Goal: Information Seeking & Learning: Learn about a topic

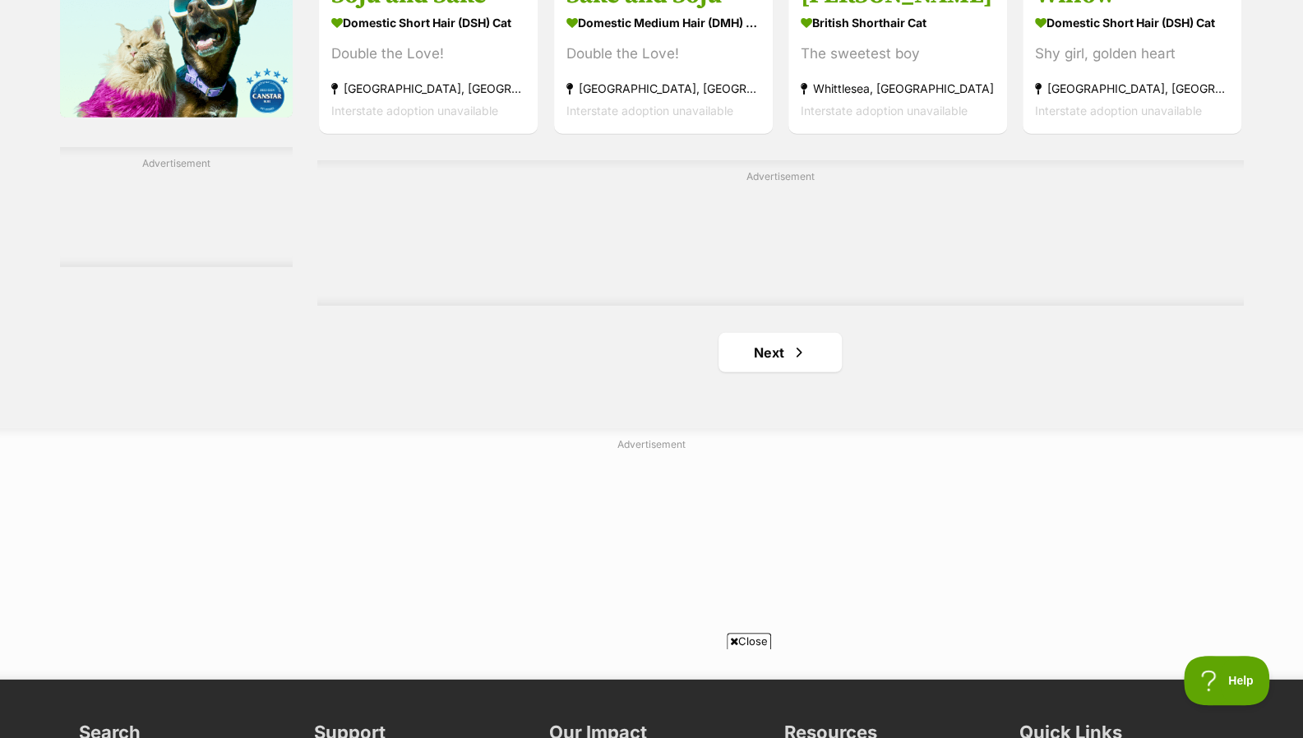
scroll to position [2747, 0]
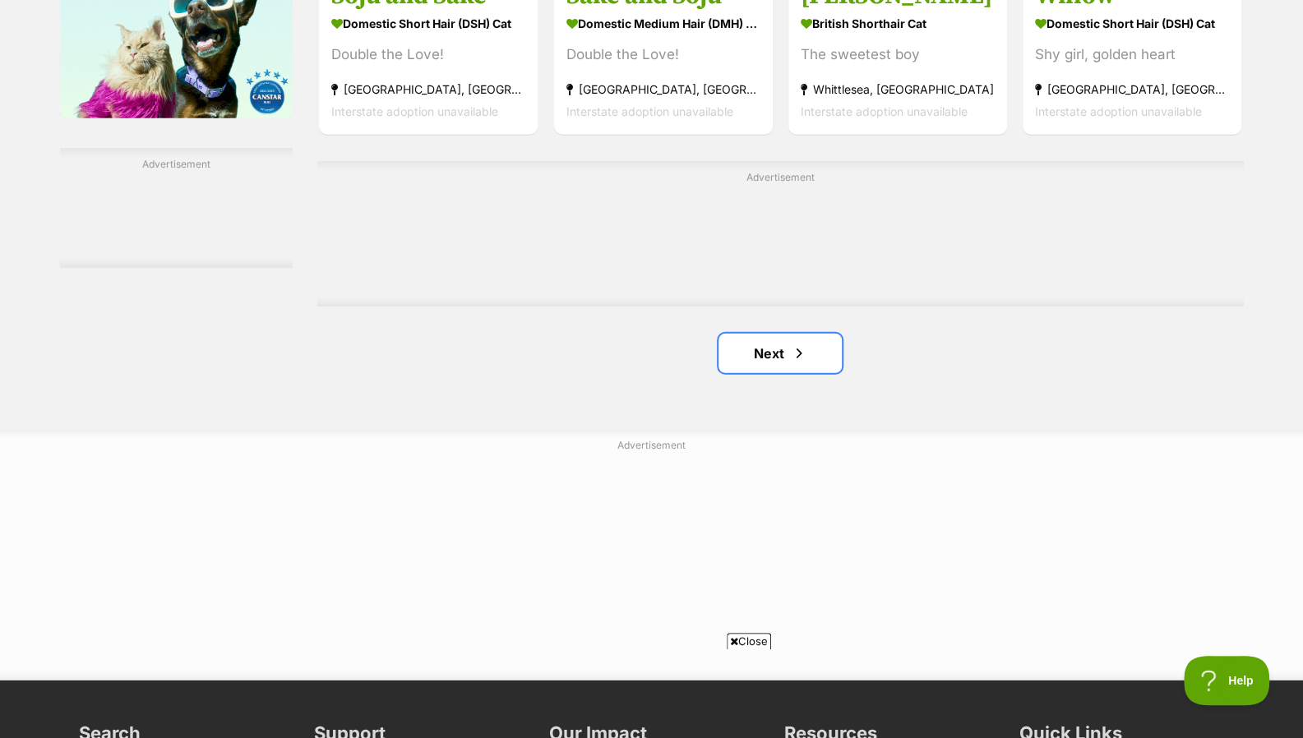
click at [796, 354] on span "Next page" at bounding box center [799, 354] width 16 height 20
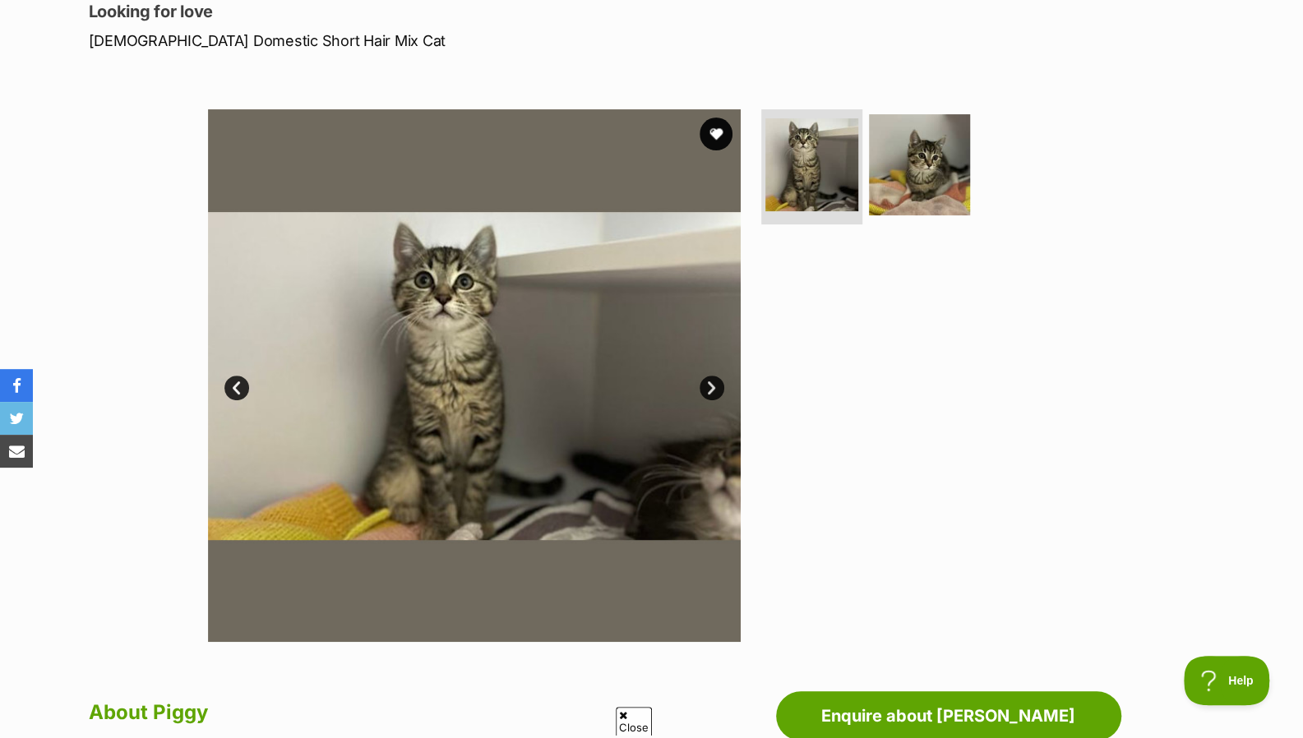
scroll to position [234, 0]
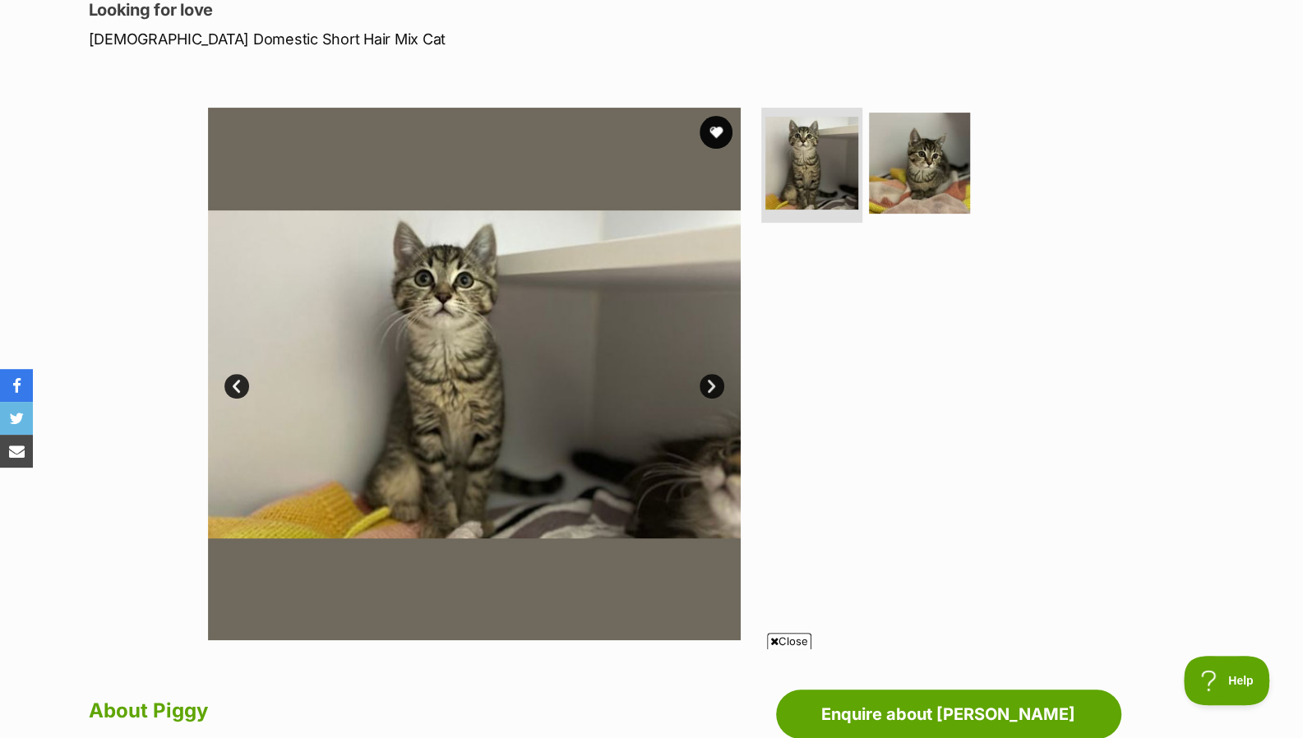
click at [700, 385] on link "Next" at bounding box center [711, 386] width 25 height 25
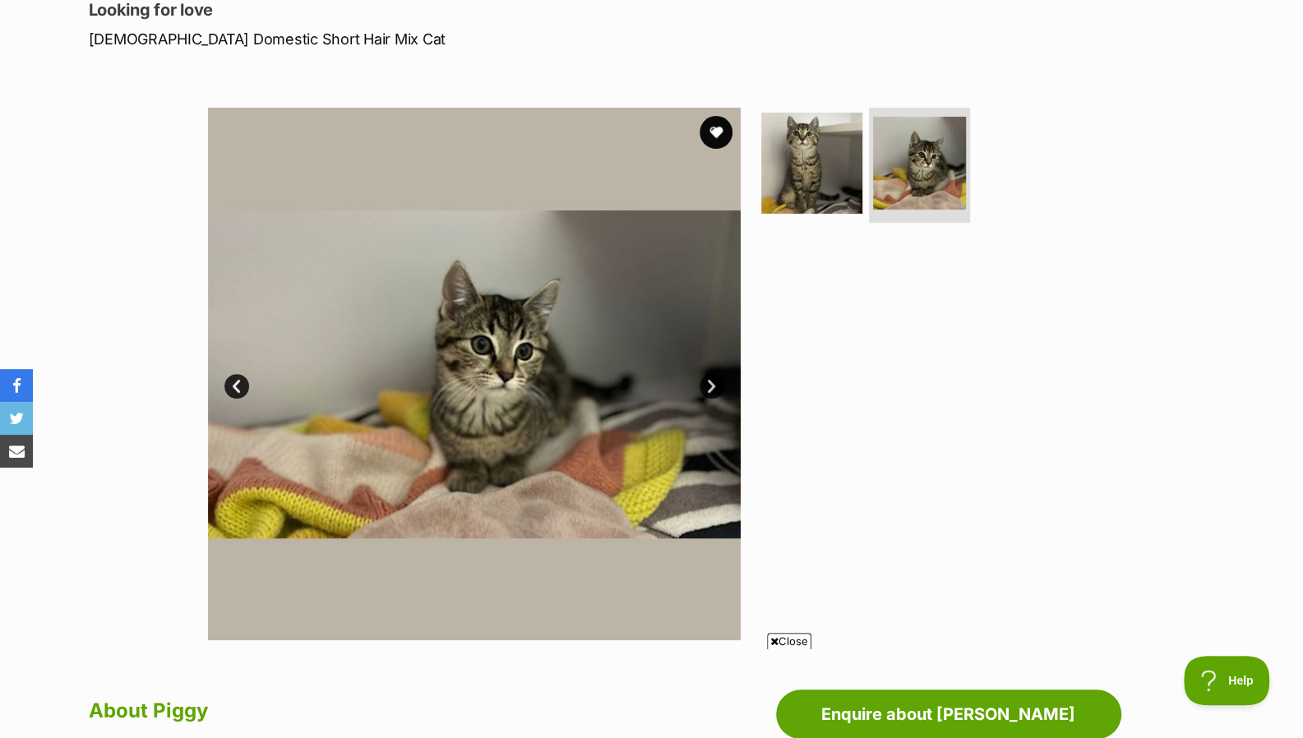
click at [700, 385] on link "Next" at bounding box center [711, 386] width 25 height 25
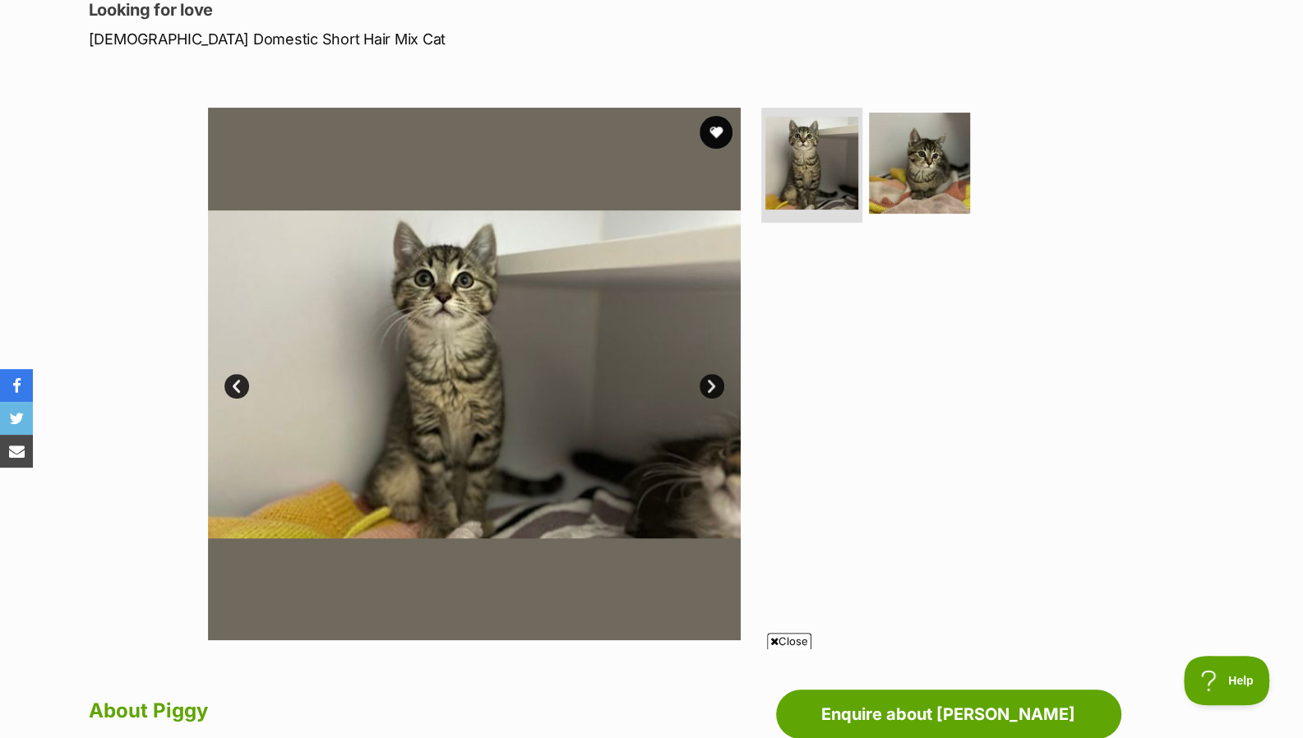
click at [700, 385] on link "Next" at bounding box center [711, 386] width 25 height 25
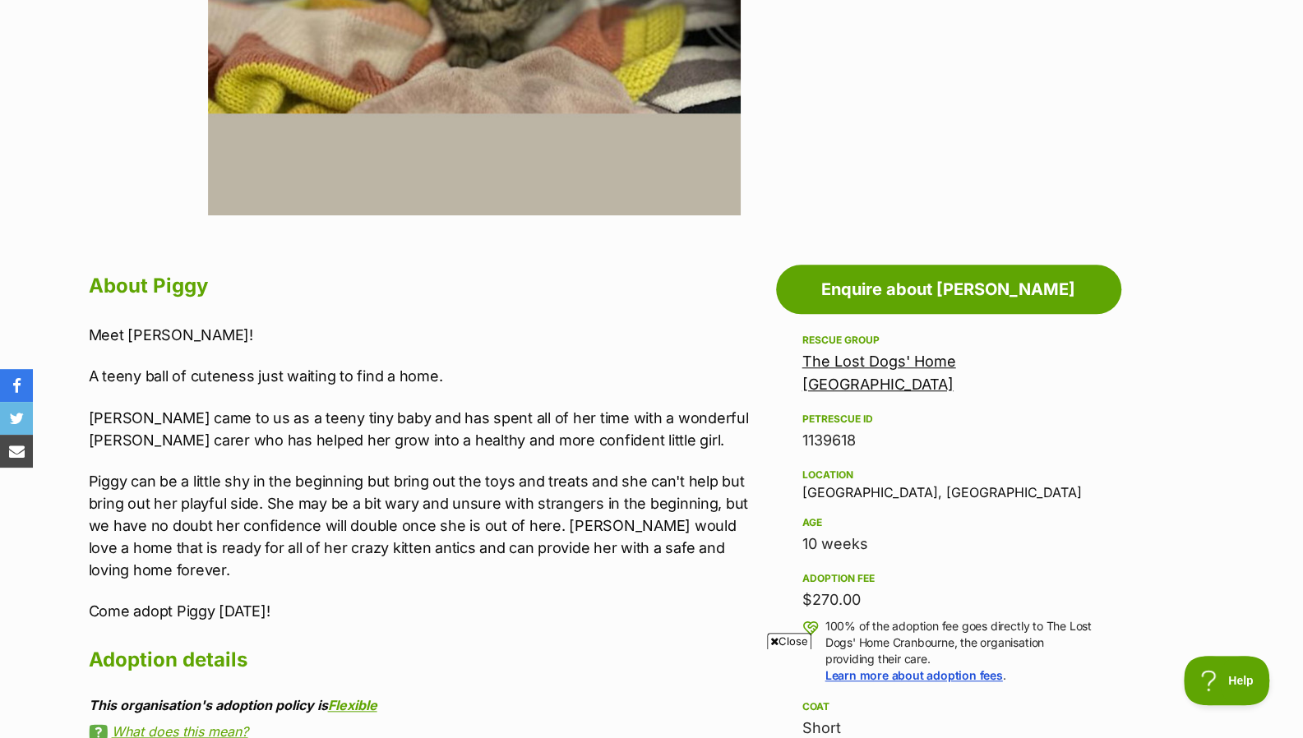
scroll to position [660, 0]
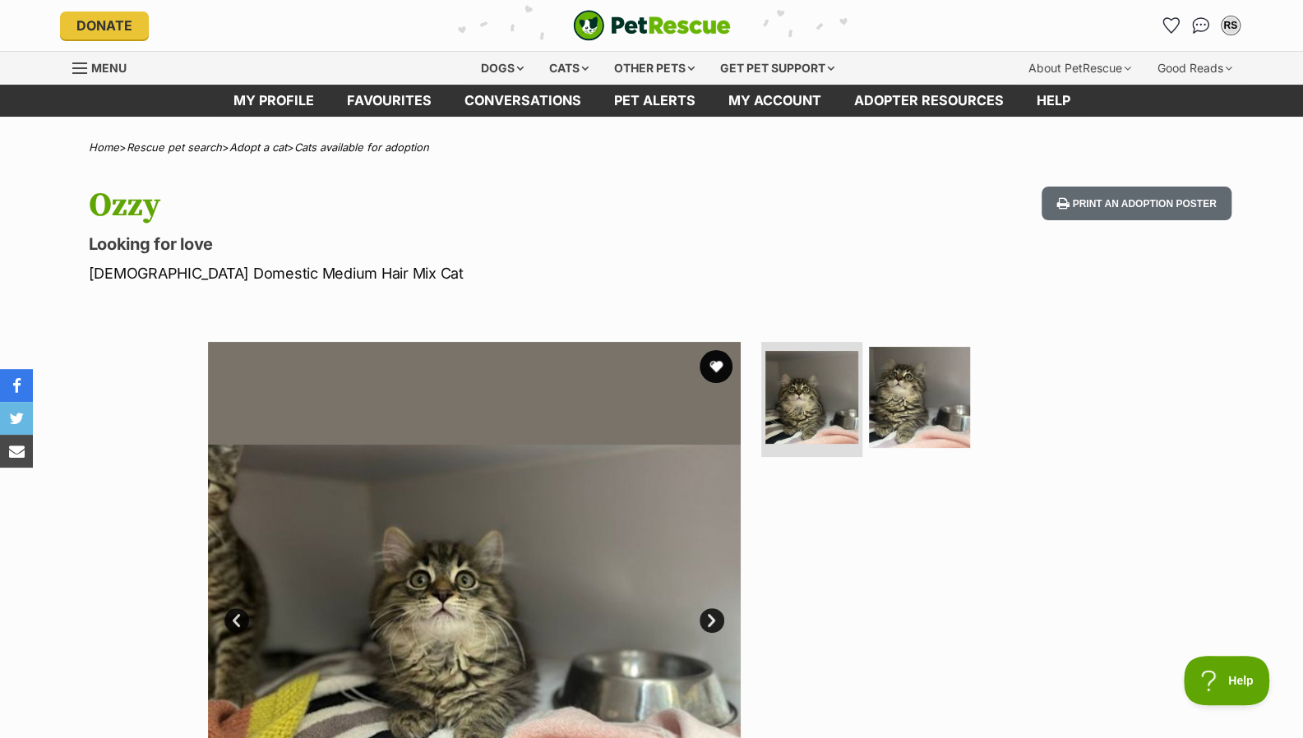
scroll to position [198, 0]
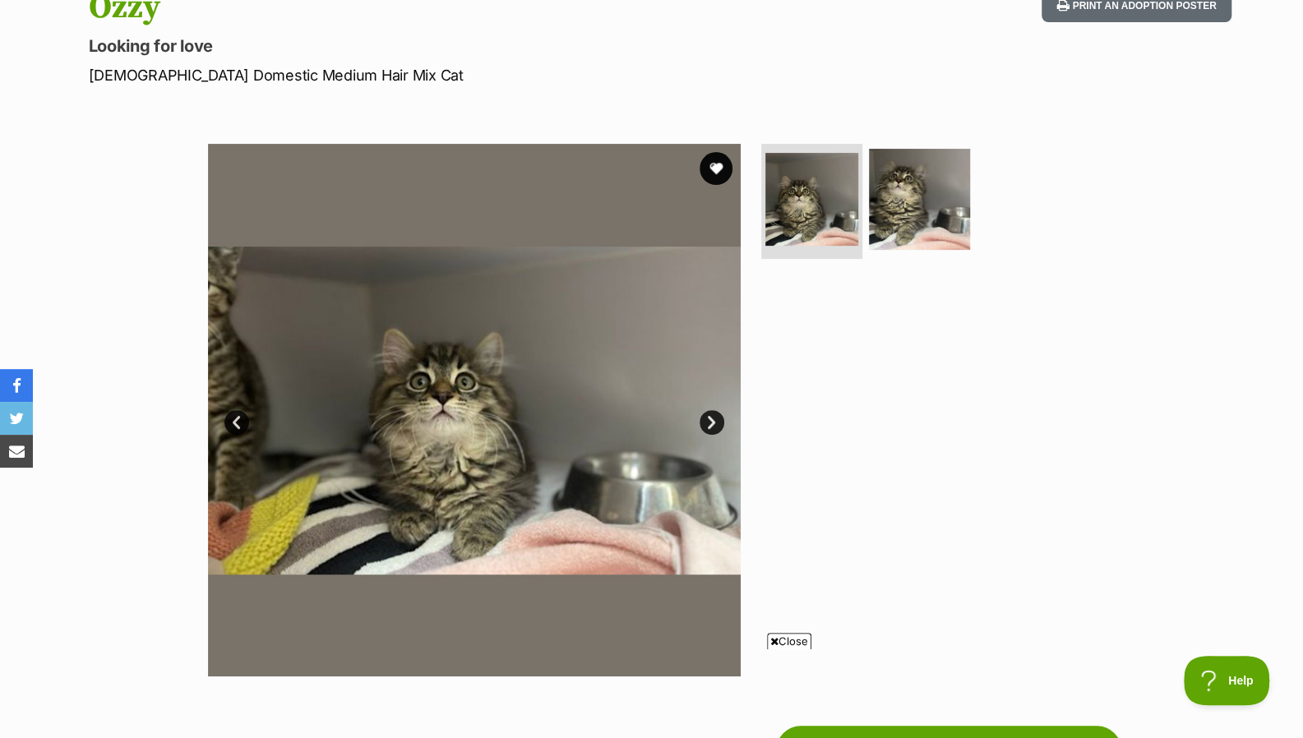
click at [705, 430] on link "Next" at bounding box center [711, 422] width 25 height 25
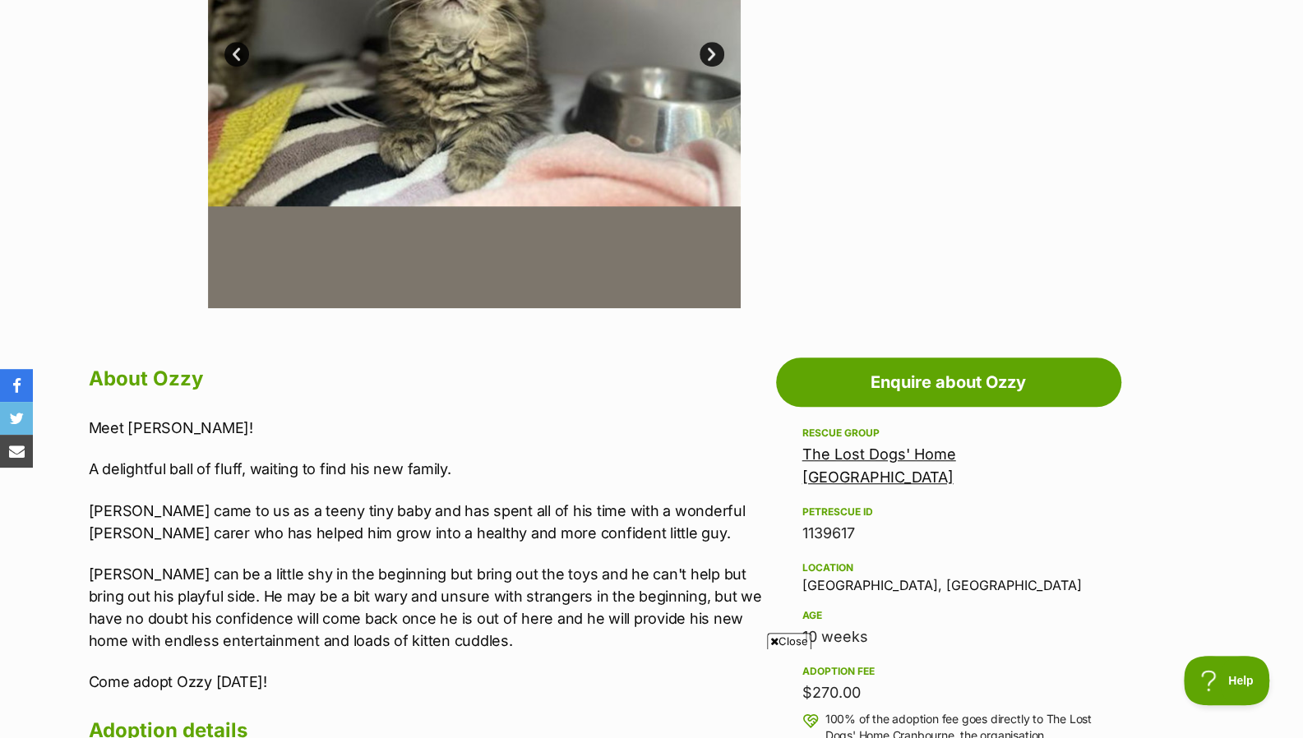
scroll to position [588, 0]
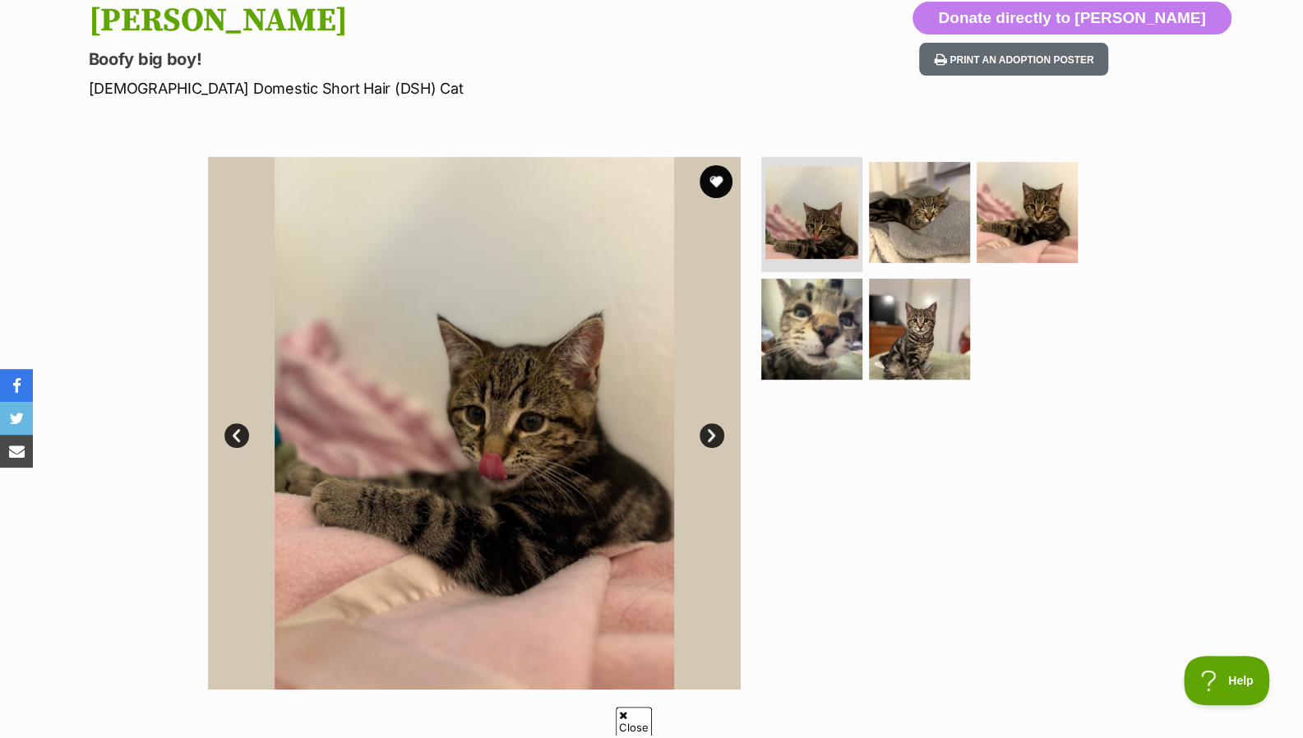
click at [707, 428] on link "Next" at bounding box center [711, 435] width 25 height 25
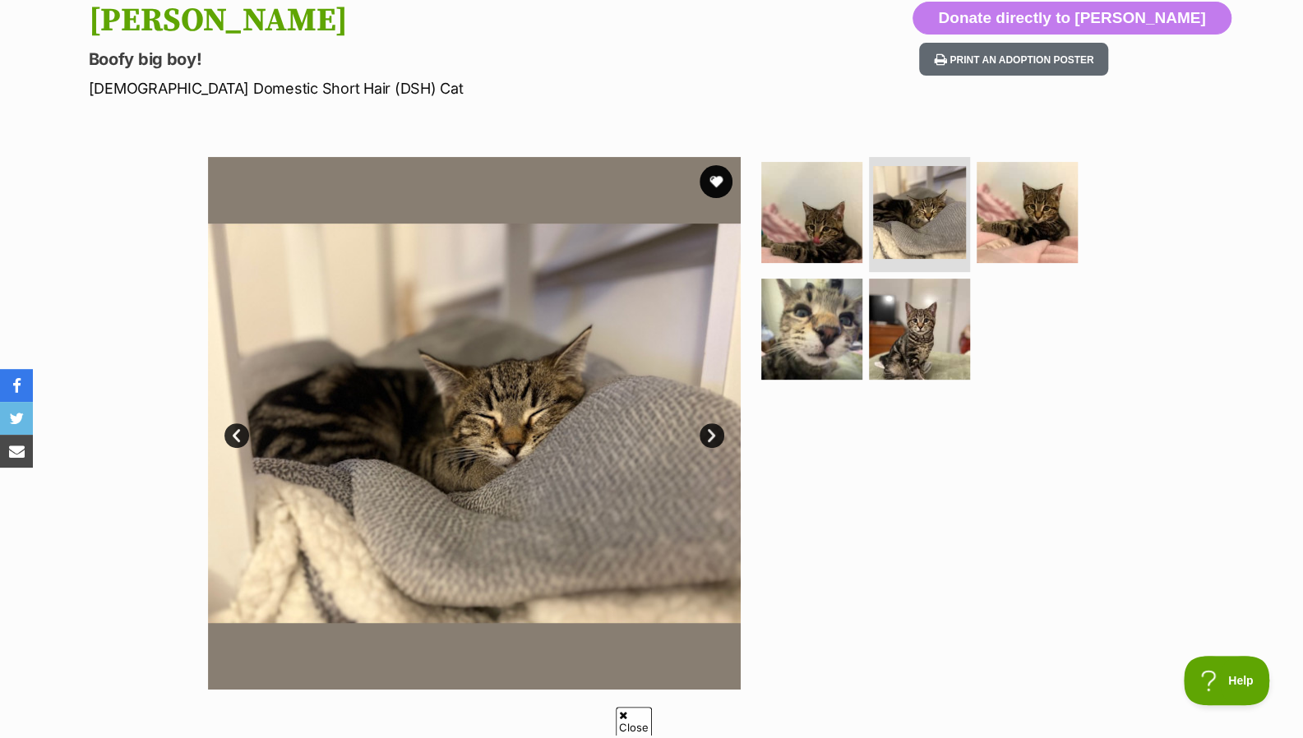
click at [707, 428] on link "Next" at bounding box center [711, 435] width 25 height 25
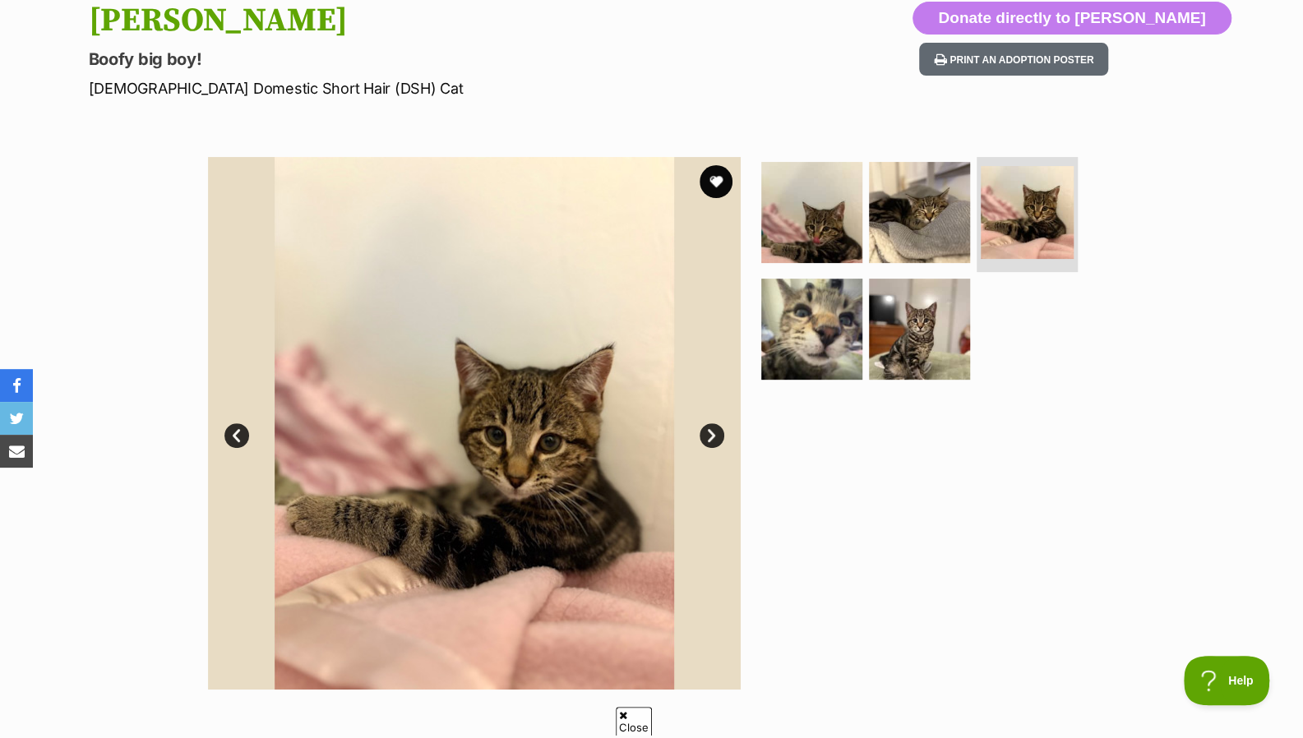
click at [707, 428] on link "Next" at bounding box center [711, 435] width 25 height 25
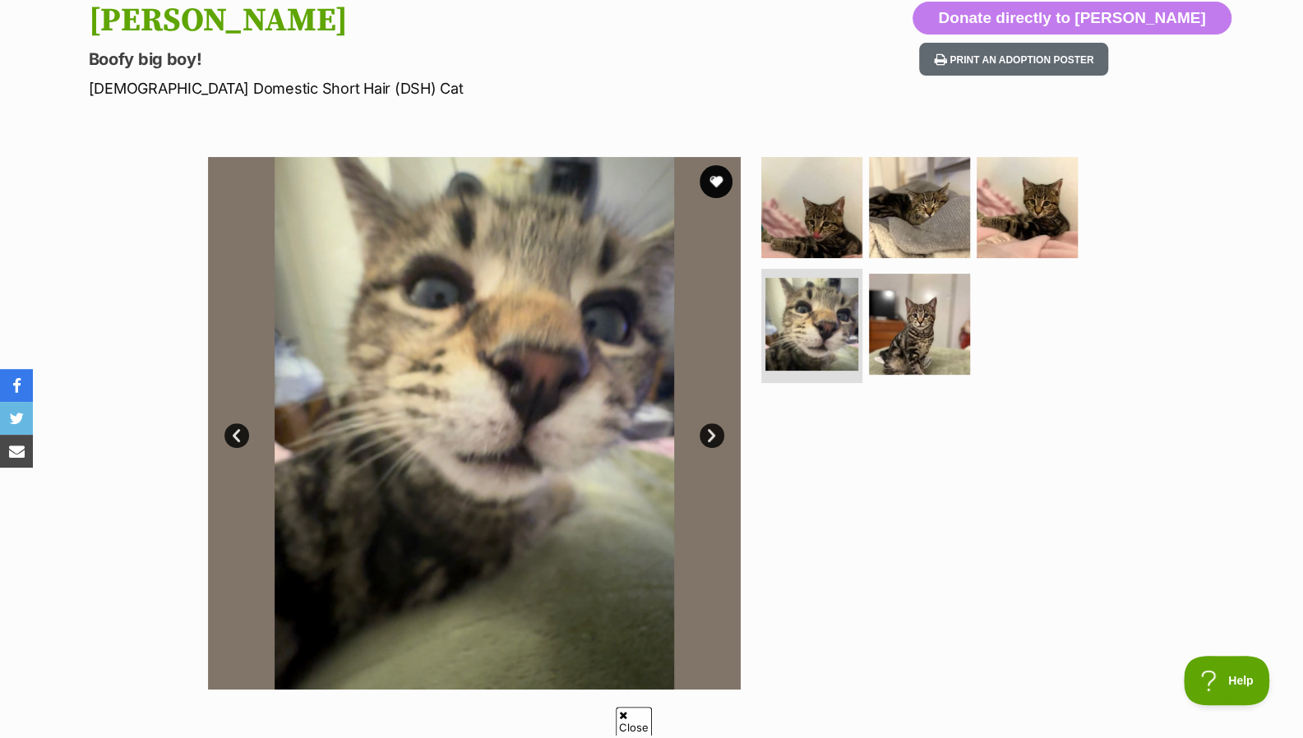
click at [707, 428] on link "Next" at bounding box center [711, 435] width 25 height 25
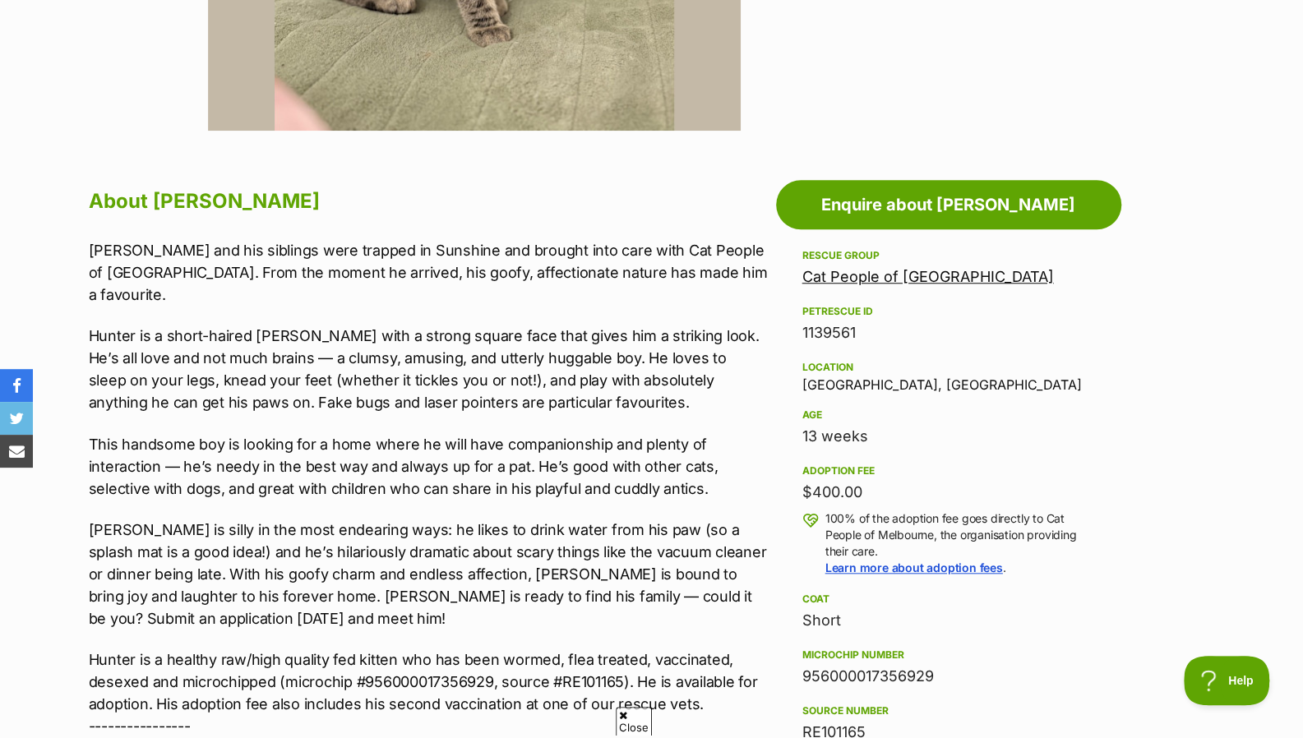
scroll to position [745, 0]
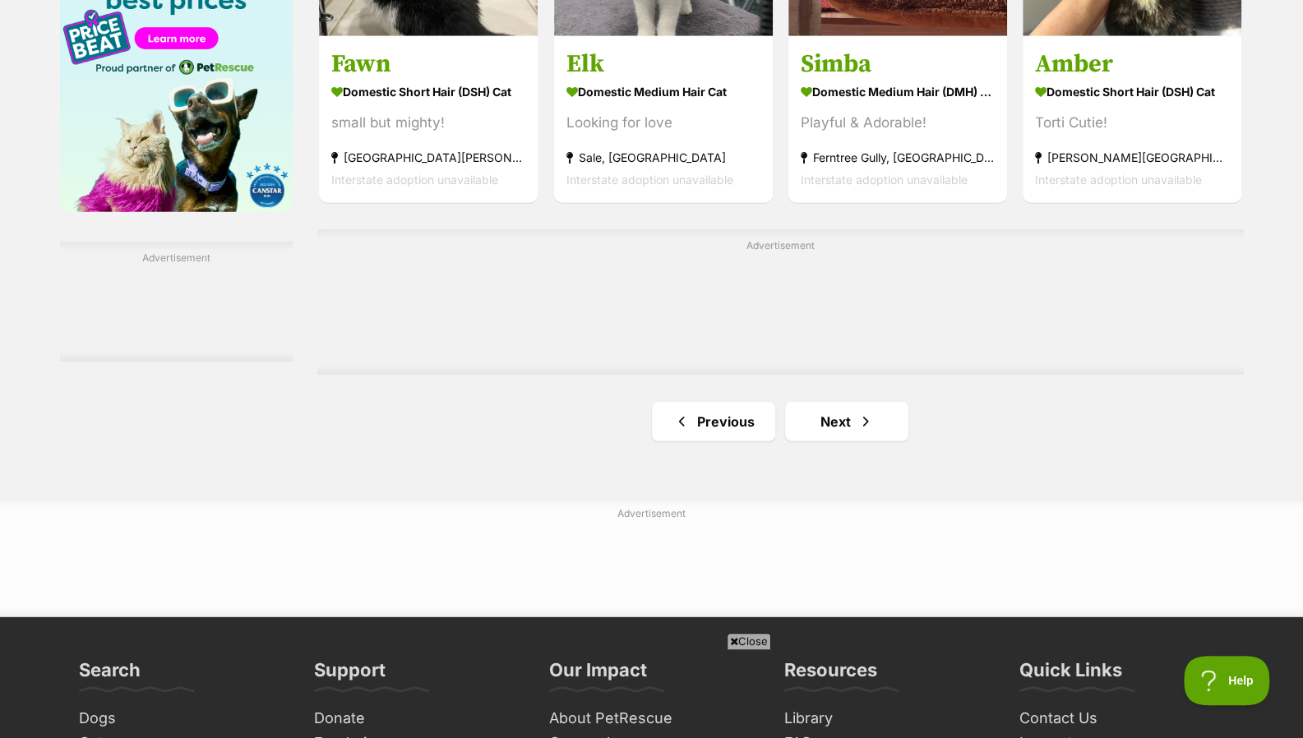
scroll to position [2657, 0]
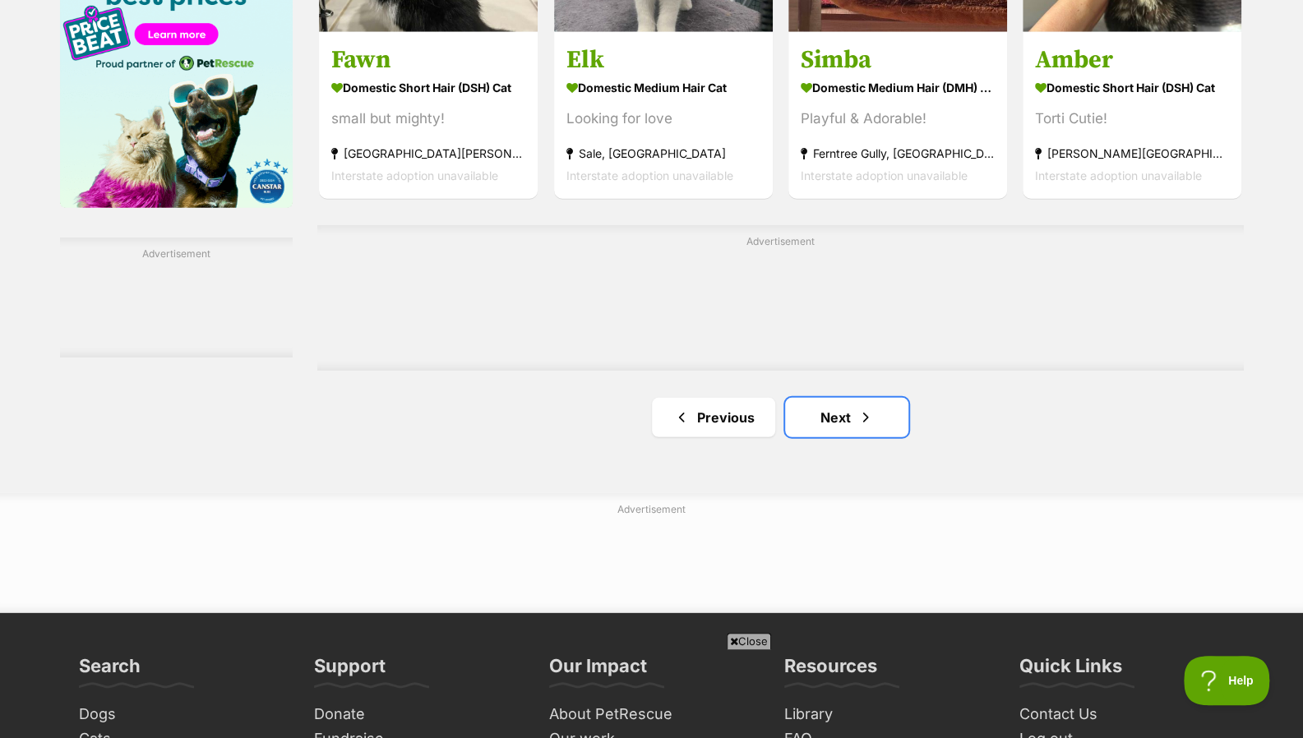
click at [855, 414] on link "Next" at bounding box center [846, 417] width 123 height 39
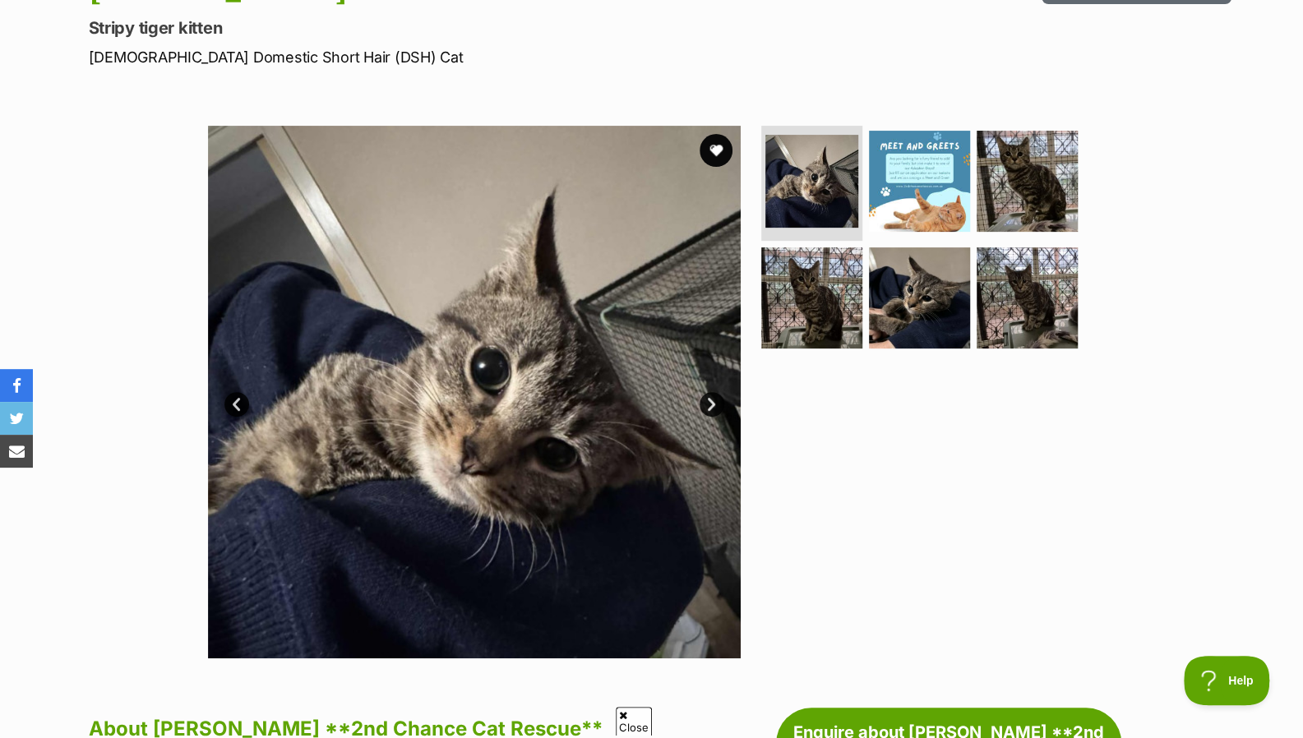
click at [708, 394] on link "Next" at bounding box center [711, 404] width 25 height 25
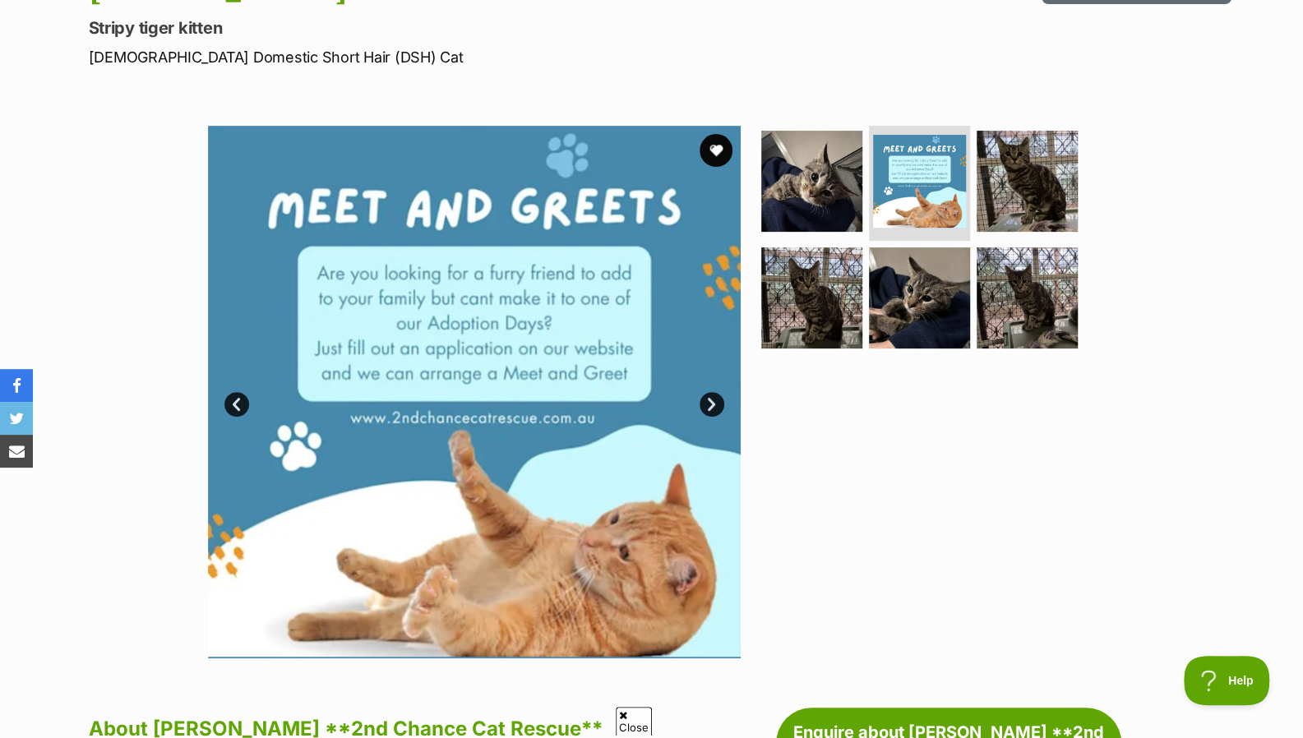
click at [708, 394] on link "Next" at bounding box center [711, 404] width 25 height 25
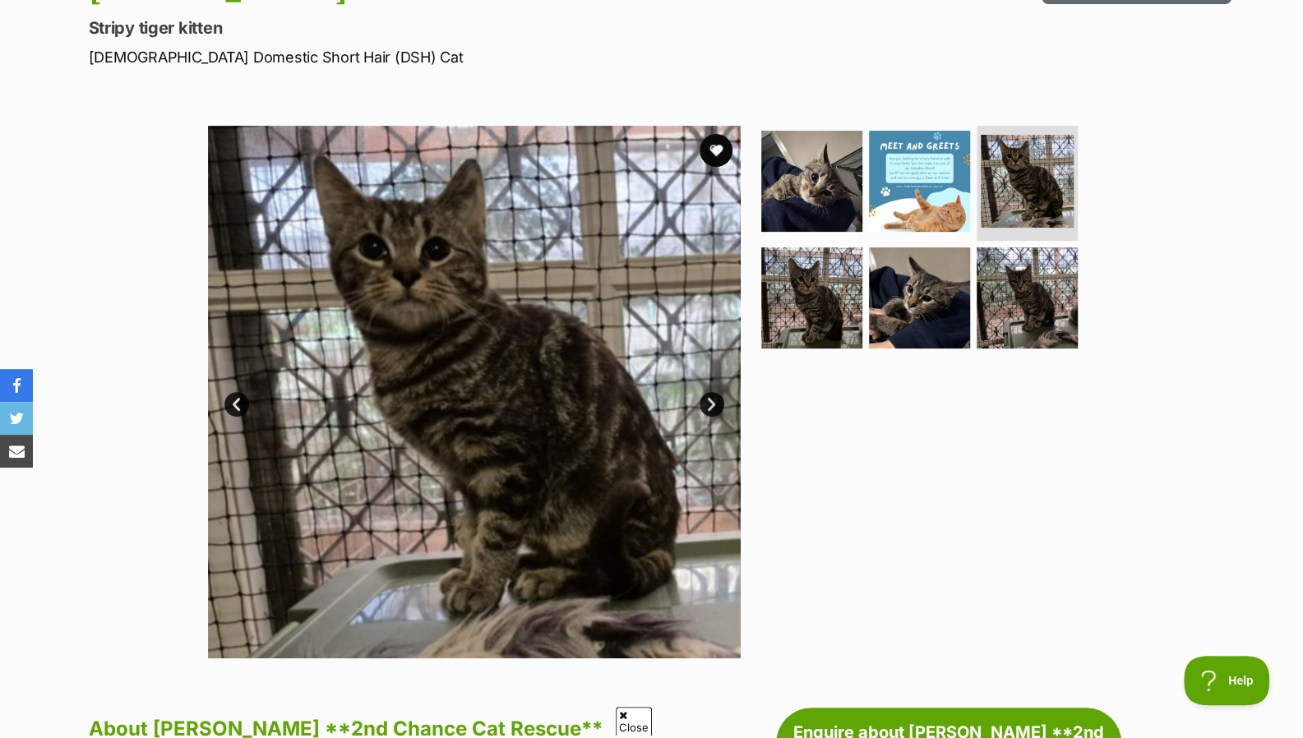
click at [709, 398] on link "Next" at bounding box center [711, 404] width 25 height 25
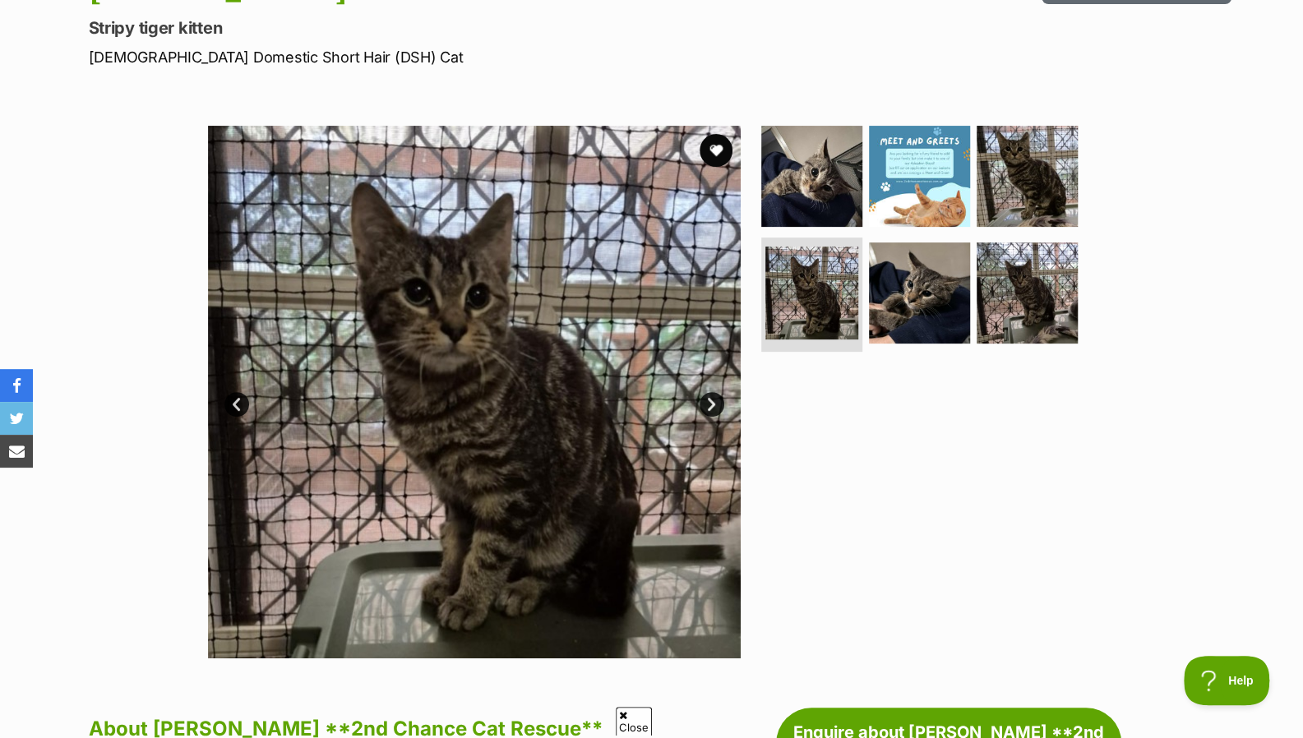
click at [709, 398] on link "Next" at bounding box center [711, 404] width 25 height 25
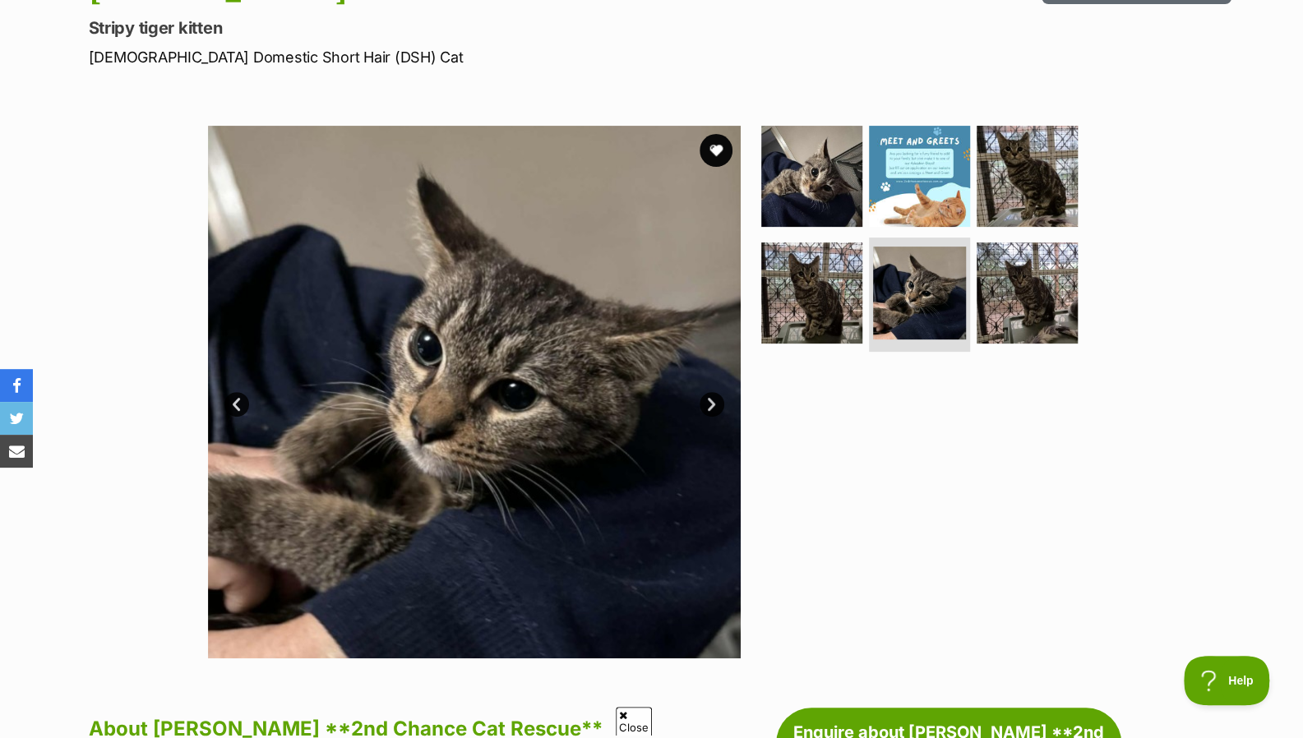
click at [709, 398] on link "Next" at bounding box center [711, 404] width 25 height 25
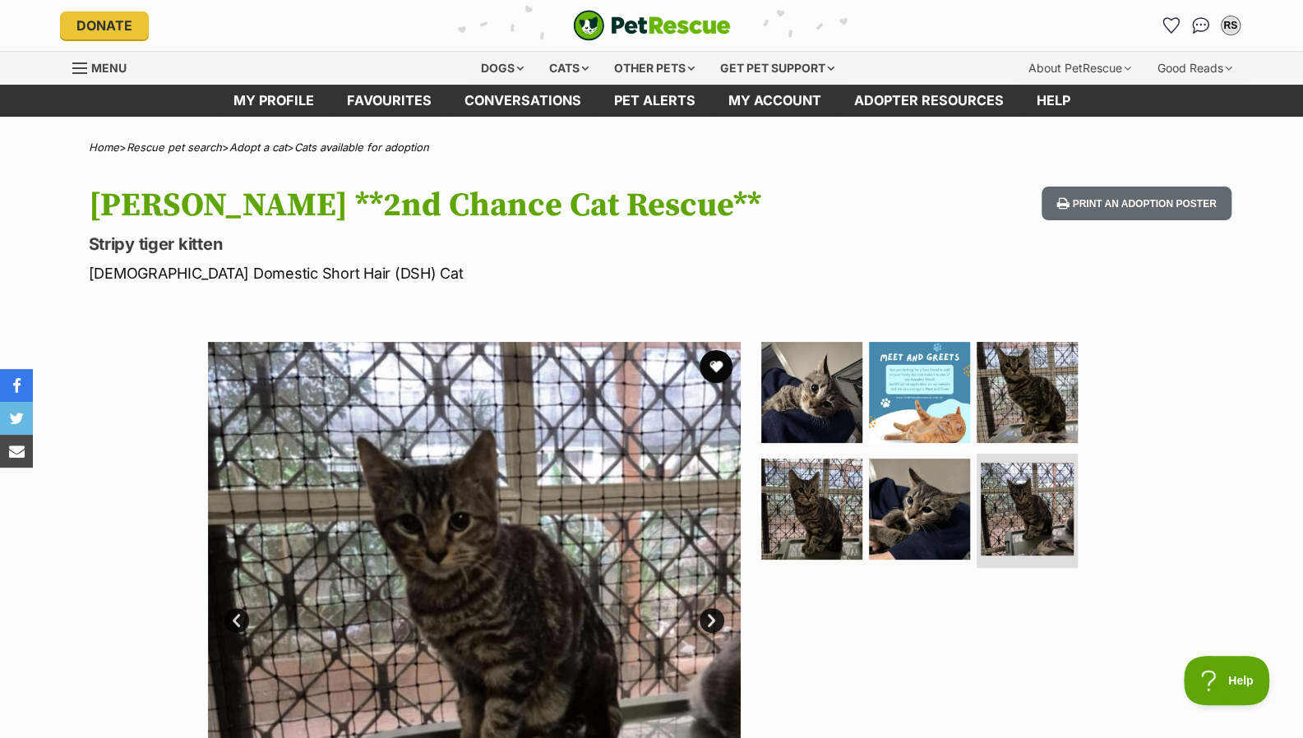
click at [712, 368] on button "favourite" at bounding box center [715, 366] width 33 height 33
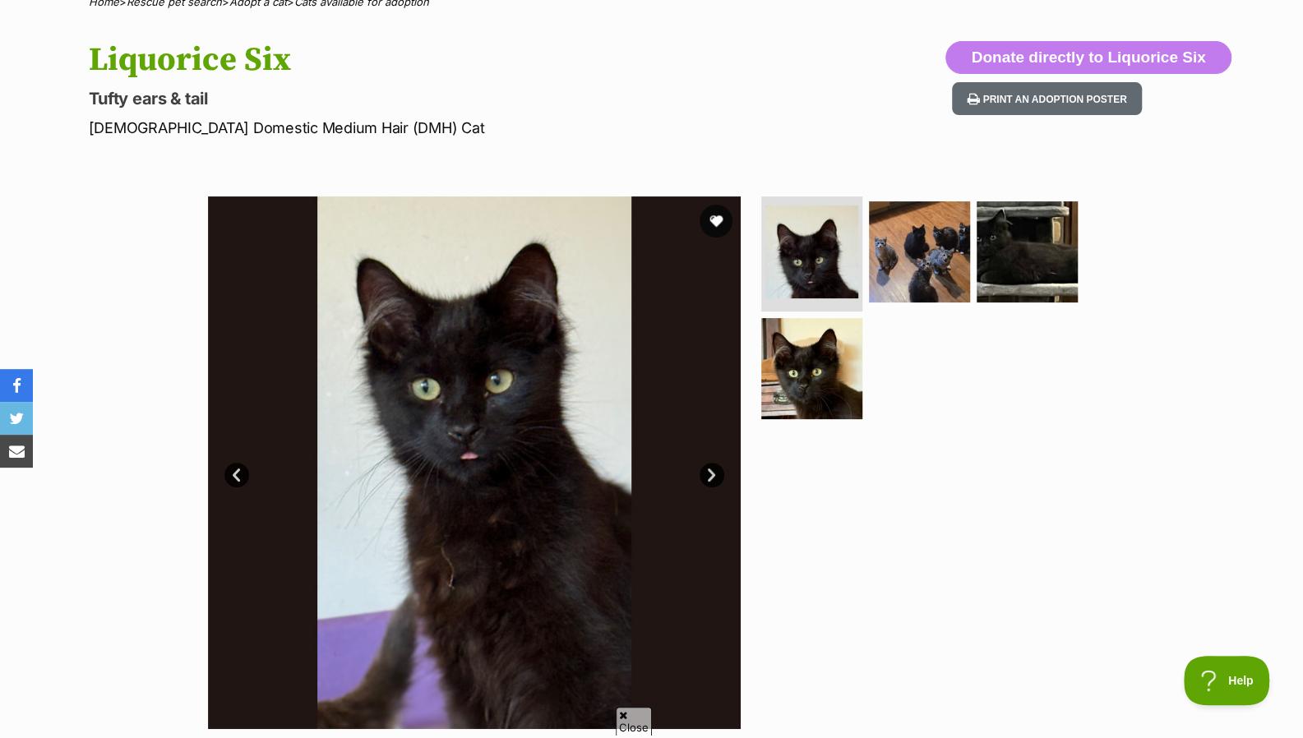
click at [712, 475] on link "Next" at bounding box center [711, 475] width 25 height 25
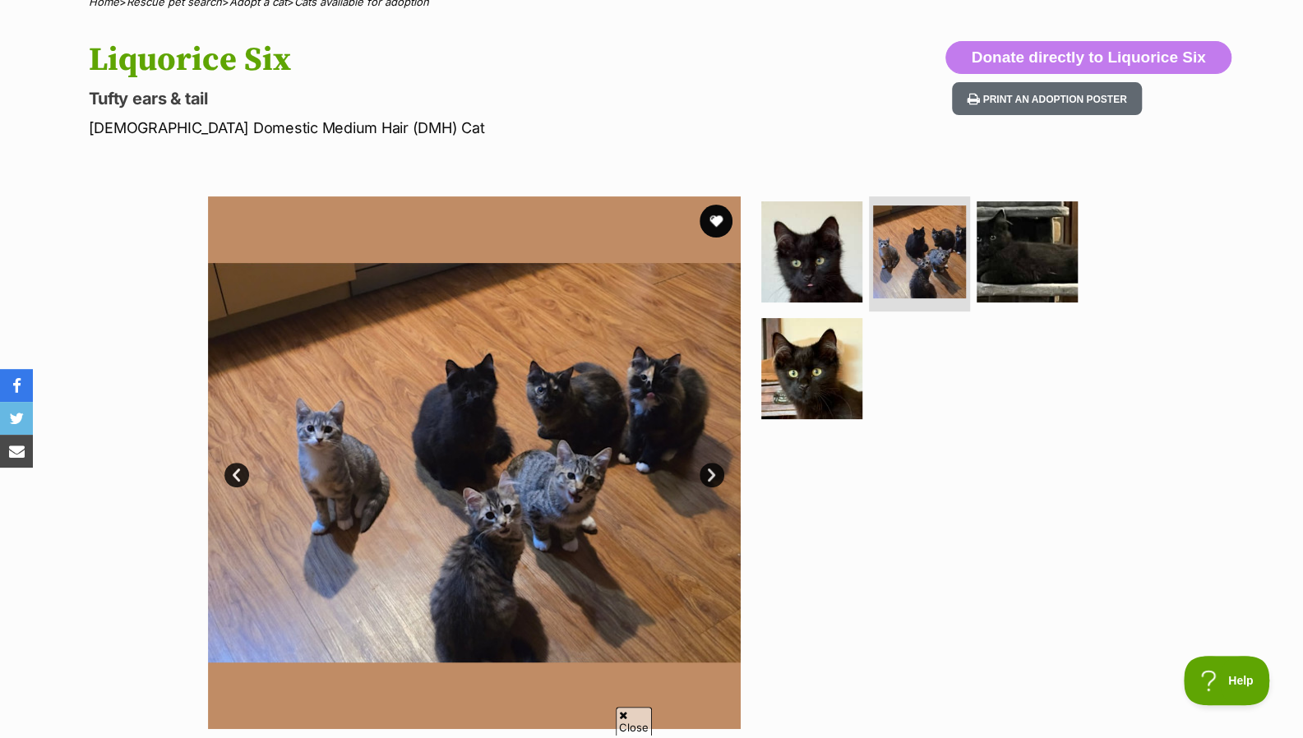
click at [712, 475] on link "Next" at bounding box center [711, 475] width 25 height 25
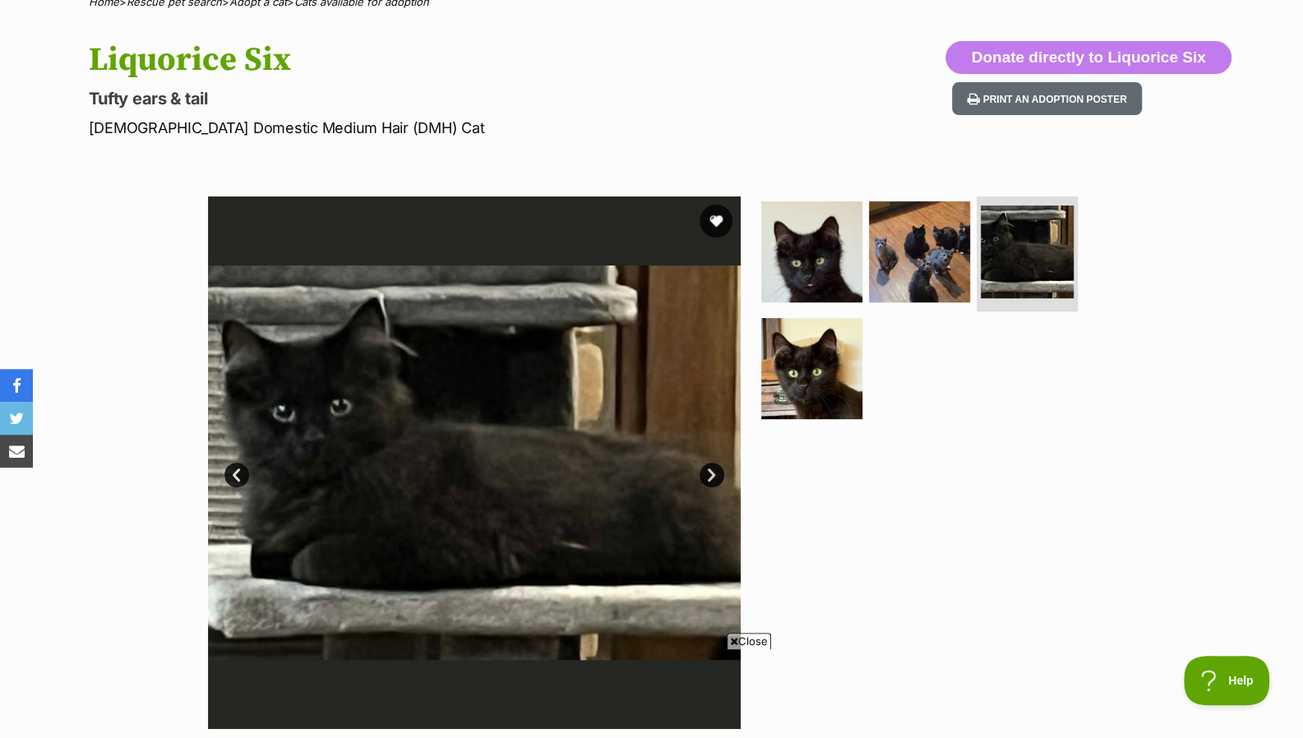
click at [712, 475] on link "Next" at bounding box center [711, 475] width 25 height 25
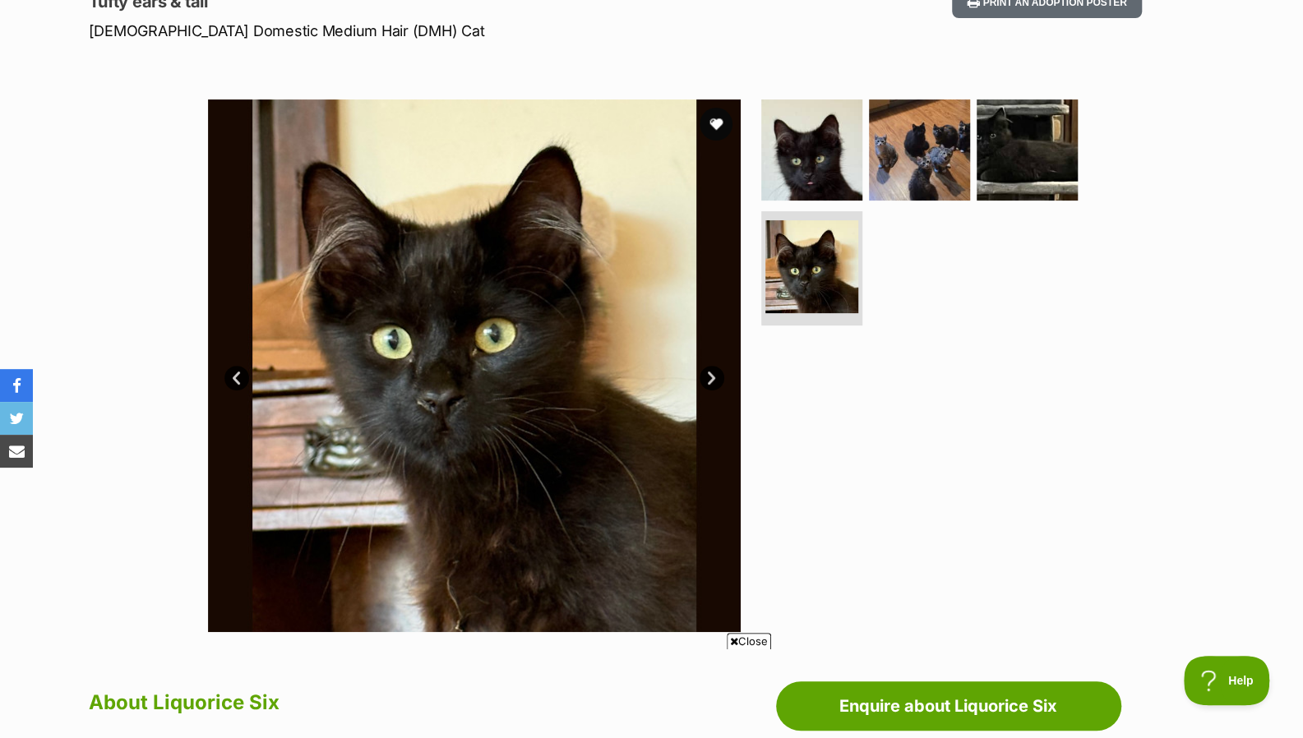
scroll to position [251, 0]
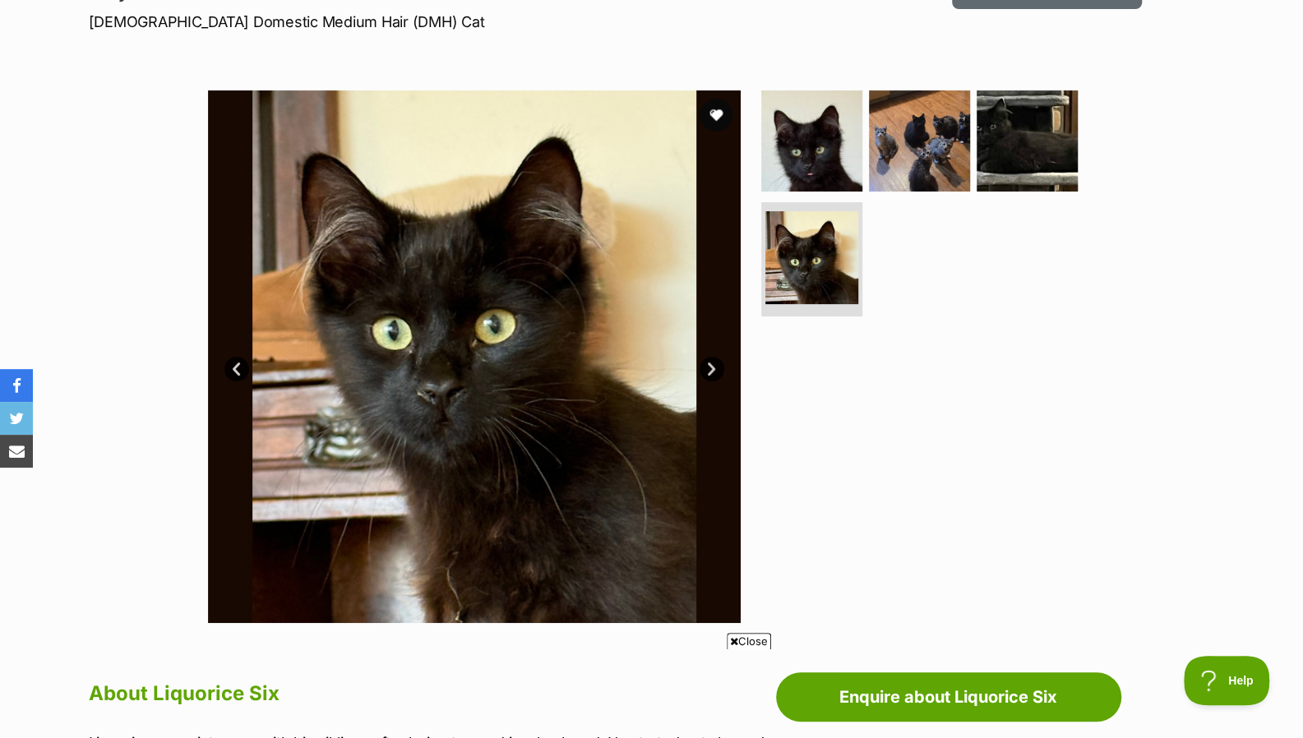
click at [239, 367] on link "Prev" at bounding box center [236, 369] width 25 height 25
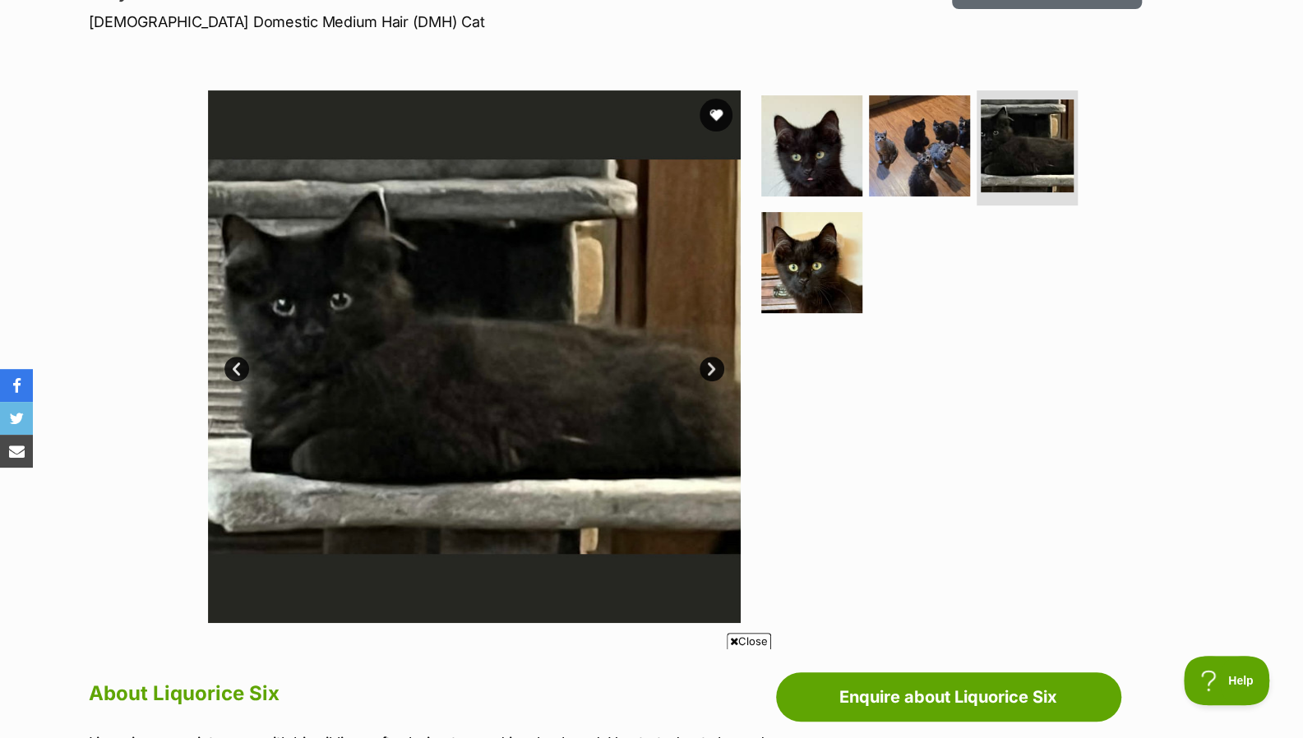
click at [239, 367] on link "Prev" at bounding box center [236, 369] width 25 height 25
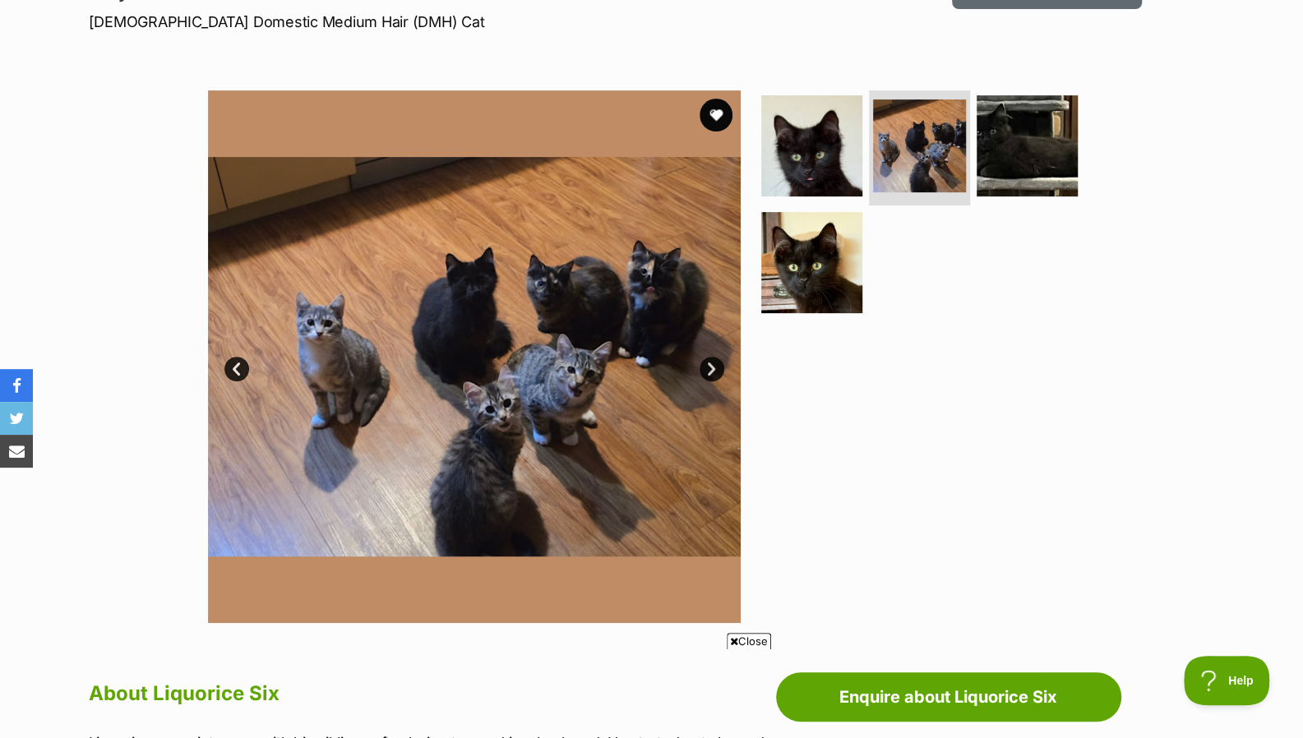
click at [239, 367] on link "Prev" at bounding box center [236, 369] width 25 height 25
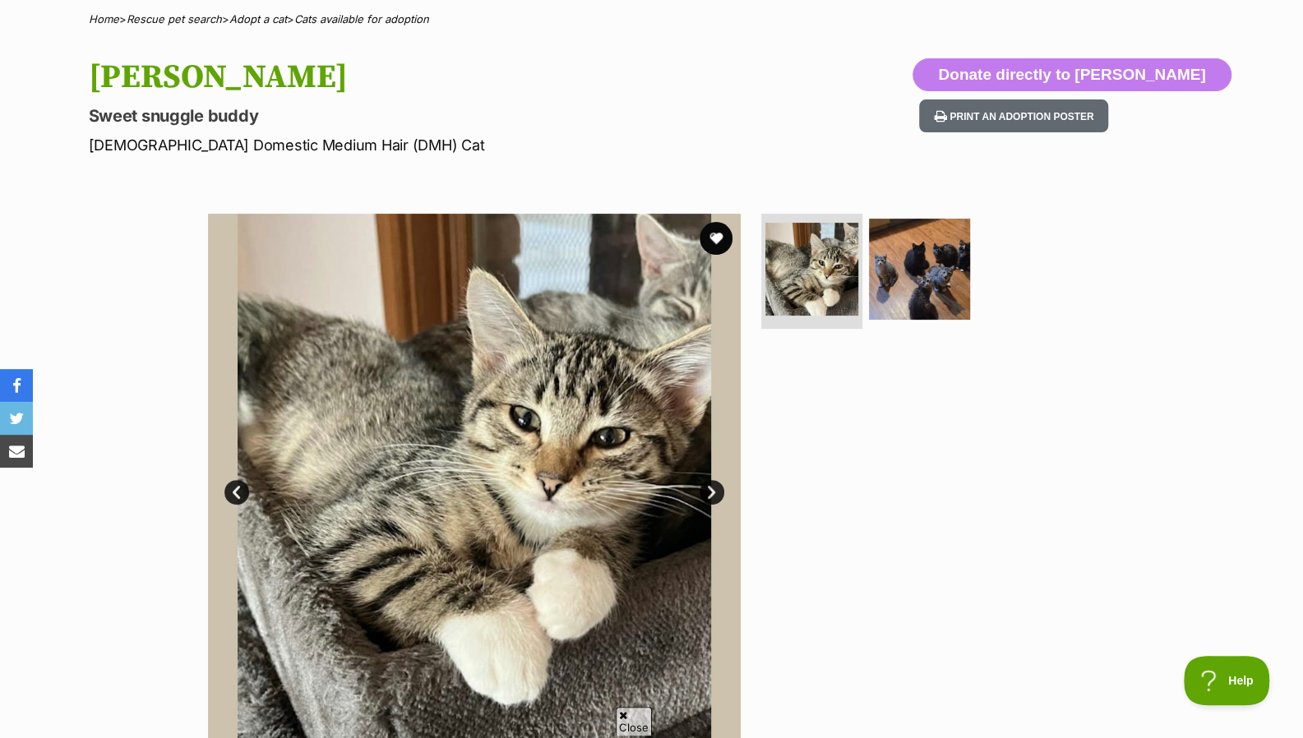
click at [708, 480] on link "Next" at bounding box center [711, 492] width 25 height 25
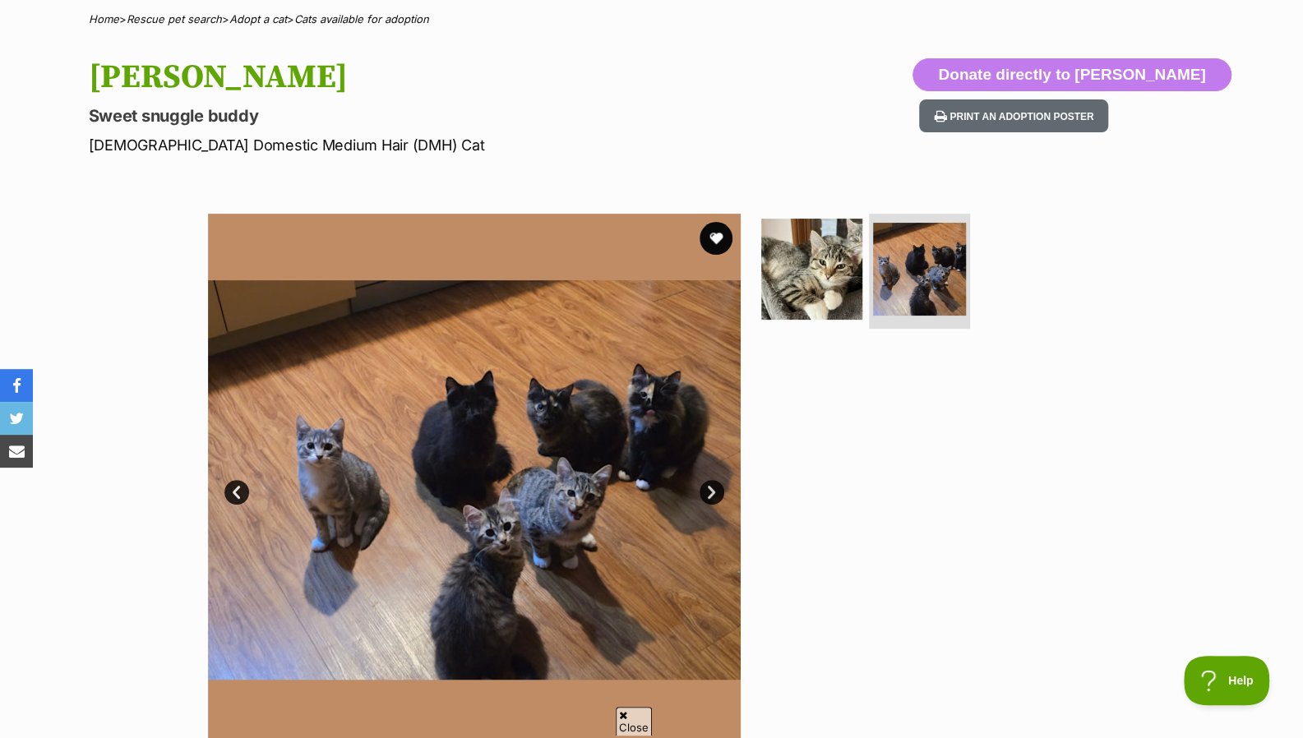
click at [237, 485] on link "Prev" at bounding box center [236, 492] width 25 height 25
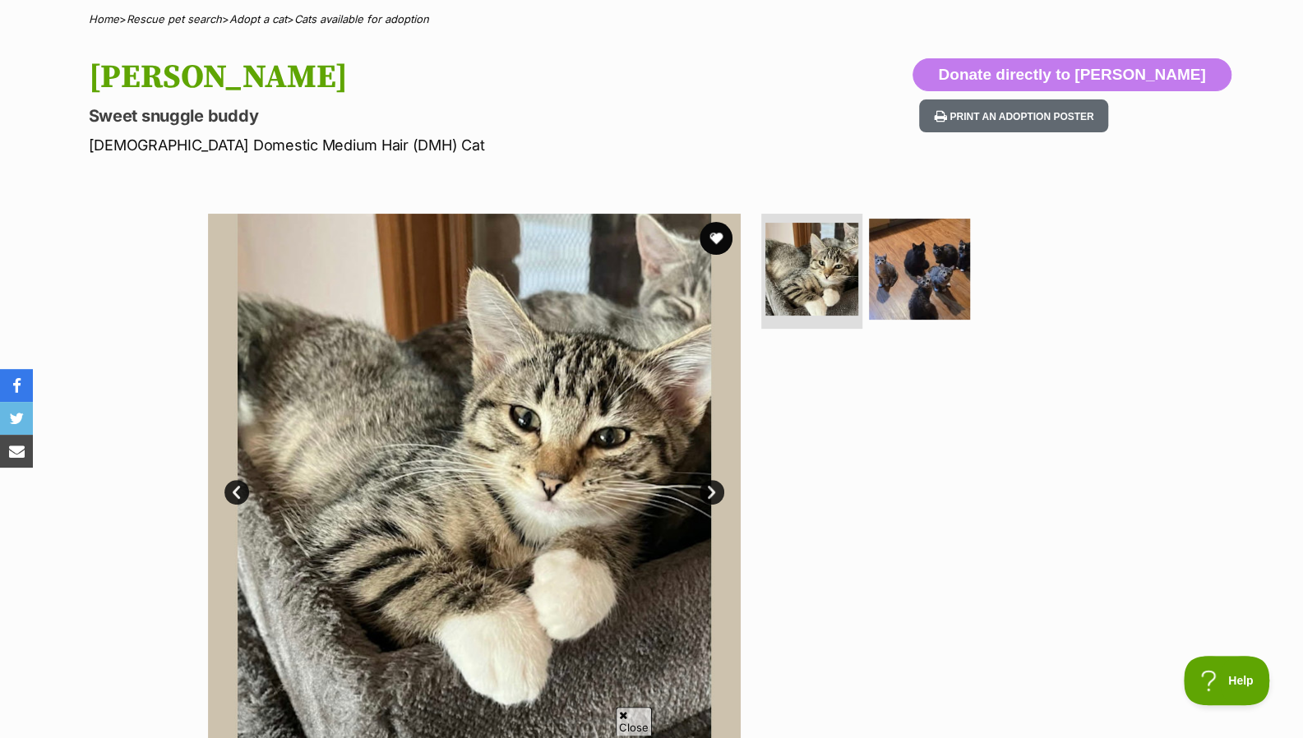
click at [717, 488] on link "Next" at bounding box center [711, 492] width 25 height 25
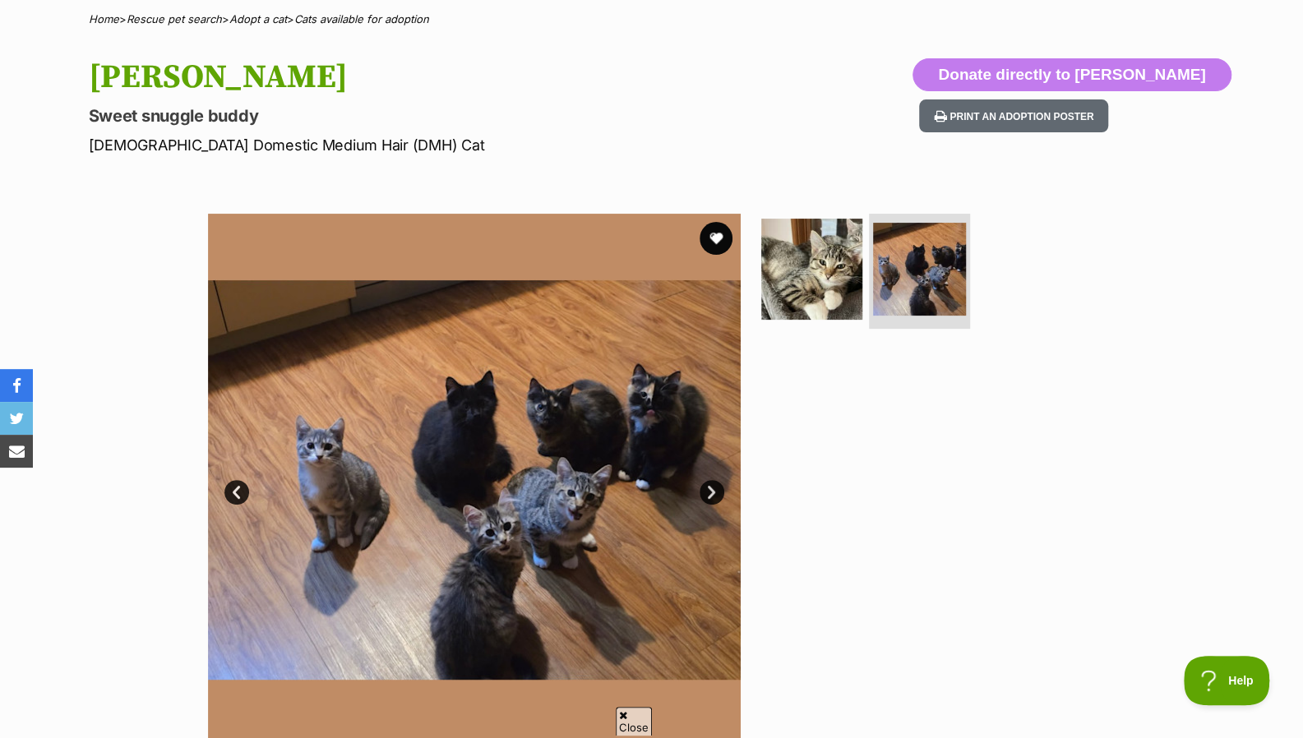
click at [240, 492] on link "Prev" at bounding box center [236, 492] width 25 height 25
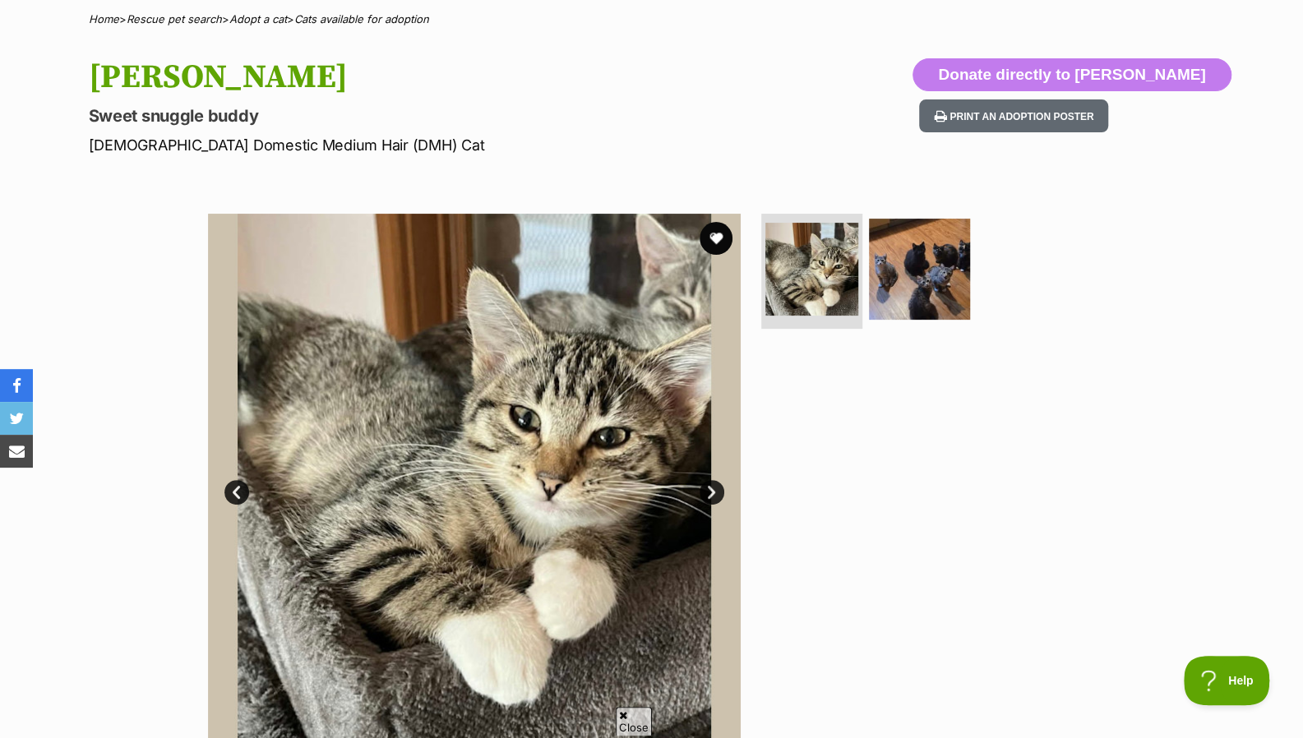
click at [704, 486] on link "Next" at bounding box center [711, 492] width 25 height 25
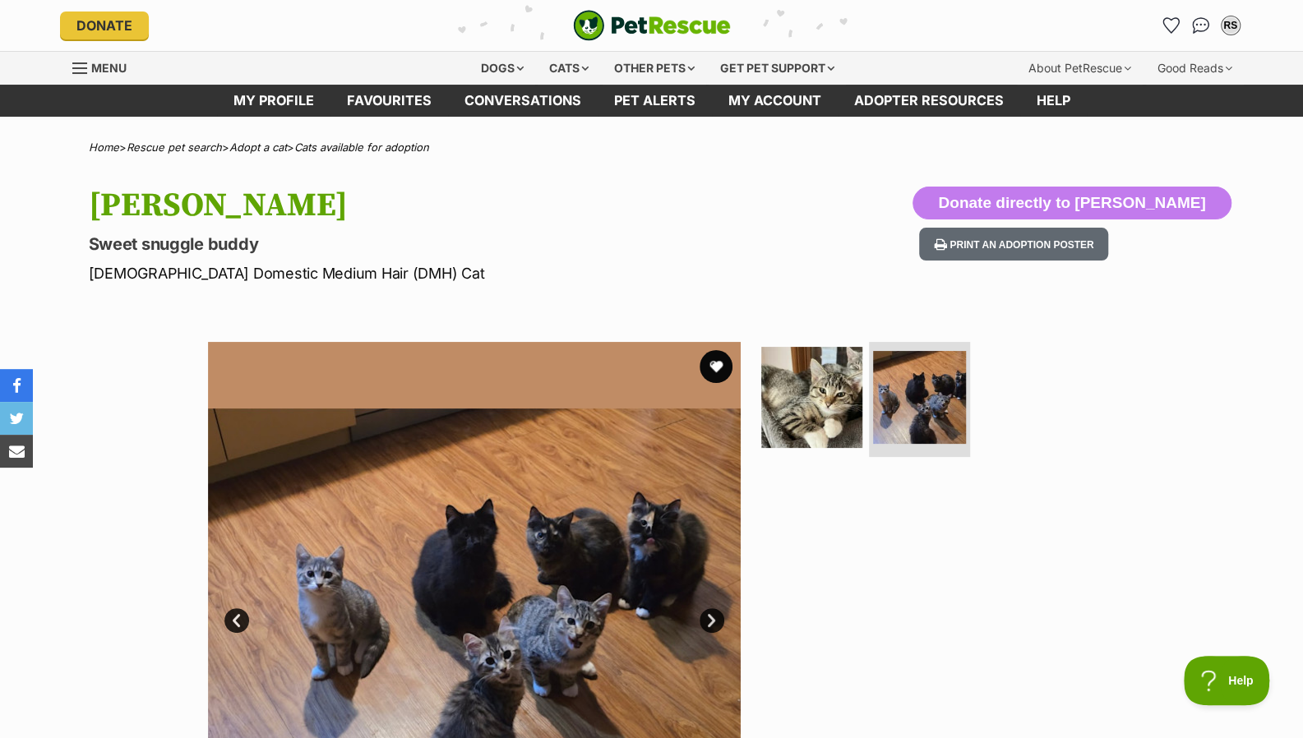
click at [229, 622] on link "Prev" at bounding box center [236, 620] width 25 height 25
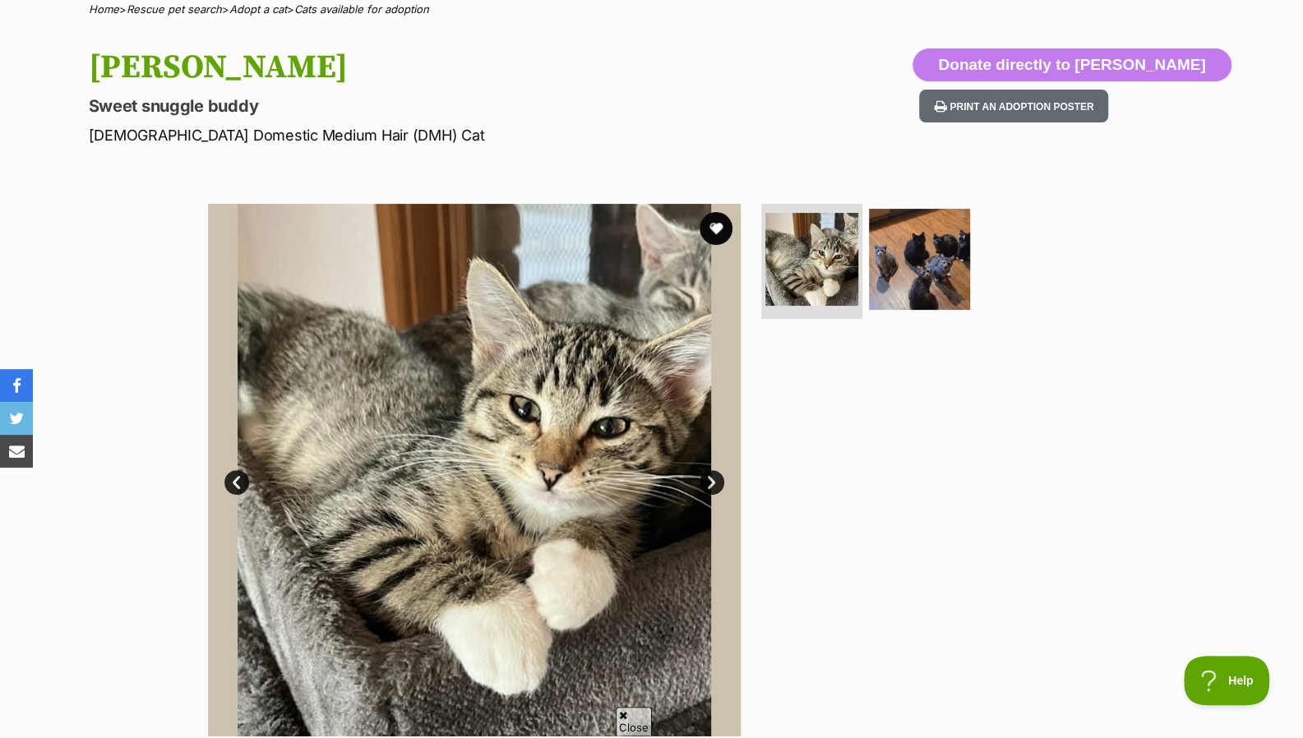
click at [714, 218] on button "favourite" at bounding box center [715, 228] width 33 height 33
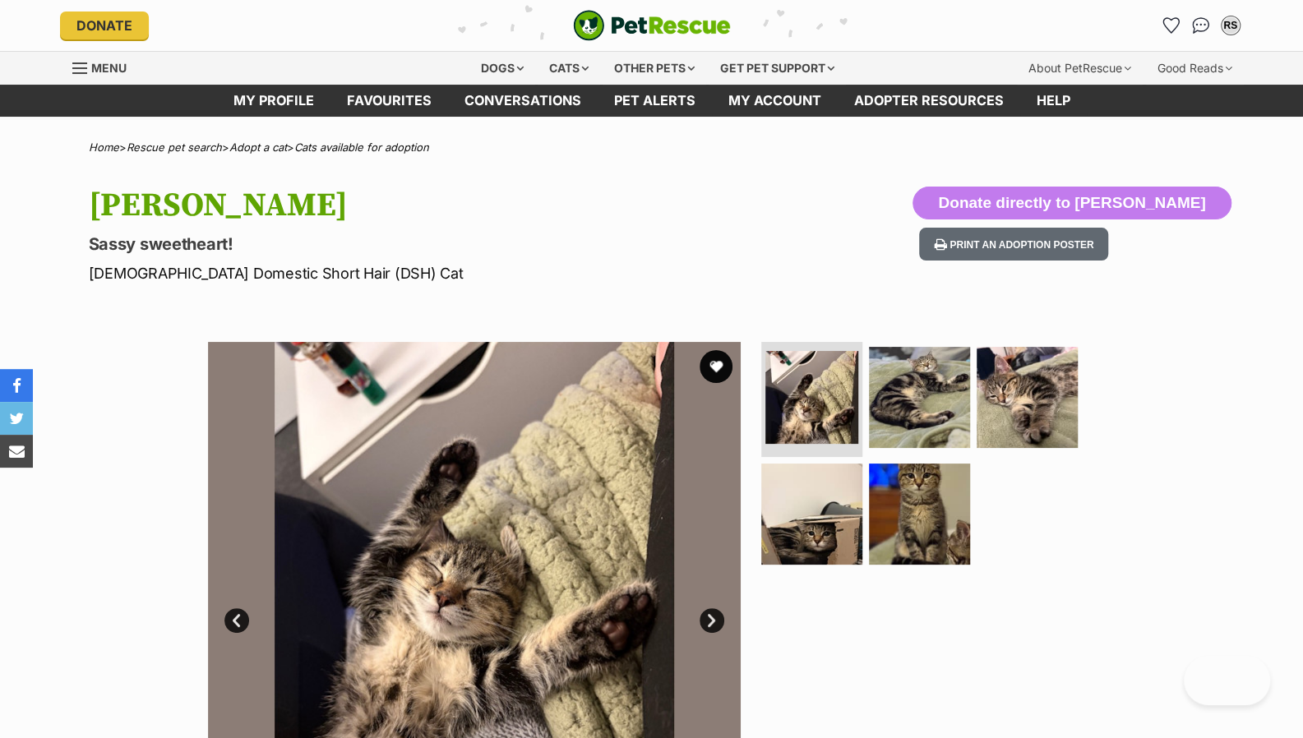
click at [710, 608] on link "Next" at bounding box center [711, 620] width 25 height 25
click at [709, 608] on link "Next" at bounding box center [711, 620] width 25 height 25
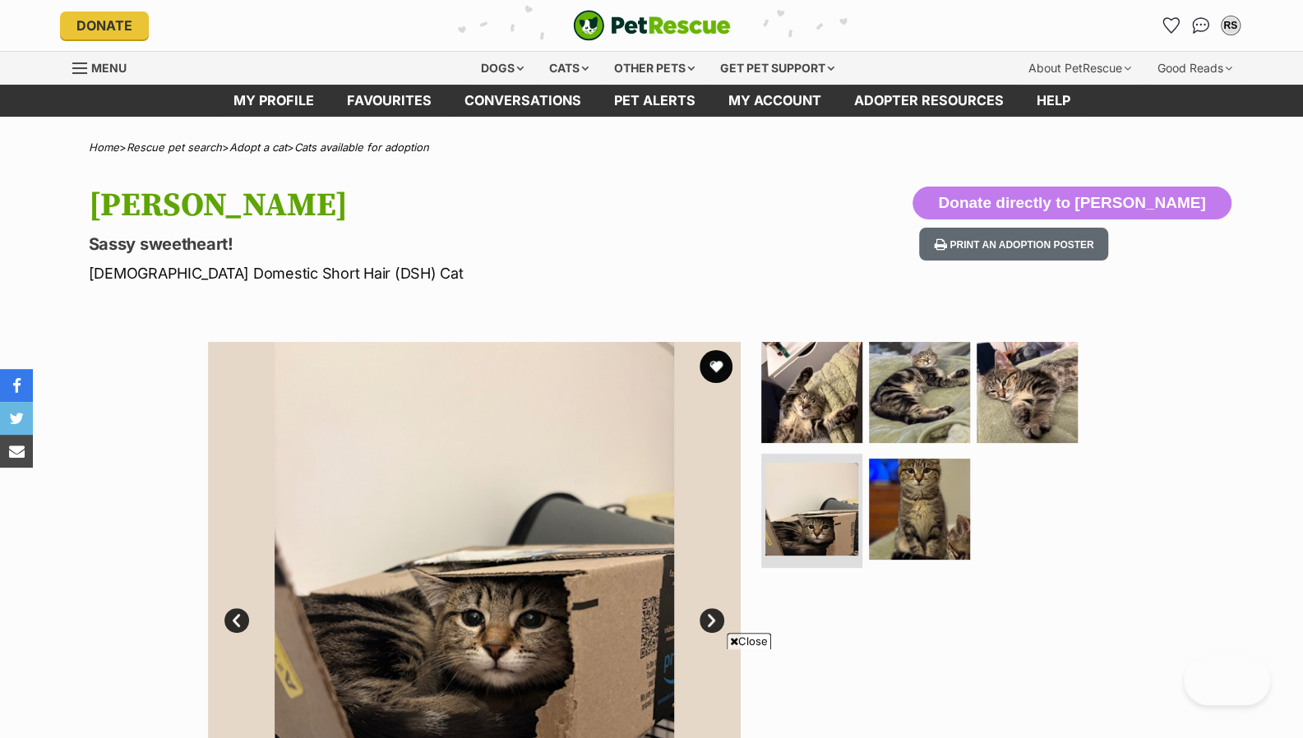
click at [917, 342] on img at bounding box center [919, 392] width 101 height 101
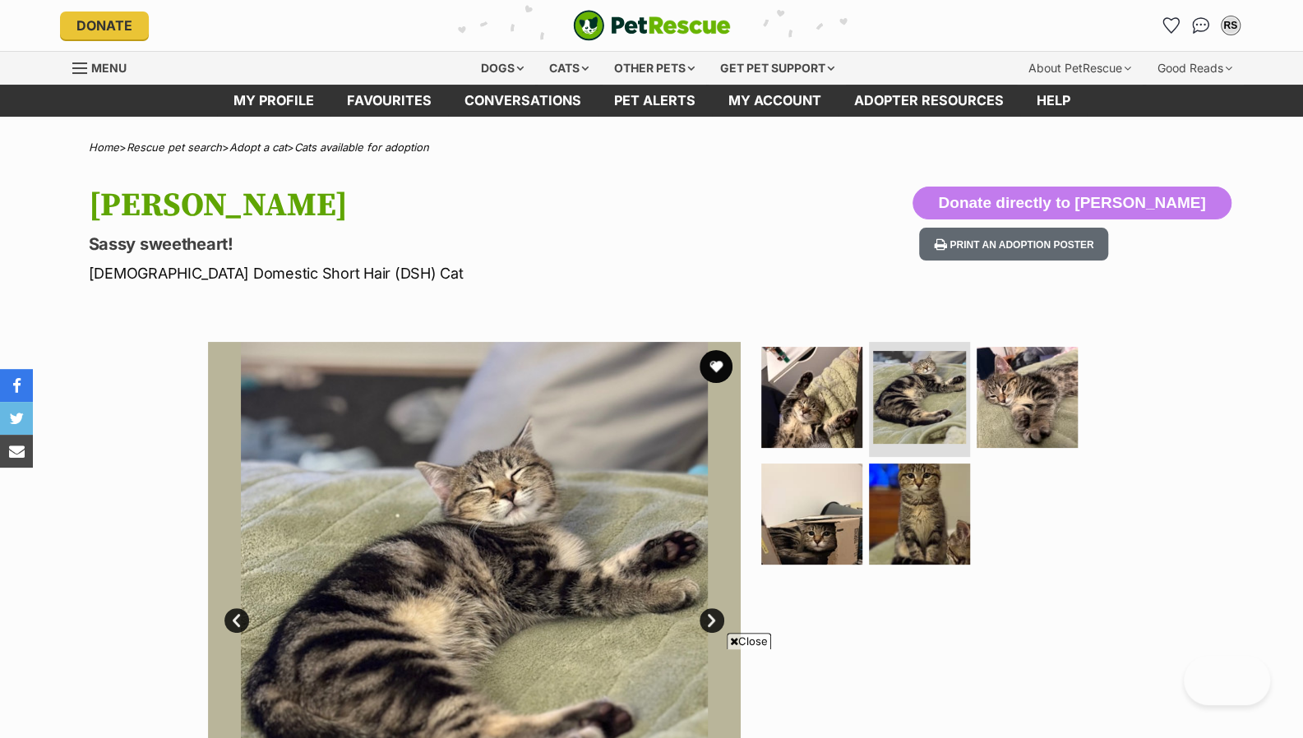
scroll to position [215, 0]
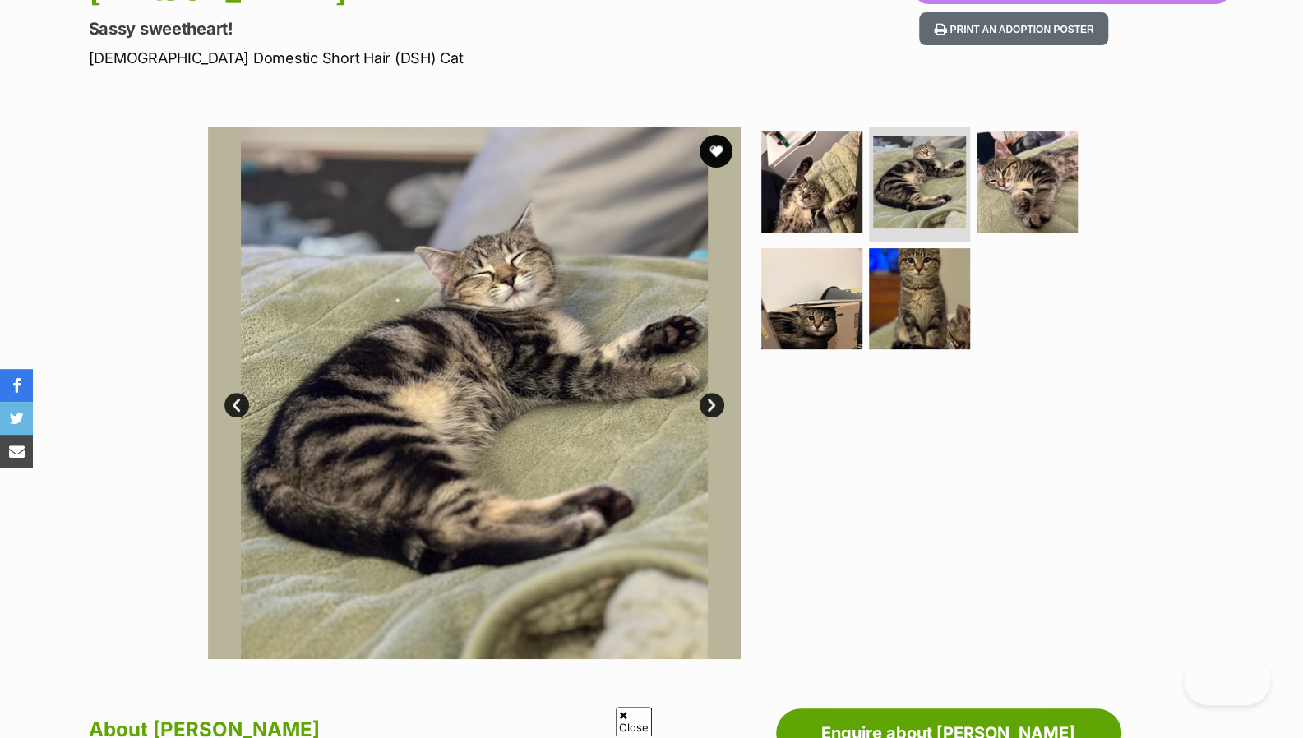
click at [702, 407] on link "Next" at bounding box center [711, 405] width 25 height 25
click at [704, 405] on link "Next" at bounding box center [711, 405] width 25 height 25
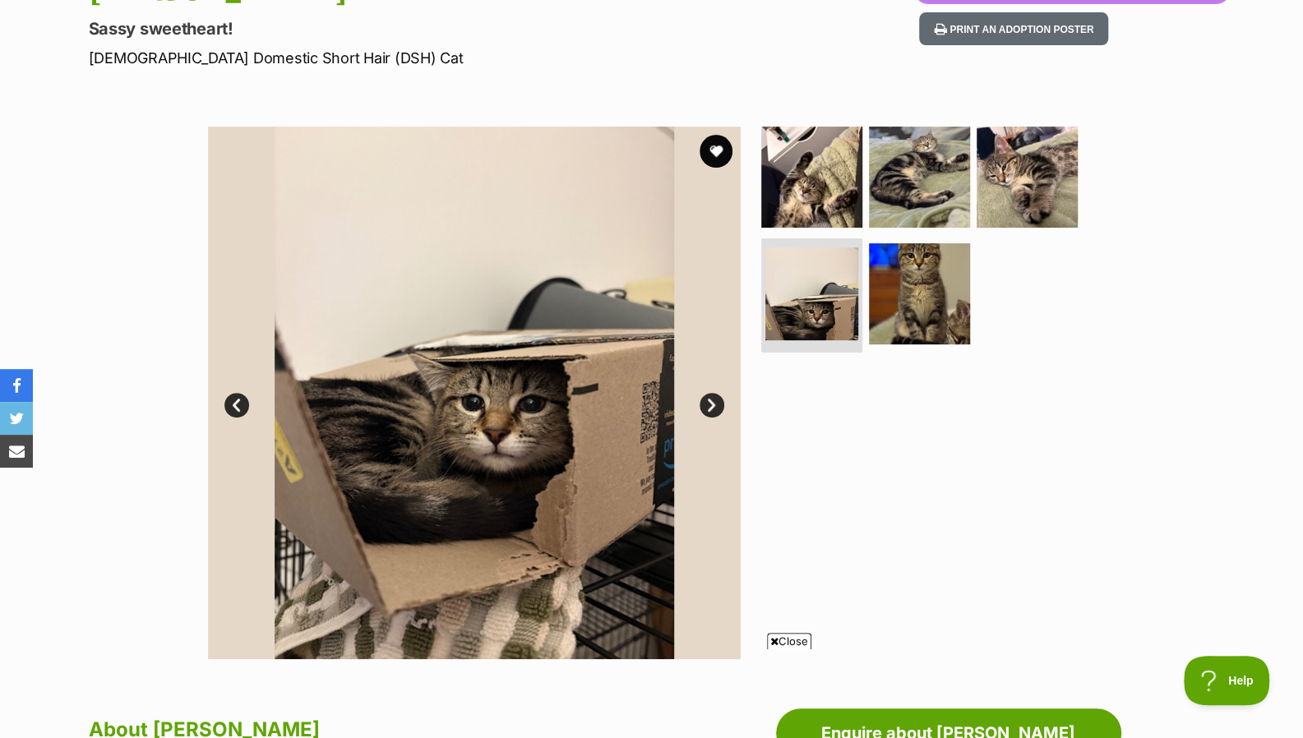
scroll to position [0, 0]
click at [710, 406] on link "Next" at bounding box center [711, 405] width 25 height 25
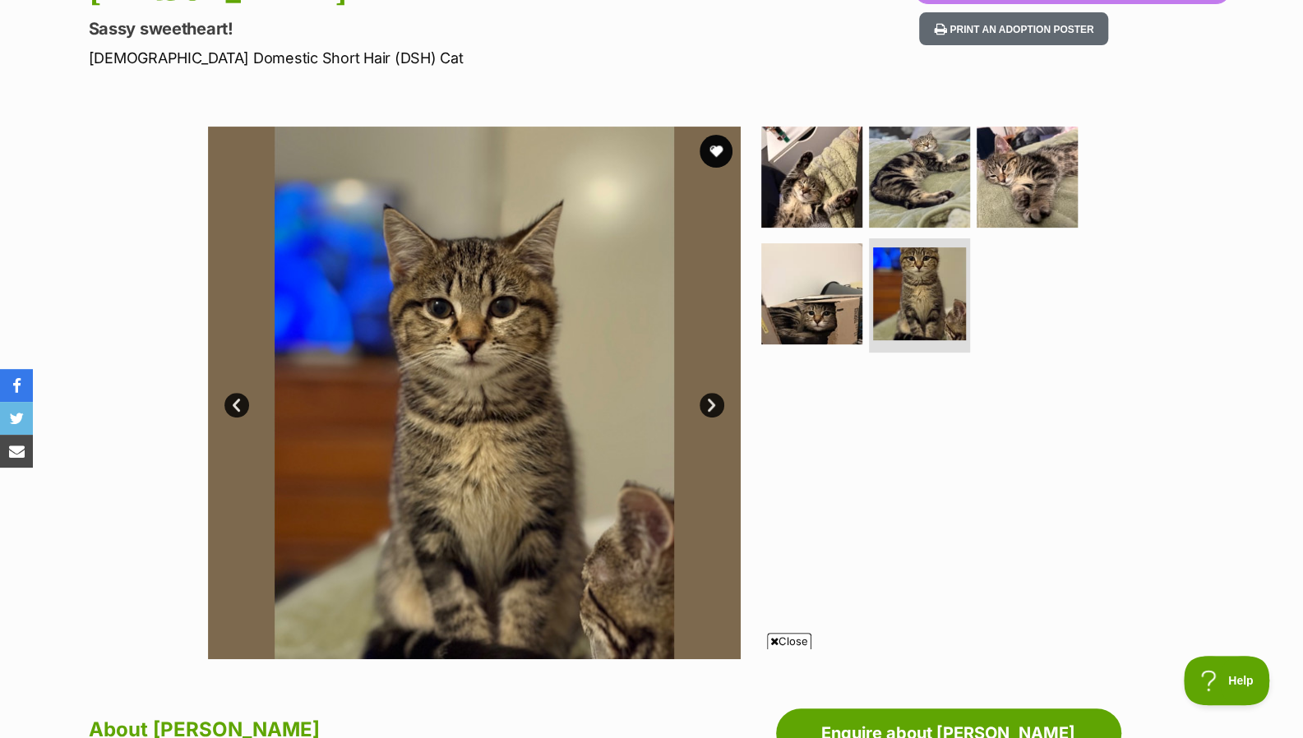
click at [238, 407] on link "Prev" at bounding box center [236, 405] width 25 height 25
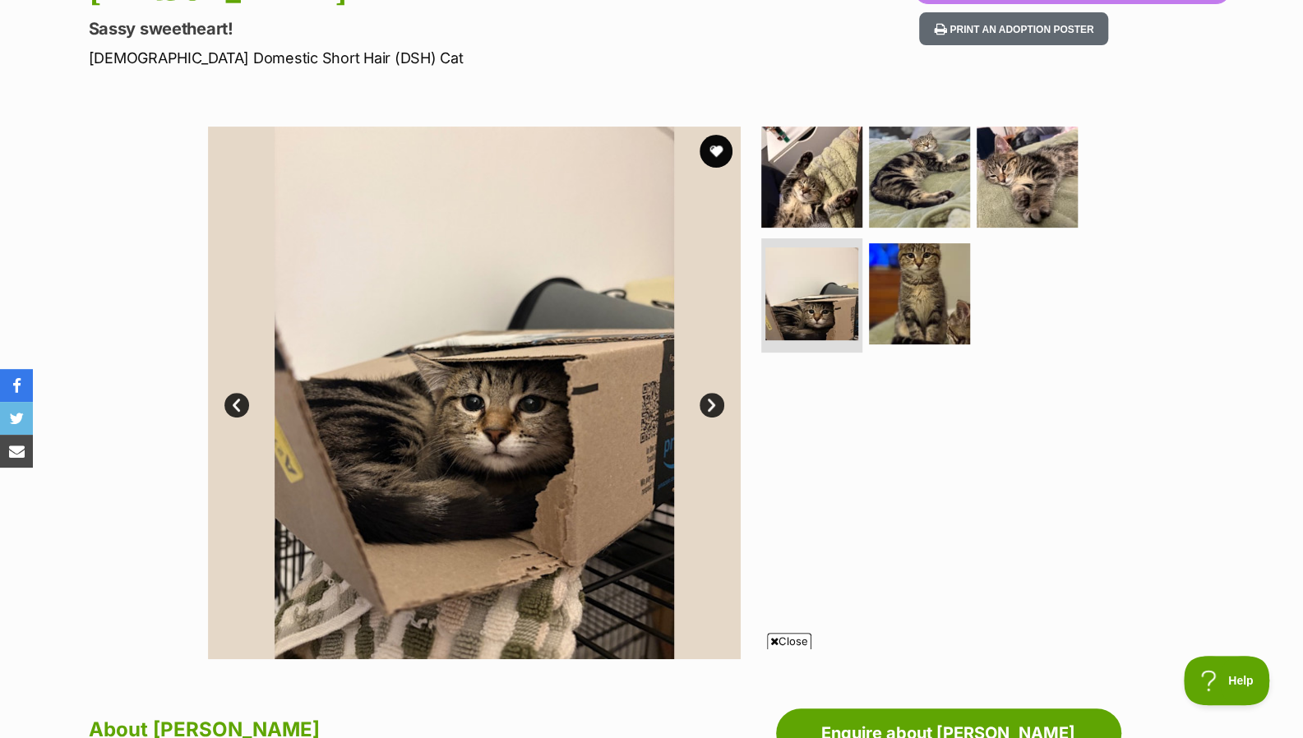
click at [238, 407] on link "Prev" at bounding box center [236, 405] width 25 height 25
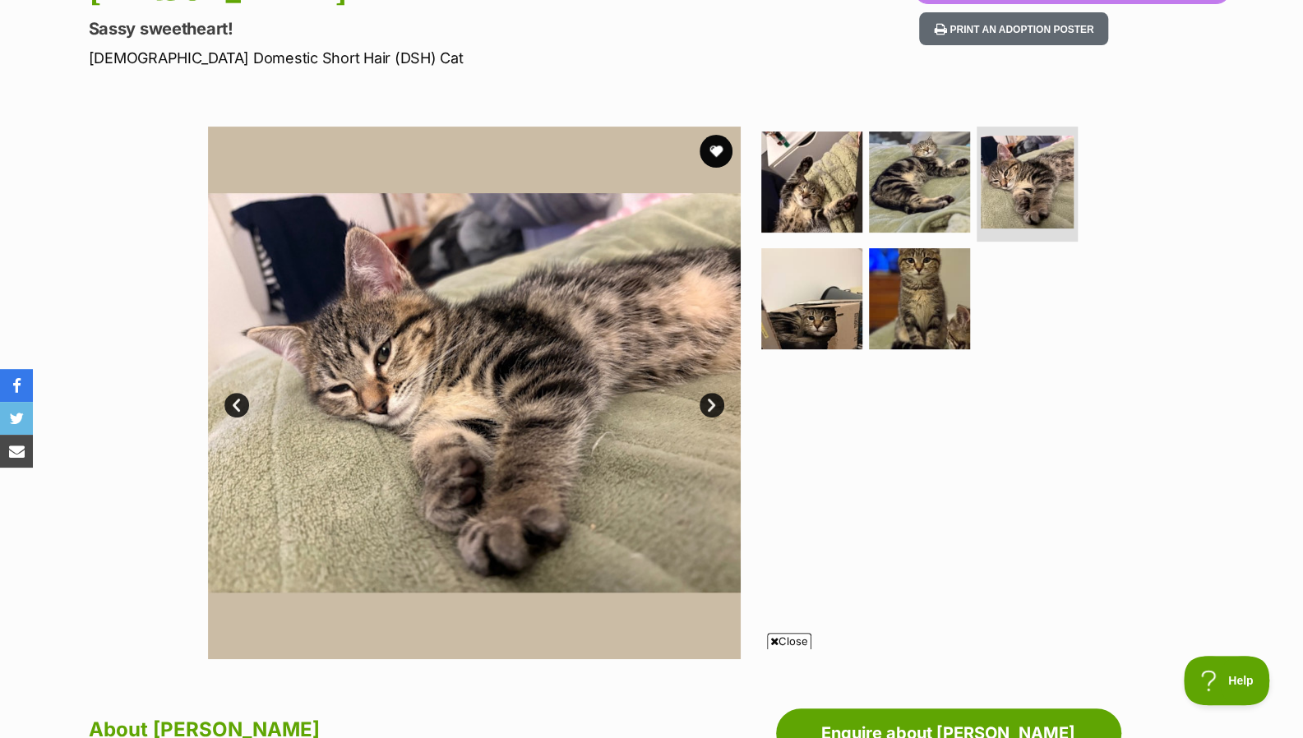
click at [713, 407] on link "Next" at bounding box center [711, 405] width 25 height 25
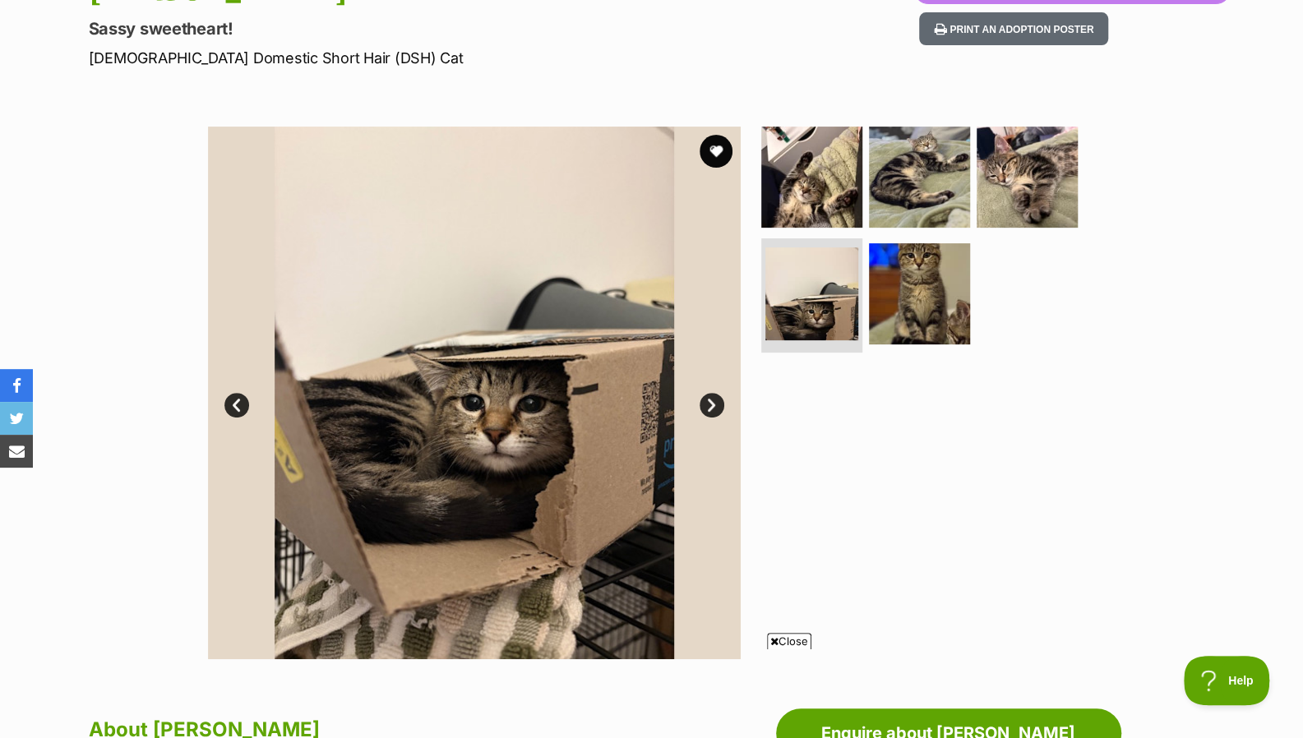
click at [713, 407] on link "Next" at bounding box center [711, 405] width 25 height 25
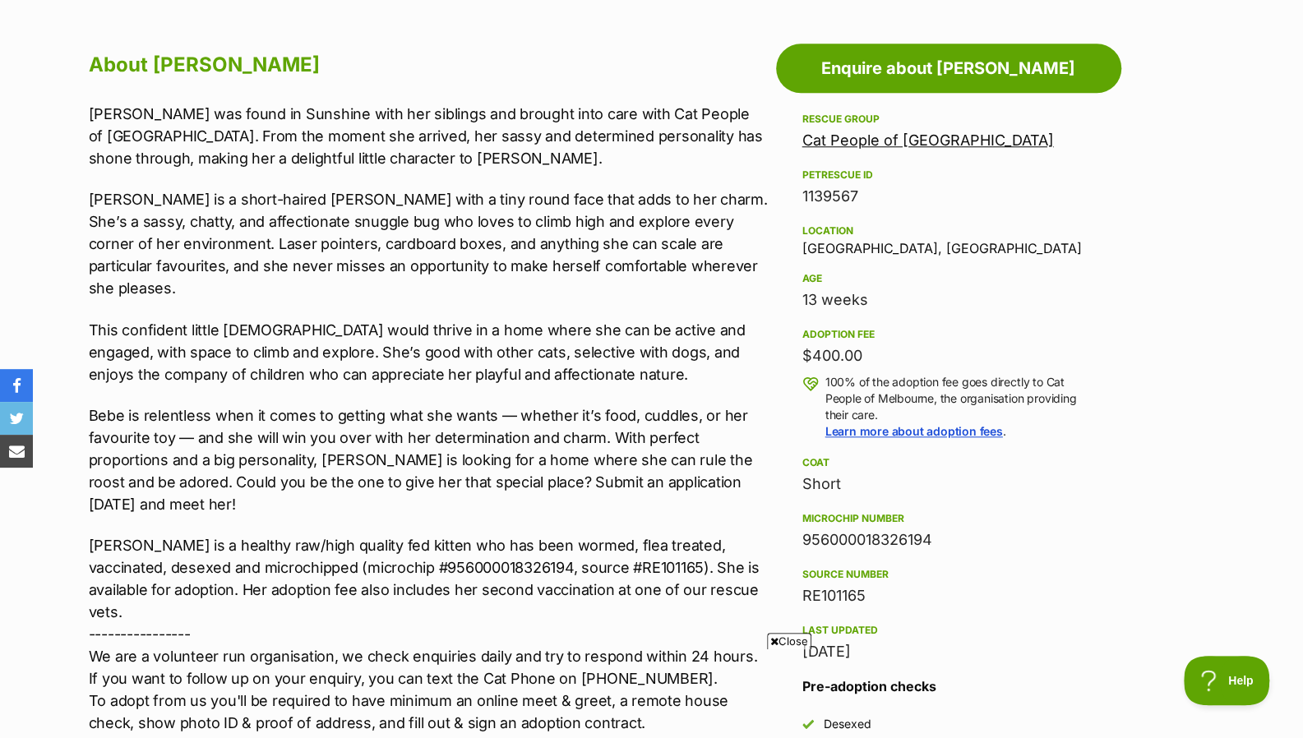
scroll to position [881, 0]
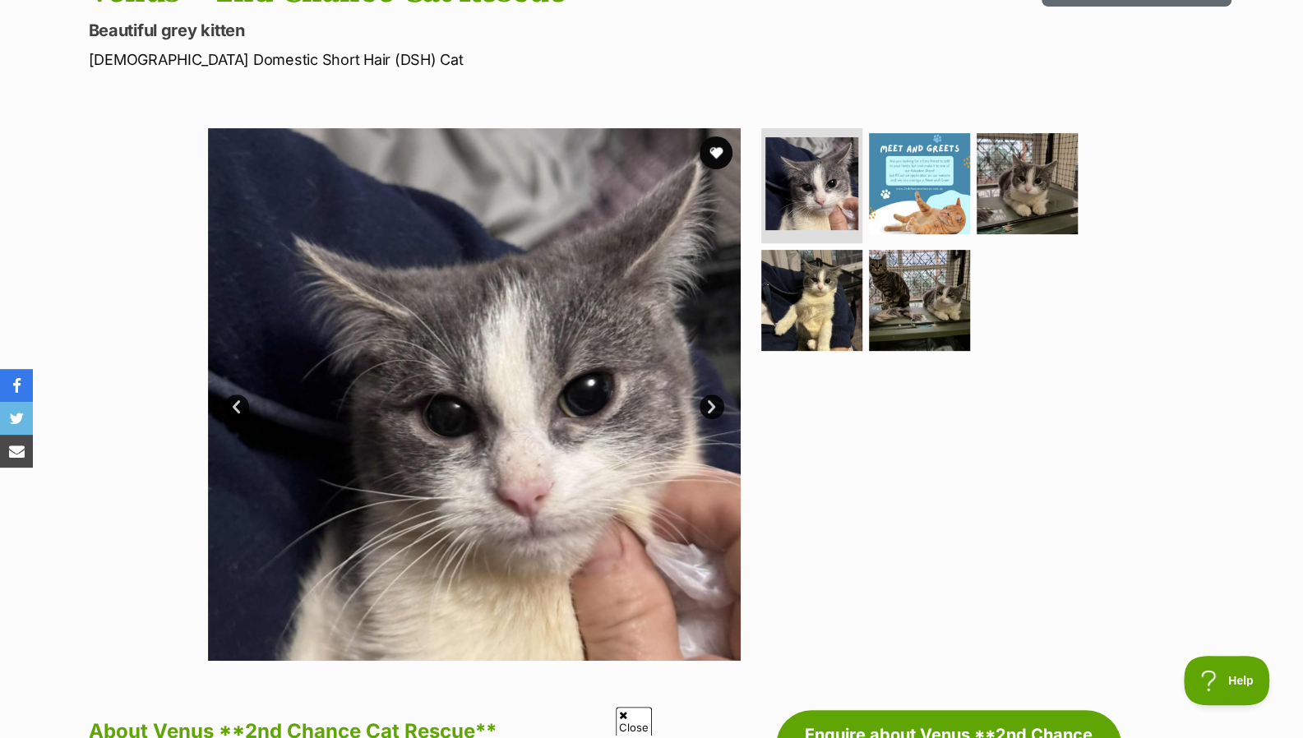
click at [710, 405] on link "Next" at bounding box center [711, 406] width 25 height 25
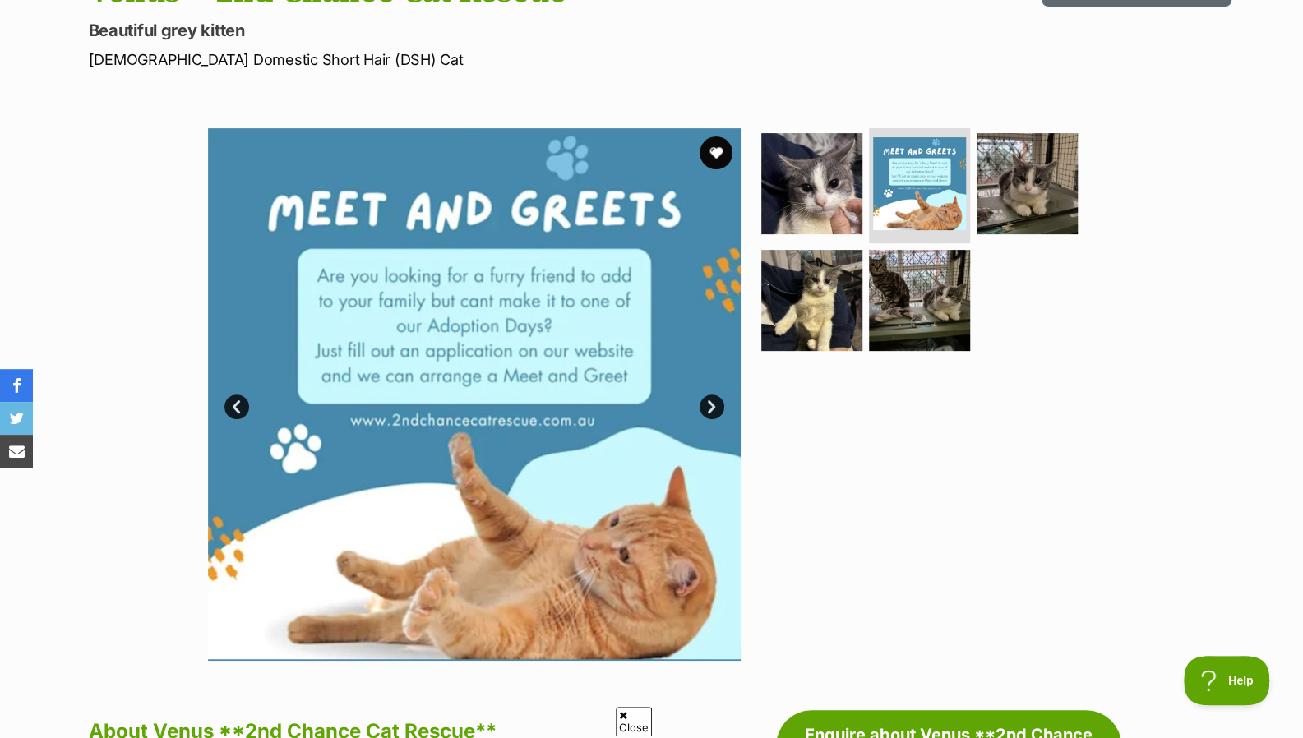
click at [710, 405] on link "Next" at bounding box center [711, 406] width 25 height 25
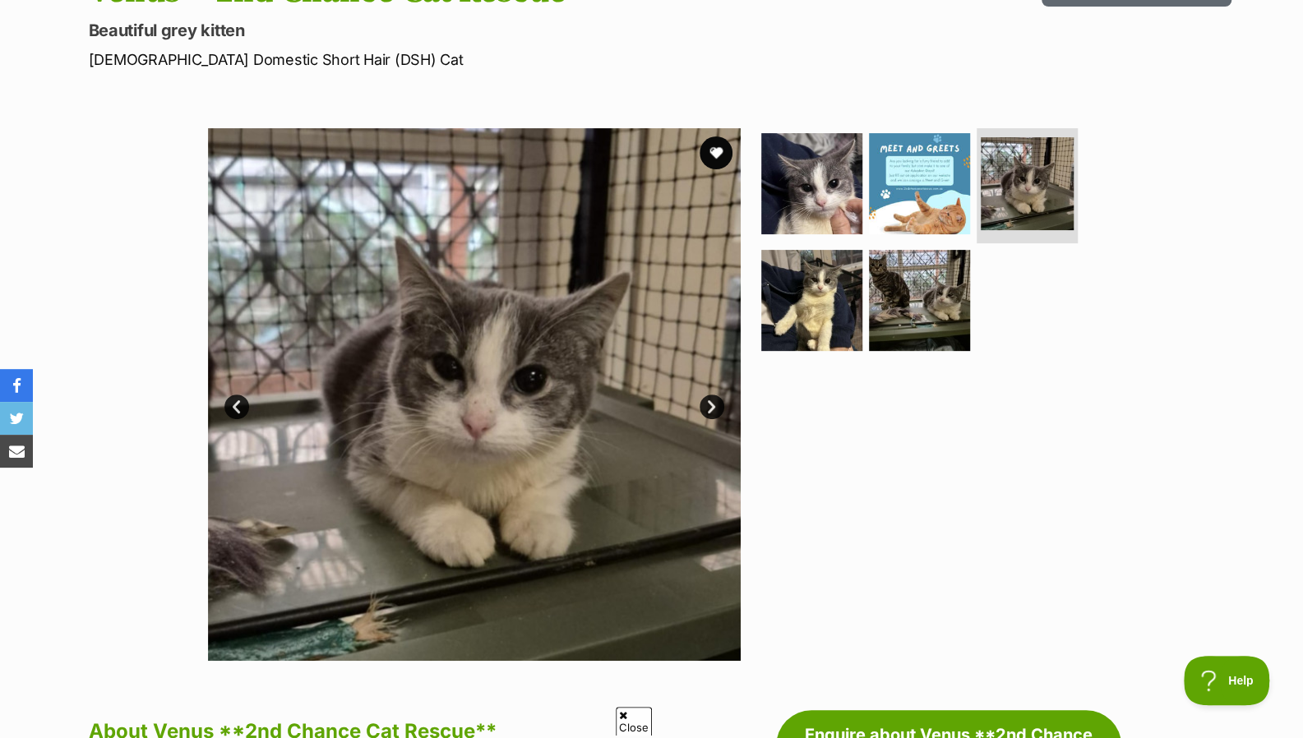
click at [710, 405] on link "Next" at bounding box center [711, 406] width 25 height 25
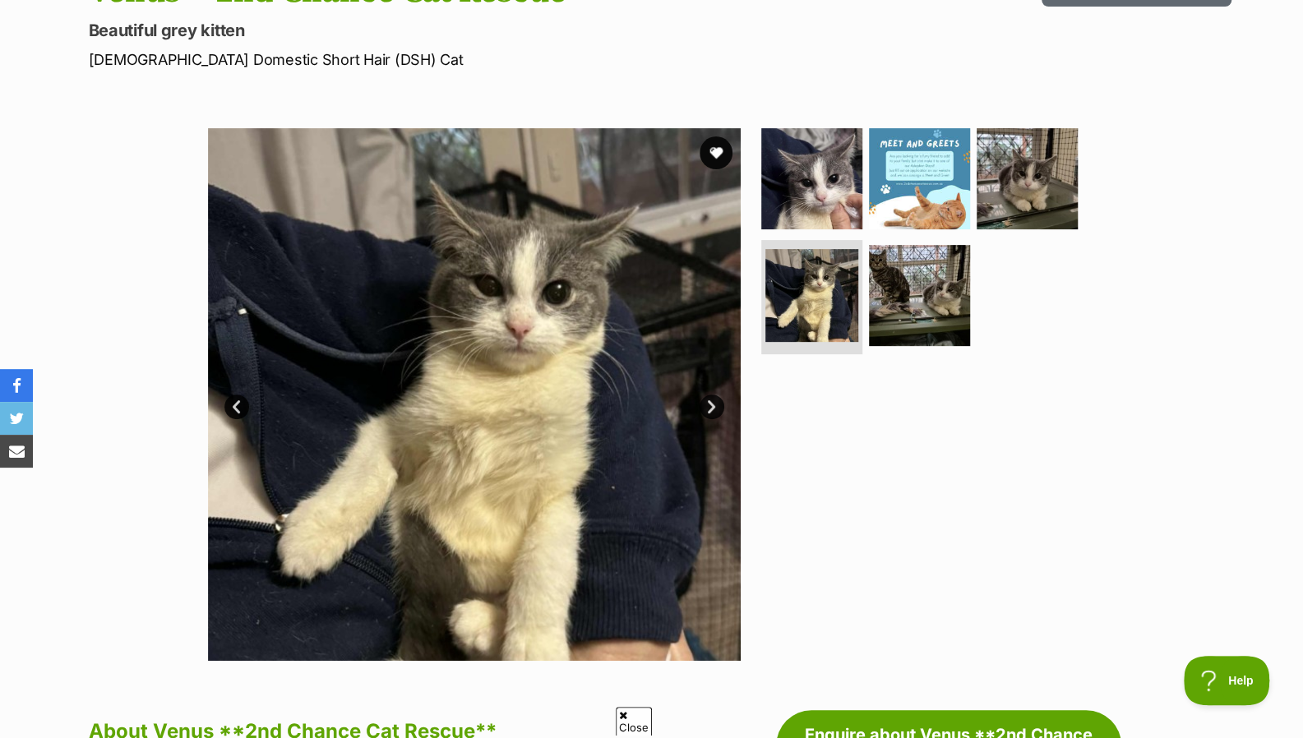
click at [710, 405] on link "Next" at bounding box center [711, 406] width 25 height 25
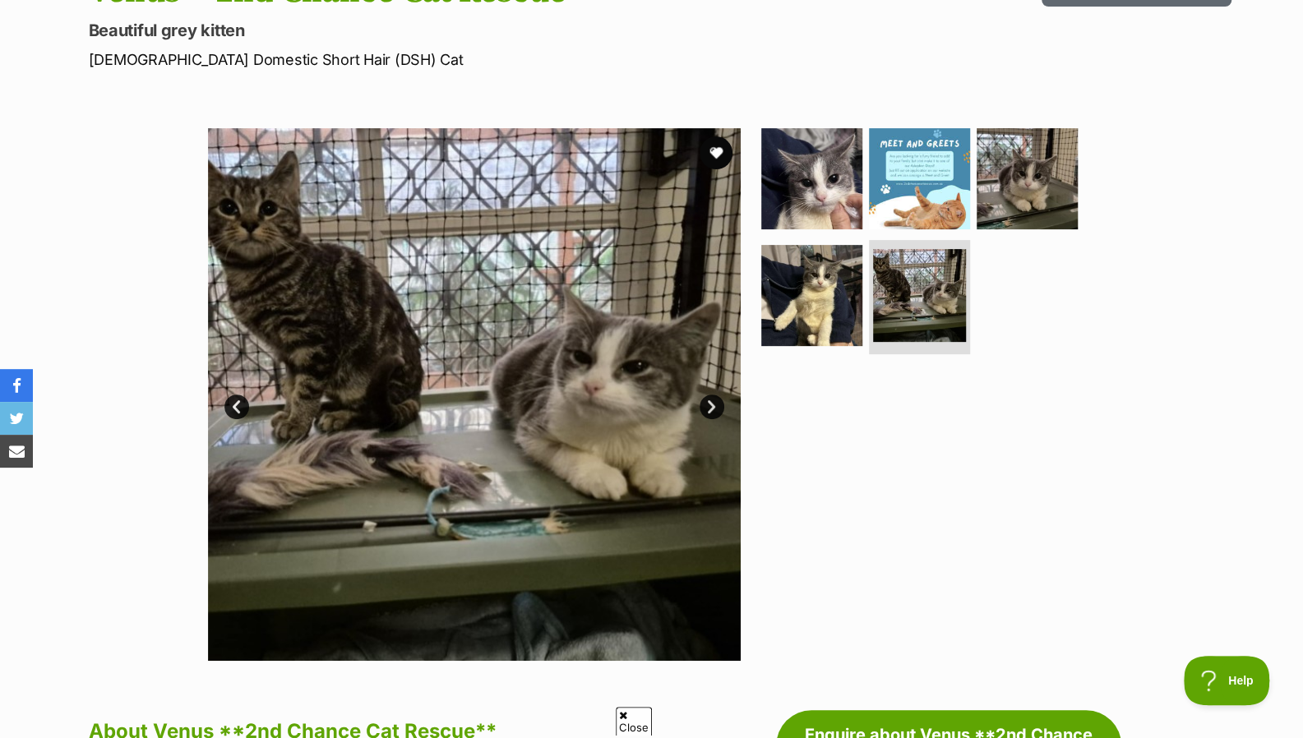
click at [710, 405] on link "Next" at bounding box center [711, 406] width 25 height 25
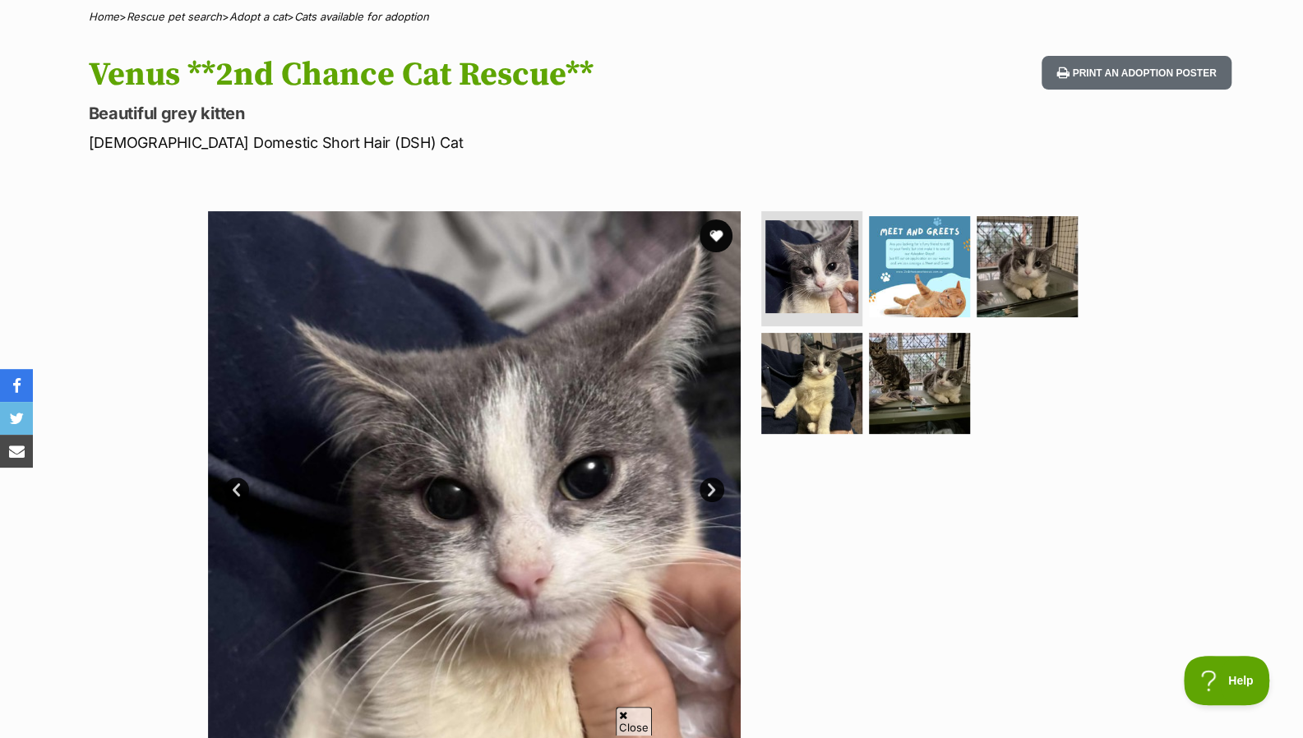
scroll to position [90, 0]
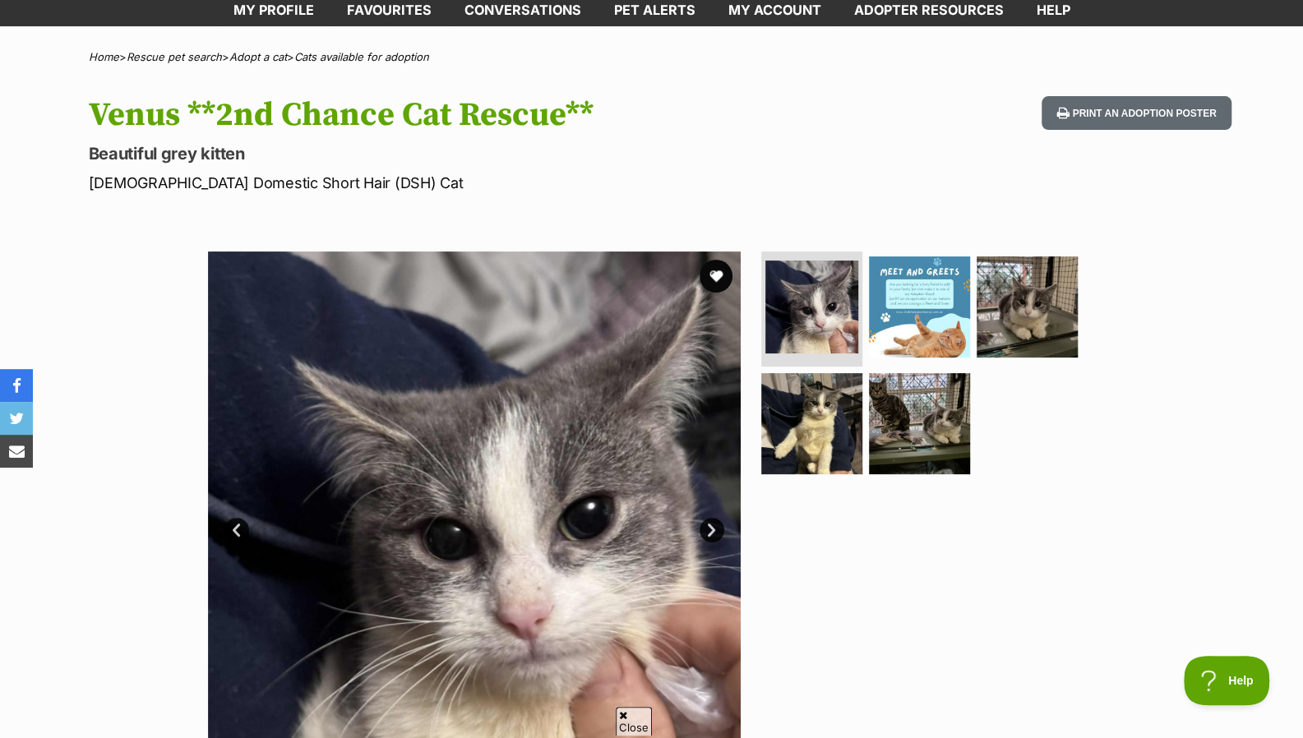
click at [705, 532] on link "Next" at bounding box center [711, 530] width 25 height 25
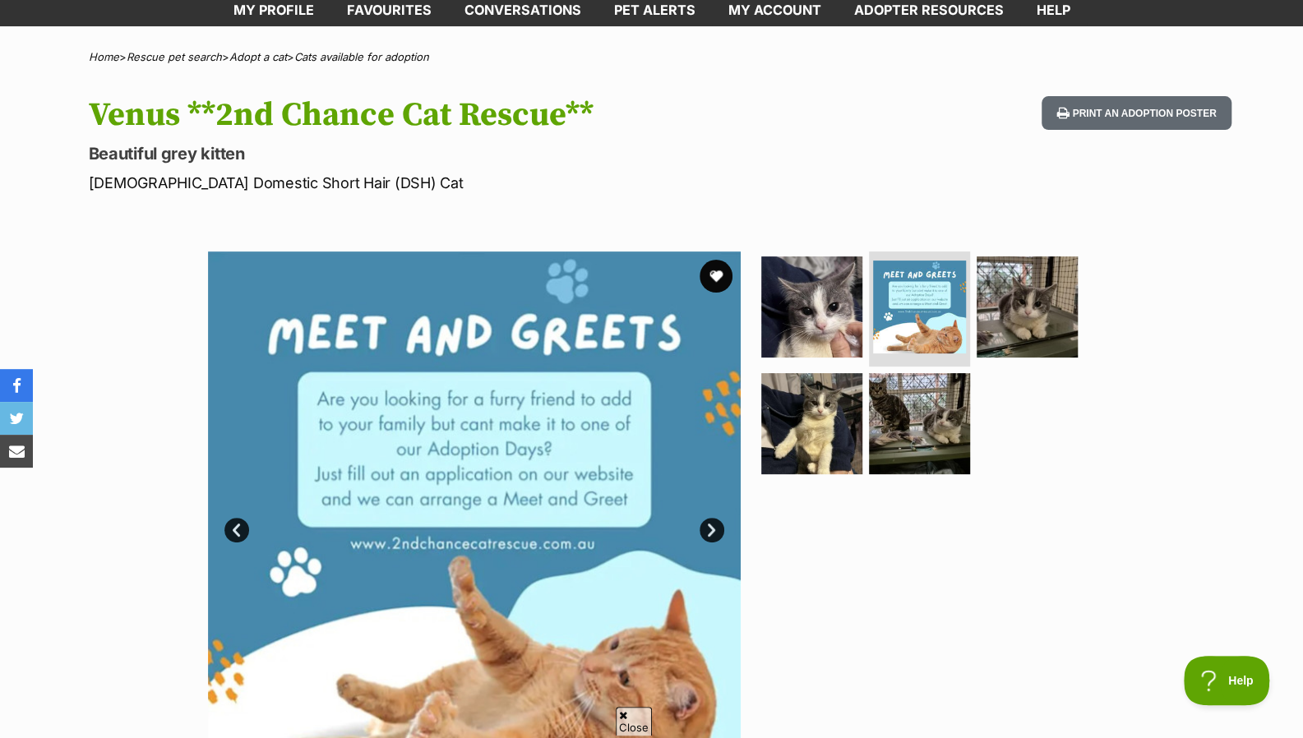
click at [705, 532] on link "Next" at bounding box center [711, 530] width 25 height 25
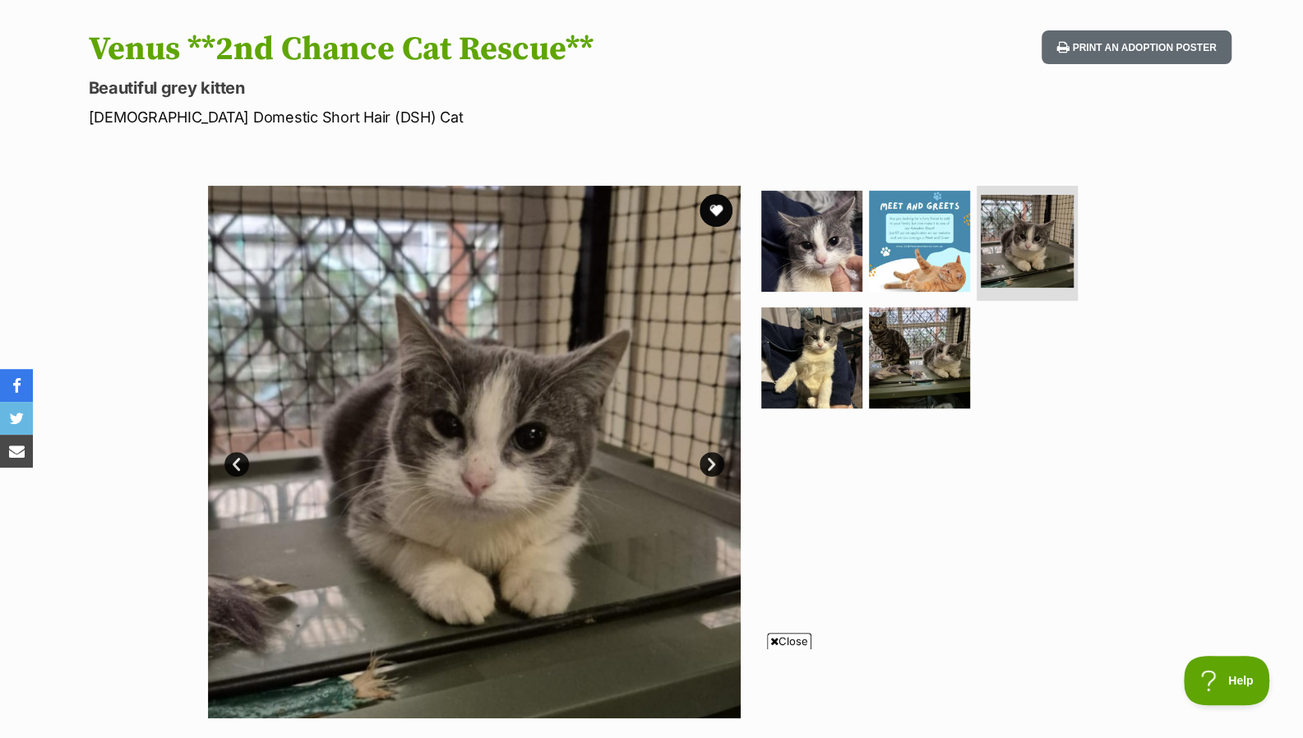
scroll to position [157, 0]
click at [705, 459] on link "Next" at bounding box center [711, 463] width 25 height 25
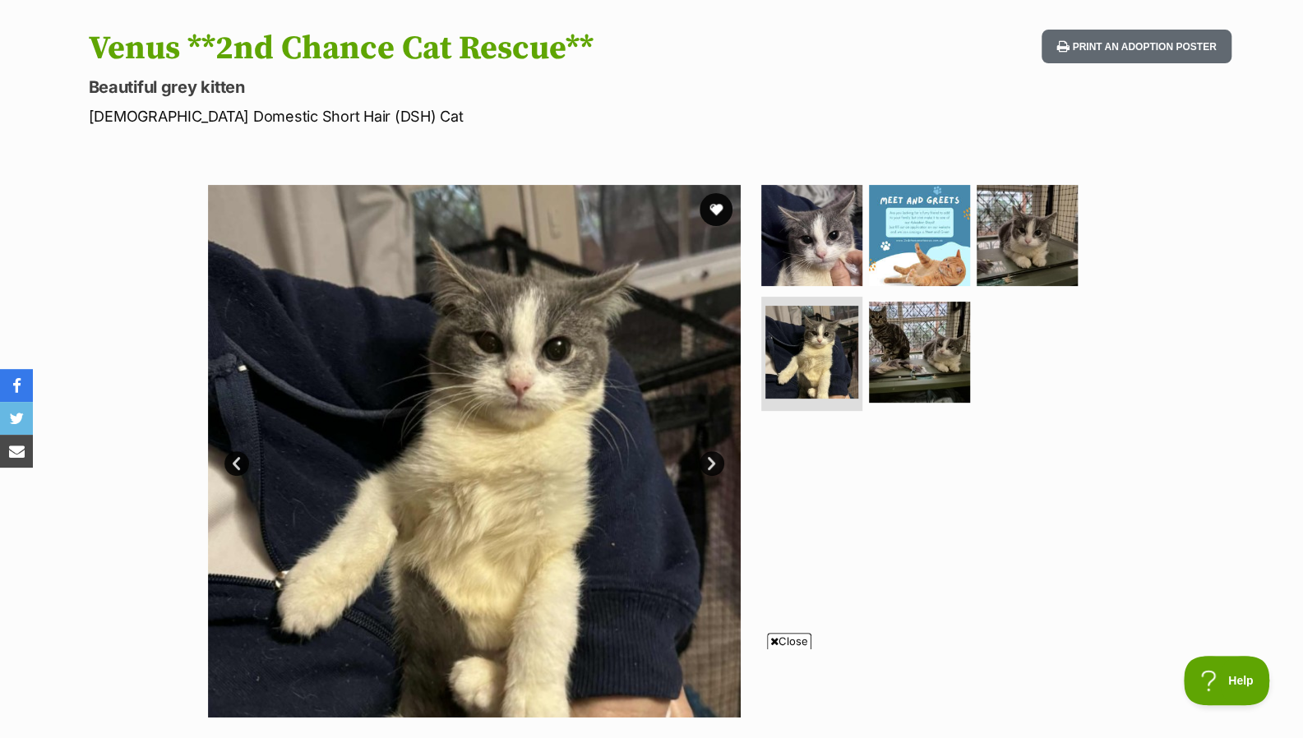
click at [705, 459] on link "Next" at bounding box center [711, 463] width 25 height 25
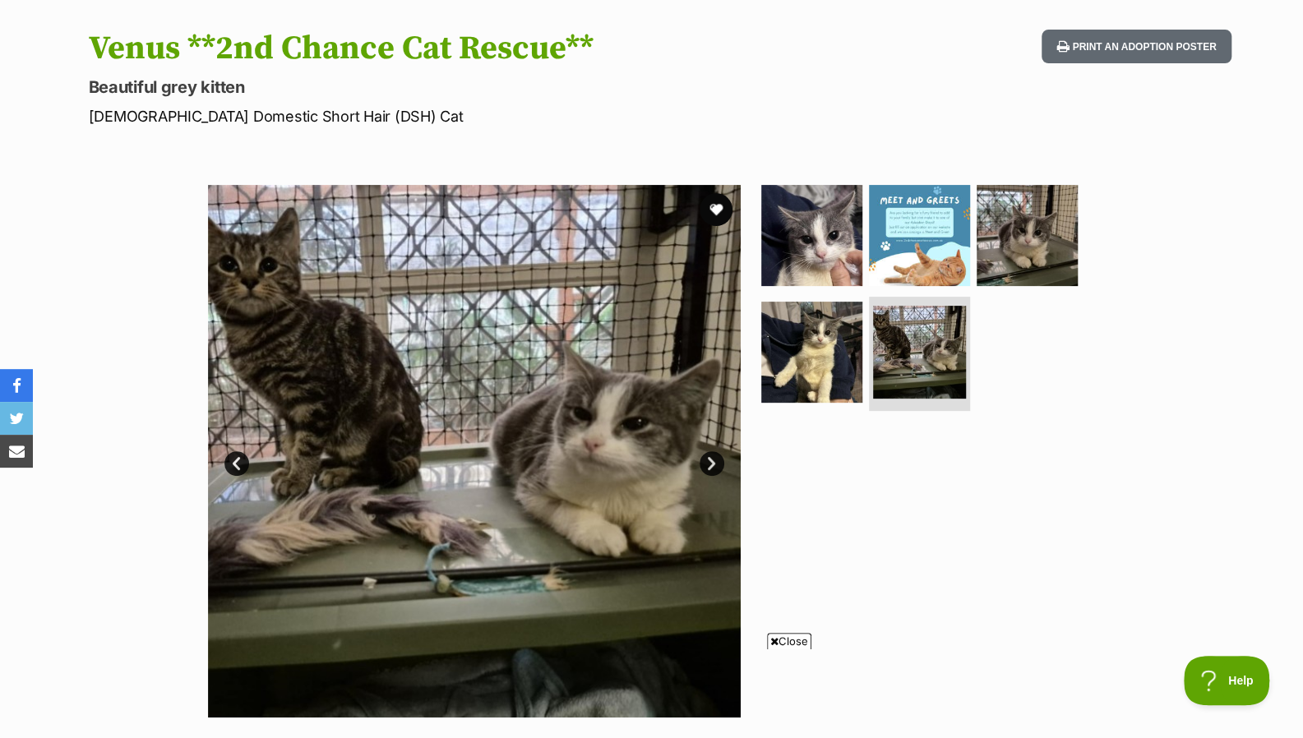
click at [705, 459] on link "Next" at bounding box center [711, 463] width 25 height 25
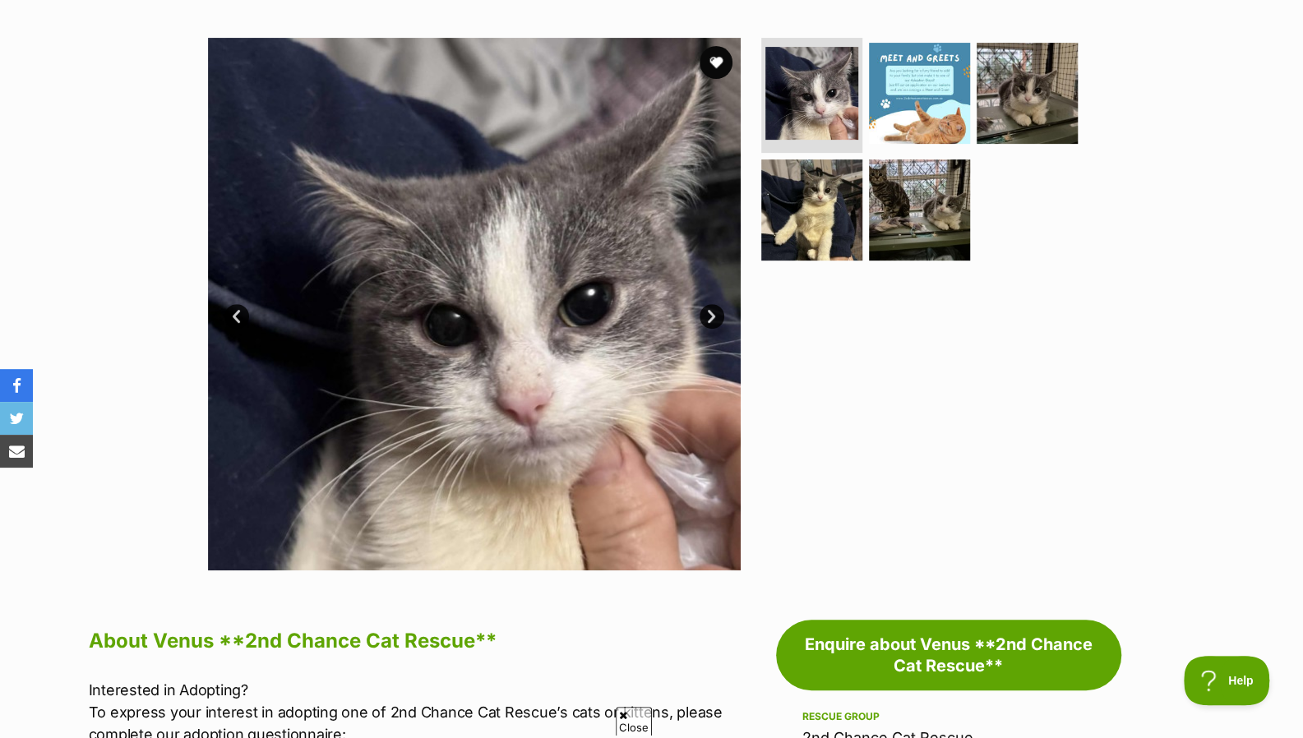
scroll to position [271, 0]
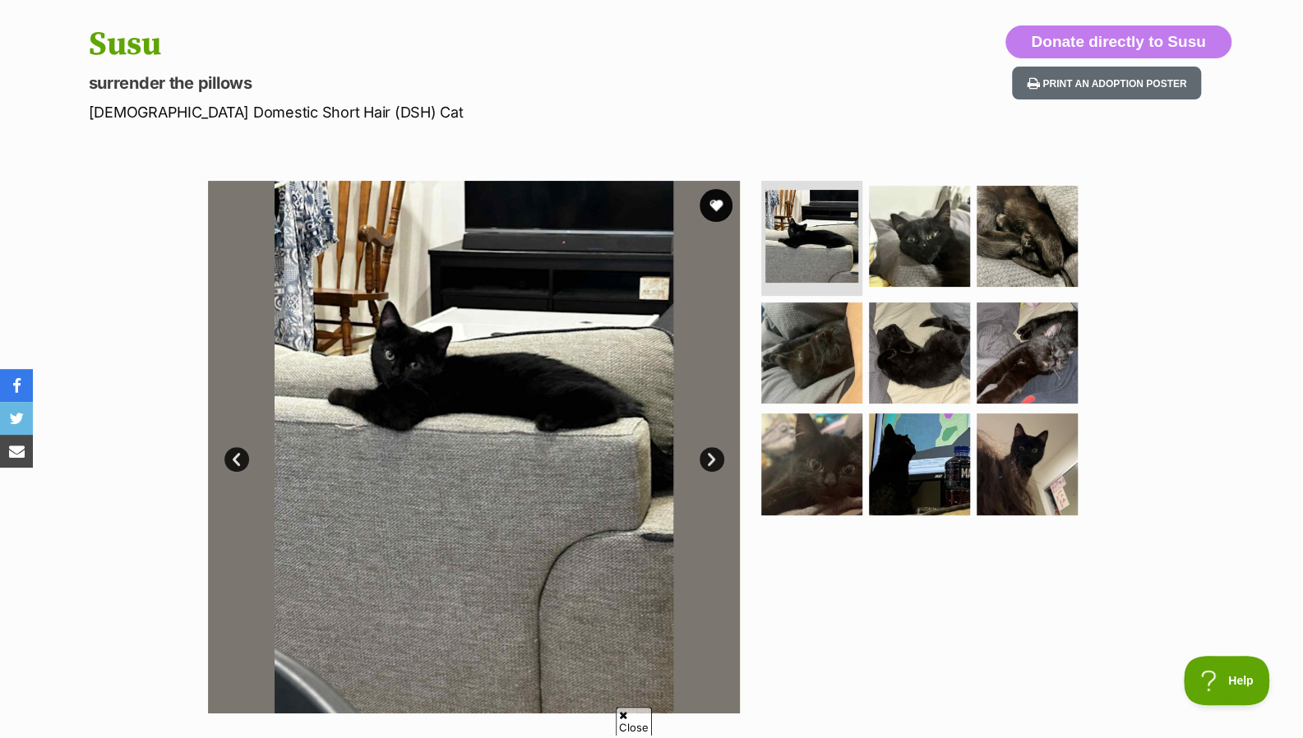
scroll to position [163, 0]
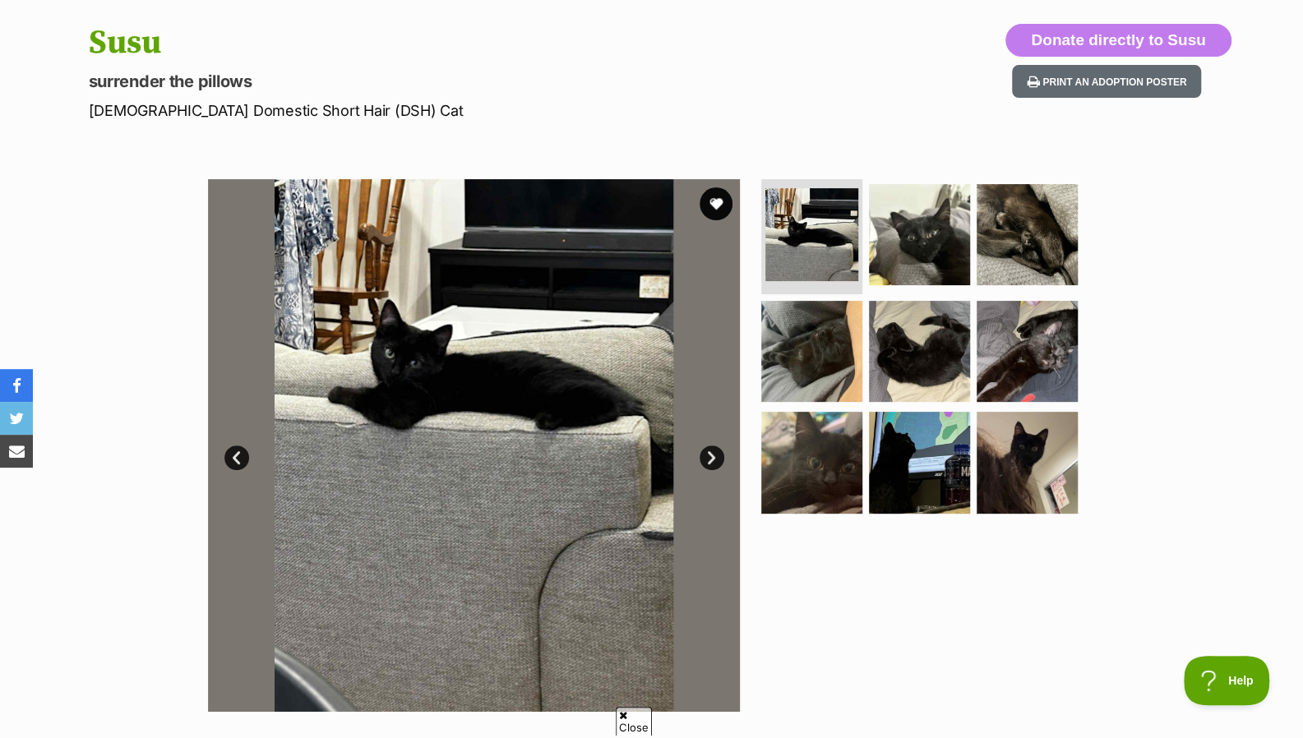
click at [717, 458] on link "Next" at bounding box center [711, 457] width 25 height 25
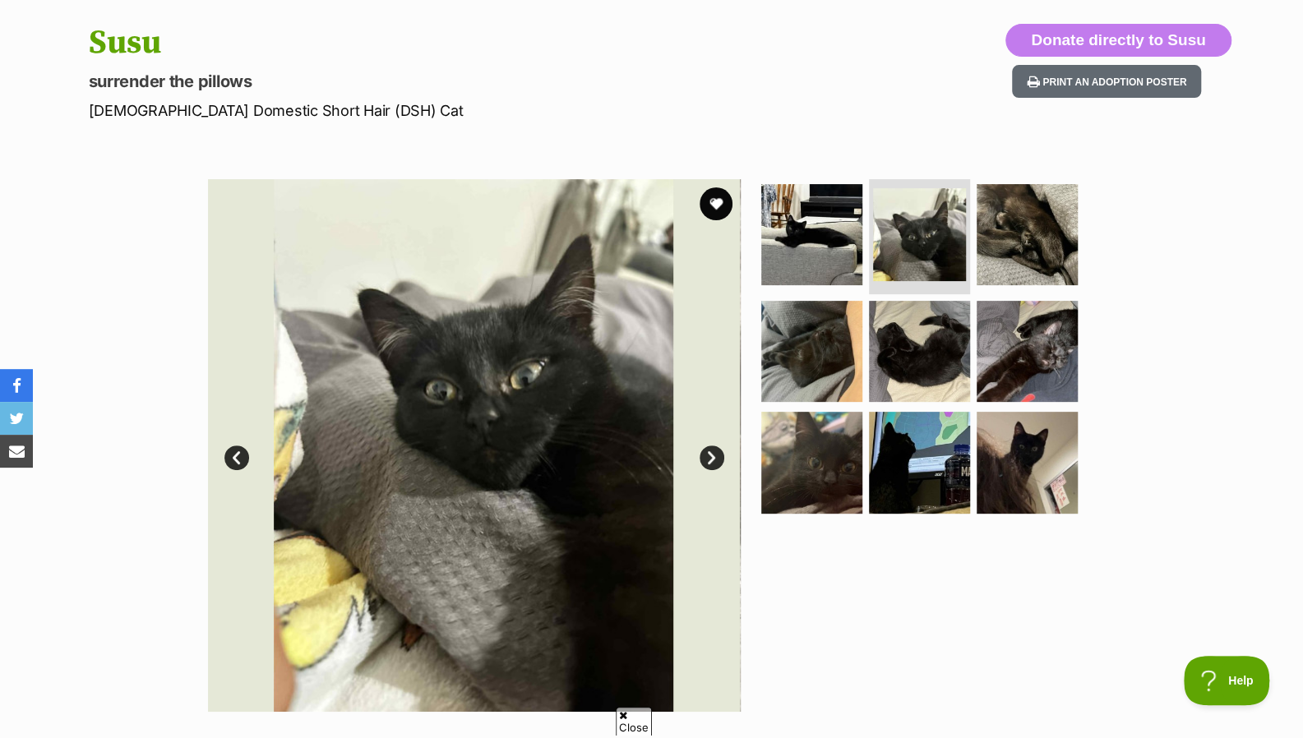
click at [717, 458] on link "Next" at bounding box center [711, 457] width 25 height 25
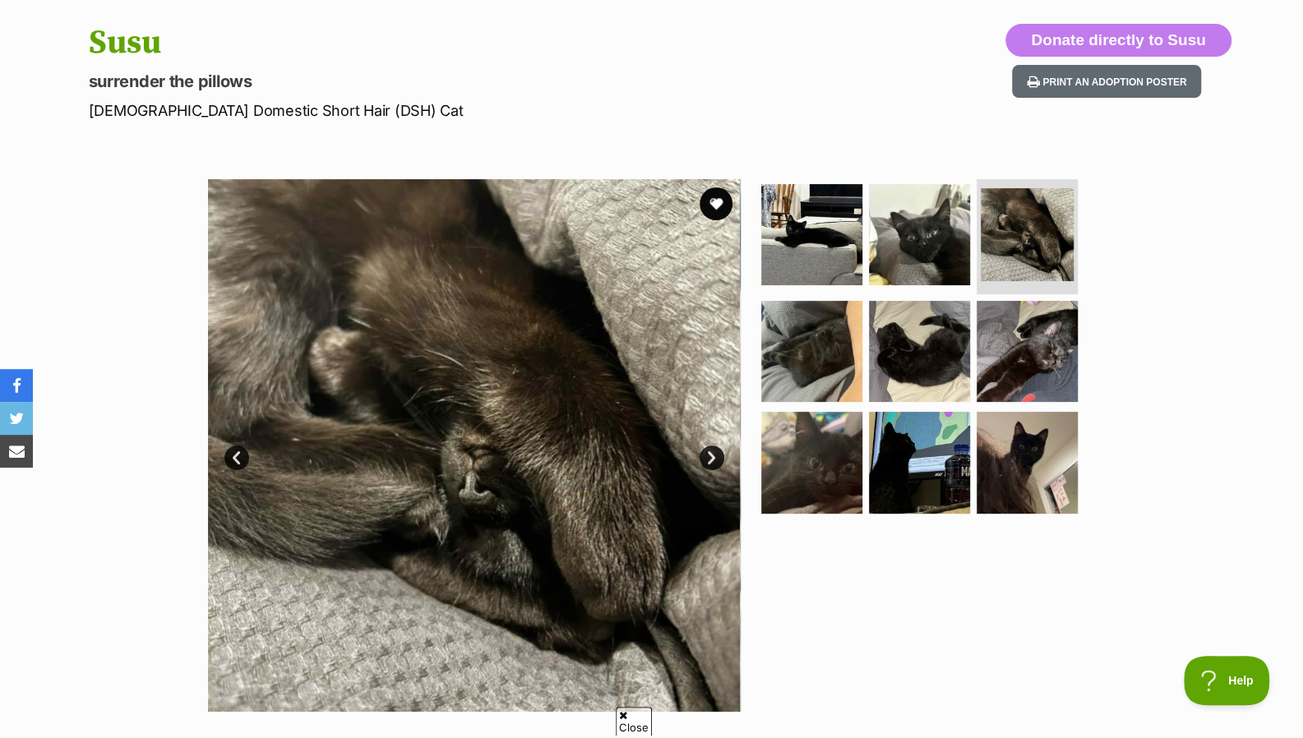
click at [717, 458] on link "Next" at bounding box center [711, 457] width 25 height 25
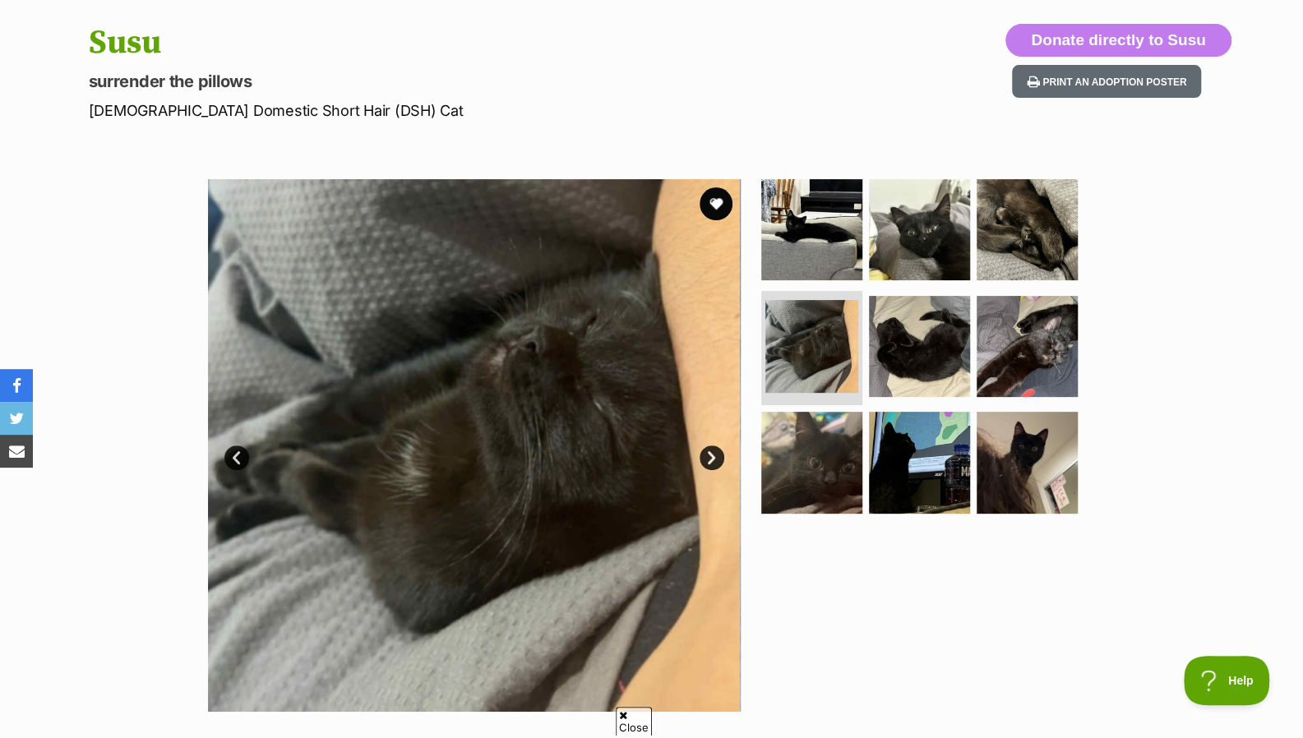
click at [717, 458] on link "Next" at bounding box center [711, 457] width 25 height 25
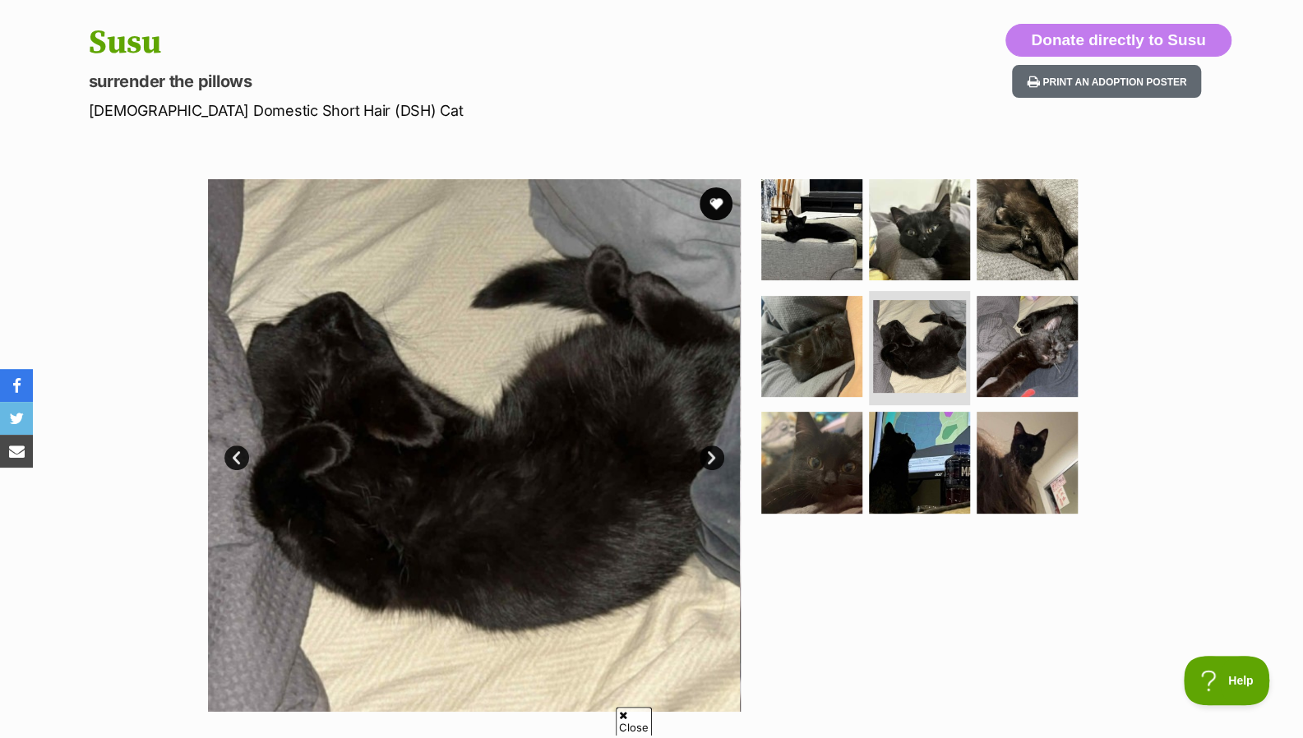
click at [717, 458] on link "Next" at bounding box center [711, 457] width 25 height 25
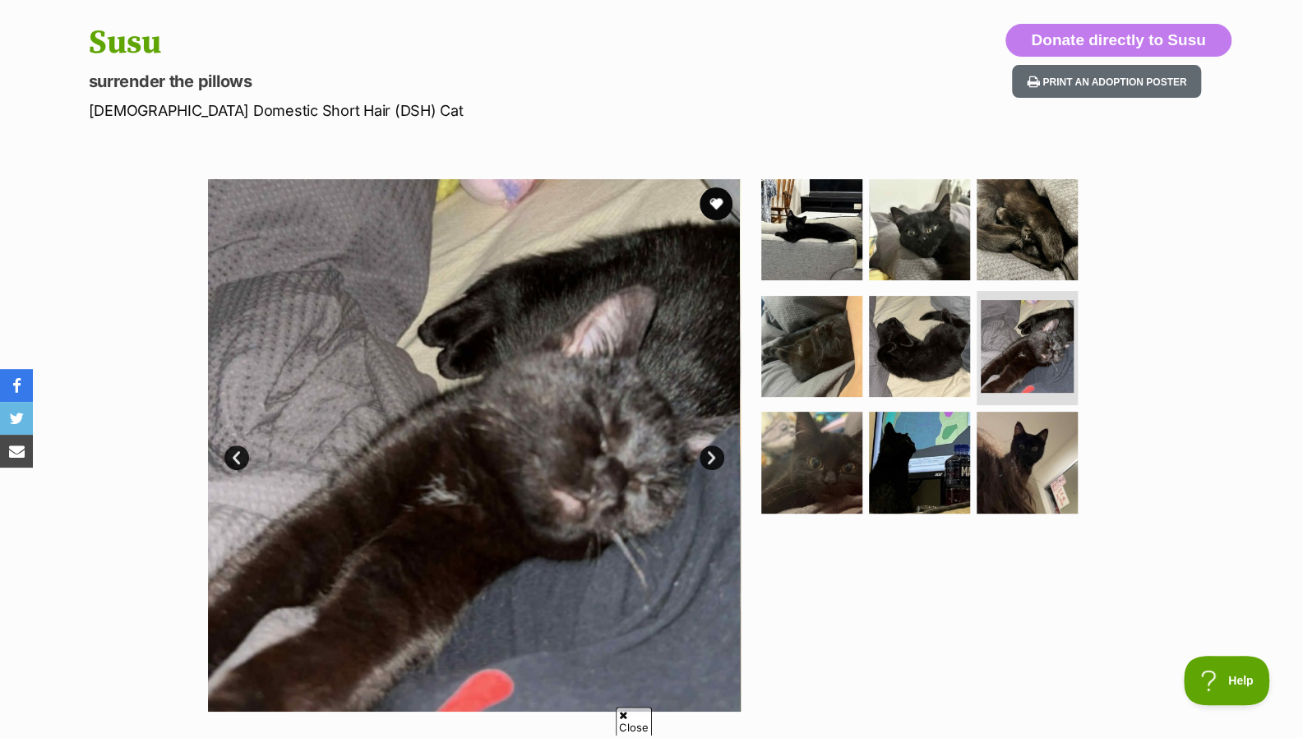
click at [717, 458] on link "Next" at bounding box center [711, 457] width 25 height 25
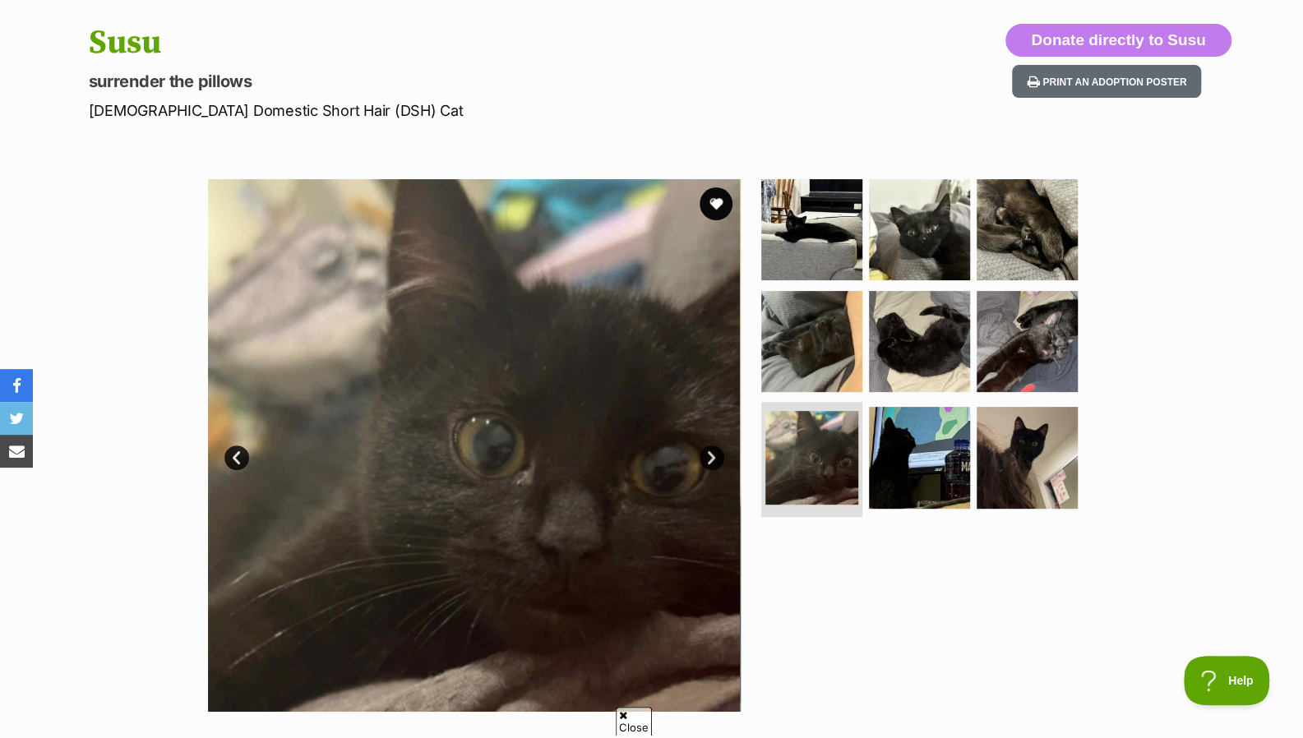
click at [717, 458] on link "Next" at bounding box center [711, 457] width 25 height 25
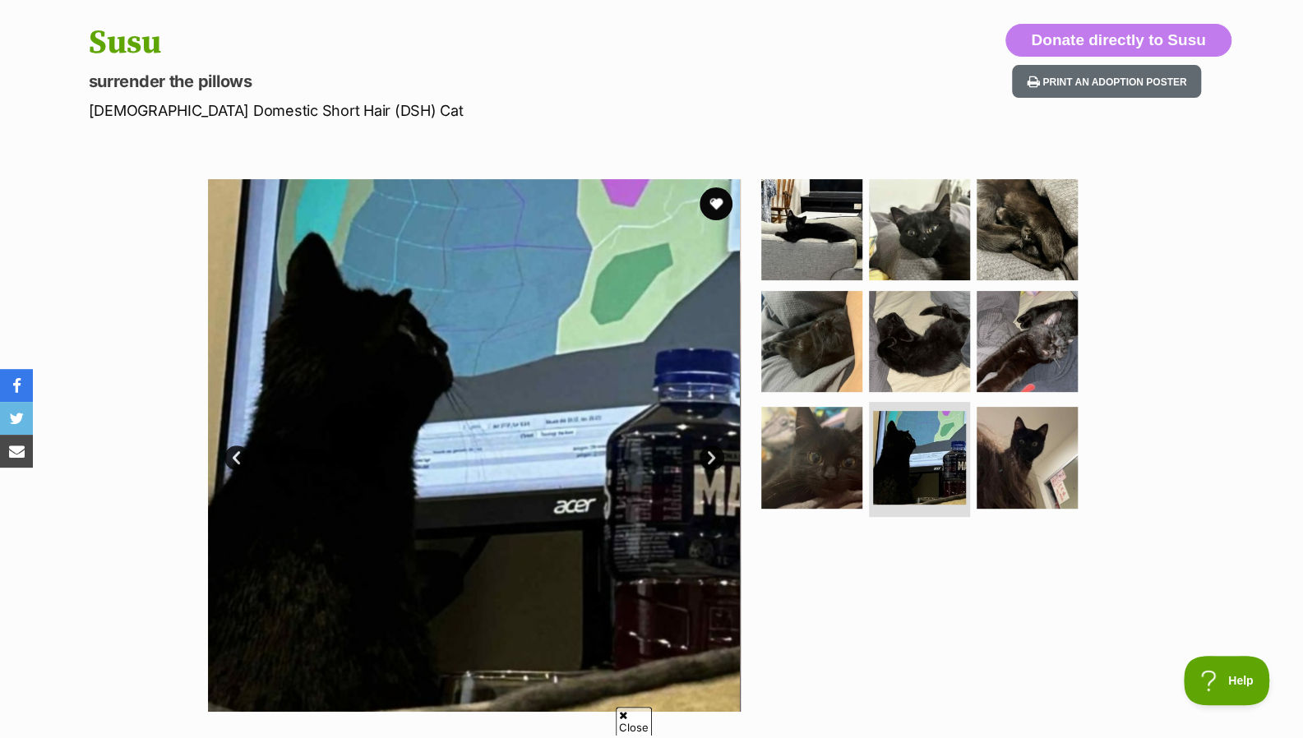
click at [717, 458] on link "Next" at bounding box center [711, 457] width 25 height 25
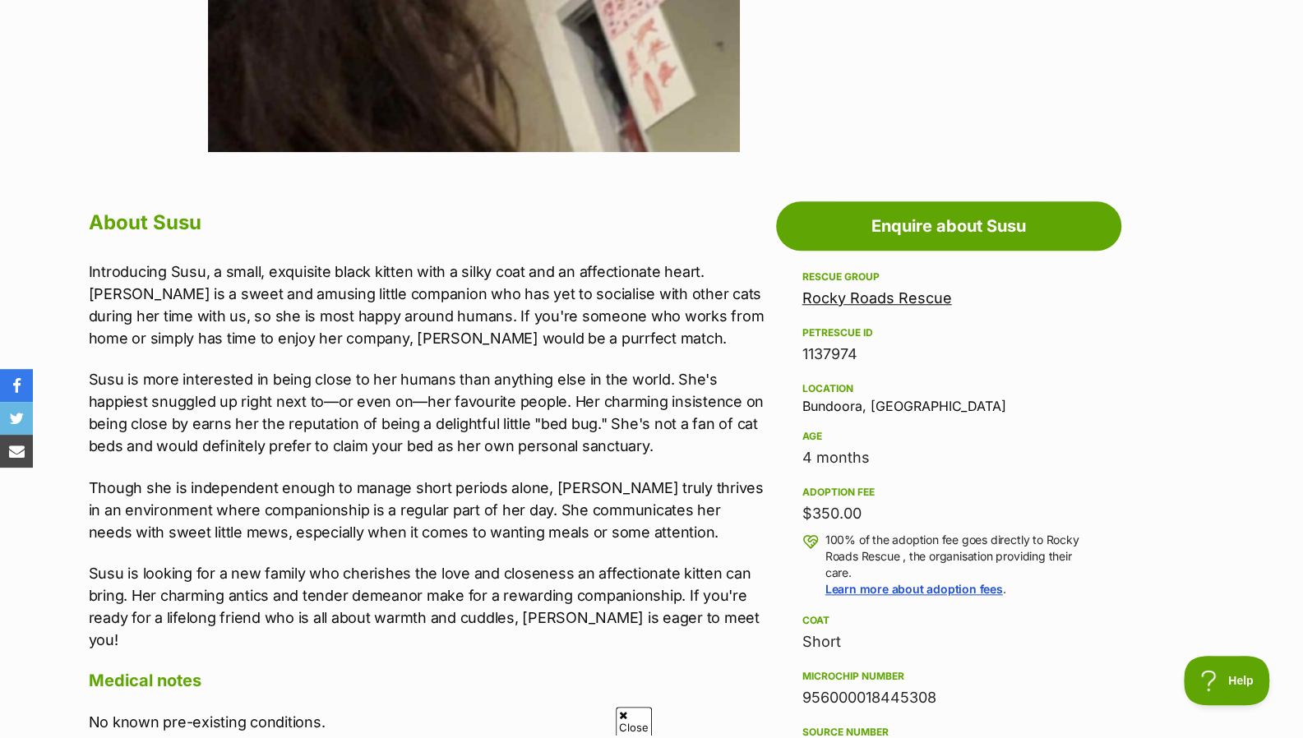
scroll to position [0, 0]
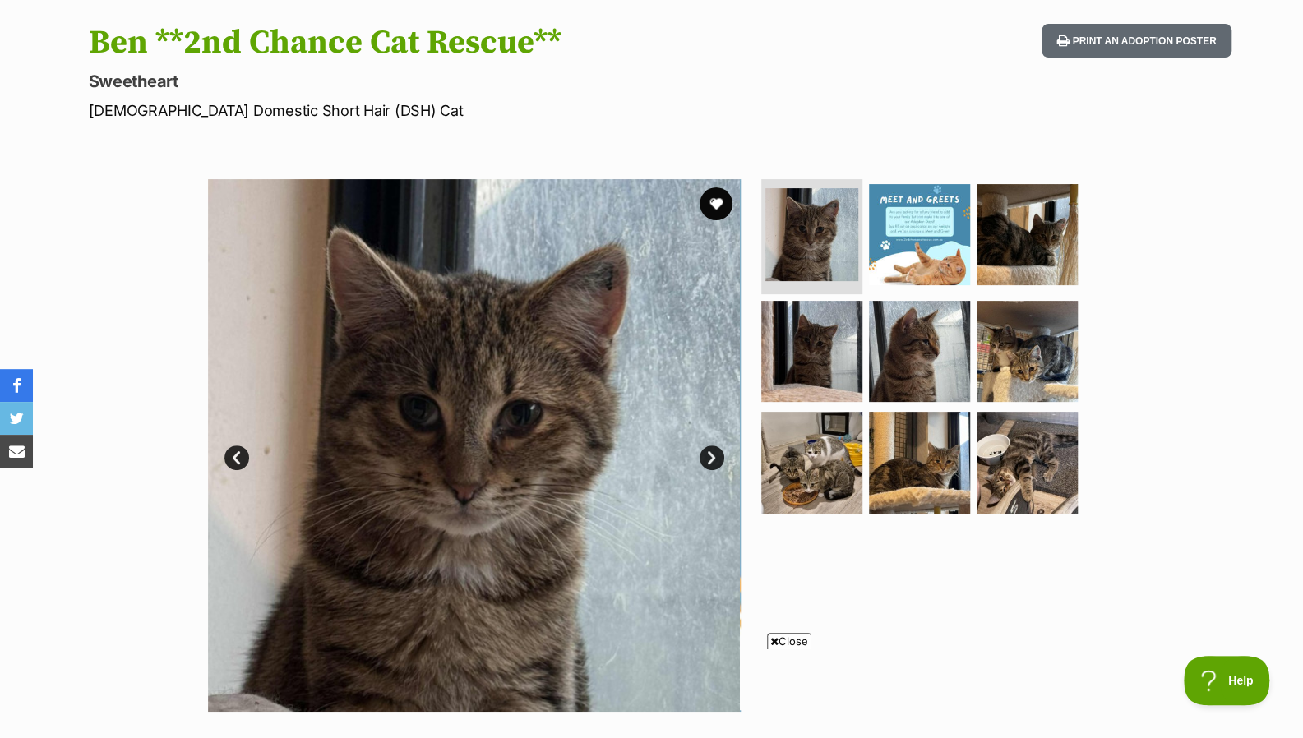
click at [718, 455] on link "Next" at bounding box center [711, 457] width 25 height 25
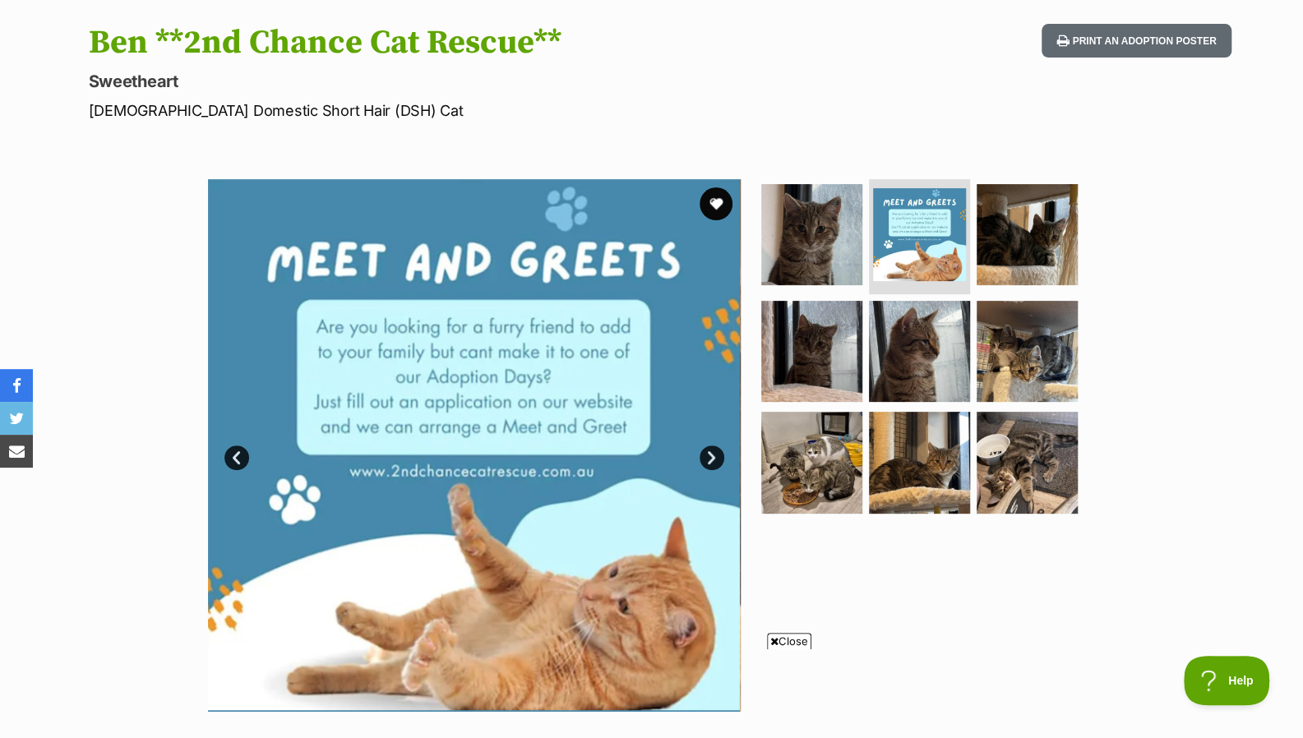
click at [718, 455] on link "Next" at bounding box center [711, 457] width 25 height 25
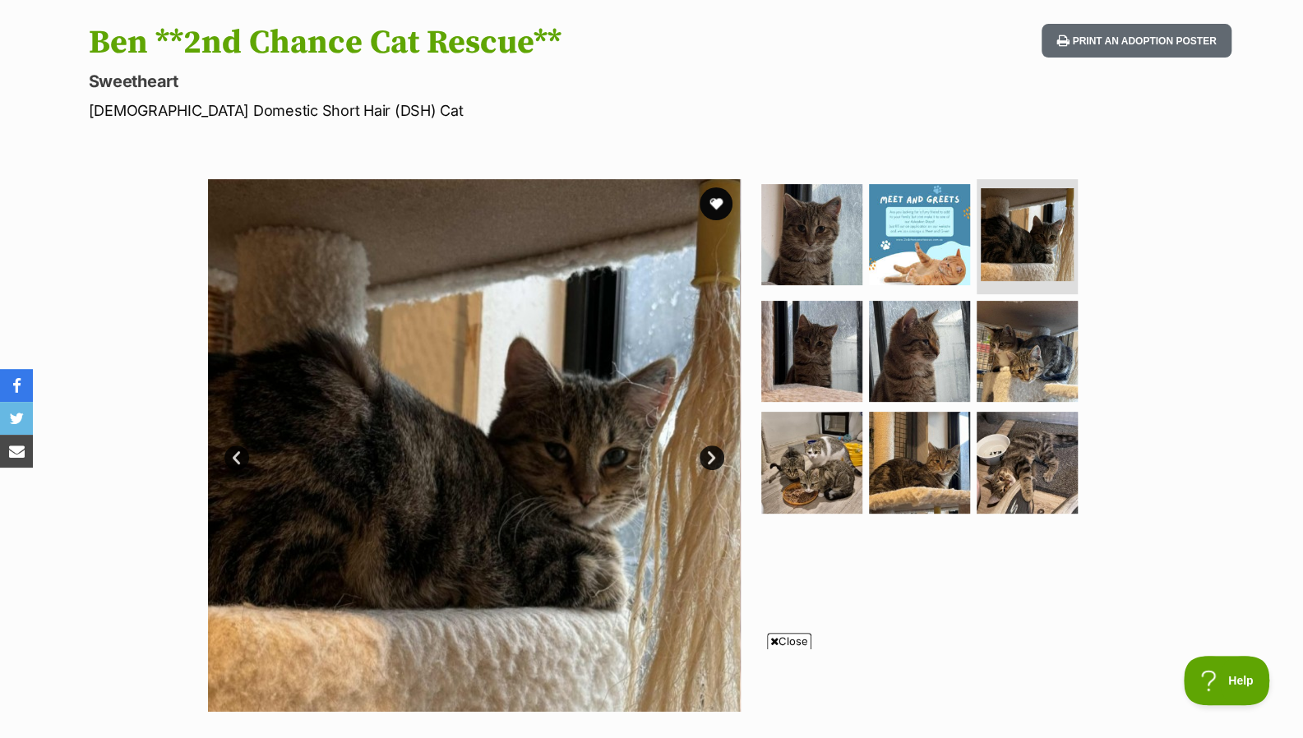
click at [718, 455] on link "Next" at bounding box center [711, 457] width 25 height 25
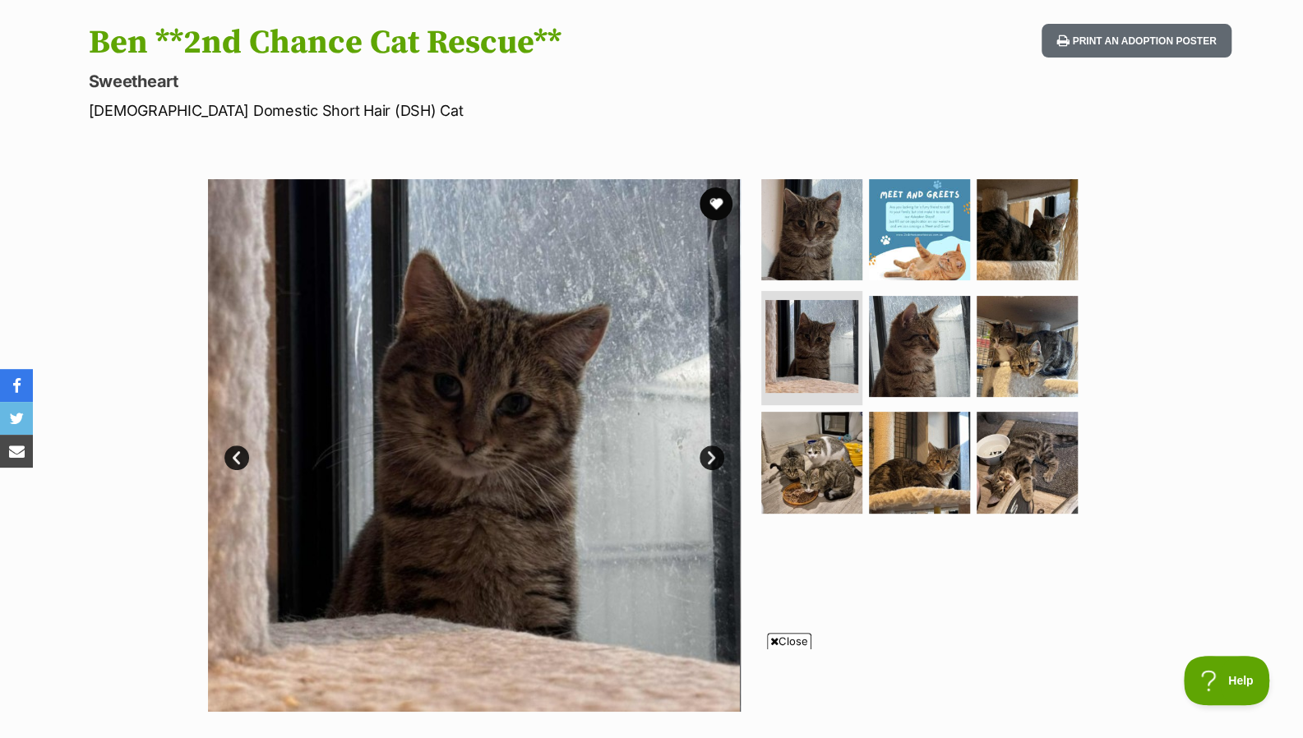
click at [718, 455] on link "Next" at bounding box center [711, 457] width 25 height 25
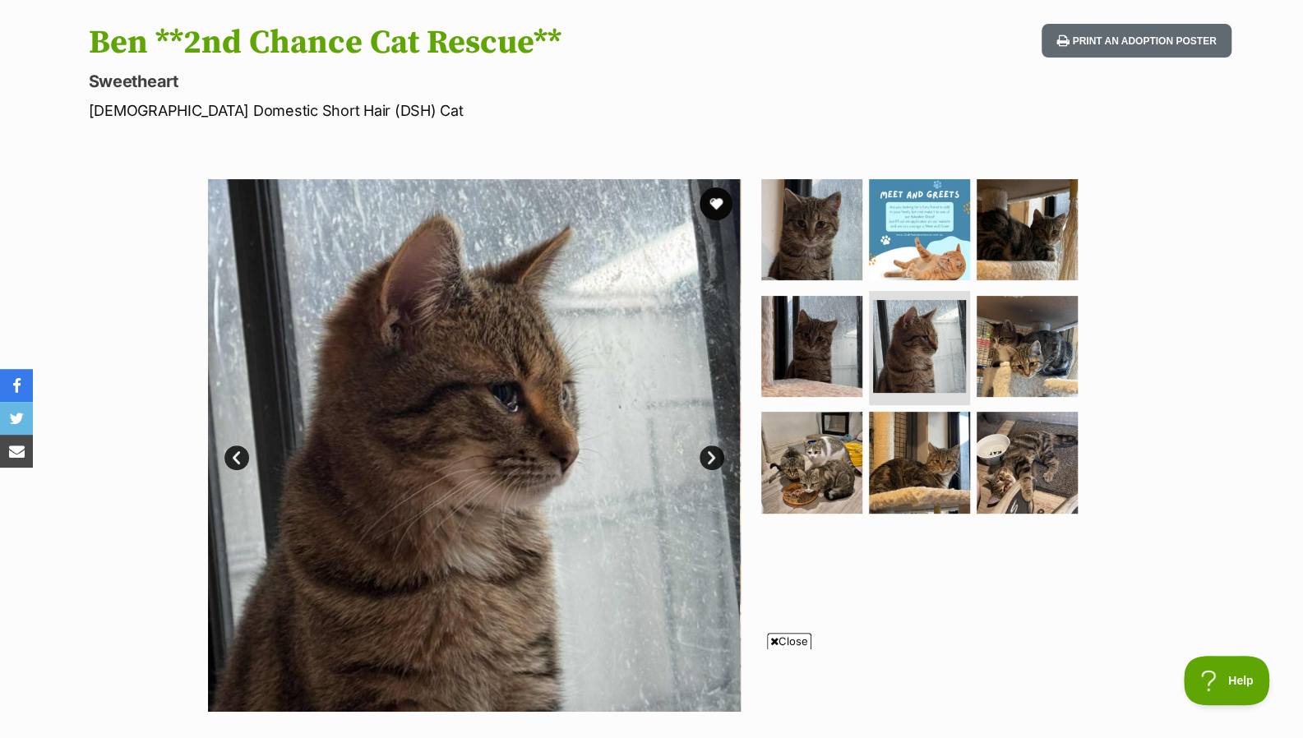
click at [718, 455] on link "Next" at bounding box center [711, 457] width 25 height 25
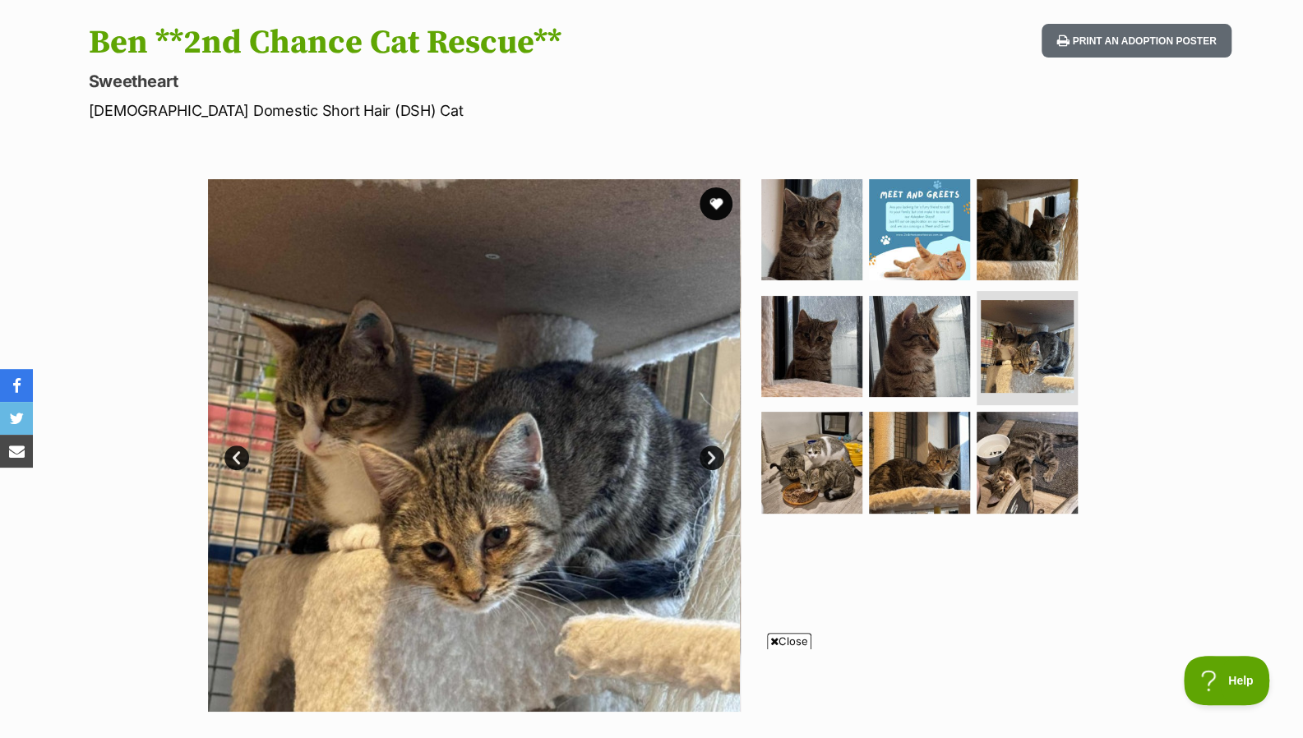
click at [718, 455] on link "Next" at bounding box center [711, 457] width 25 height 25
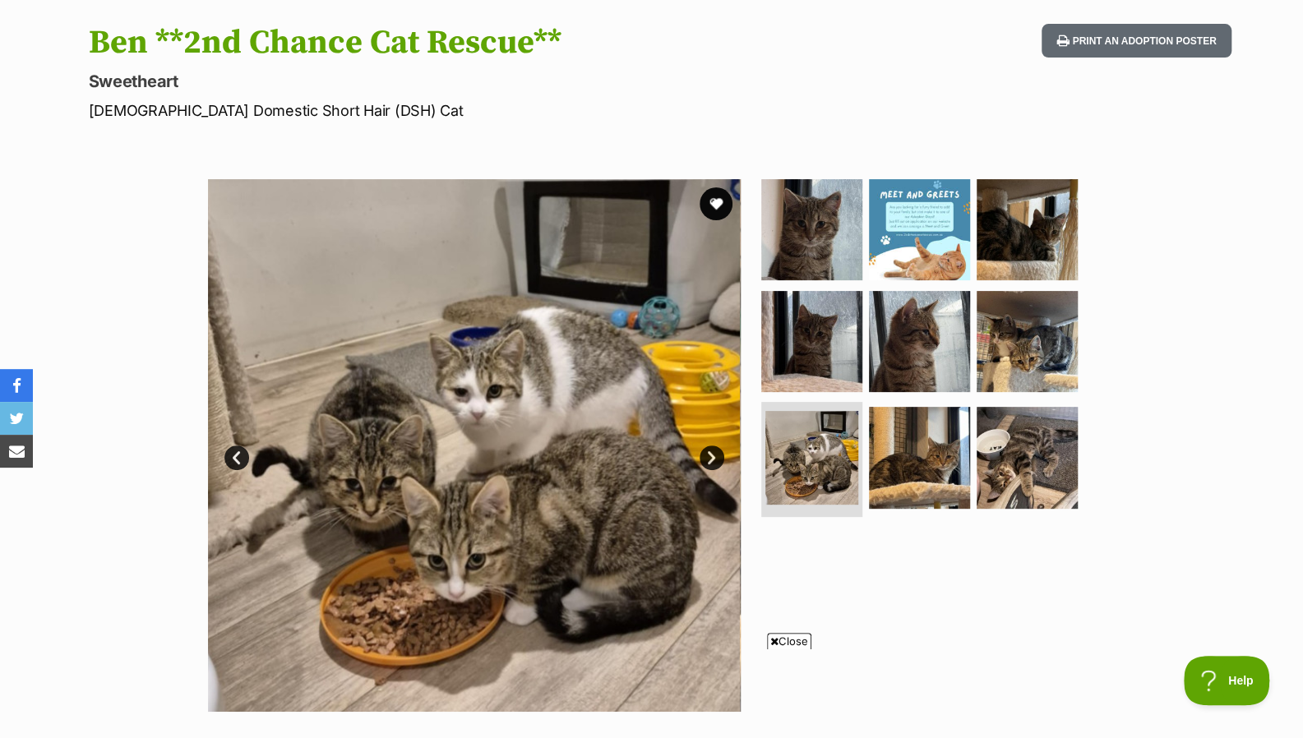
click at [718, 455] on link "Next" at bounding box center [711, 457] width 25 height 25
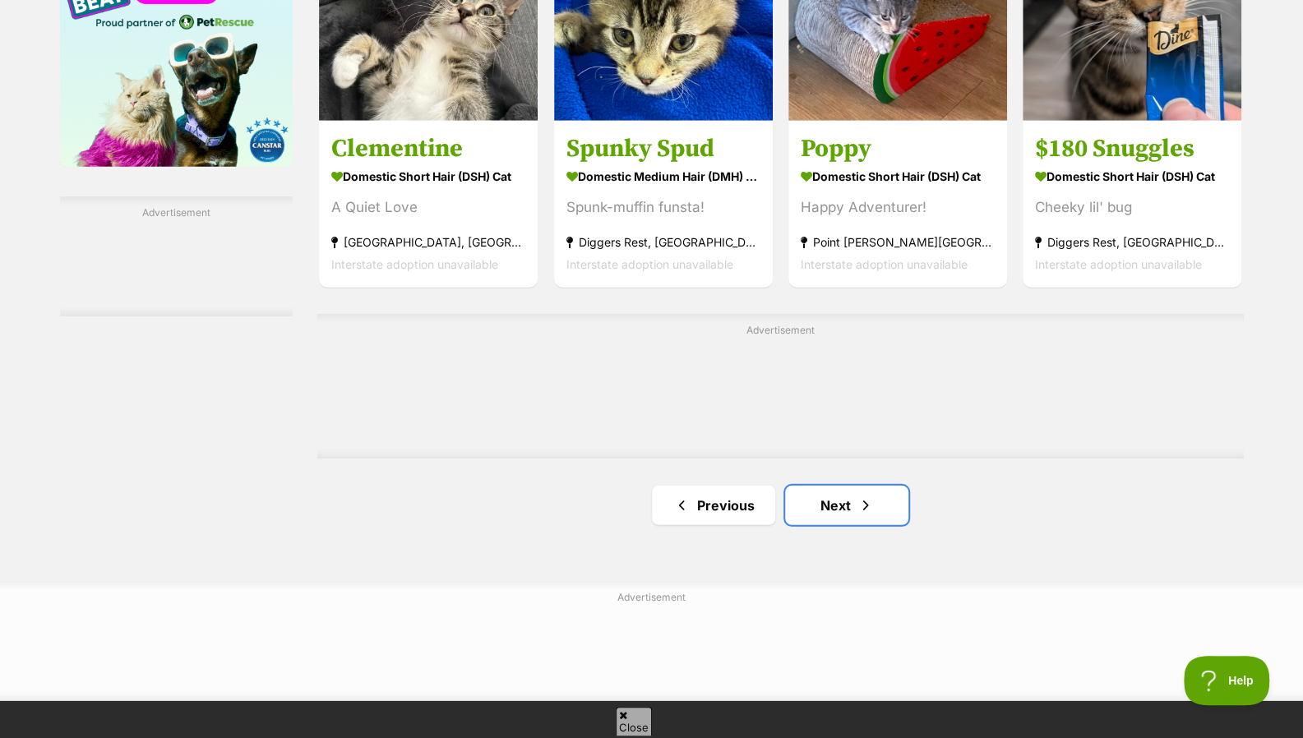
click at [832, 518] on link "Next" at bounding box center [846, 505] width 123 height 39
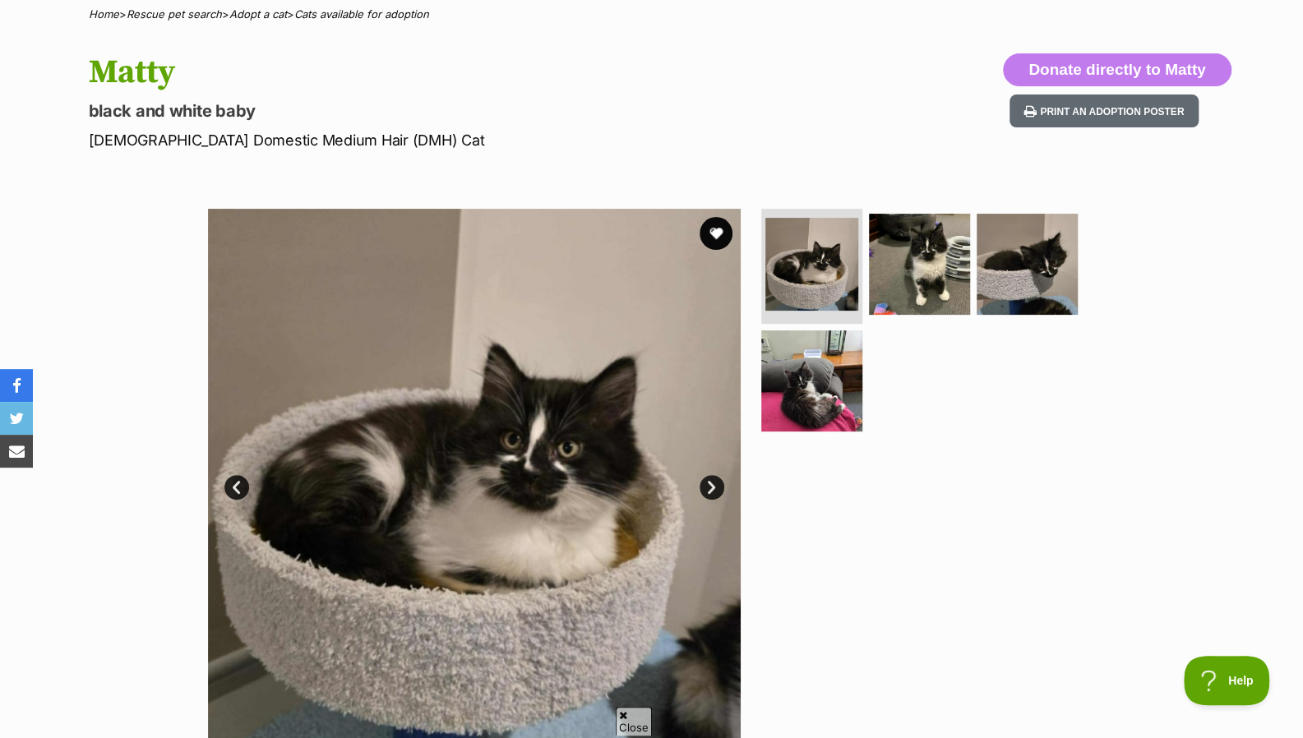
scroll to position [135, 0]
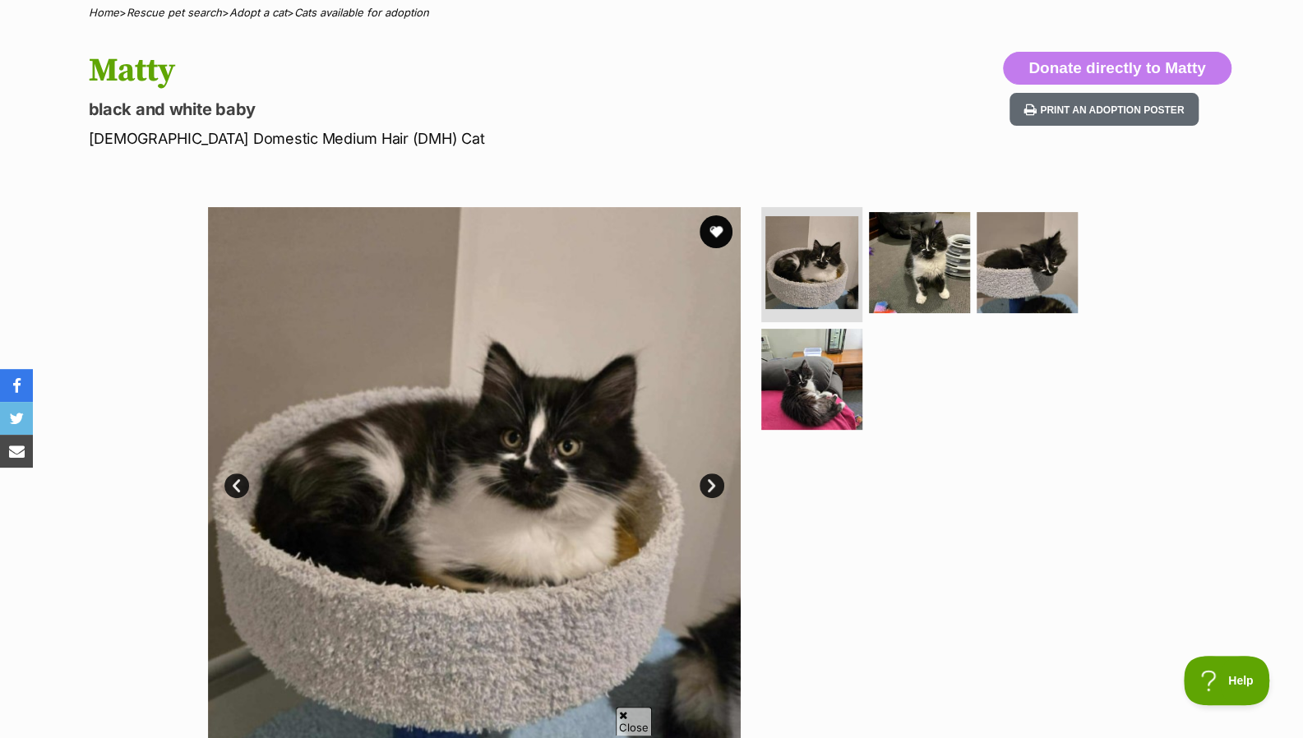
click at [695, 487] on img at bounding box center [474, 473] width 533 height 533
click at [705, 486] on link "Next" at bounding box center [711, 485] width 25 height 25
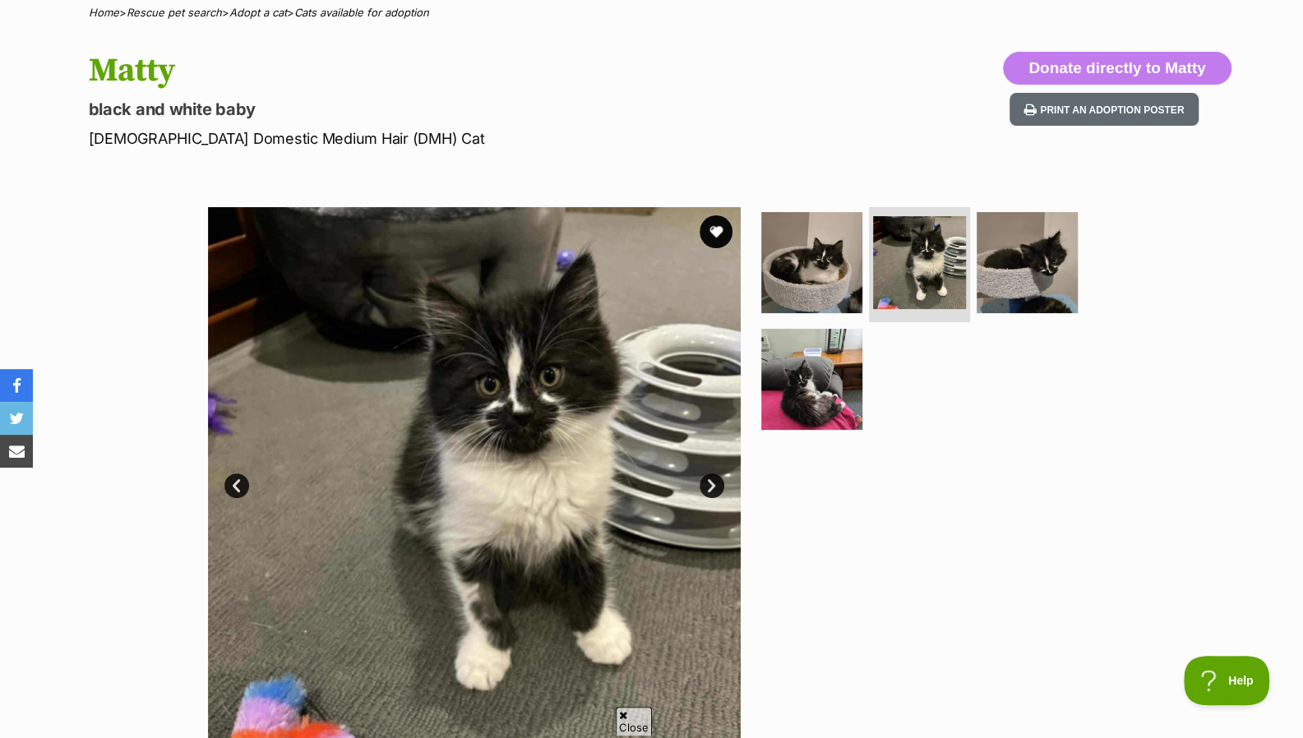
click at [713, 485] on link "Next" at bounding box center [711, 485] width 25 height 25
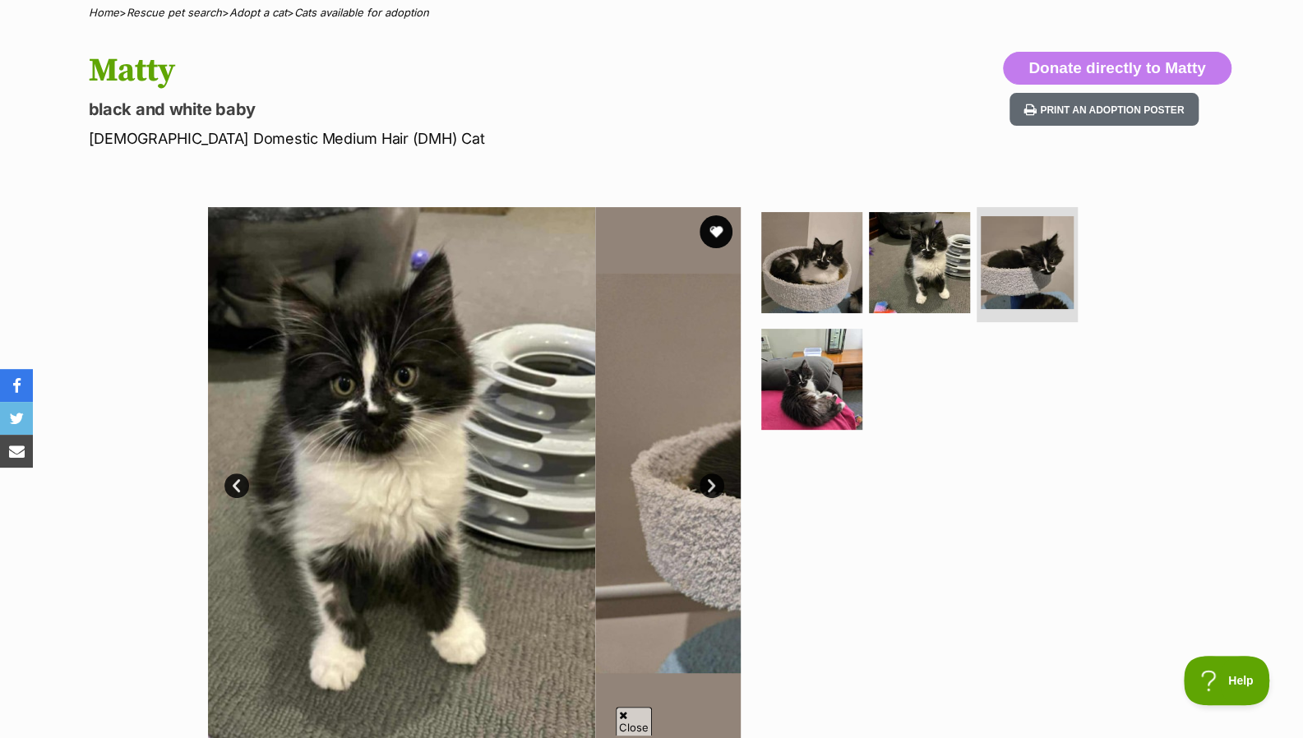
scroll to position [0, 0]
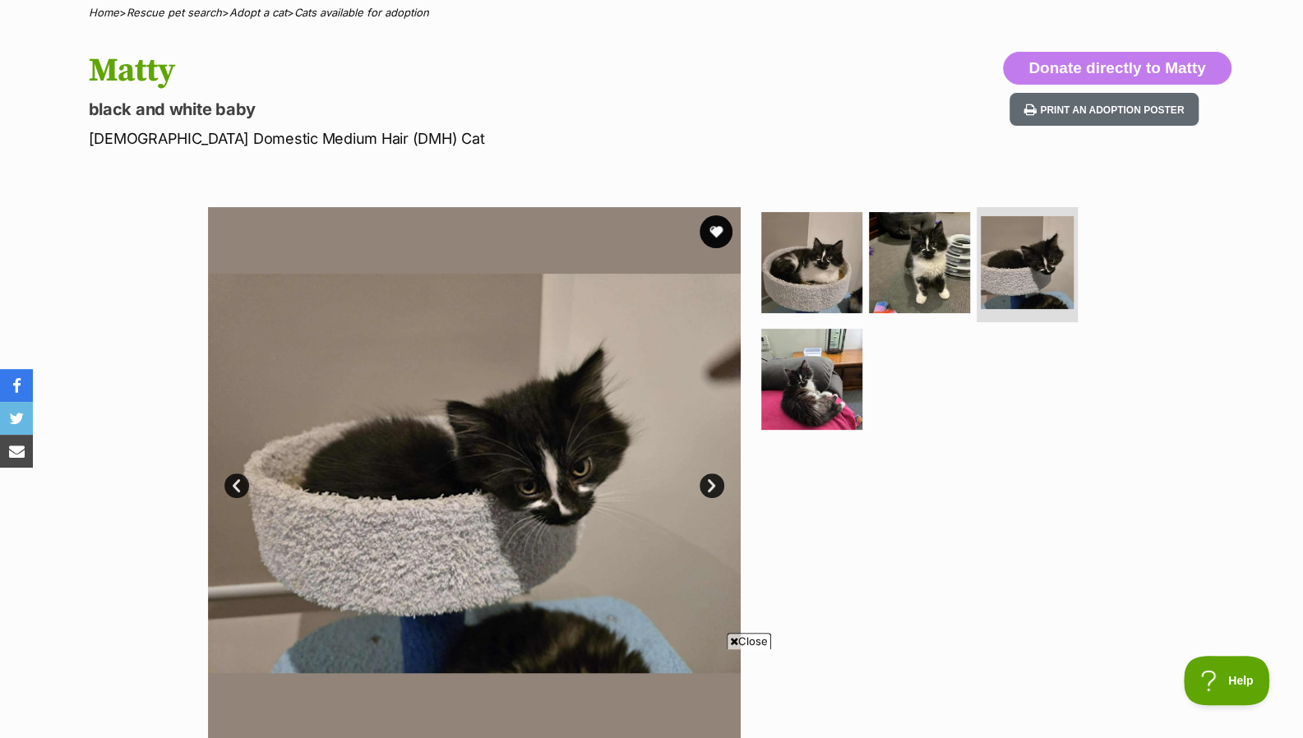
click at [713, 485] on link "Next" at bounding box center [711, 485] width 25 height 25
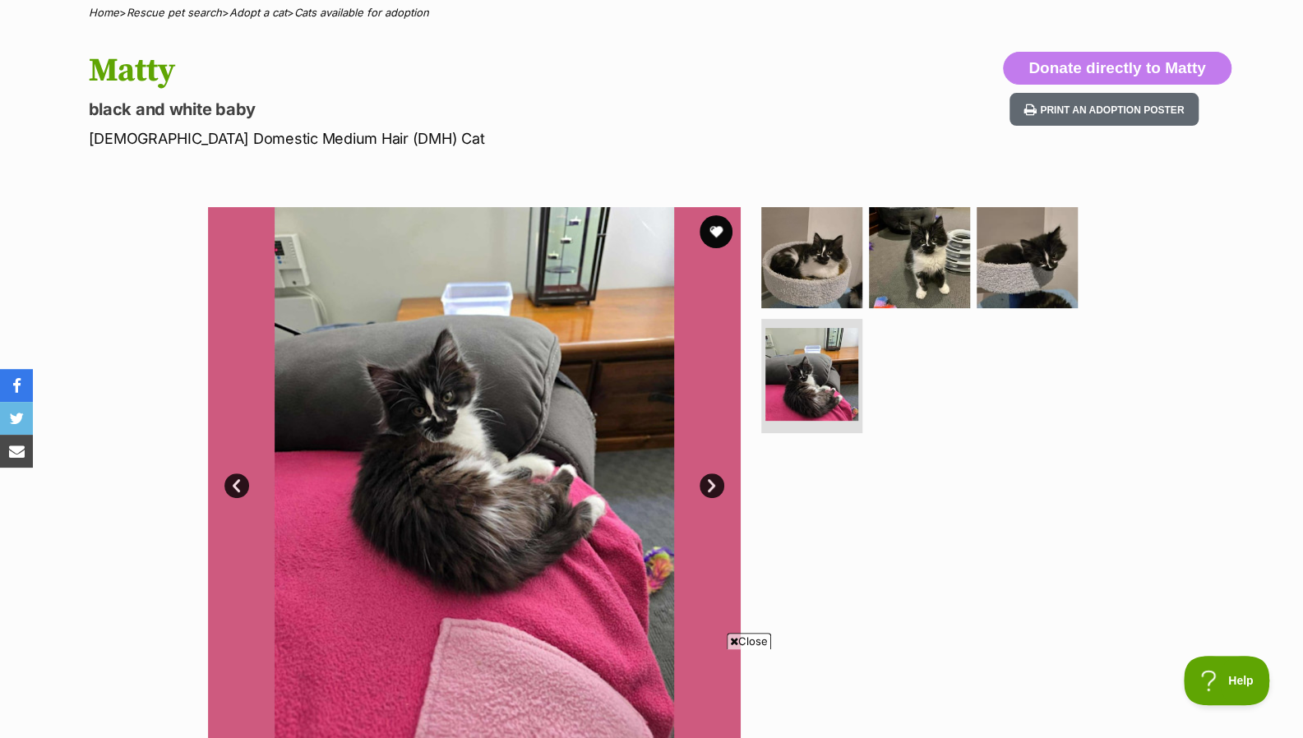
click at [713, 485] on link "Next" at bounding box center [711, 485] width 25 height 25
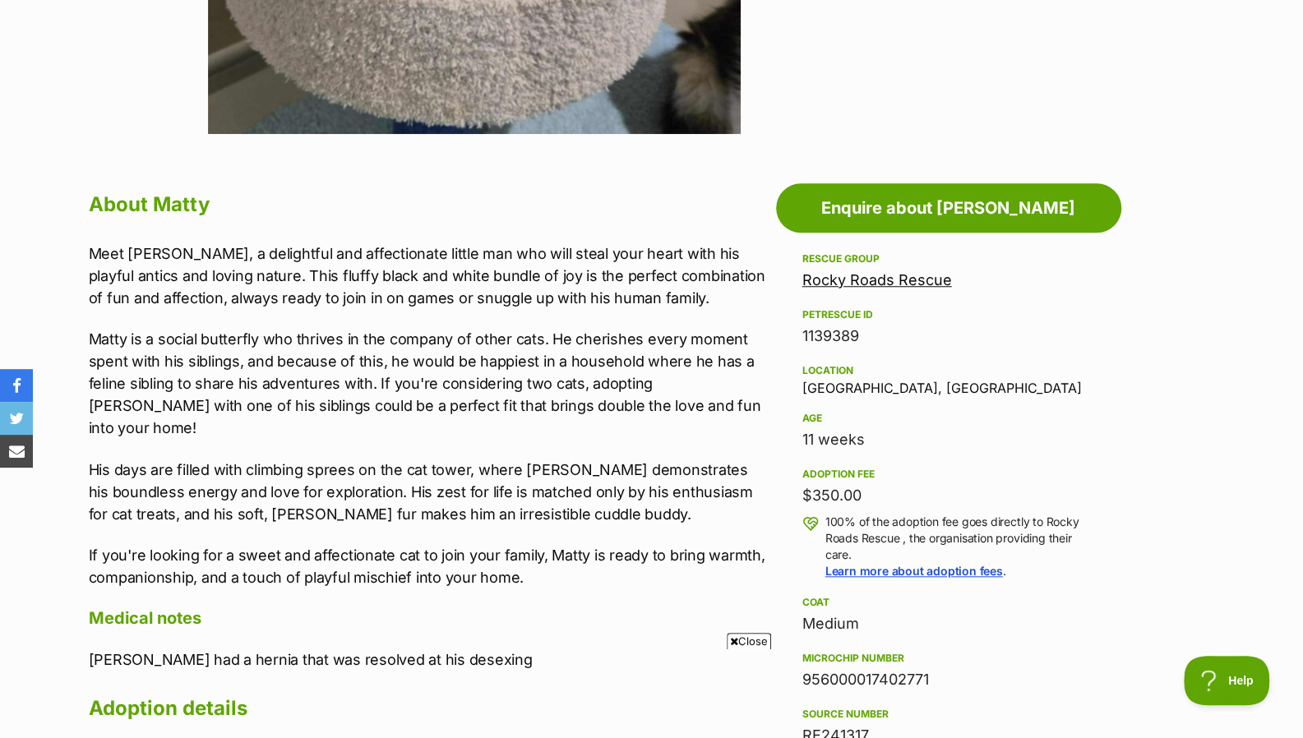
scroll to position [741, 0]
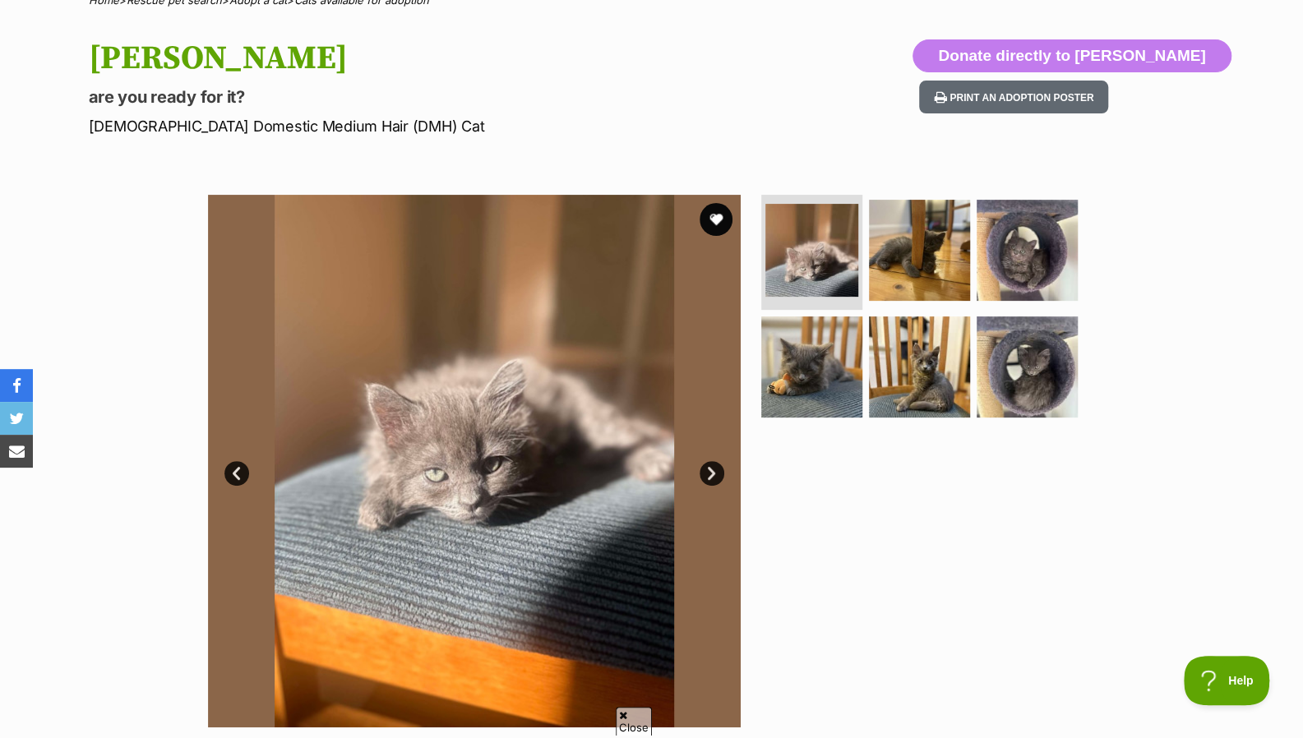
scroll to position [149, 0]
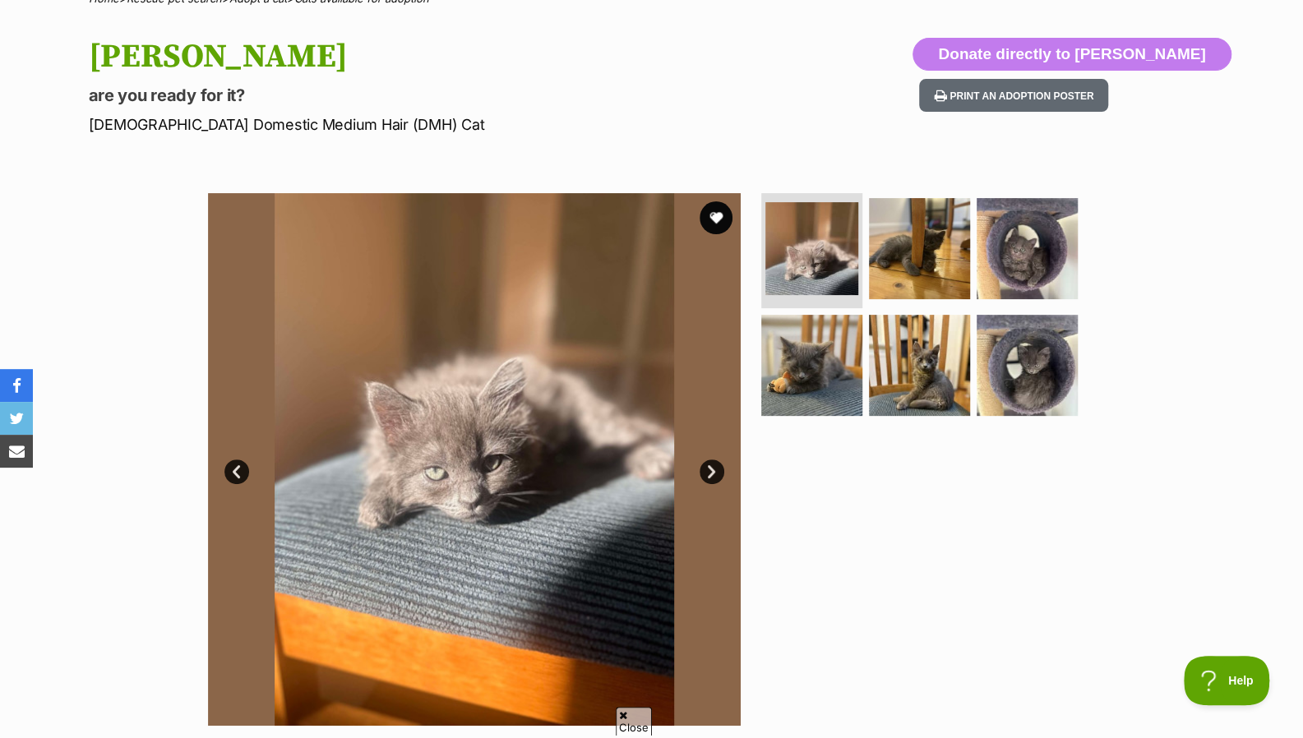
click at [693, 464] on img at bounding box center [474, 459] width 533 height 533
click at [700, 475] on link "Next" at bounding box center [711, 471] width 25 height 25
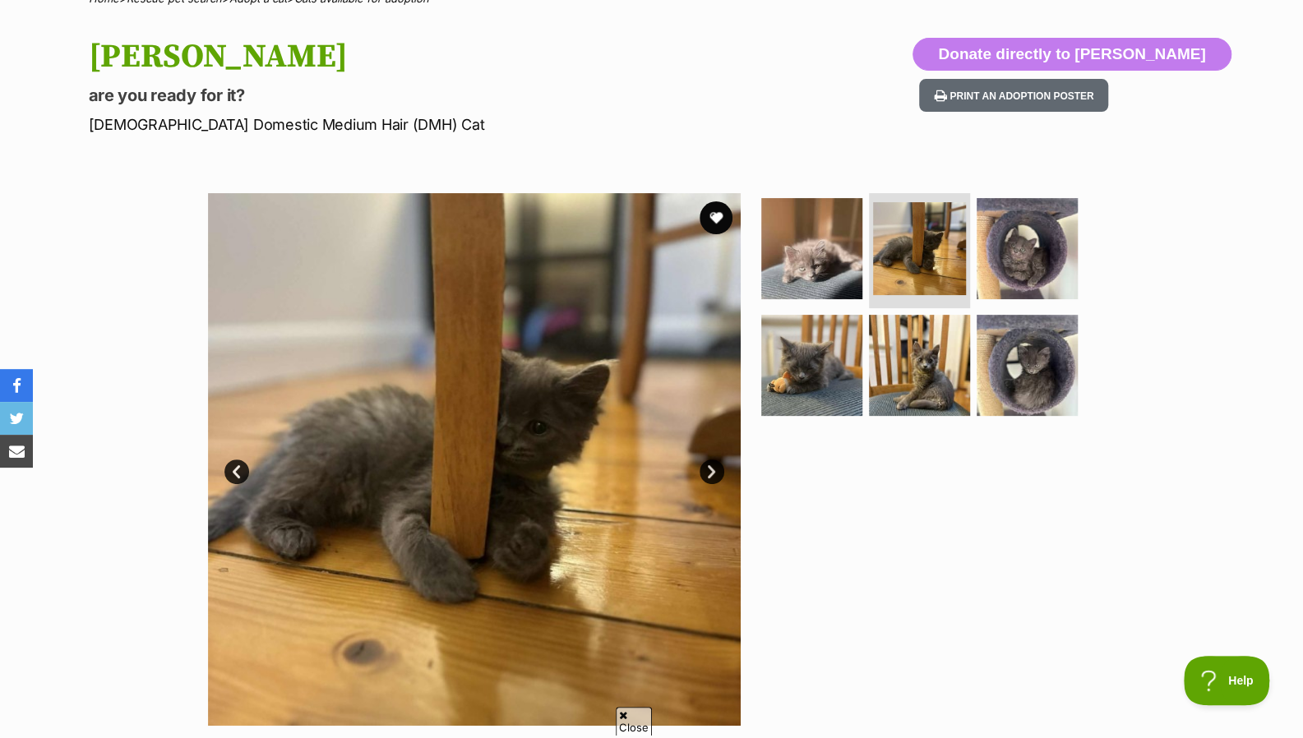
click at [700, 475] on link "Next" at bounding box center [711, 471] width 25 height 25
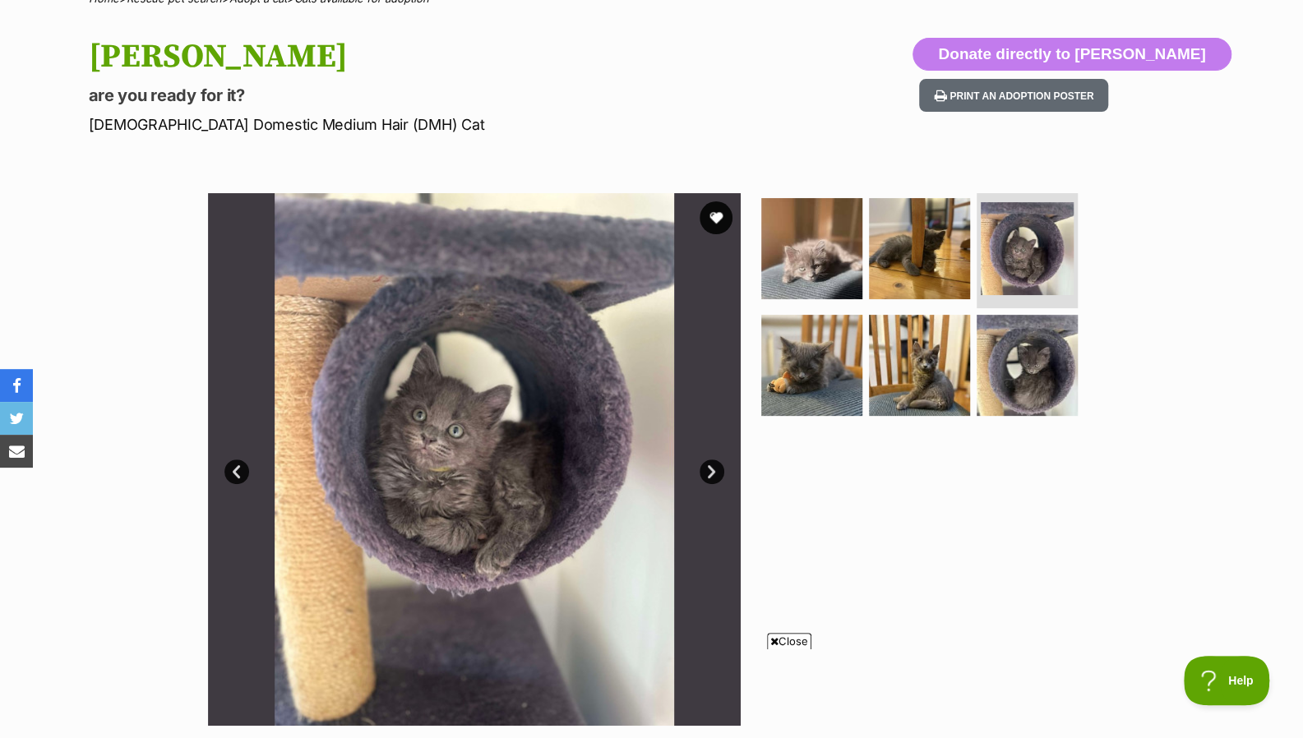
scroll to position [0, 0]
click at [712, 473] on link "Next" at bounding box center [711, 471] width 25 height 25
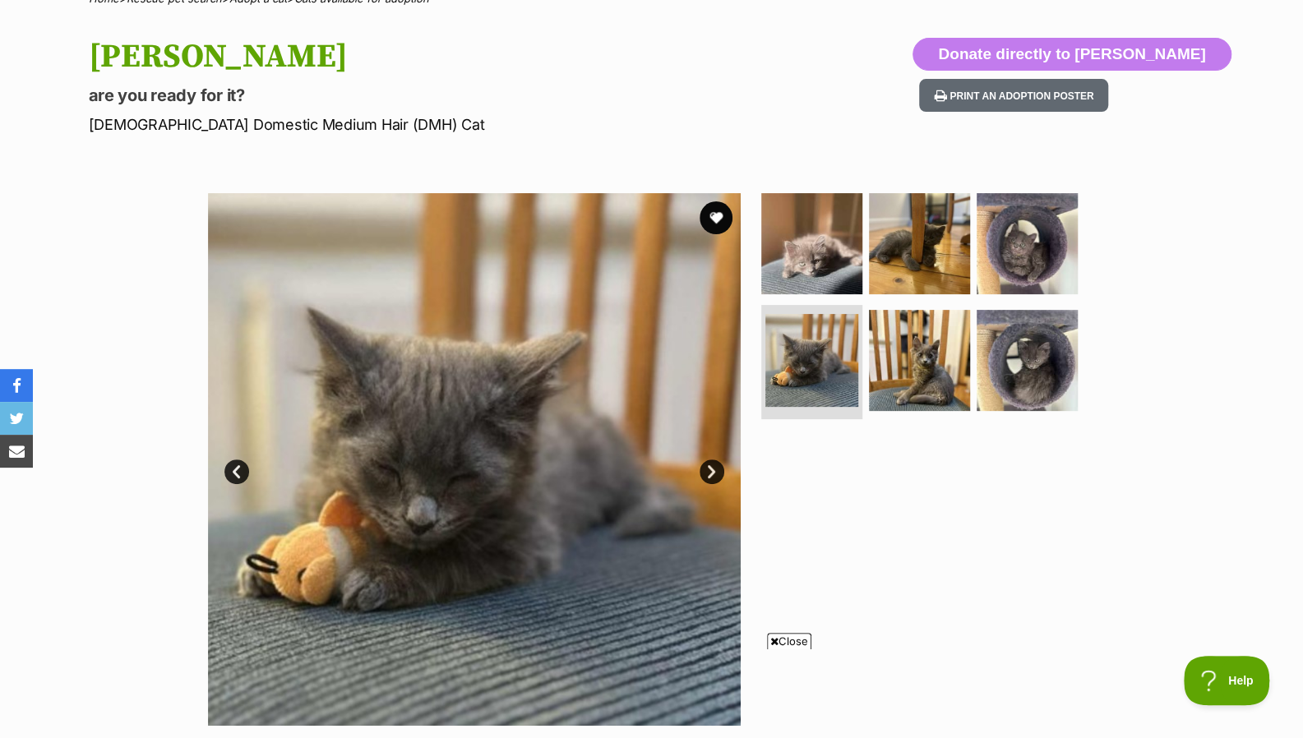
click at [712, 473] on link "Next" at bounding box center [711, 471] width 25 height 25
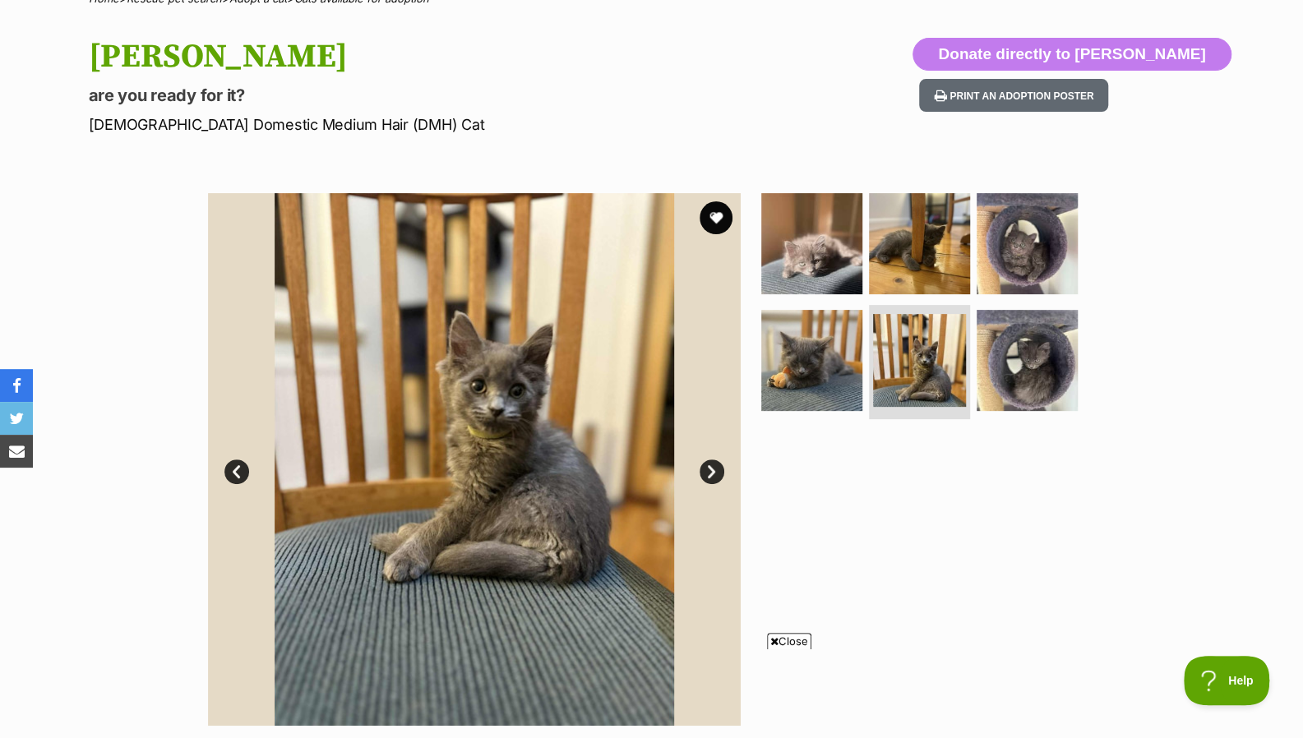
click at [712, 473] on link "Next" at bounding box center [711, 471] width 25 height 25
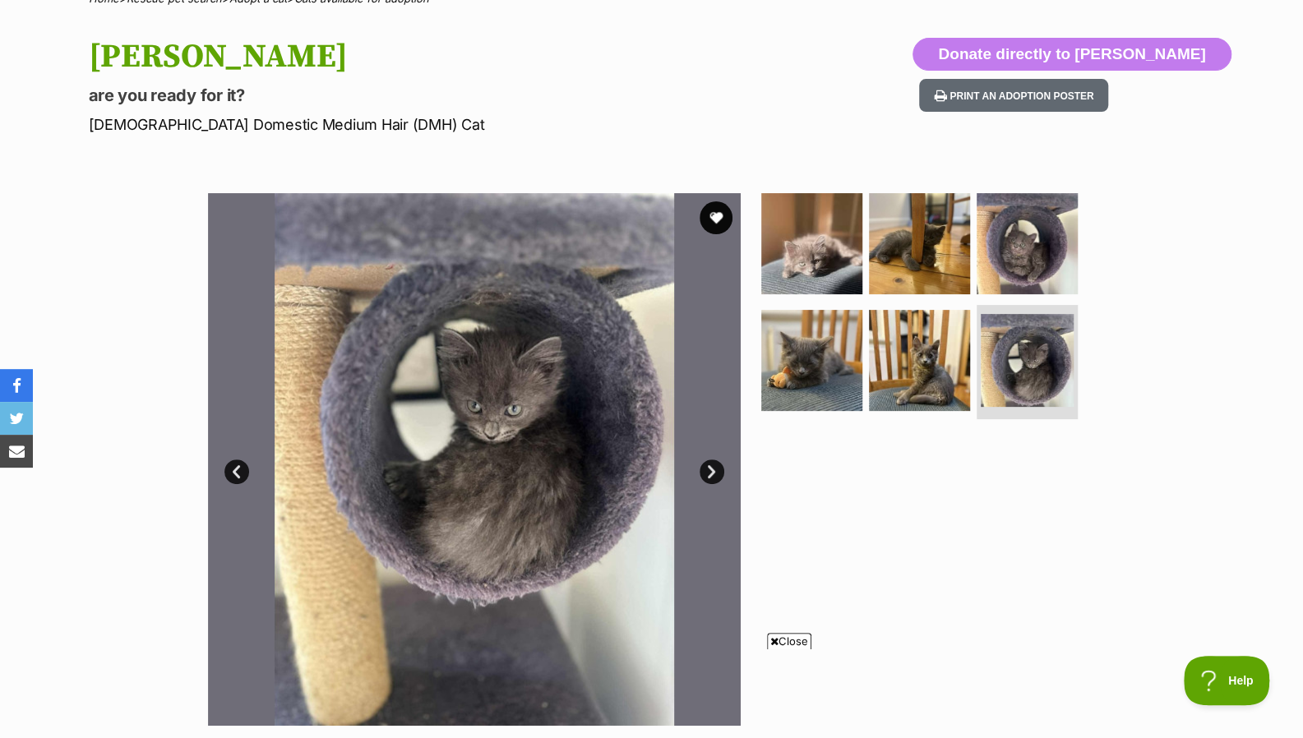
click at [712, 473] on link "Next" at bounding box center [711, 471] width 25 height 25
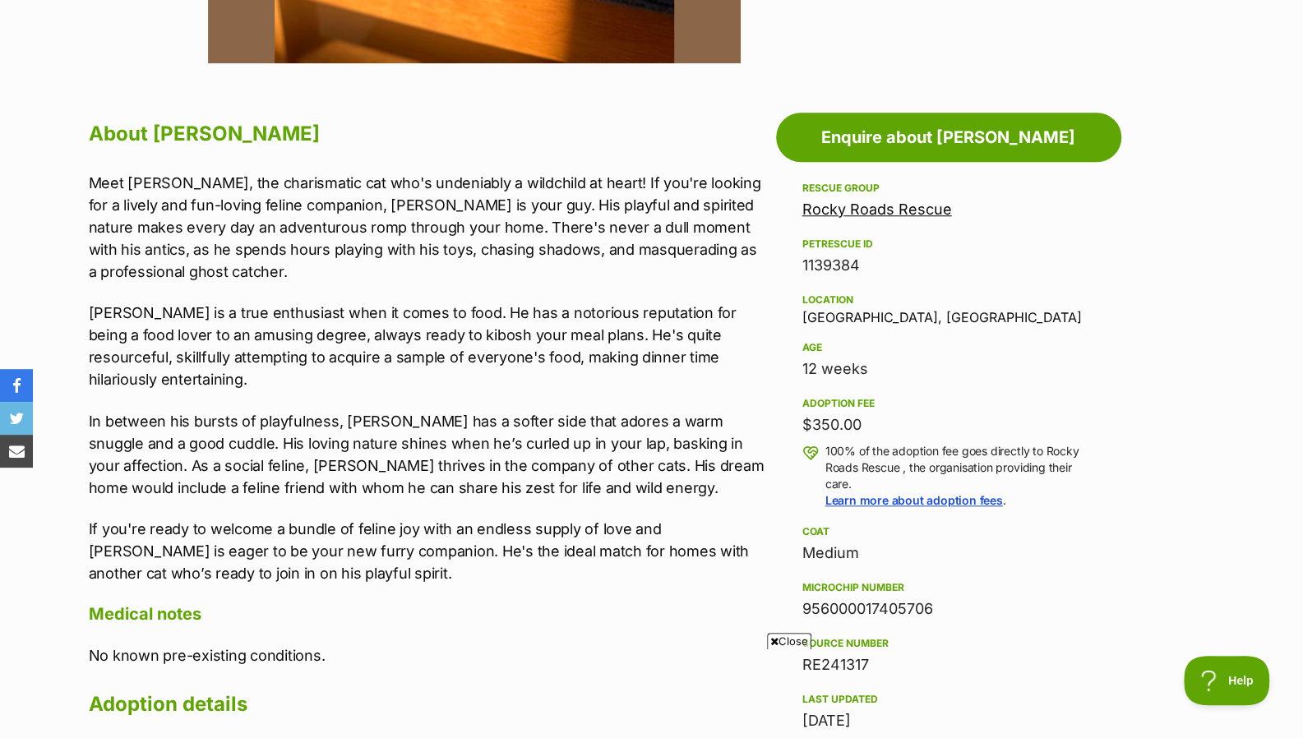
scroll to position [812, 0]
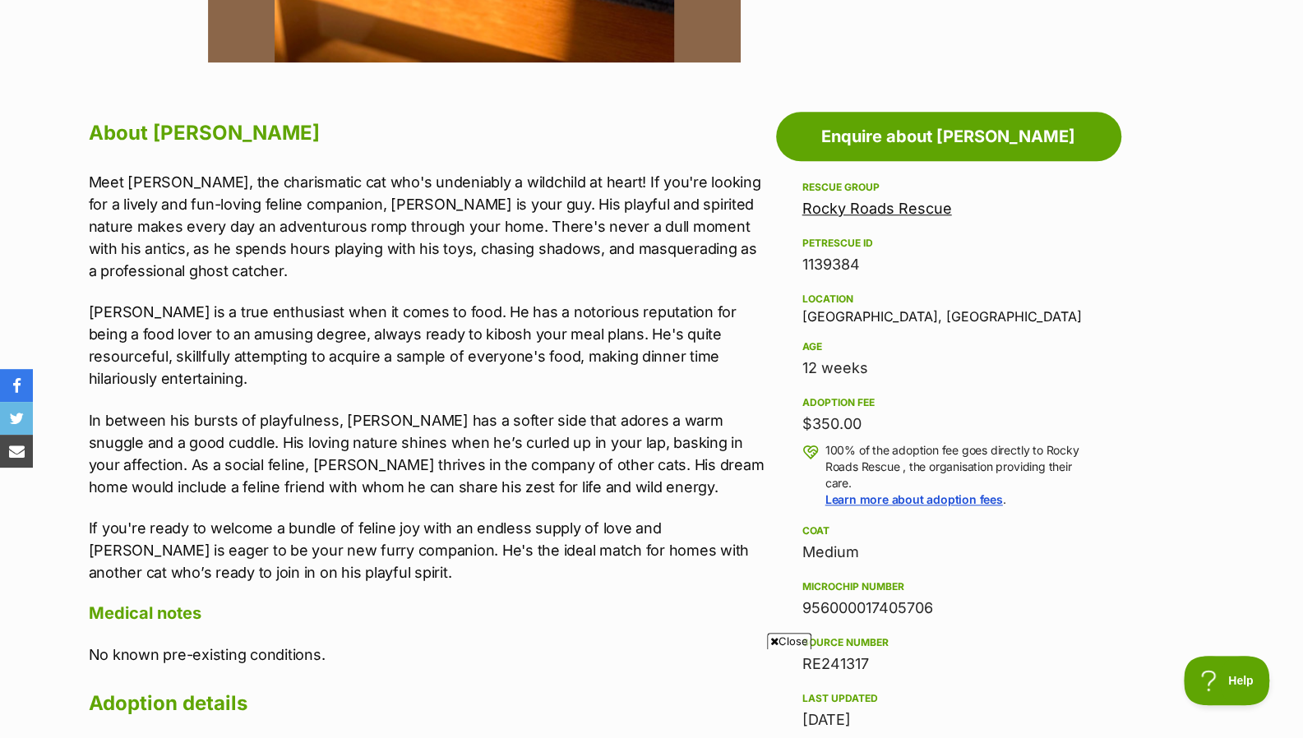
click at [251, 331] on p "Matt is a true enthusiast when it comes to food. He has a notorious reputation …" at bounding box center [428, 345] width 679 height 89
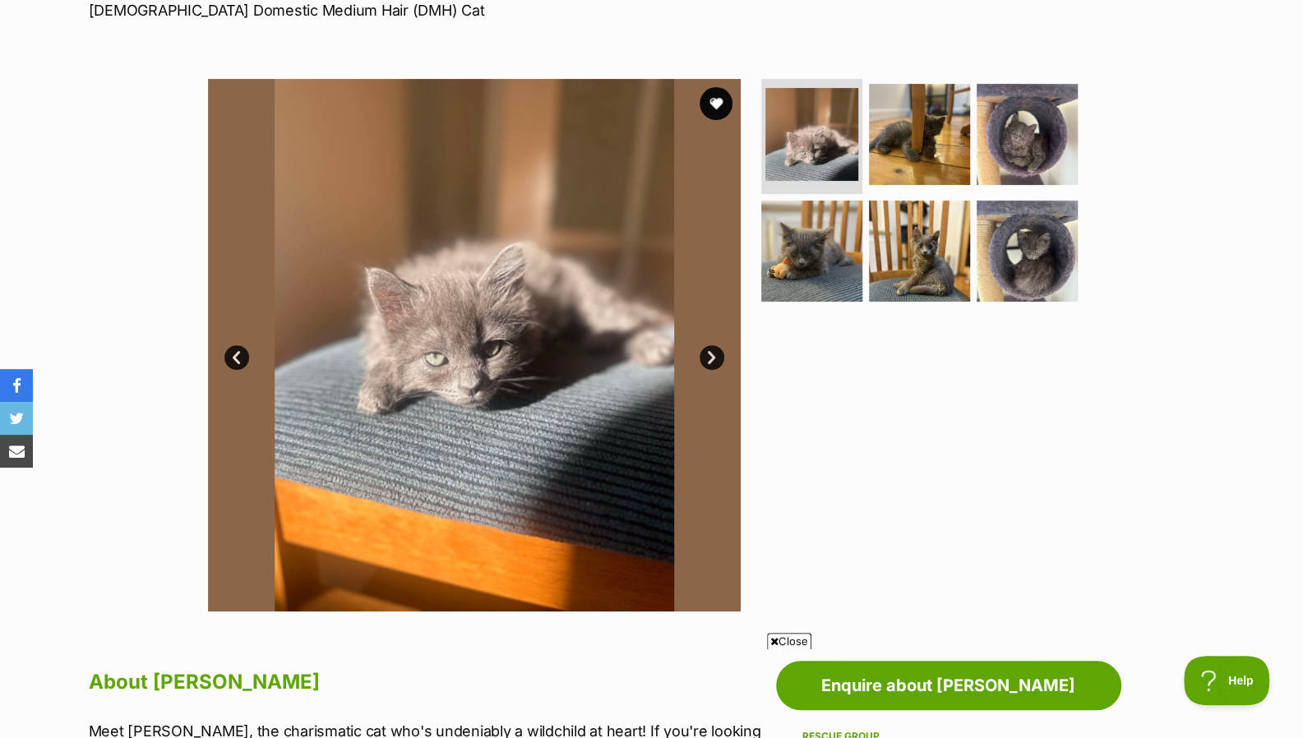
scroll to position [256, 0]
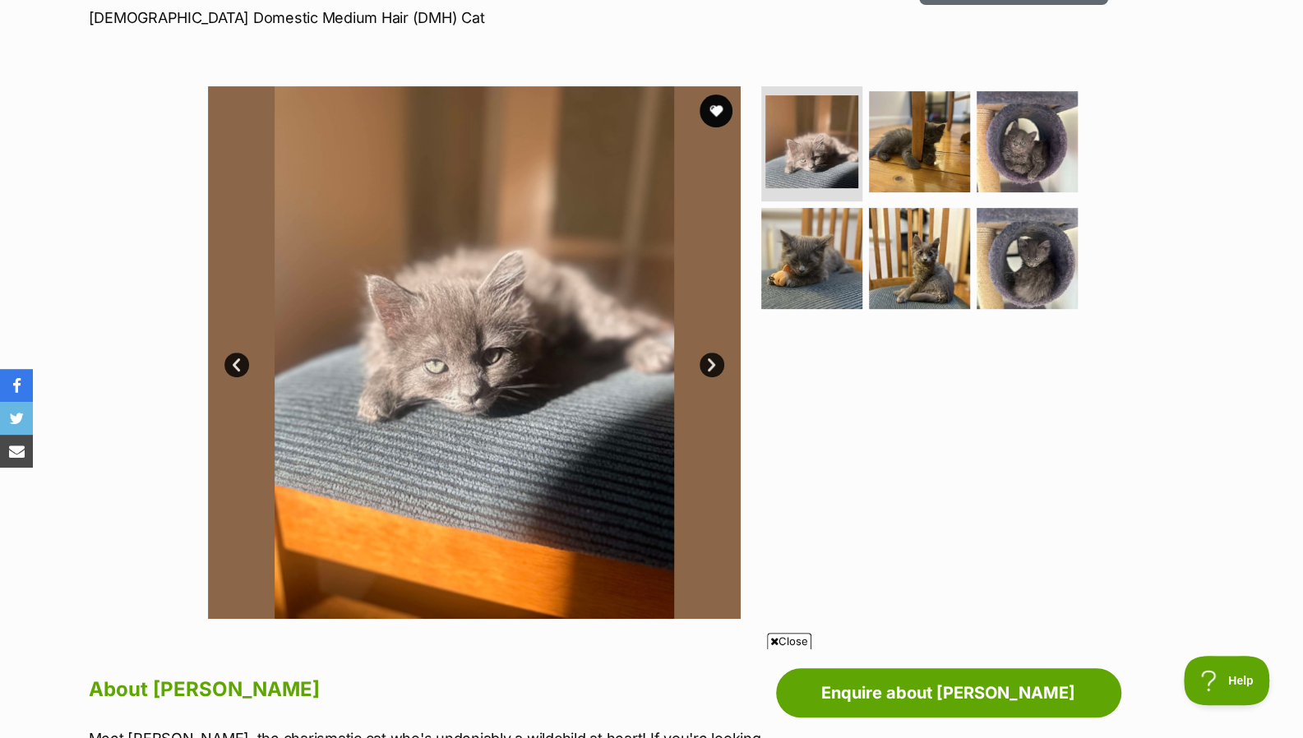
click at [722, 109] on button "favourite" at bounding box center [715, 111] width 33 height 33
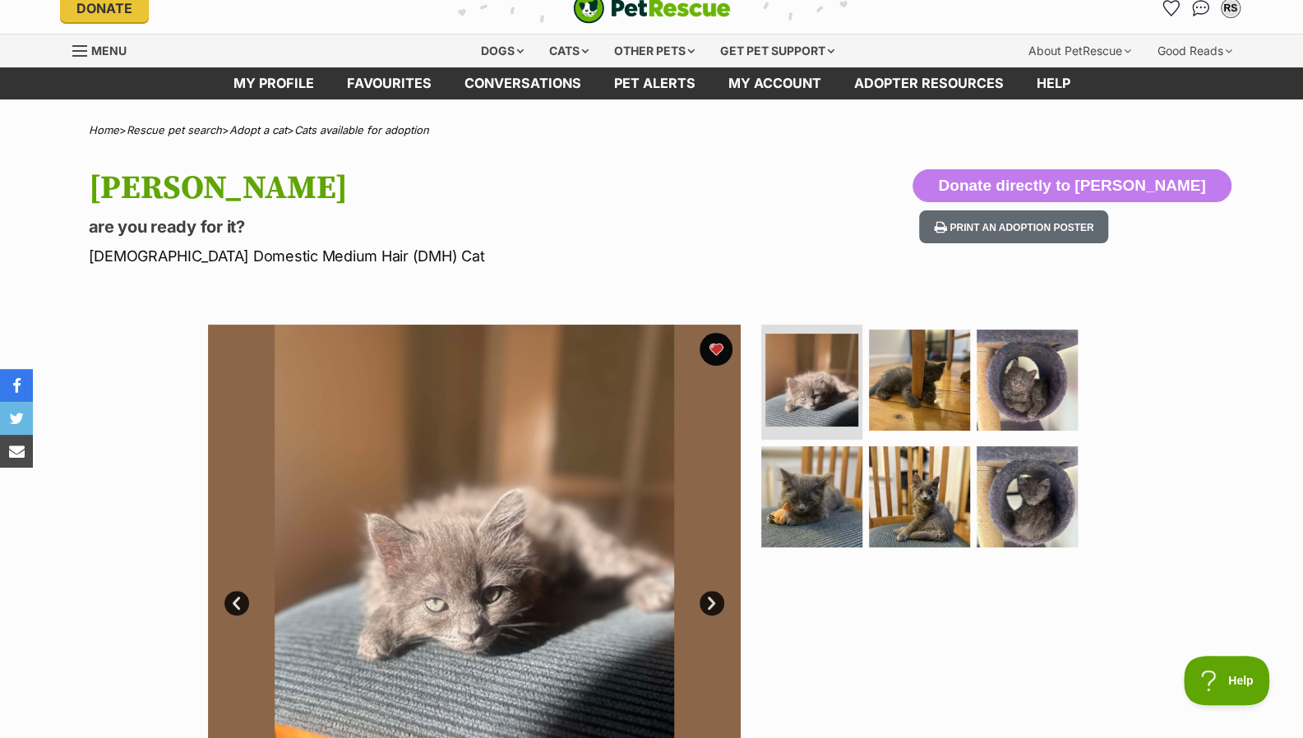
scroll to position [0, 0]
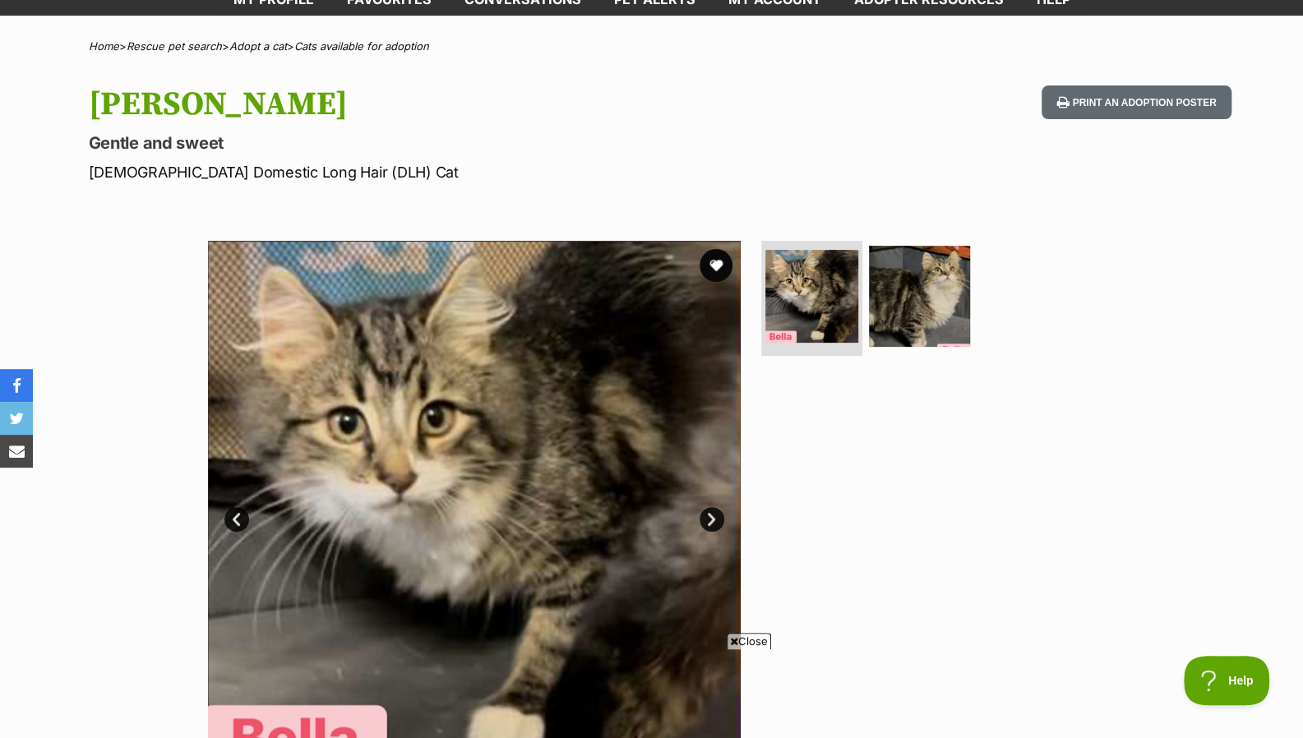
scroll to position [102, 0]
click at [706, 510] on link "Next" at bounding box center [711, 518] width 25 height 25
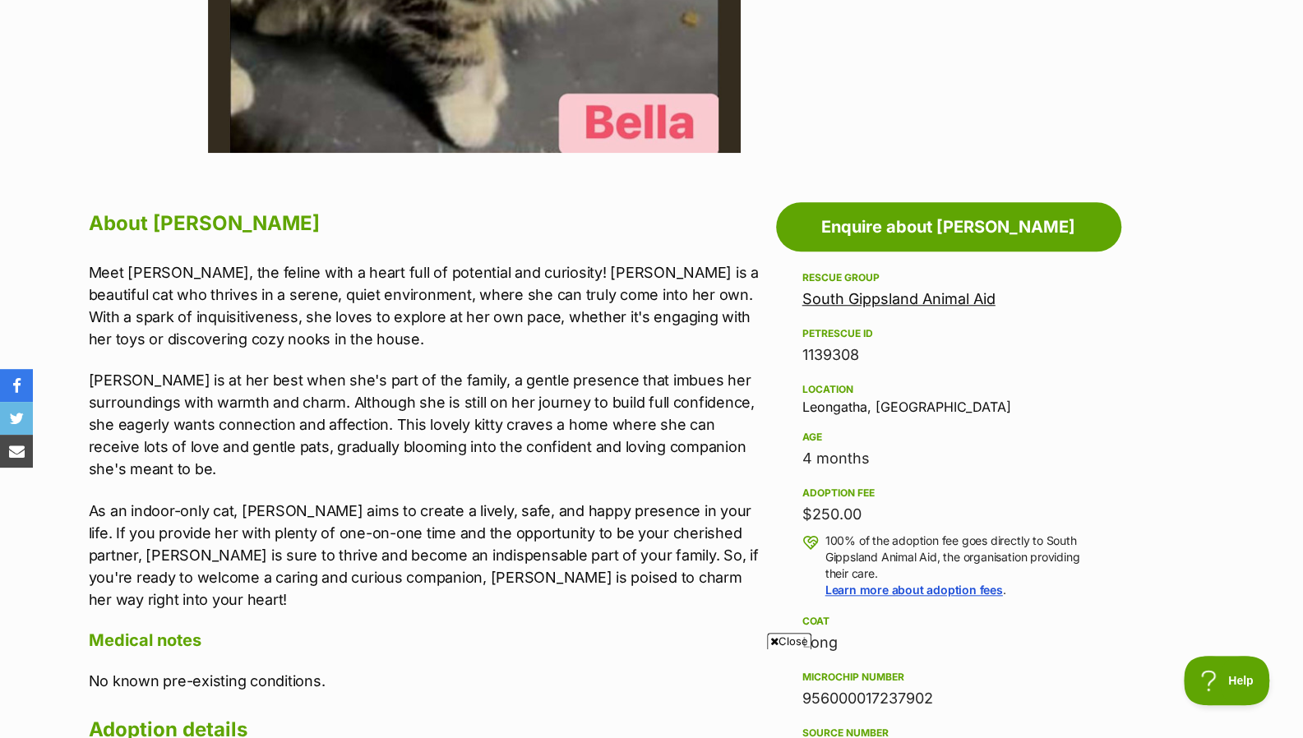
scroll to position [0, 0]
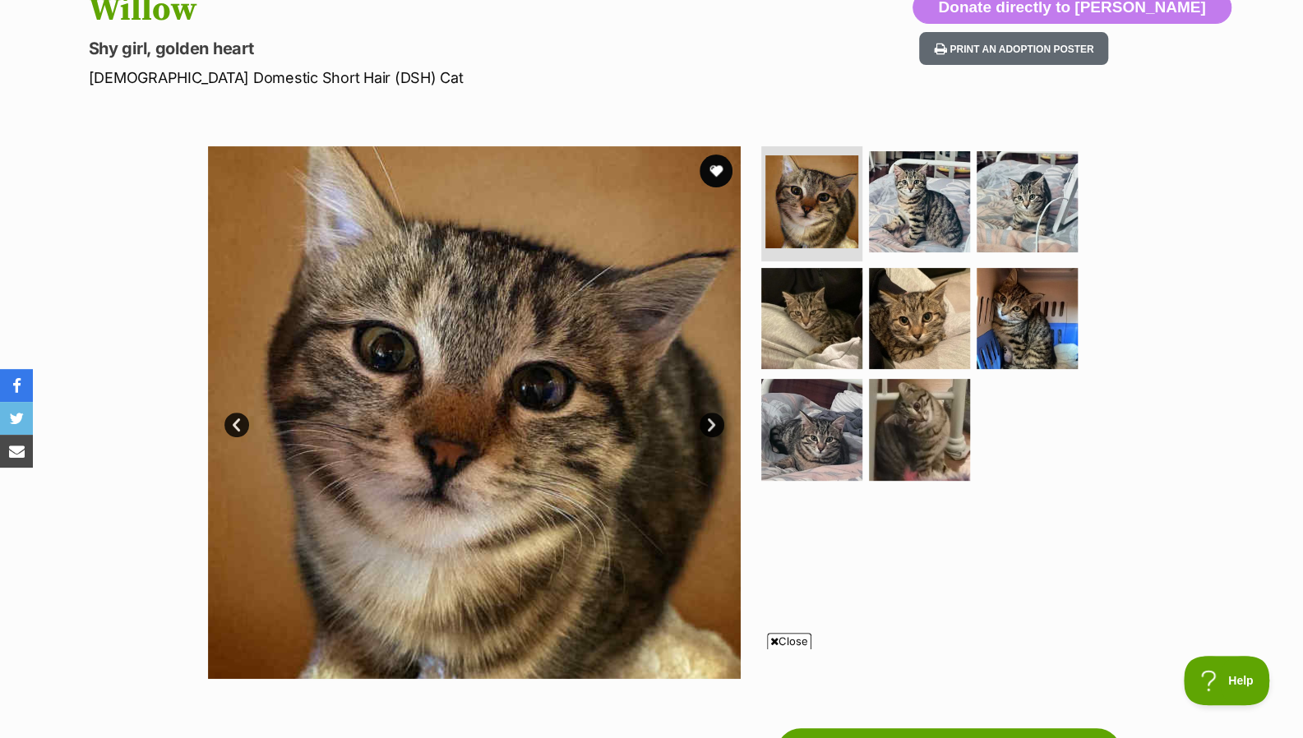
click at [705, 423] on link "Next" at bounding box center [711, 425] width 25 height 25
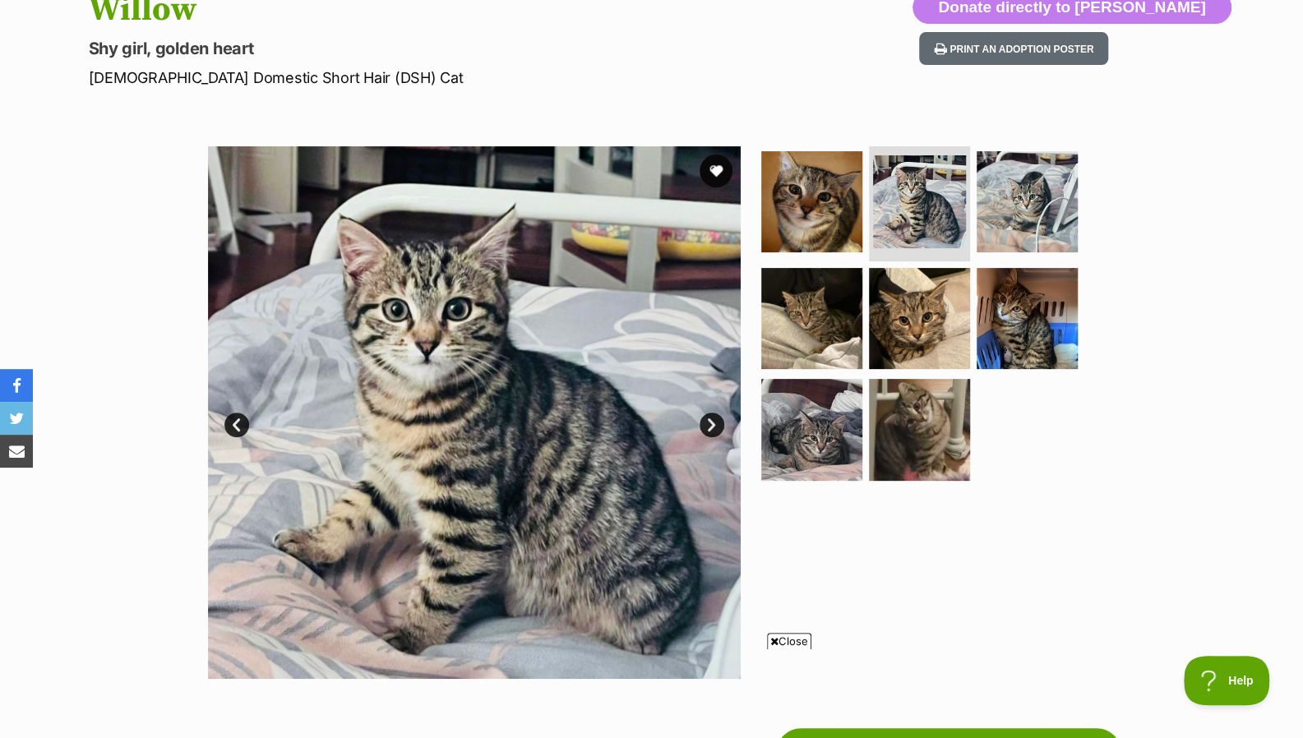
click at [705, 423] on link "Next" at bounding box center [711, 425] width 25 height 25
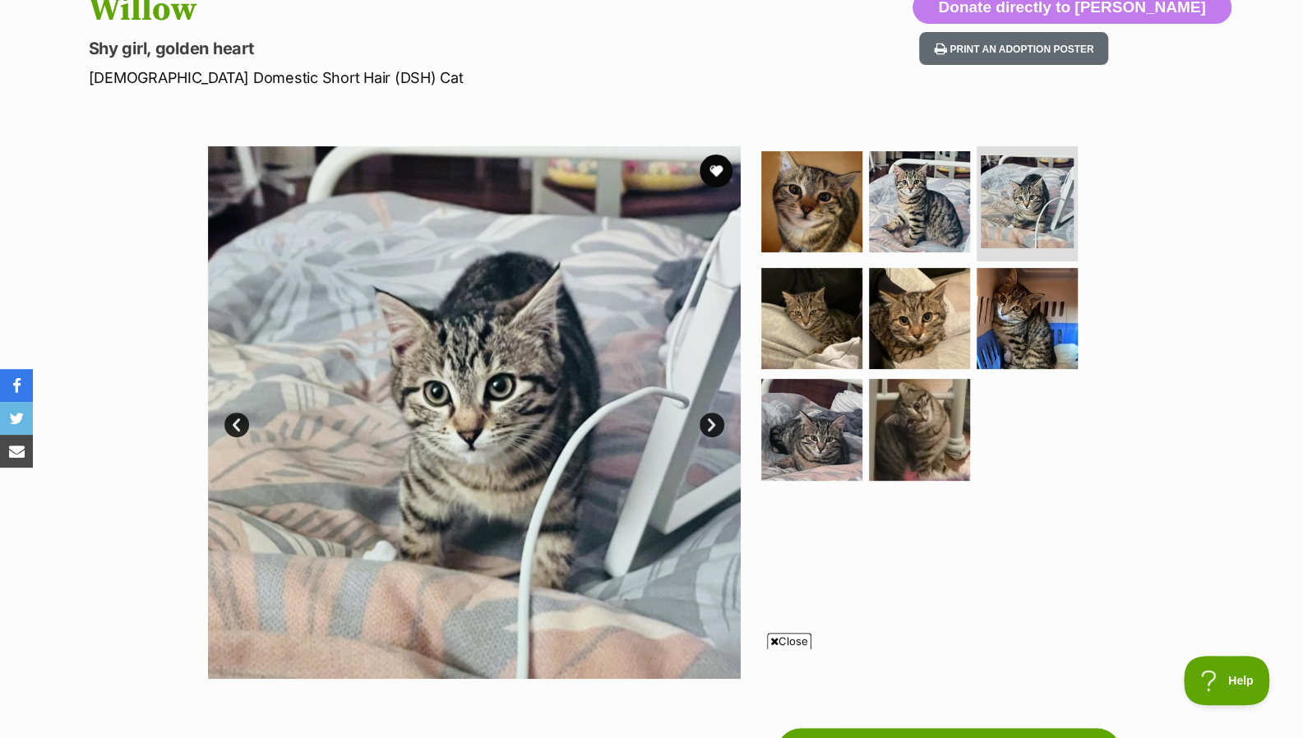
click at [705, 423] on link "Next" at bounding box center [711, 425] width 25 height 25
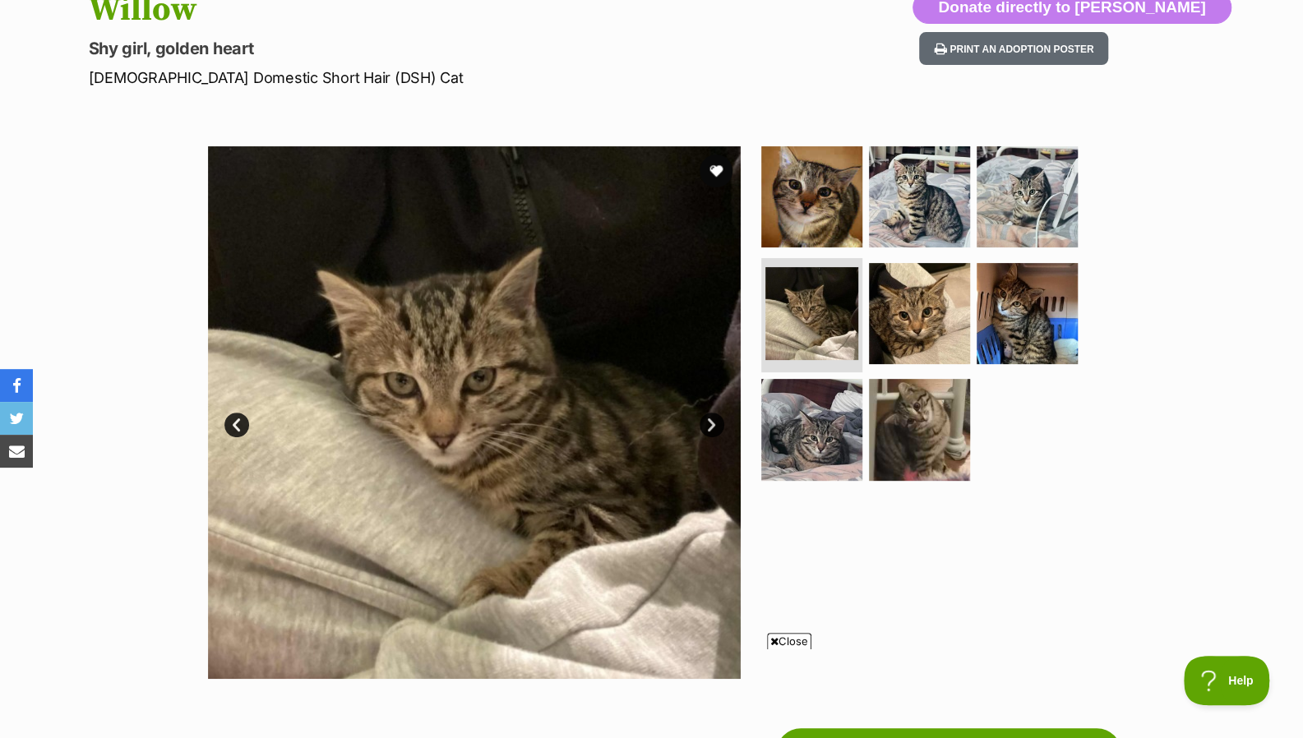
click at [705, 423] on link "Next" at bounding box center [711, 425] width 25 height 25
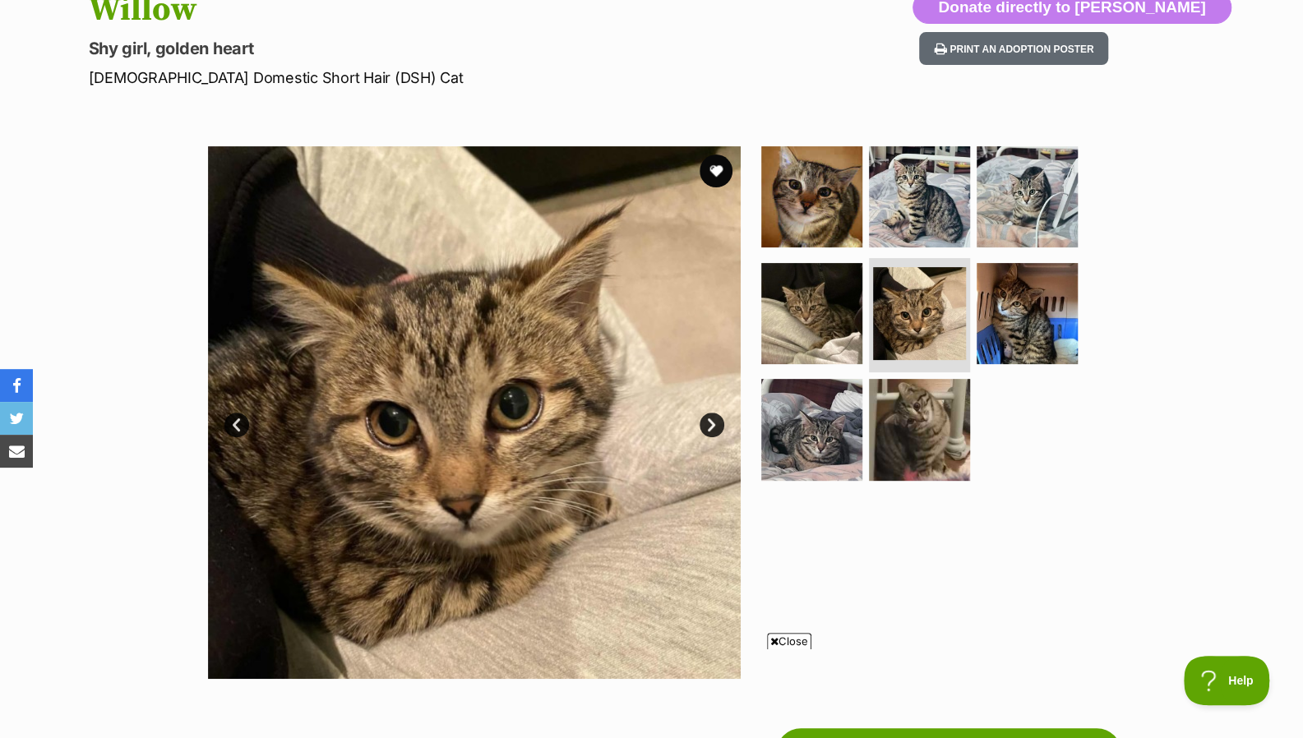
click at [705, 423] on link "Next" at bounding box center [711, 425] width 25 height 25
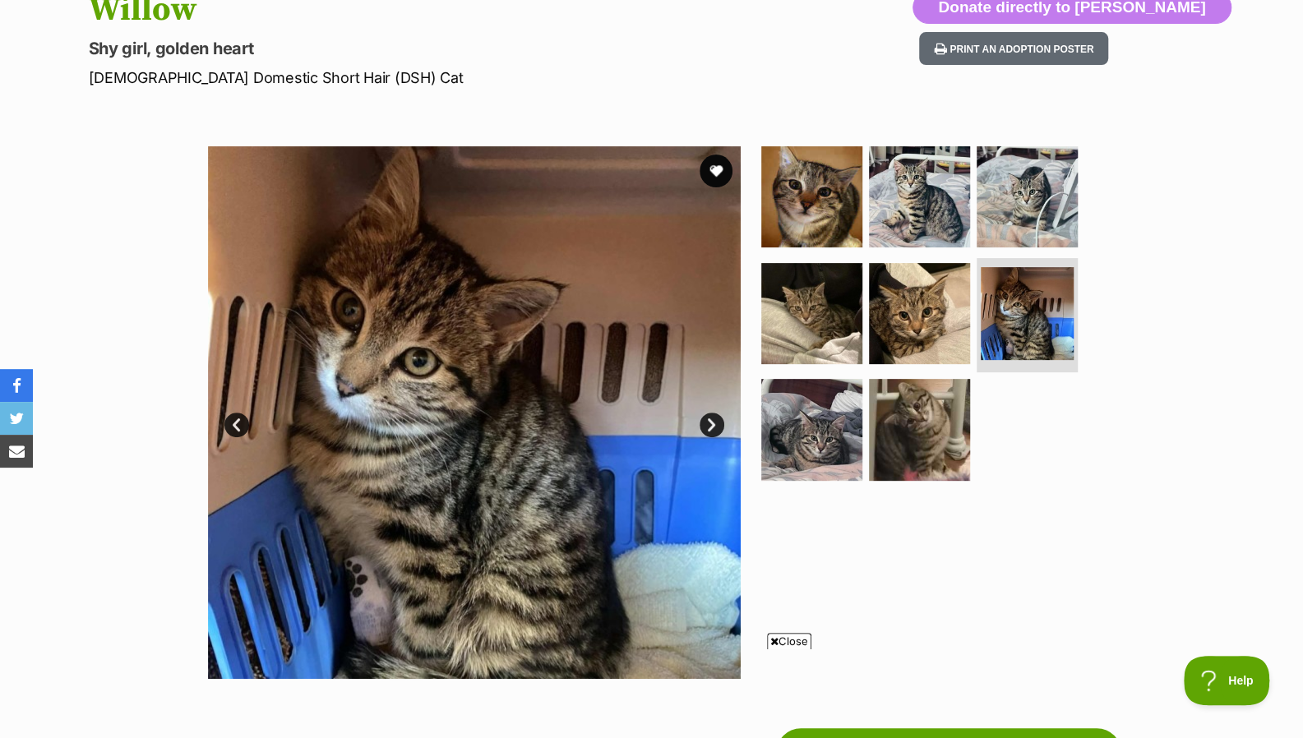
click at [705, 423] on link "Next" at bounding box center [711, 425] width 25 height 25
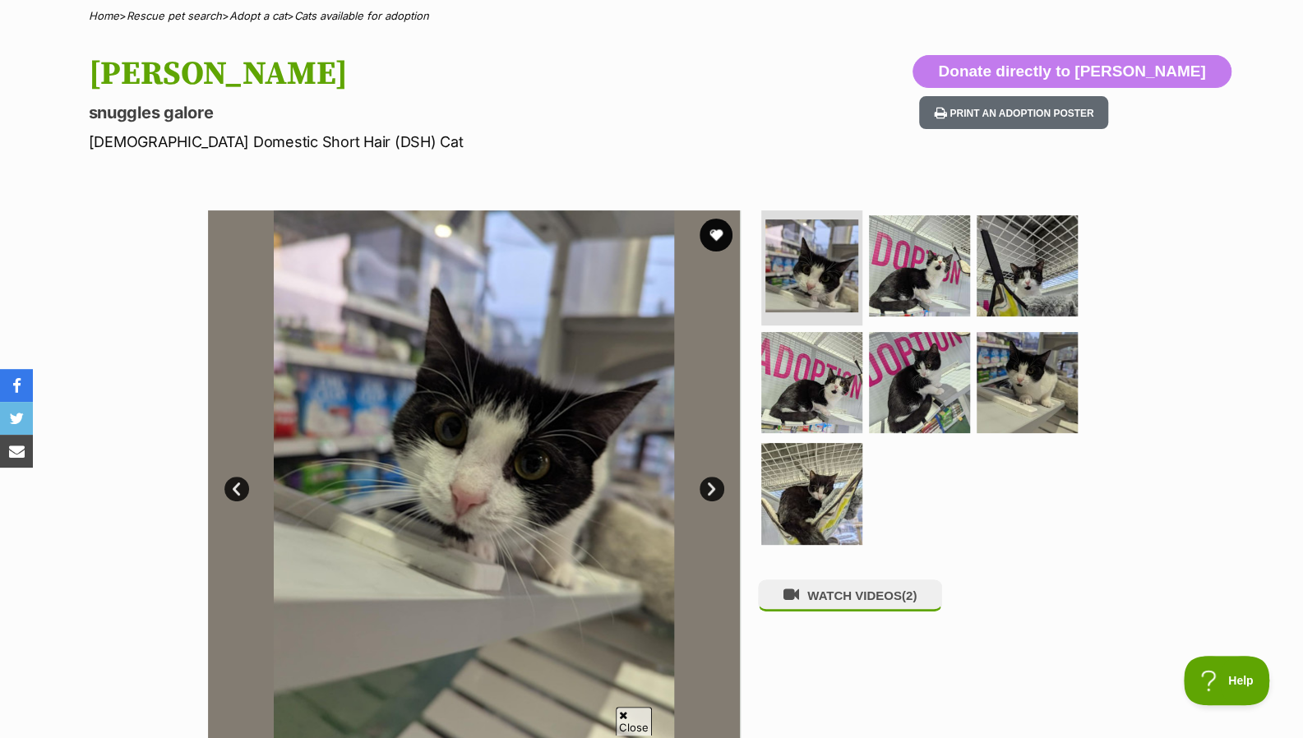
click at [709, 492] on link "Next" at bounding box center [711, 489] width 25 height 25
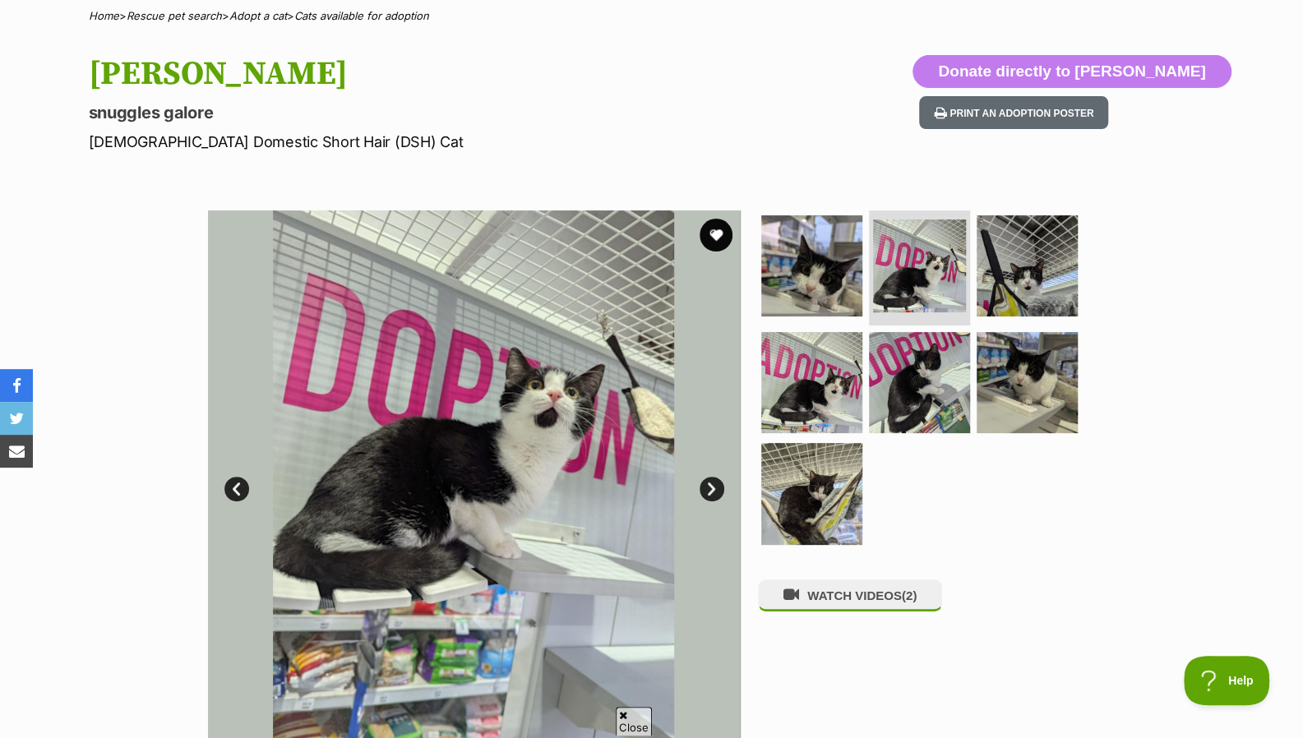
click at [709, 492] on link "Next" at bounding box center [711, 489] width 25 height 25
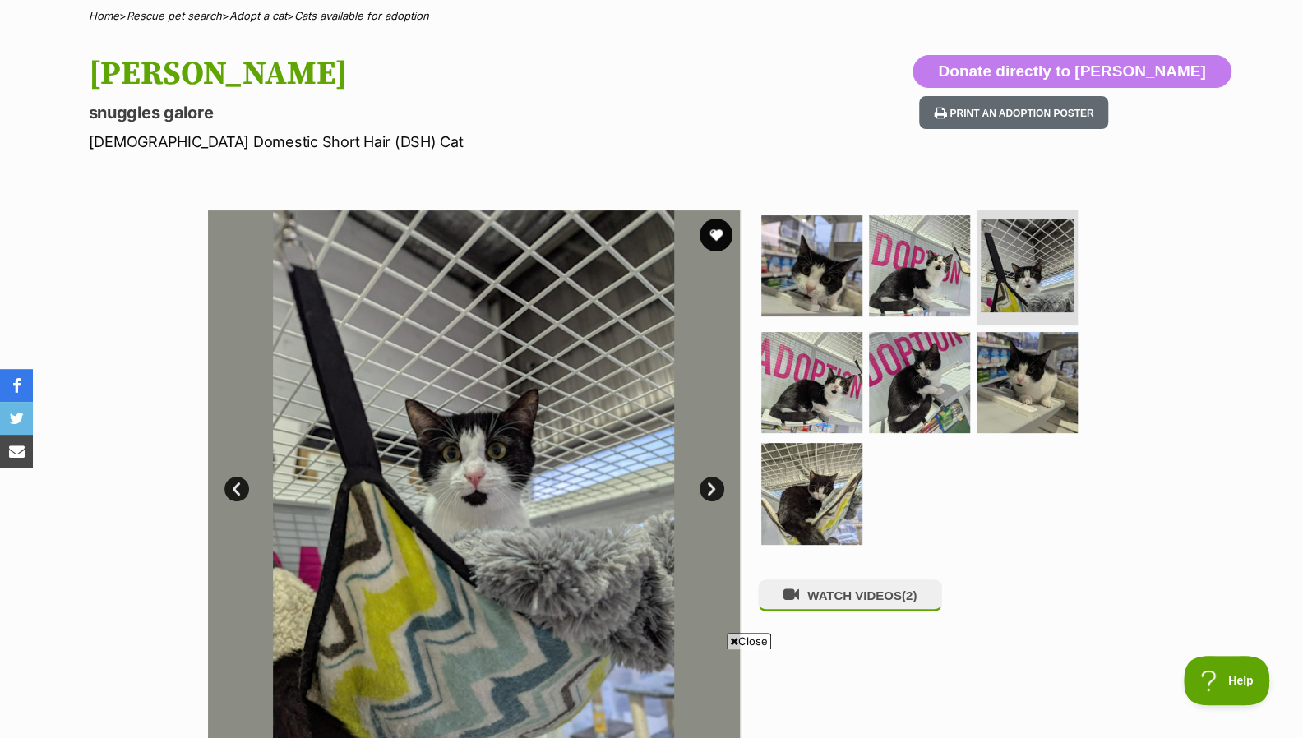
click at [709, 492] on link "Next" at bounding box center [711, 489] width 25 height 25
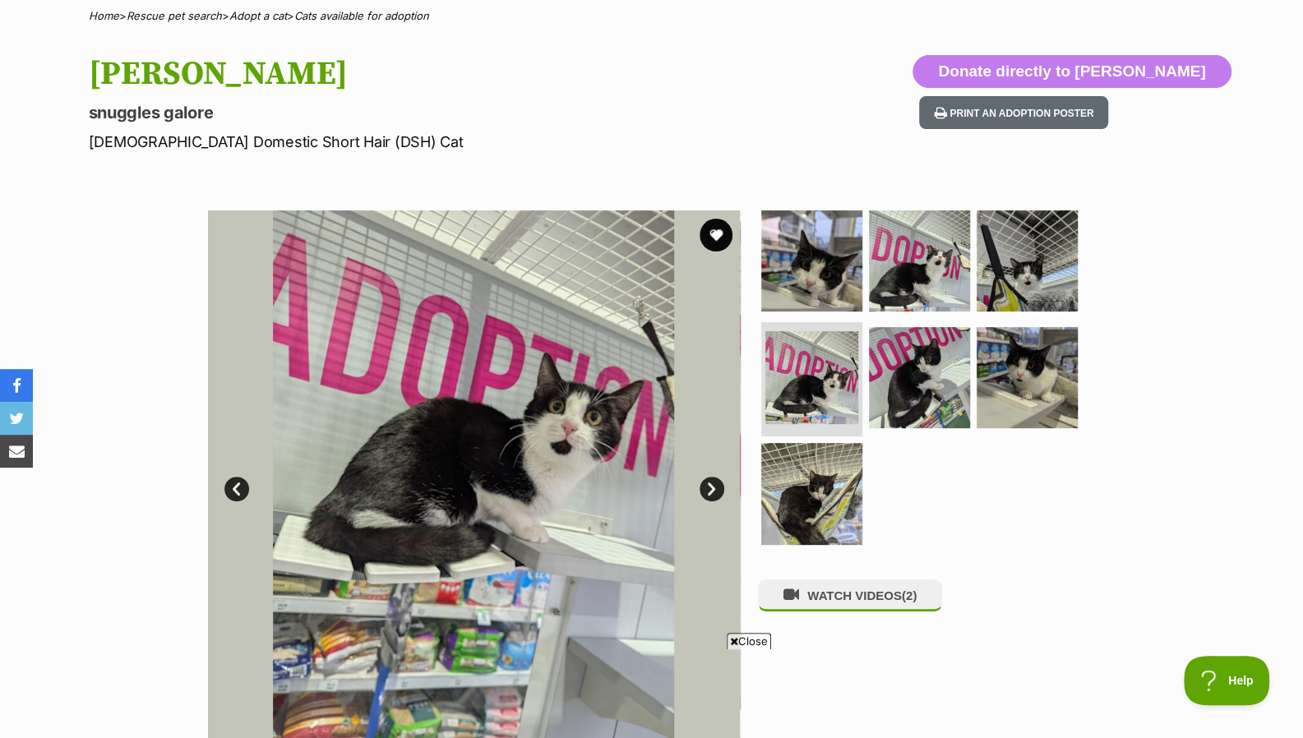
click at [709, 492] on link "Next" at bounding box center [711, 489] width 25 height 25
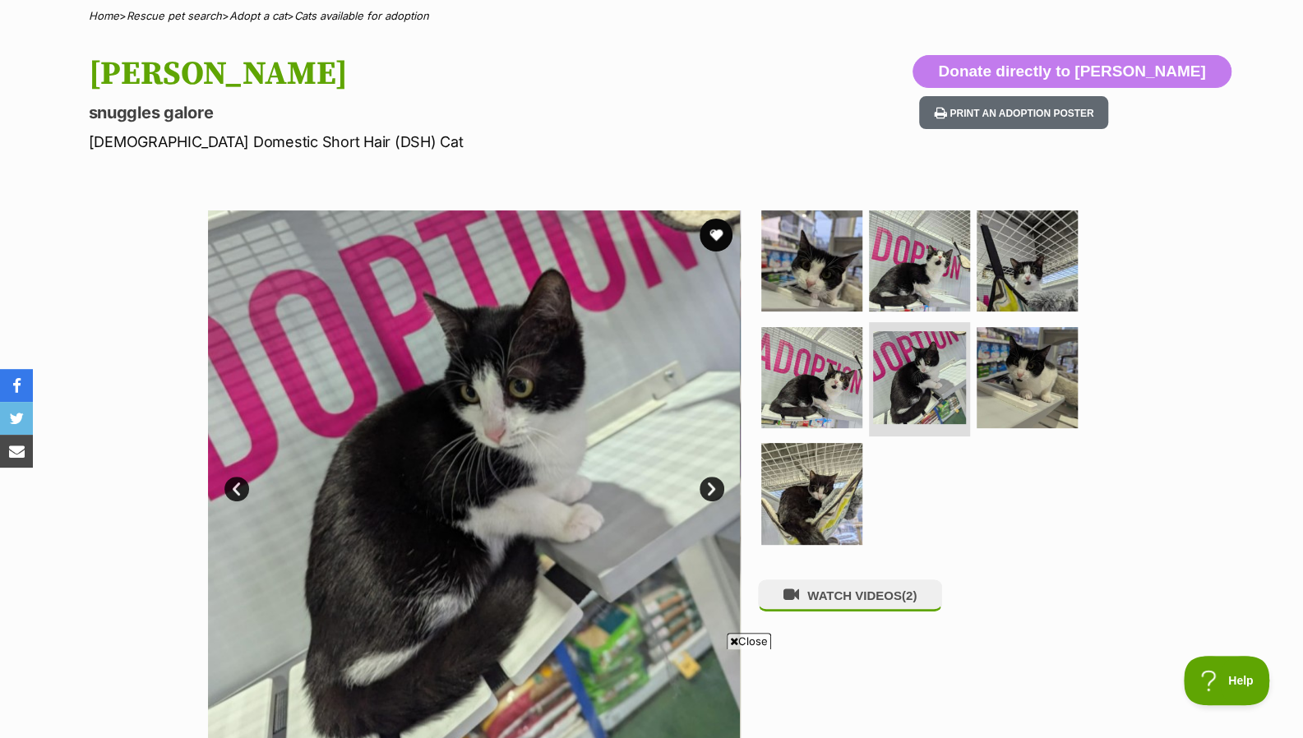
click at [709, 492] on link "Next" at bounding box center [711, 489] width 25 height 25
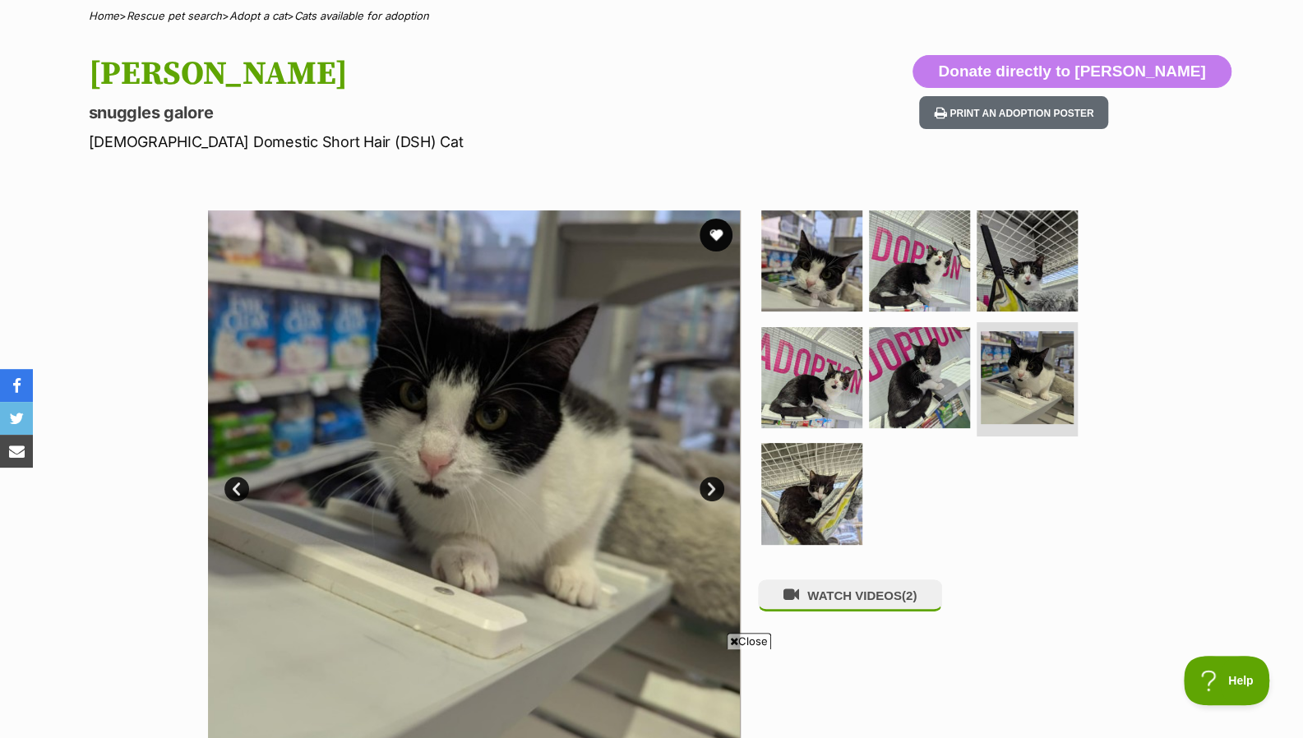
click at [709, 492] on link "Next" at bounding box center [711, 489] width 25 height 25
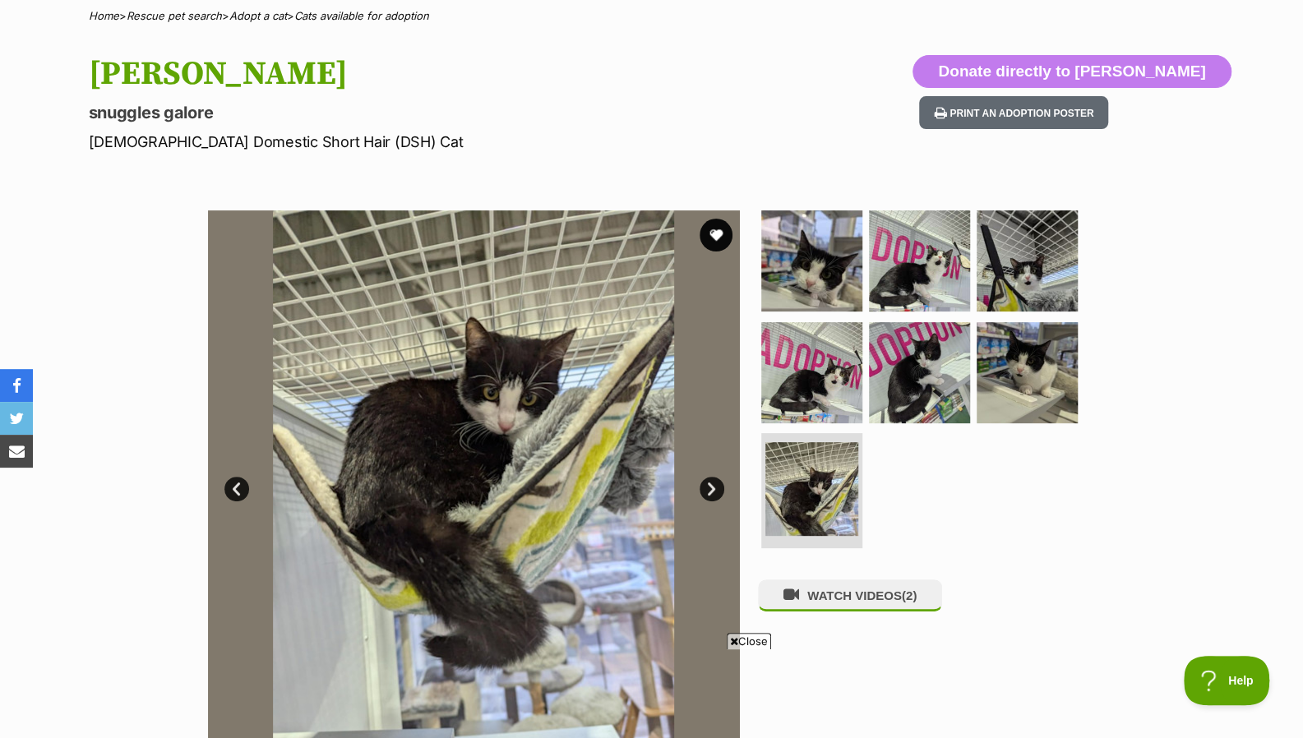
click at [709, 492] on link "Next" at bounding box center [711, 489] width 25 height 25
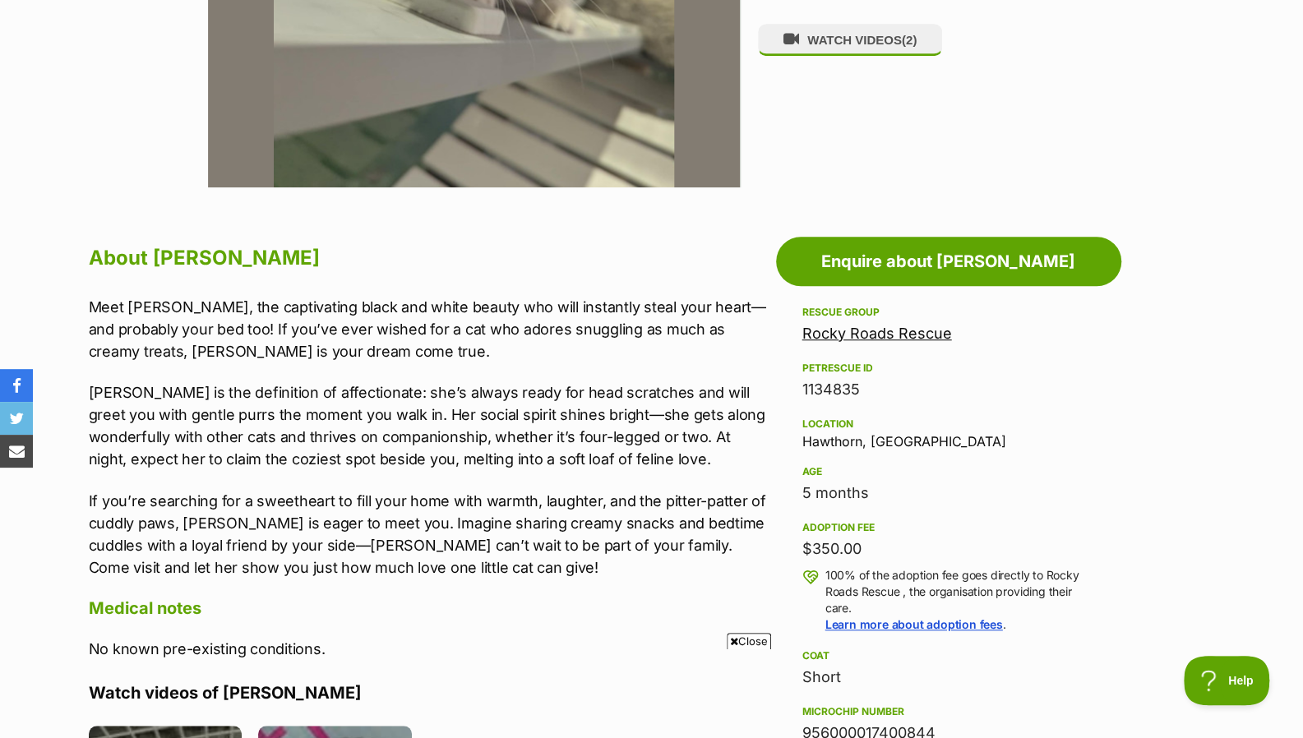
scroll to position [688, 0]
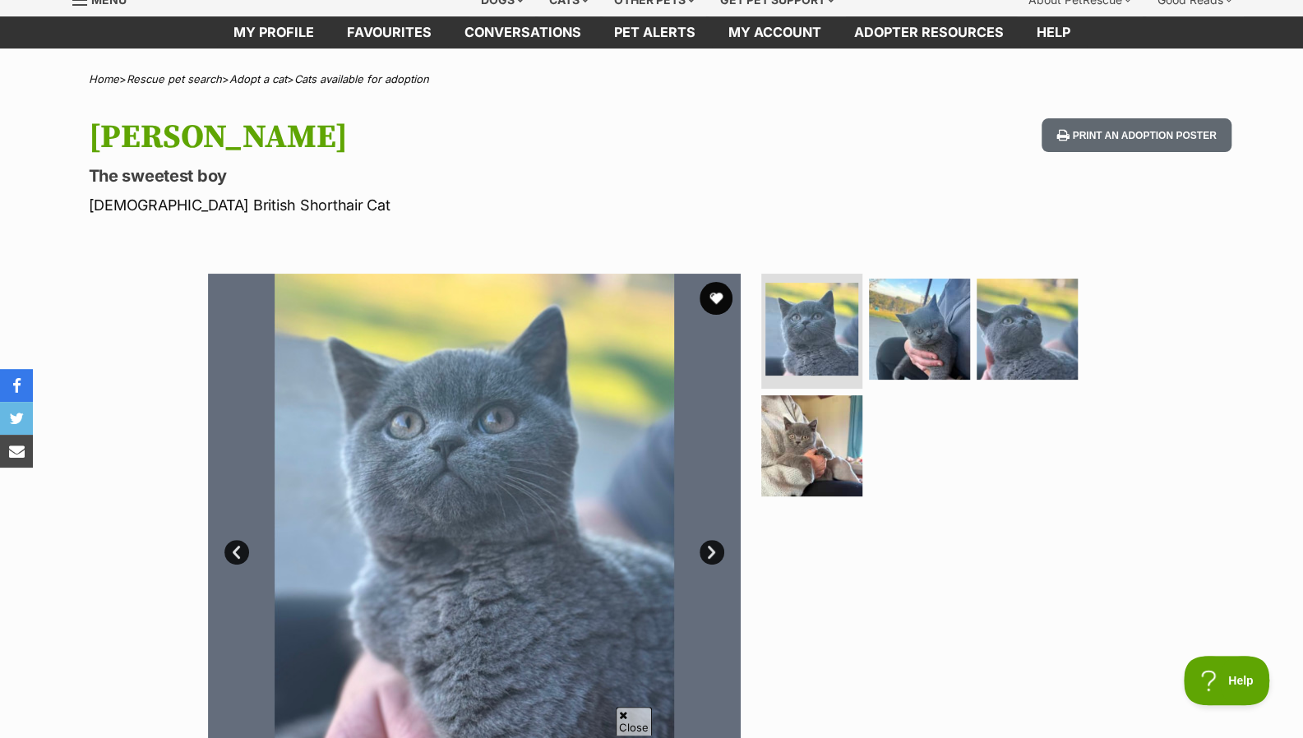
click at [718, 549] on link "Next" at bounding box center [711, 552] width 25 height 25
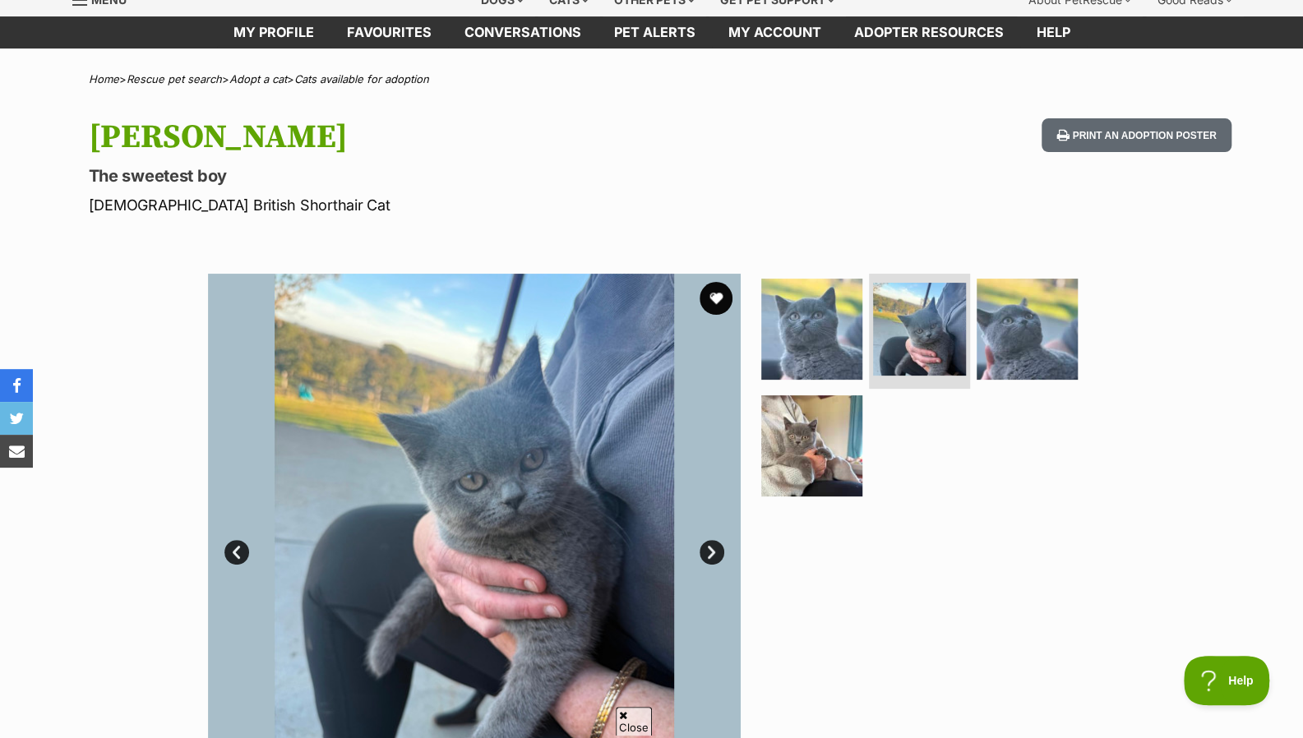
click at [718, 551] on link "Next" at bounding box center [711, 552] width 25 height 25
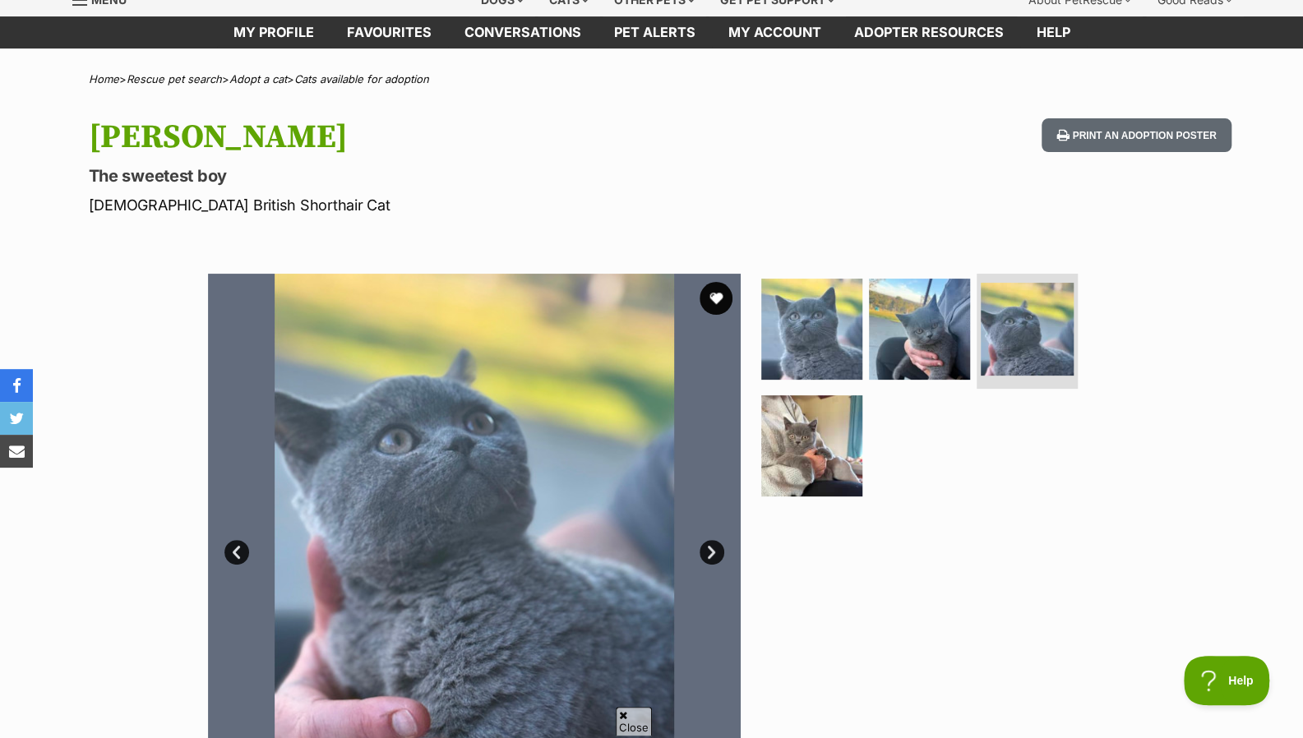
click at [718, 551] on link "Next" at bounding box center [711, 552] width 25 height 25
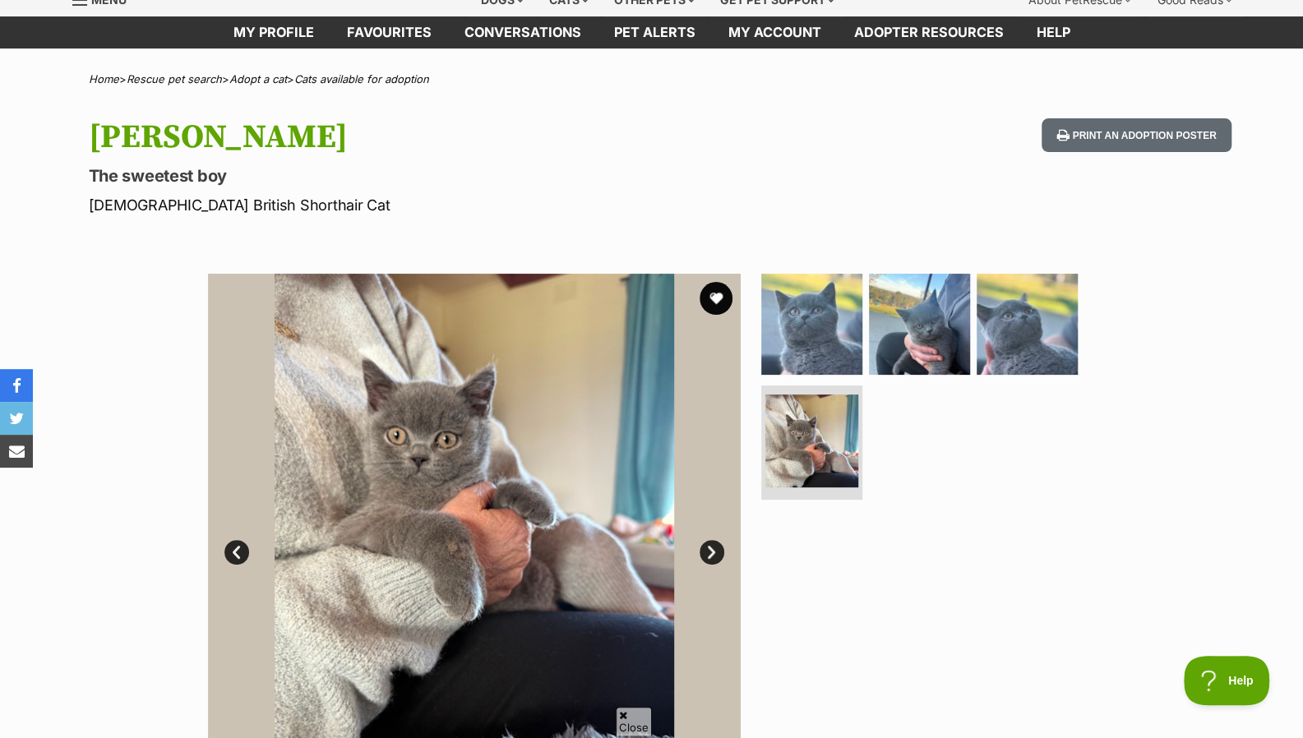
click at [718, 551] on link "Next" at bounding box center [711, 552] width 25 height 25
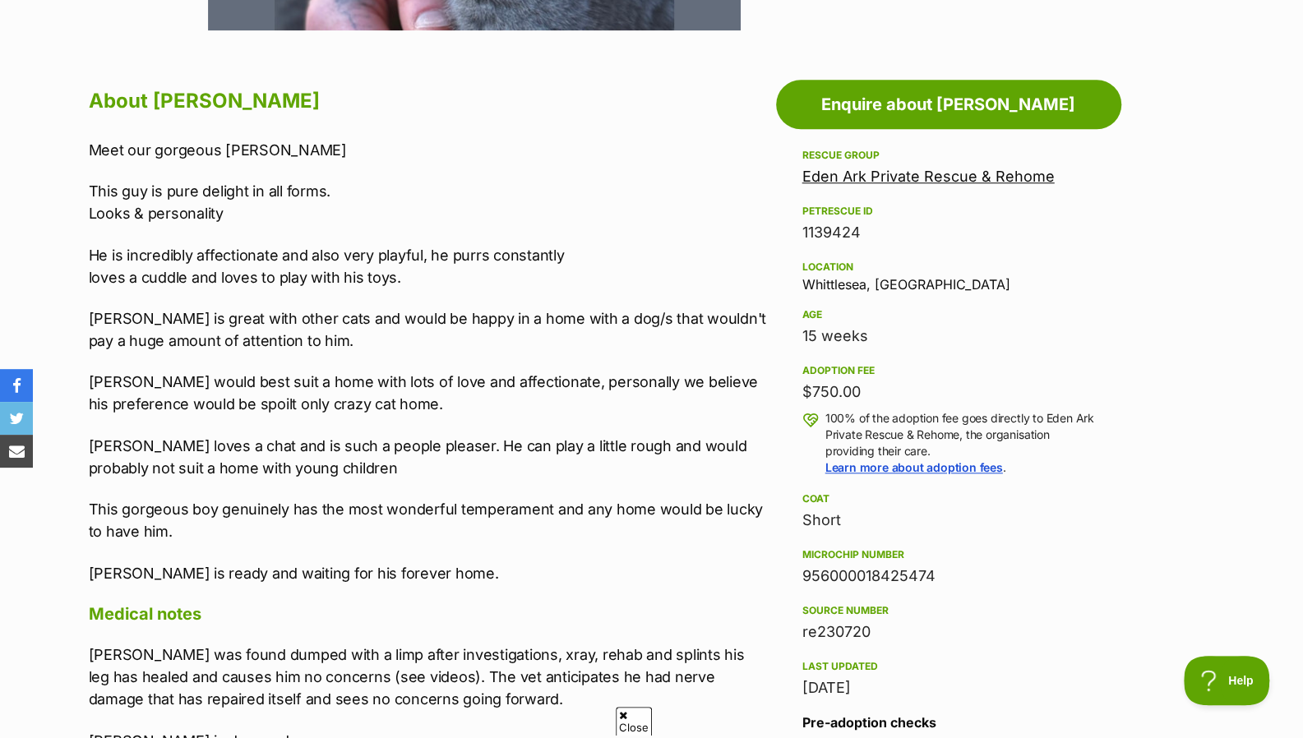
scroll to position [845, 0]
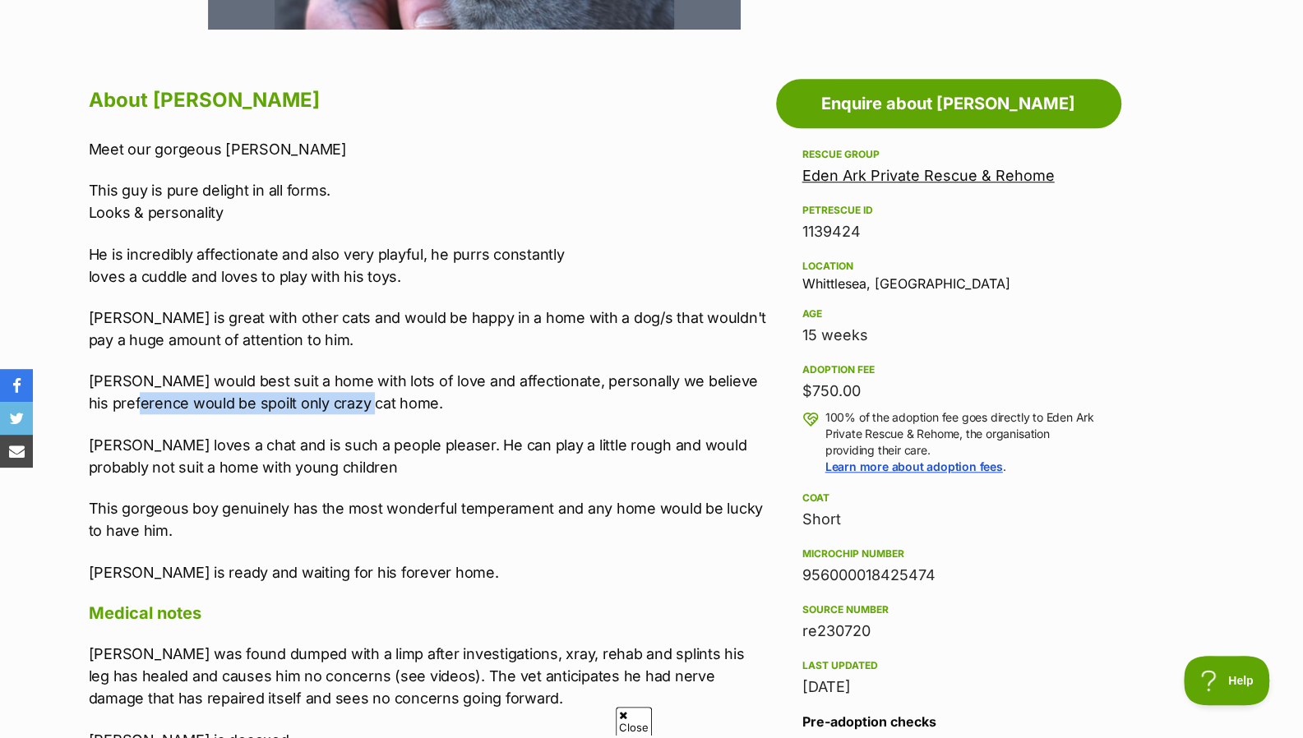
drag, startPoint x: 406, startPoint y: 406, endPoint x: 164, endPoint y: 402, distance: 241.7
click at [164, 402] on p "Taylor would best suit a home with lots of love and affectionate, personally we…" at bounding box center [428, 392] width 679 height 44
click at [348, 413] on p "Taylor would best suit a home with lots of love and affectionate, personally we…" at bounding box center [428, 392] width 679 height 44
drag, startPoint x: 416, startPoint y: 407, endPoint x: 532, endPoint y: 382, distance: 118.5
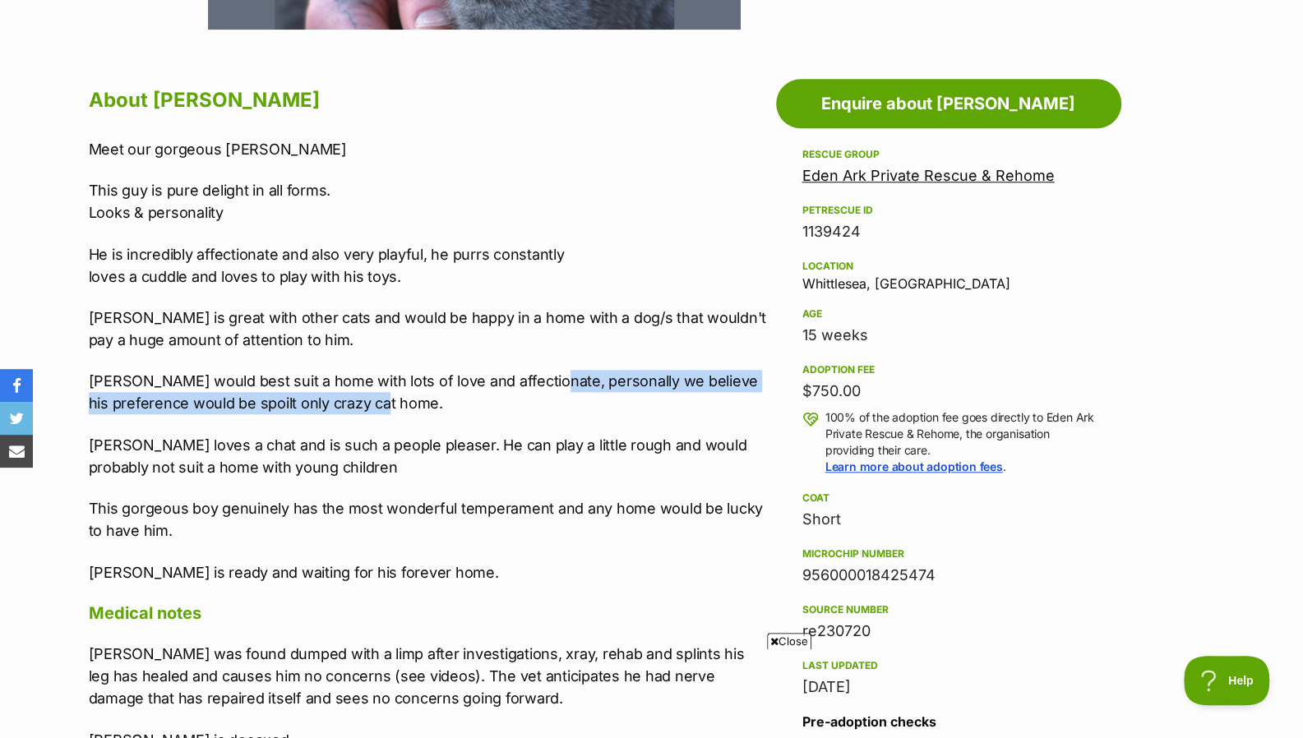
click at [532, 382] on p "Taylor would best suit a home with lots of love and affectionate, personally we…" at bounding box center [428, 392] width 679 height 44
click at [465, 413] on p "Taylor would best suit a home with lots of love and affectionate, personally we…" at bounding box center [428, 392] width 679 height 44
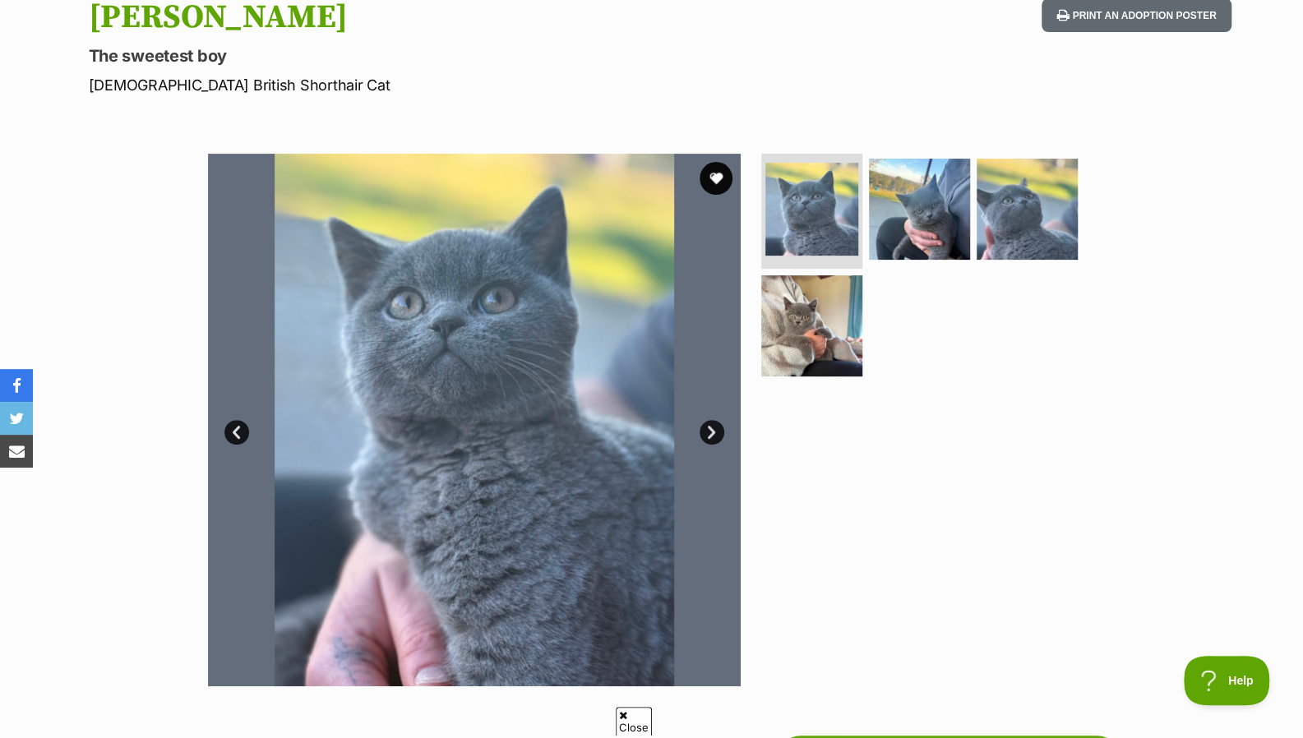
scroll to position [171, 0]
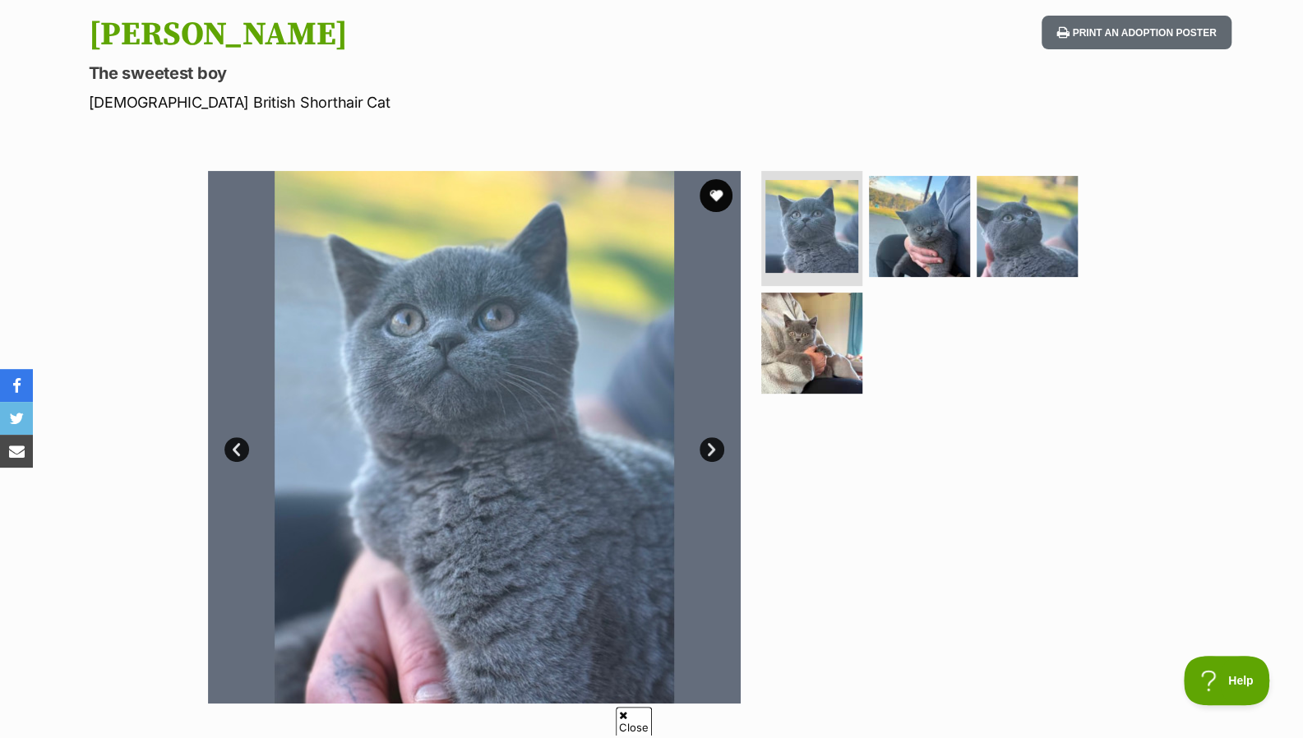
click at [718, 193] on button "favourite" at bounding box center [715, 195] width 33 height 33
click at [912, 213] on img at bounding box center [919, 226] width 101 height 101
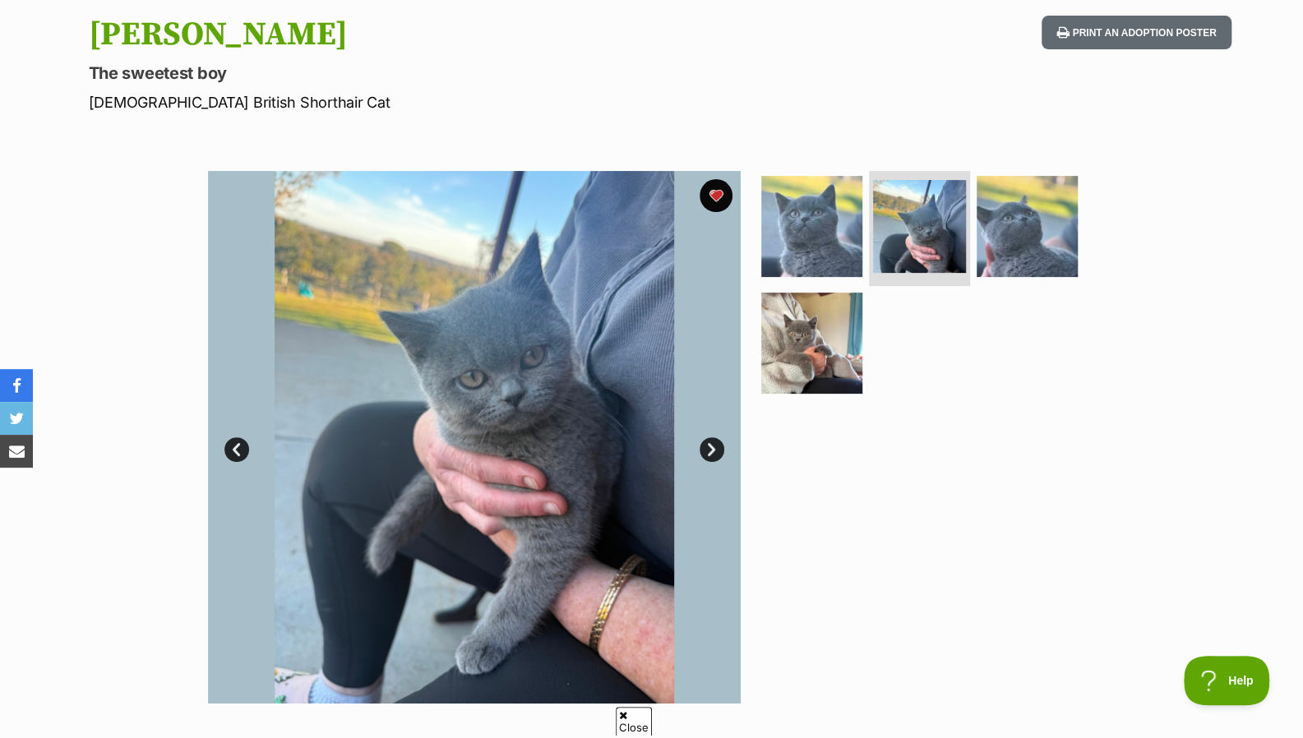
click at [1035, 234] on img at bounding box center [1026, 226] width 101 height 101
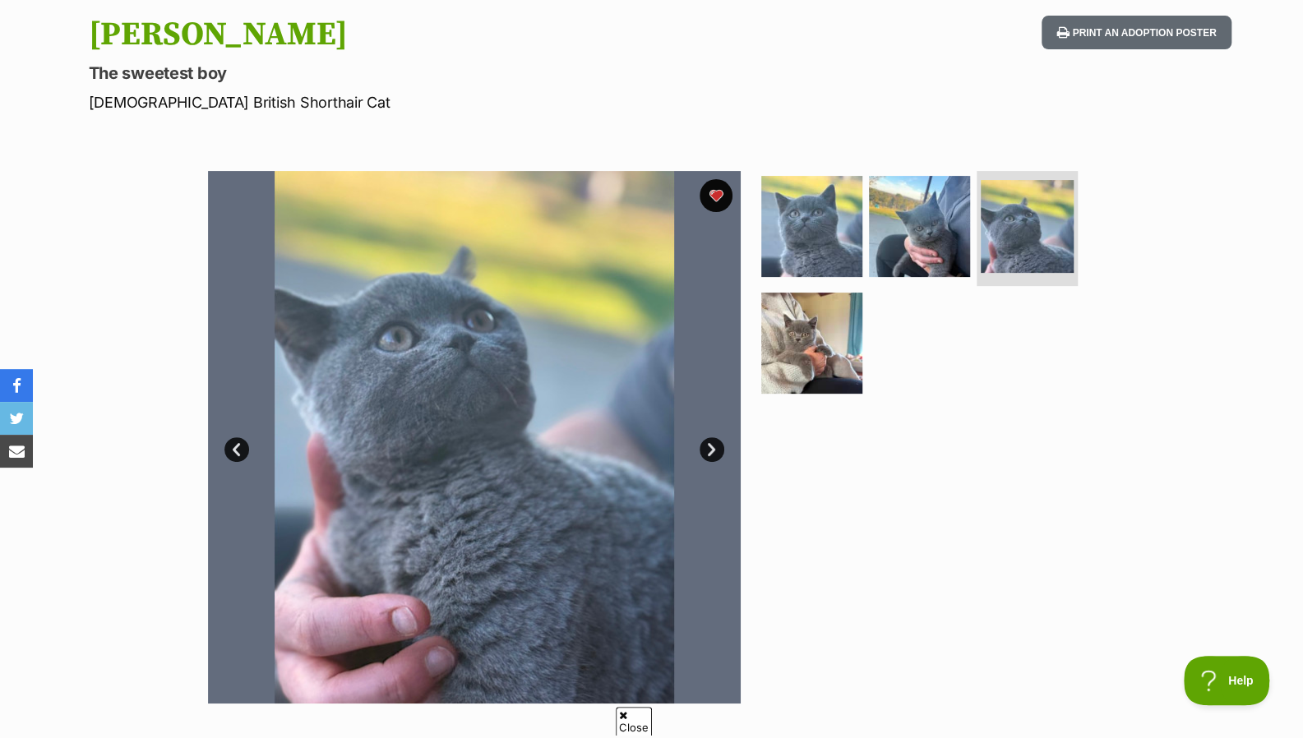
click at [800, 317] on img at bounding box center [811, 343] width 101 height 101
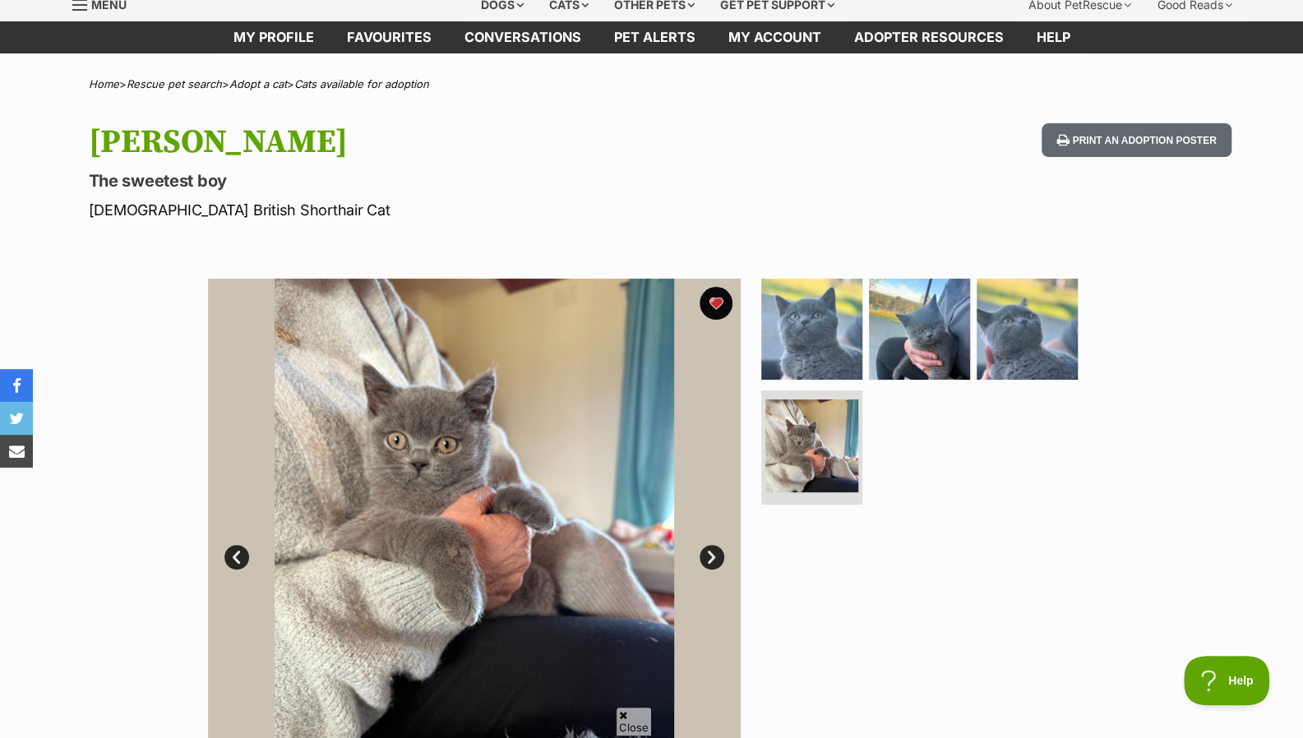
scroll to position [0, 0]
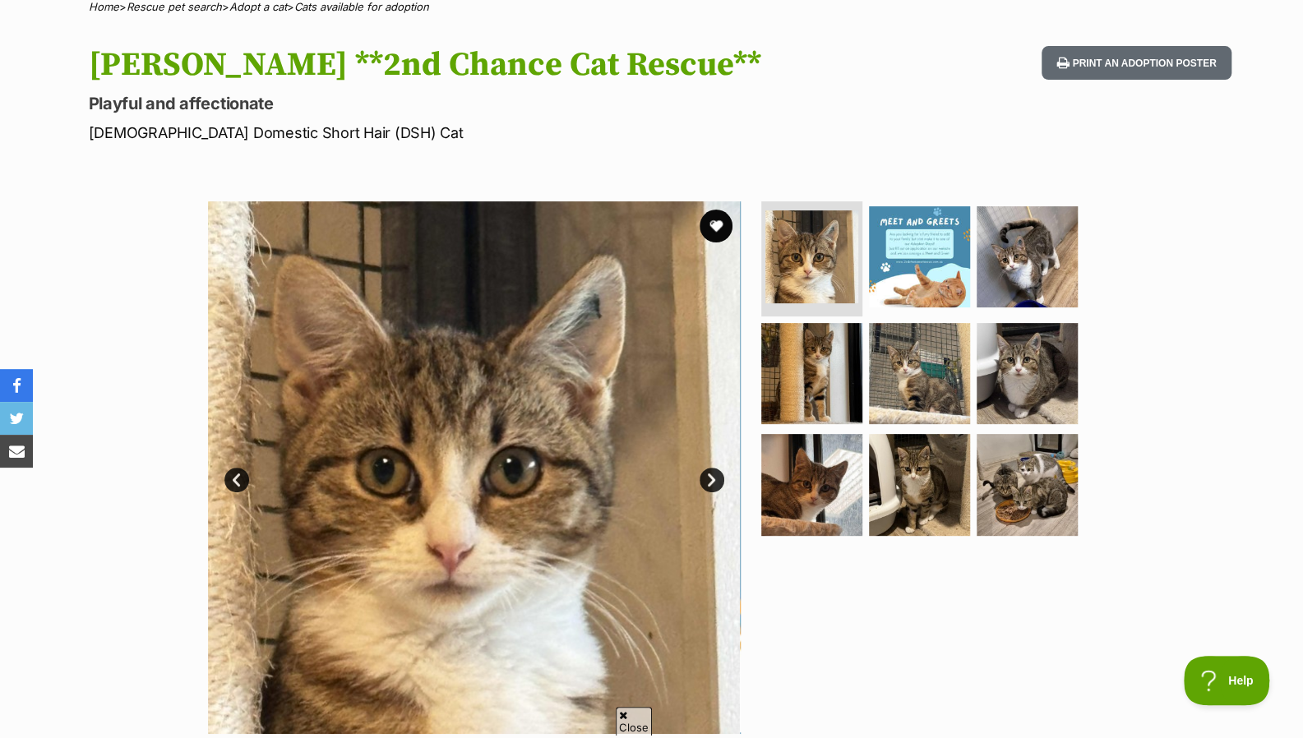
click at [705, 479] on link "Next" at bounding box center [711, 480] width 25 height 25
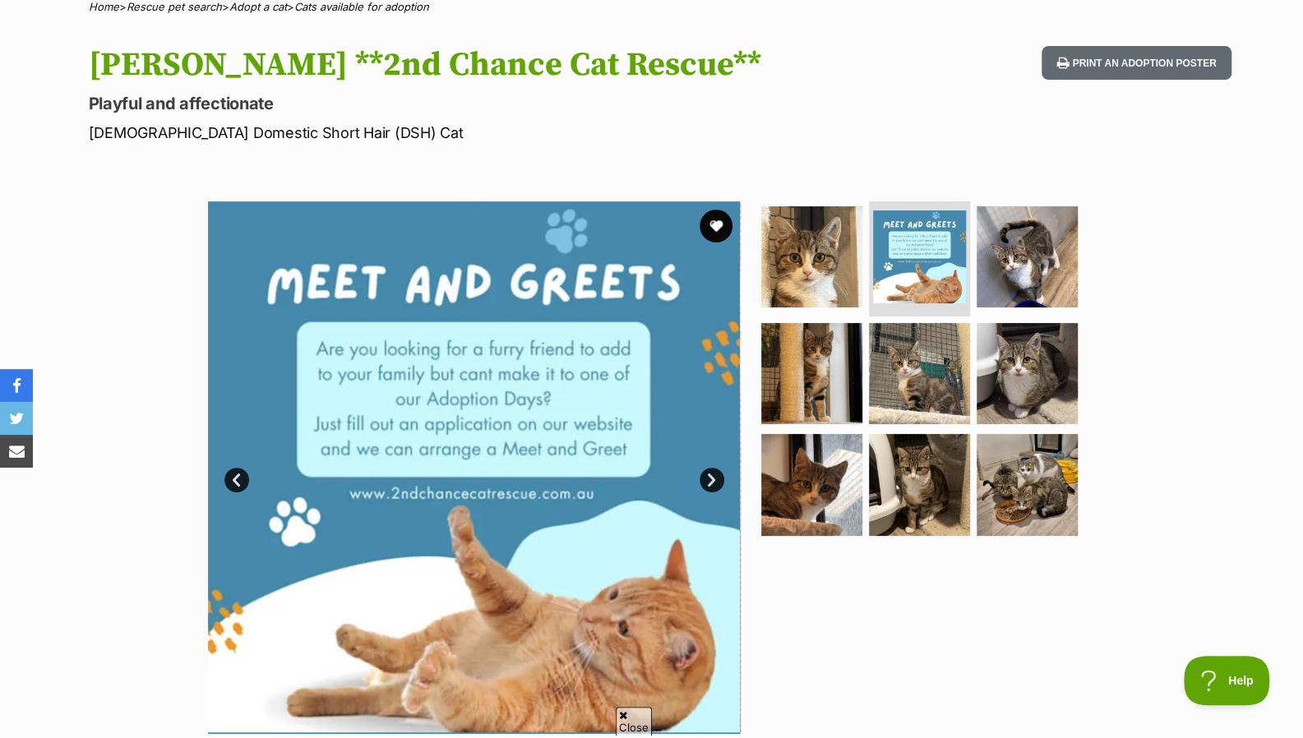
click at [705, 479] on link "Next" at bounding box center [711, 480] width 25 height 25
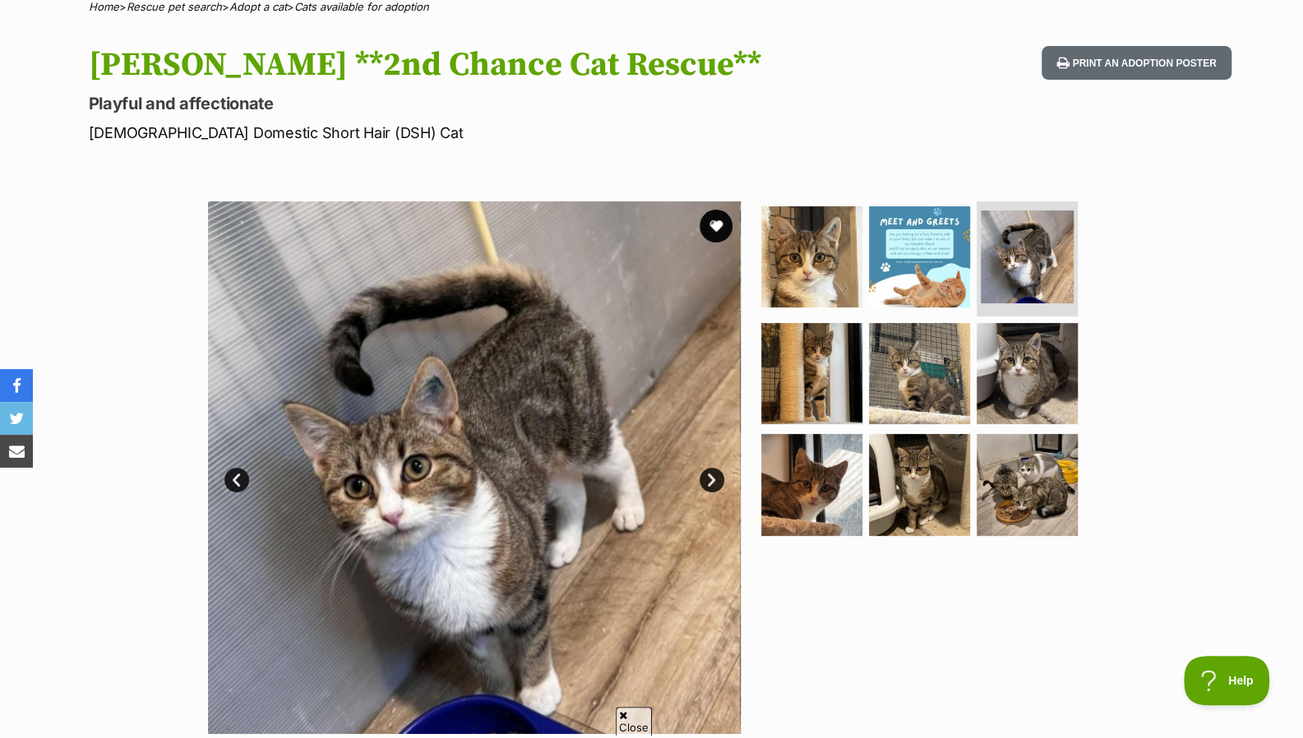
click at [705, 479] on link "Next" at bounding box center [711, 480] width 25 height 25
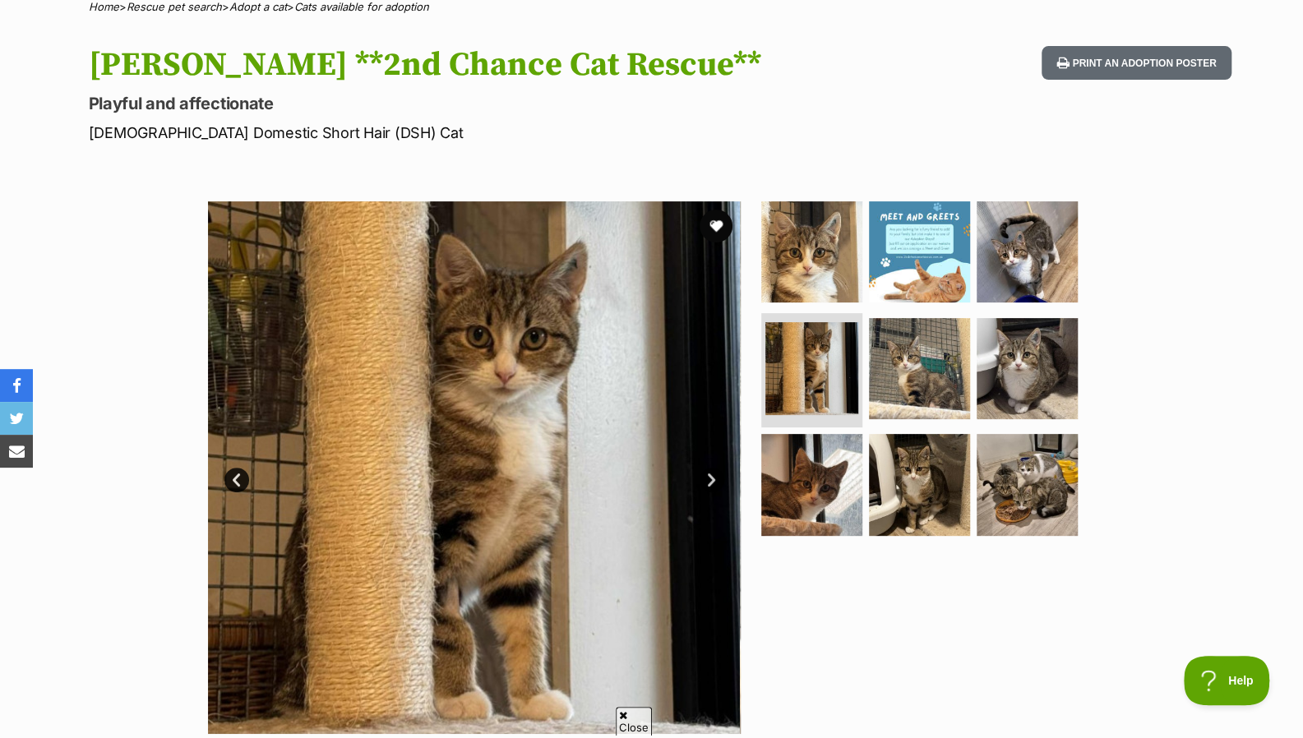
click at [705, 479] on link "Next" at bounding box center [711, 480] width 25 height 25
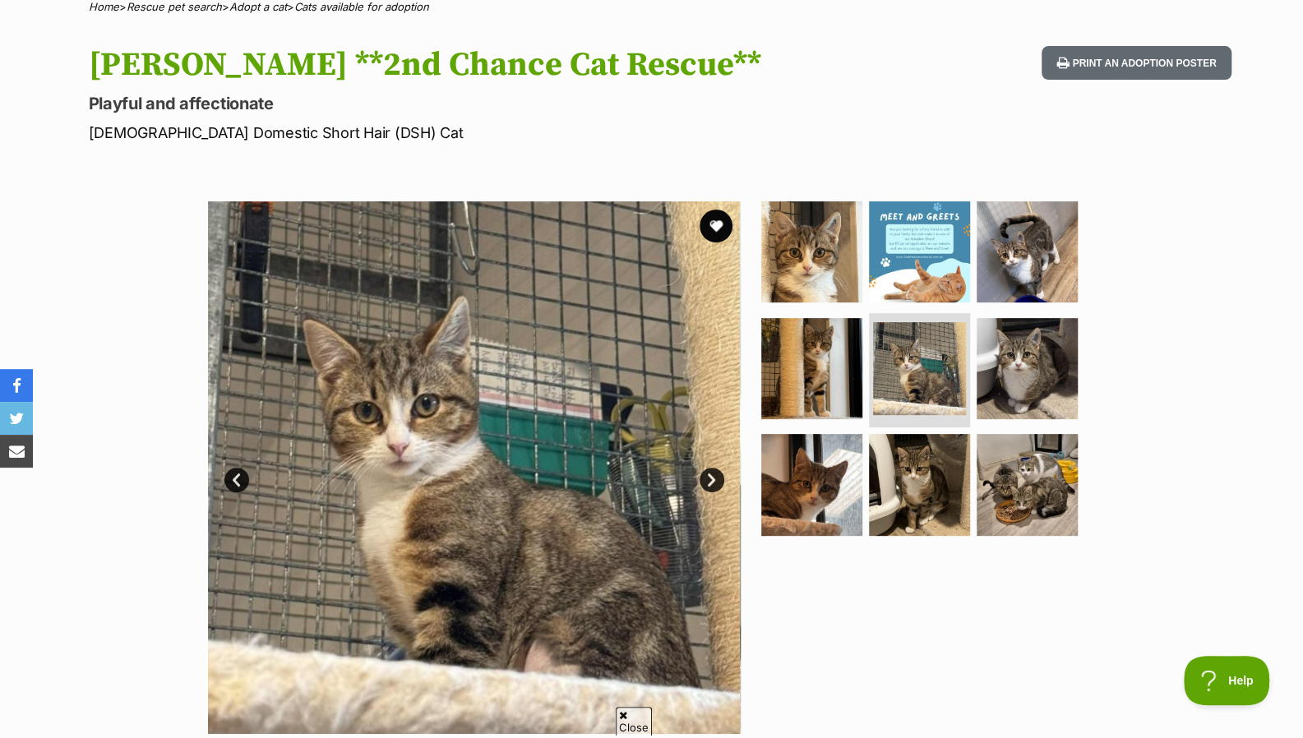
click at [705, 479] on link "Next" at bounding box center [711, 480] width 25 height 25
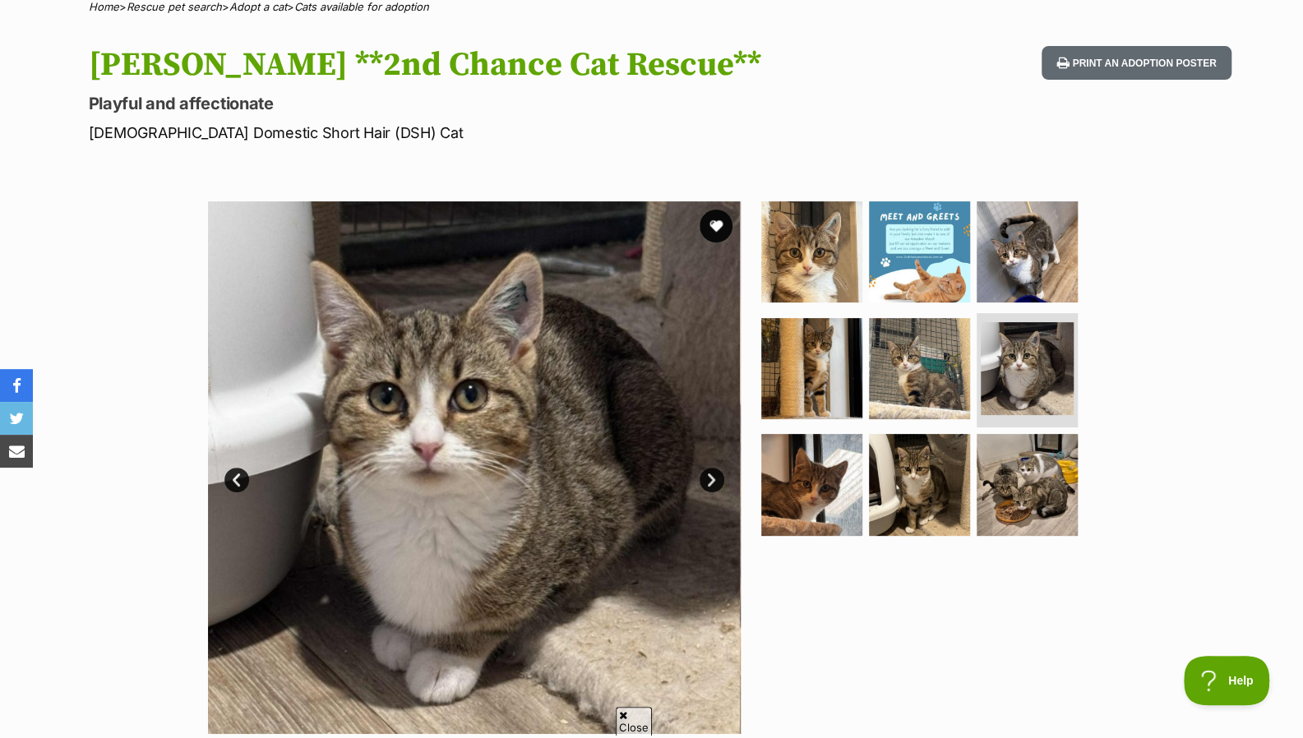
click at [705, 479] on link "Next" at bounding box center [711, 480] width 25 height 25
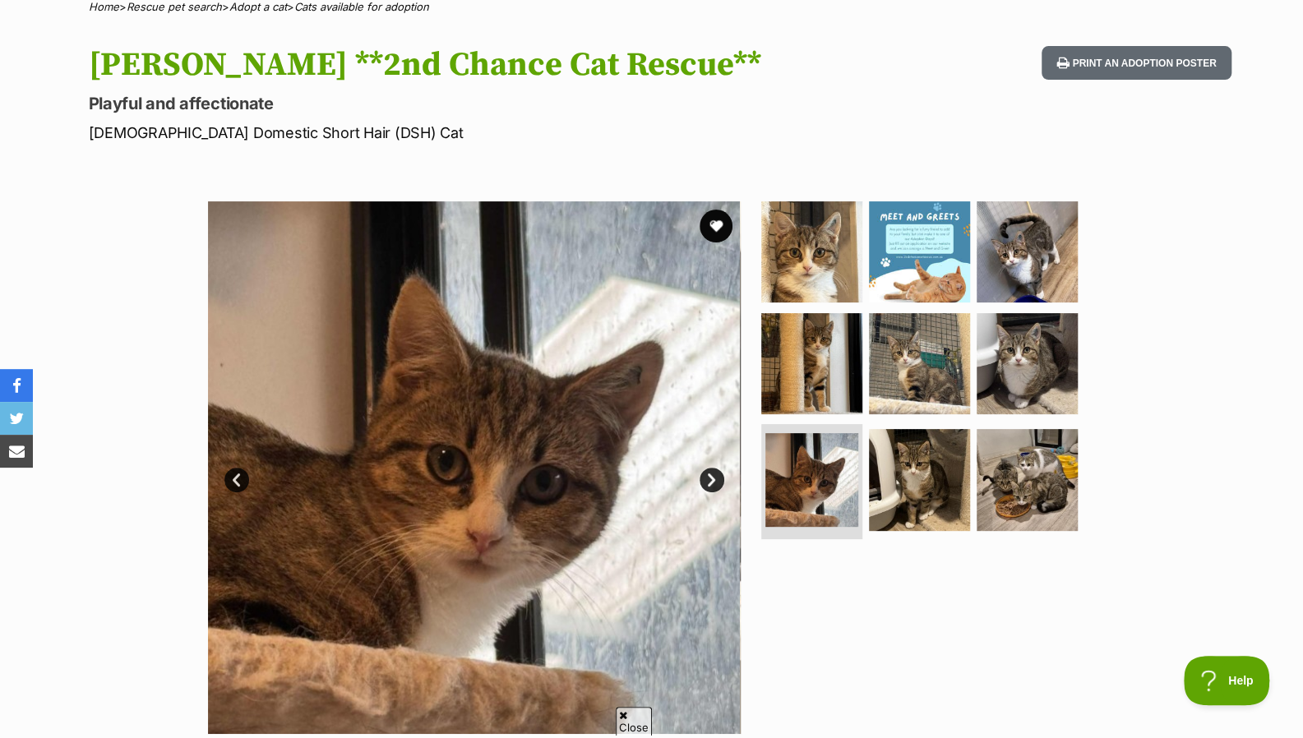
click at [705, 479] on link "Next" at bounding box center [711, 480] width 25 height 25
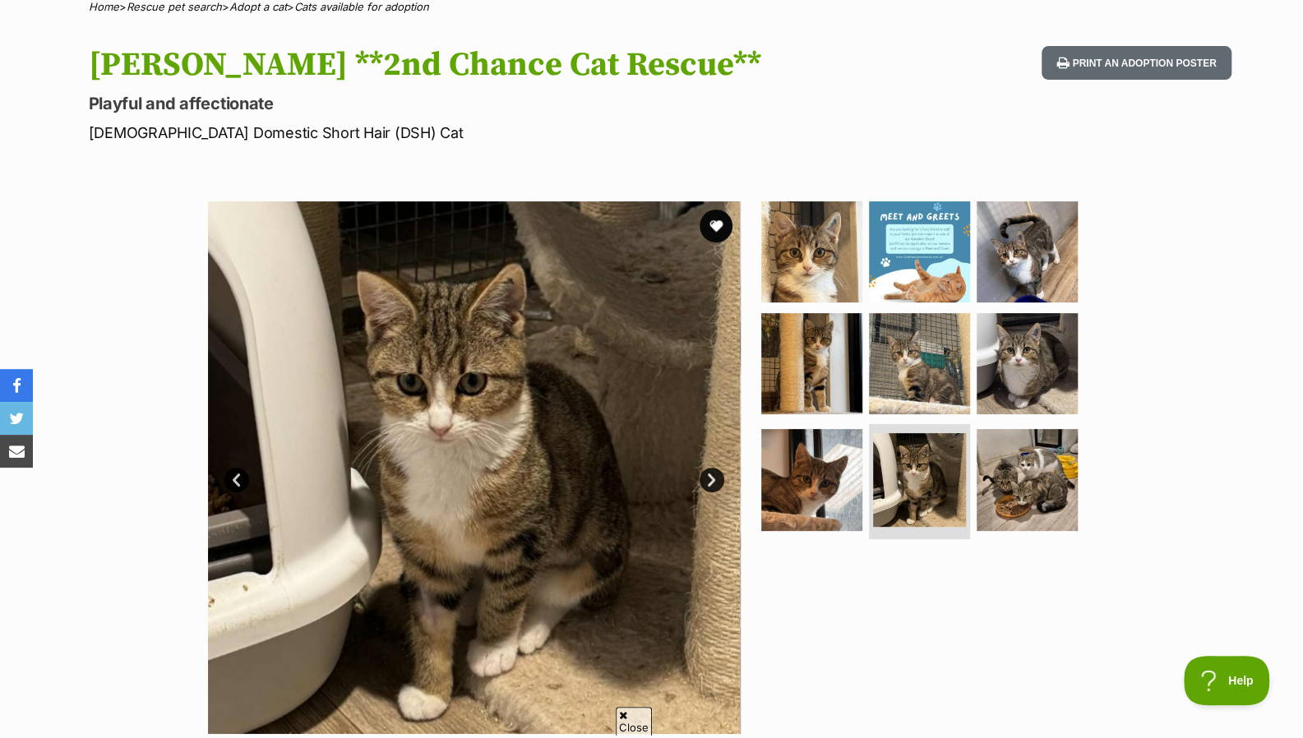
click at [705, 479] on link "Next" at bounding box center [711, 480] width 25 height 25
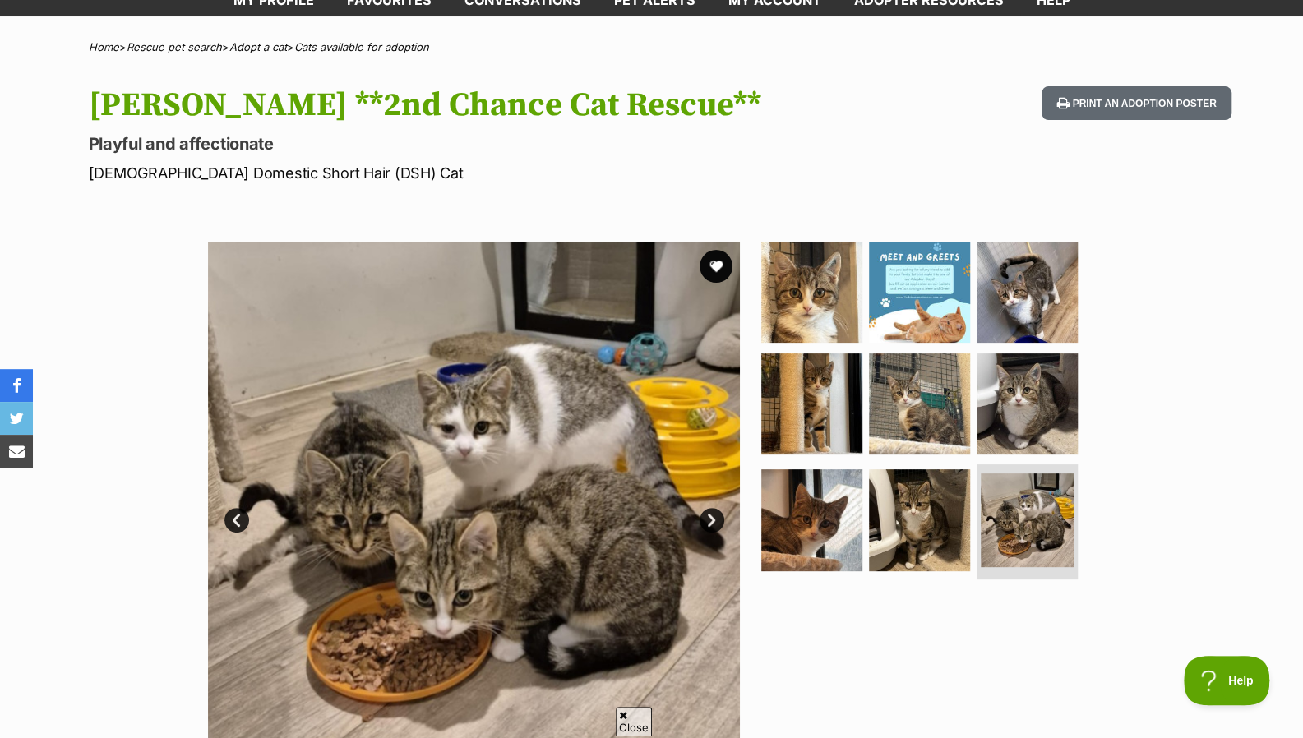
scroll to position [102, 0]
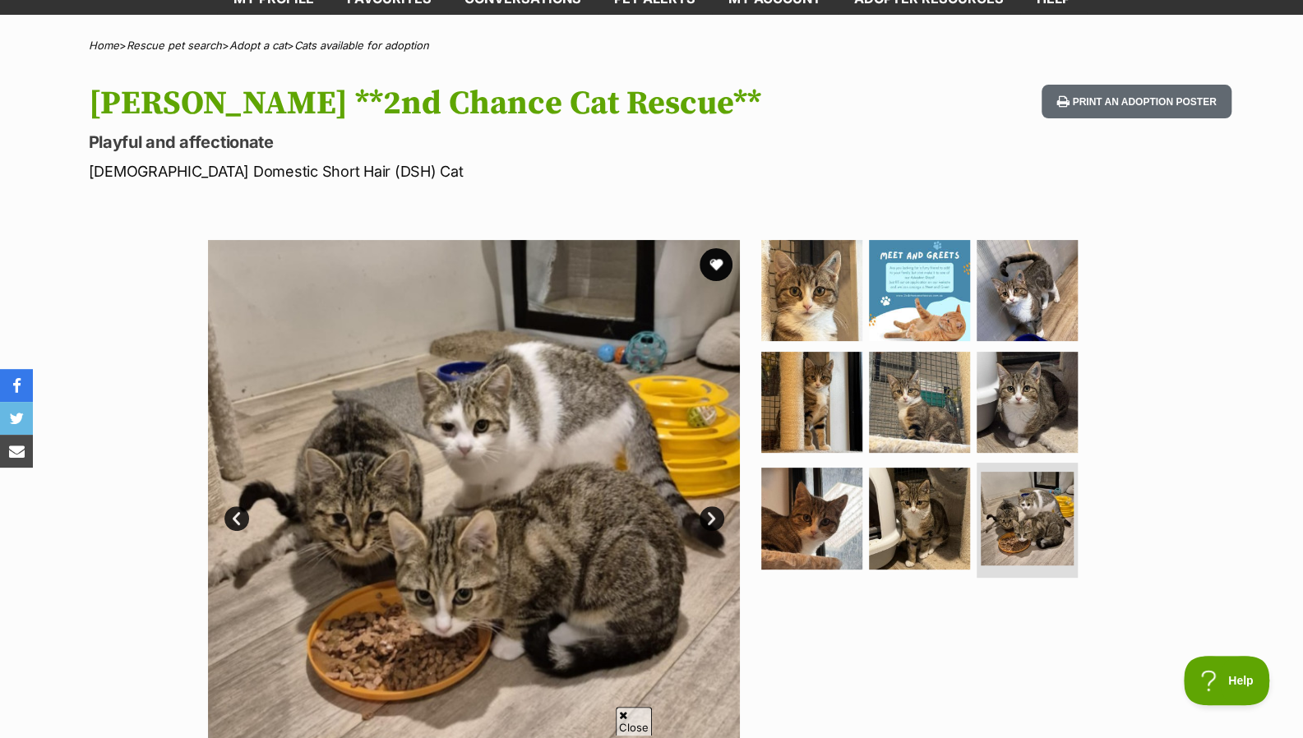
click at [713, 517] on link "Next" at bounding box center [711, 518] width 25 height 25
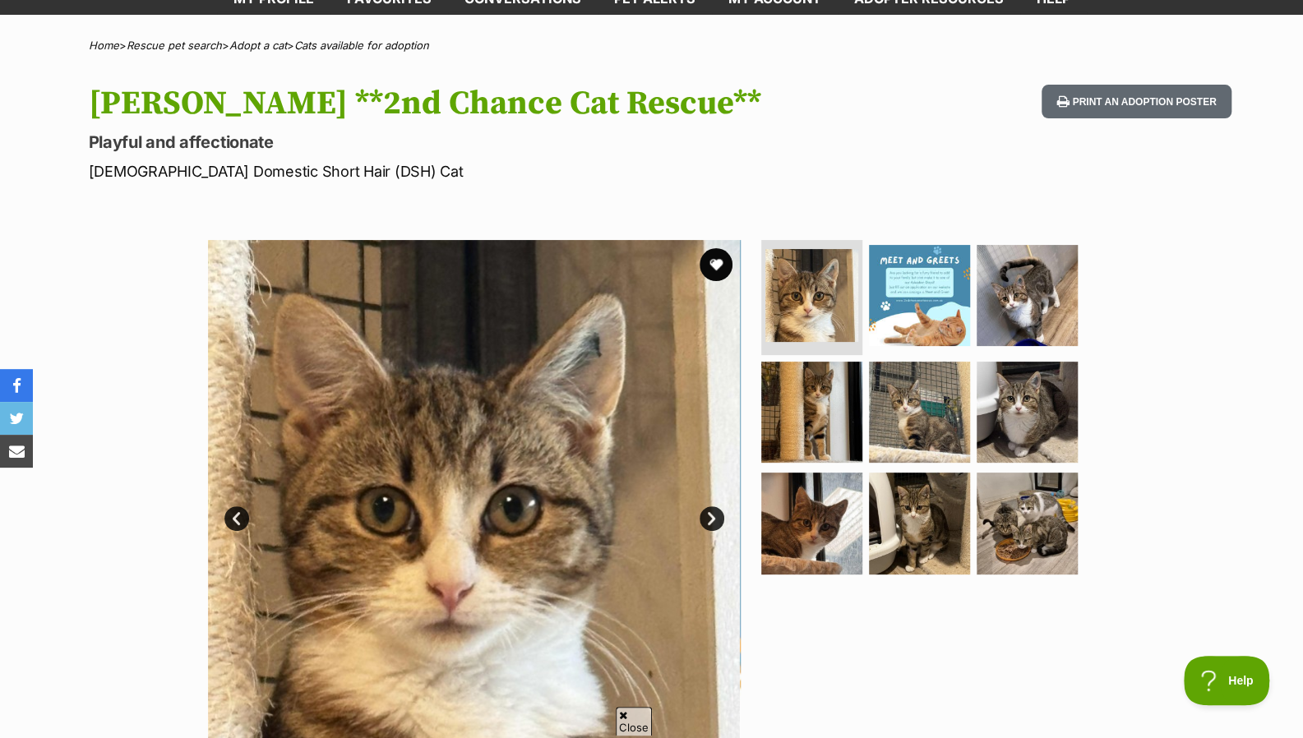
scroll to position [0, 0]
click at [722, 270] on button "favourite" at bounding box center [715, 264] width 33 height 33
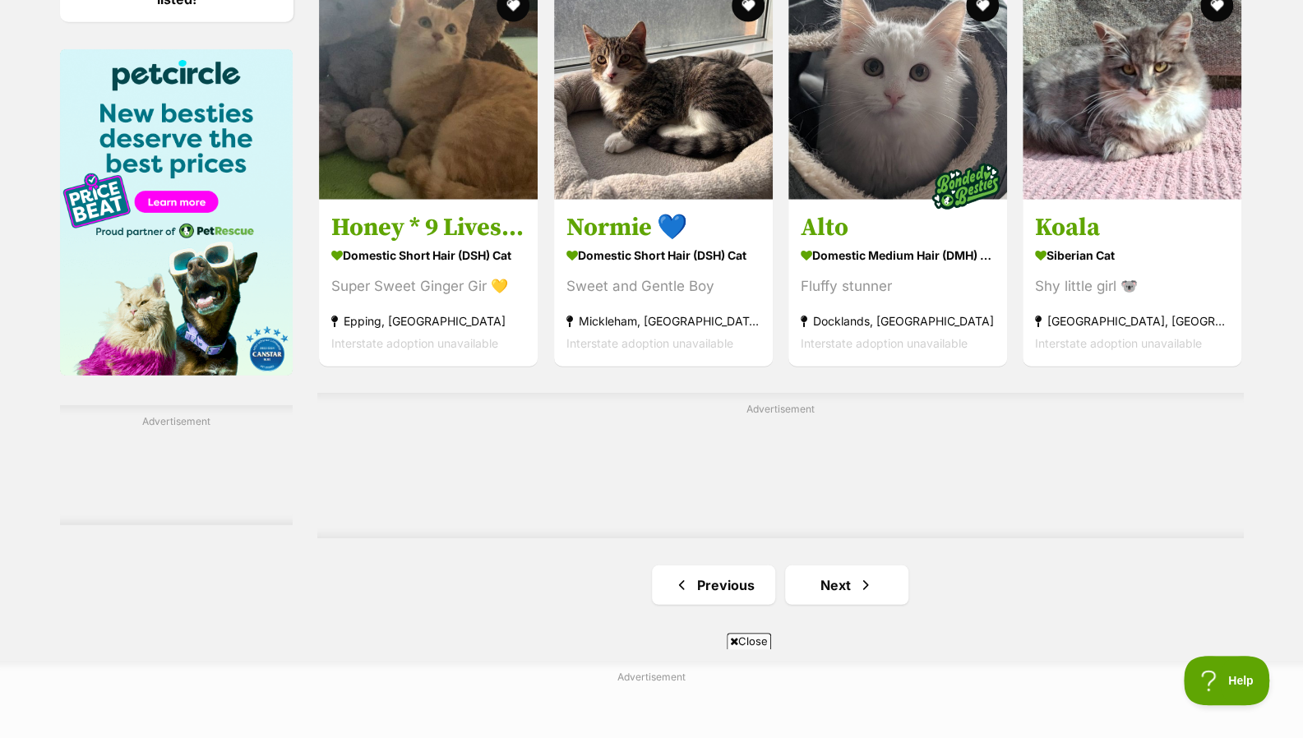
scroll to position [2493, 0]
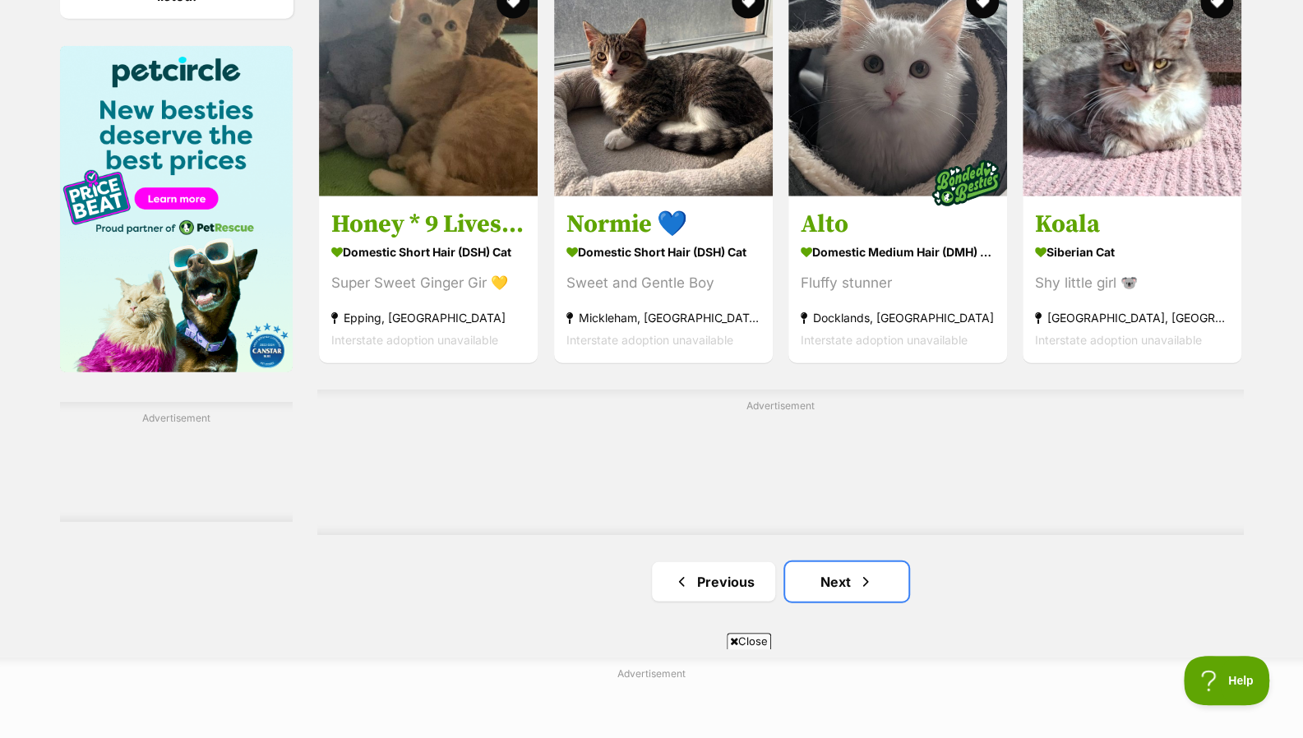
click at [862, 589] on span "Next page" at bounding box center [865, 582] width 16 height 20
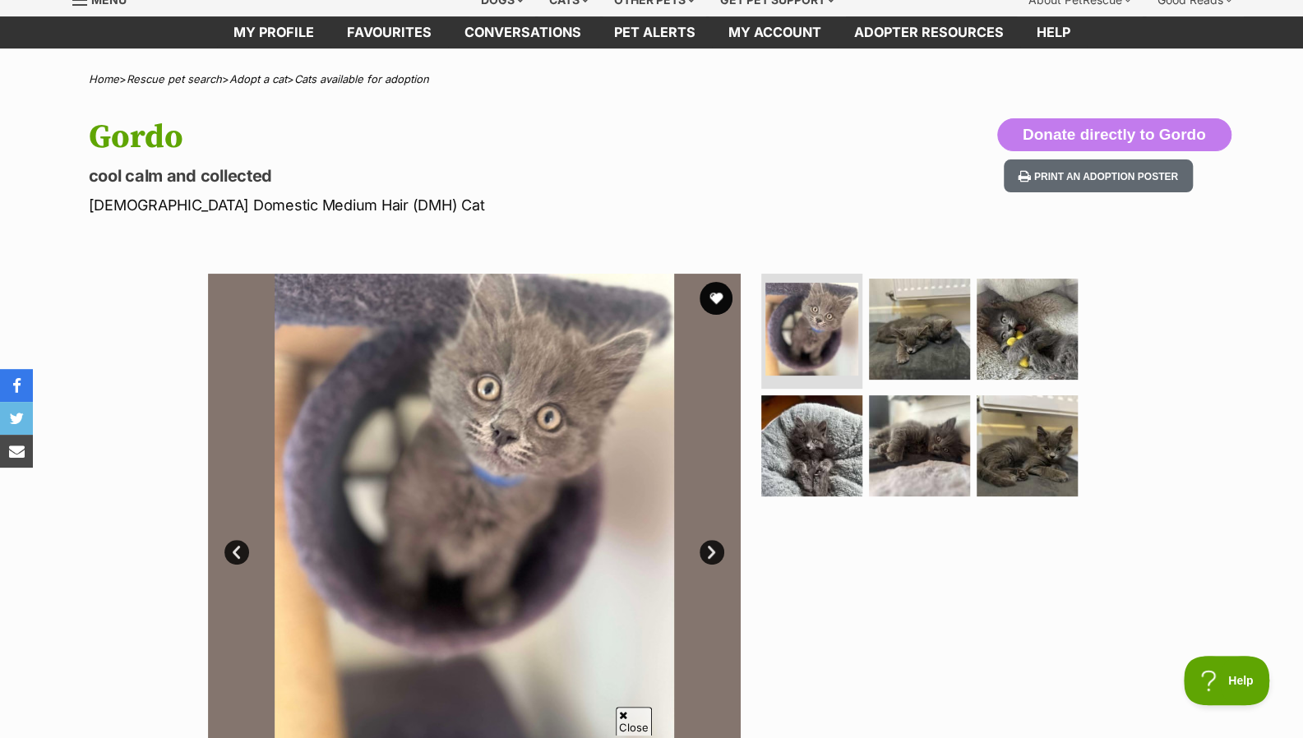
click at [712, 547] on link "Next" at bounding box center [711, 552] width 25 height 25
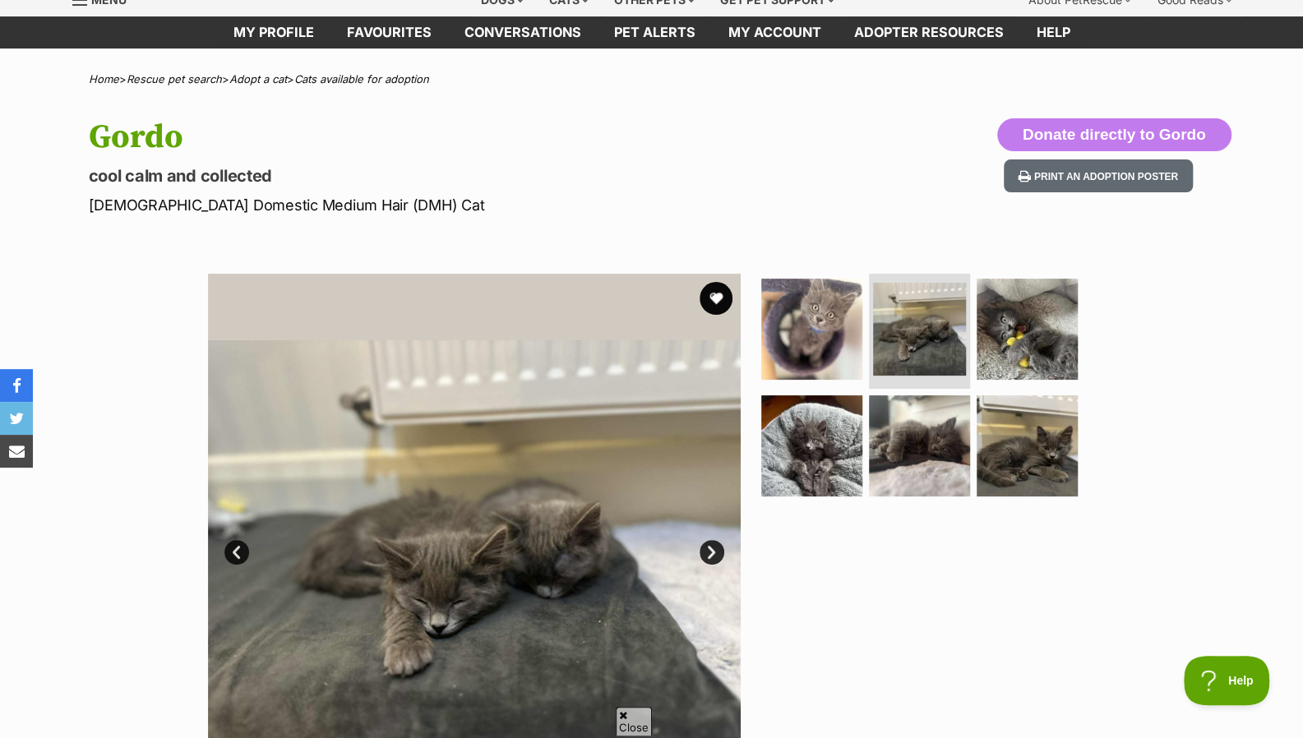
click at [712, 547] on link "Next" at bounding box center [711, 552] width 25 height 25
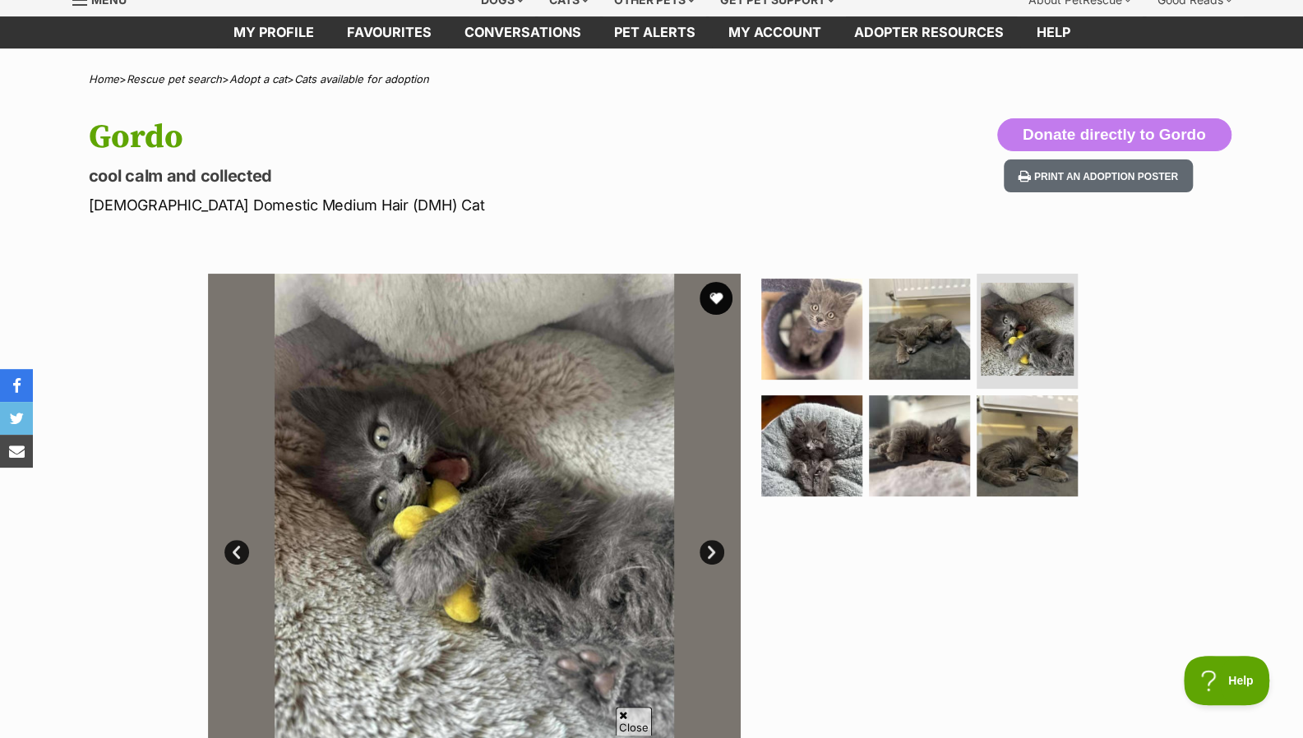
click at [712, 547] on link "Next" at bounding box center [711, 552] width 25 height 25
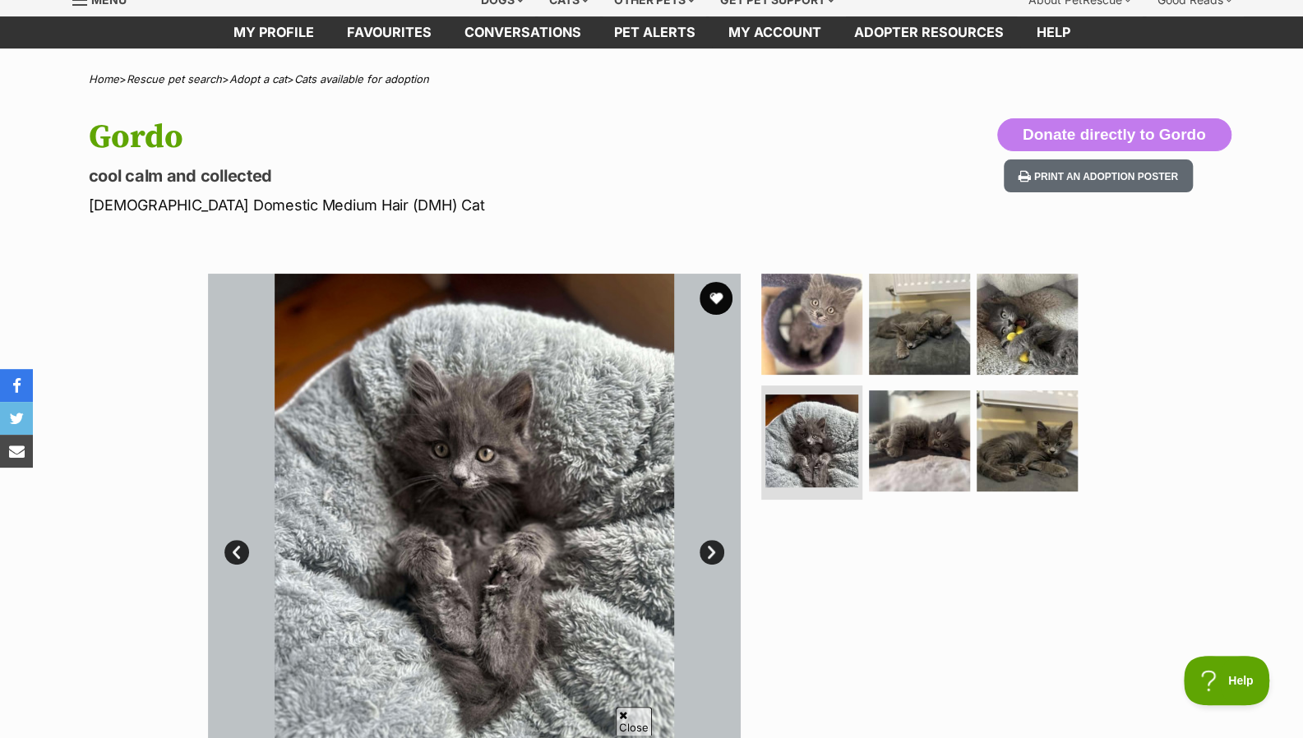
click at [712, 547] on link "Next" at bounding box center [711, 552] width 25 height 25
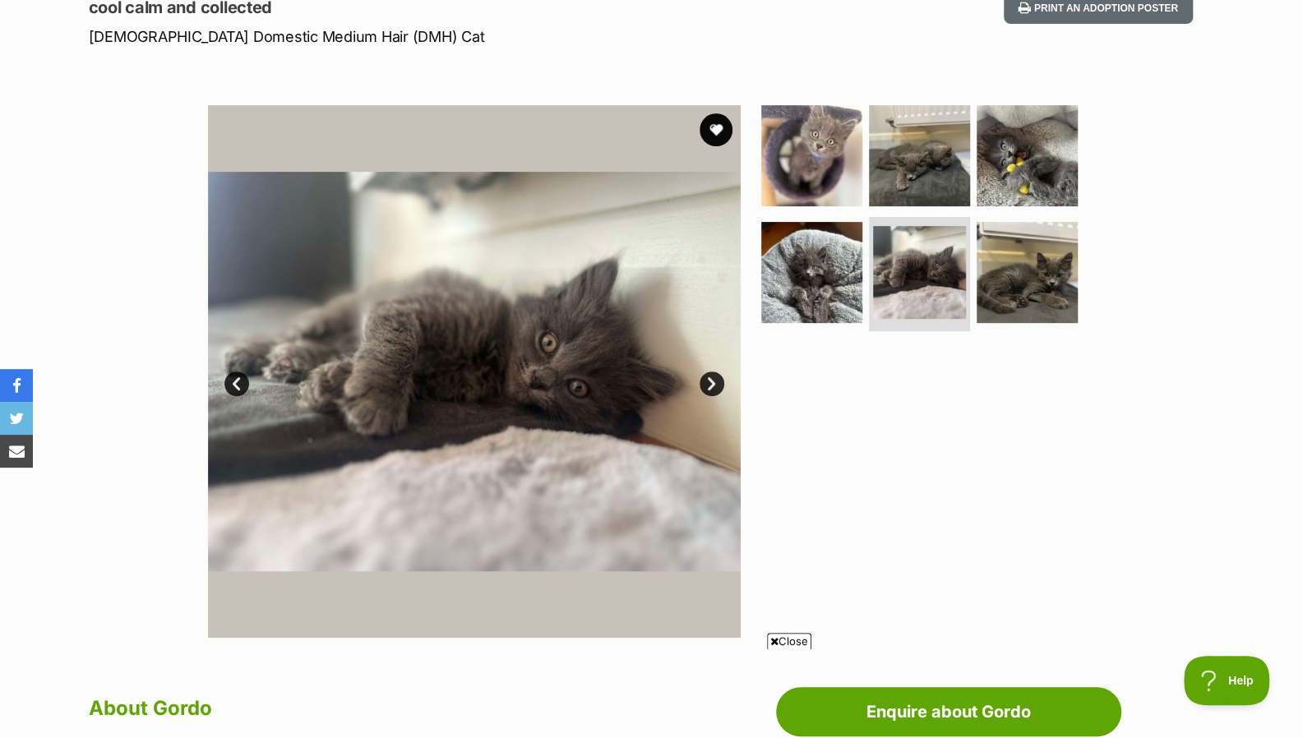
scroll to position [195, 0]
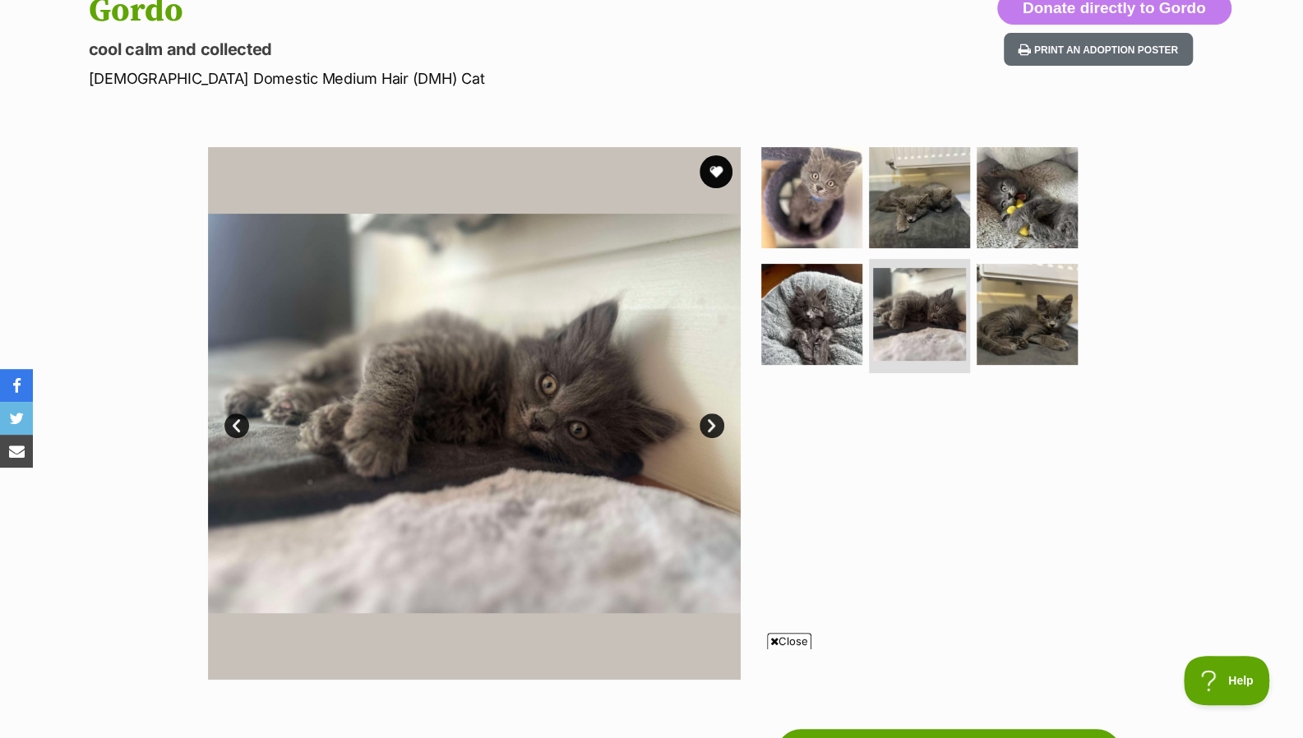
click at [719, 173] on button "favourite" at bounding box center [715, 171] width 33 height 33
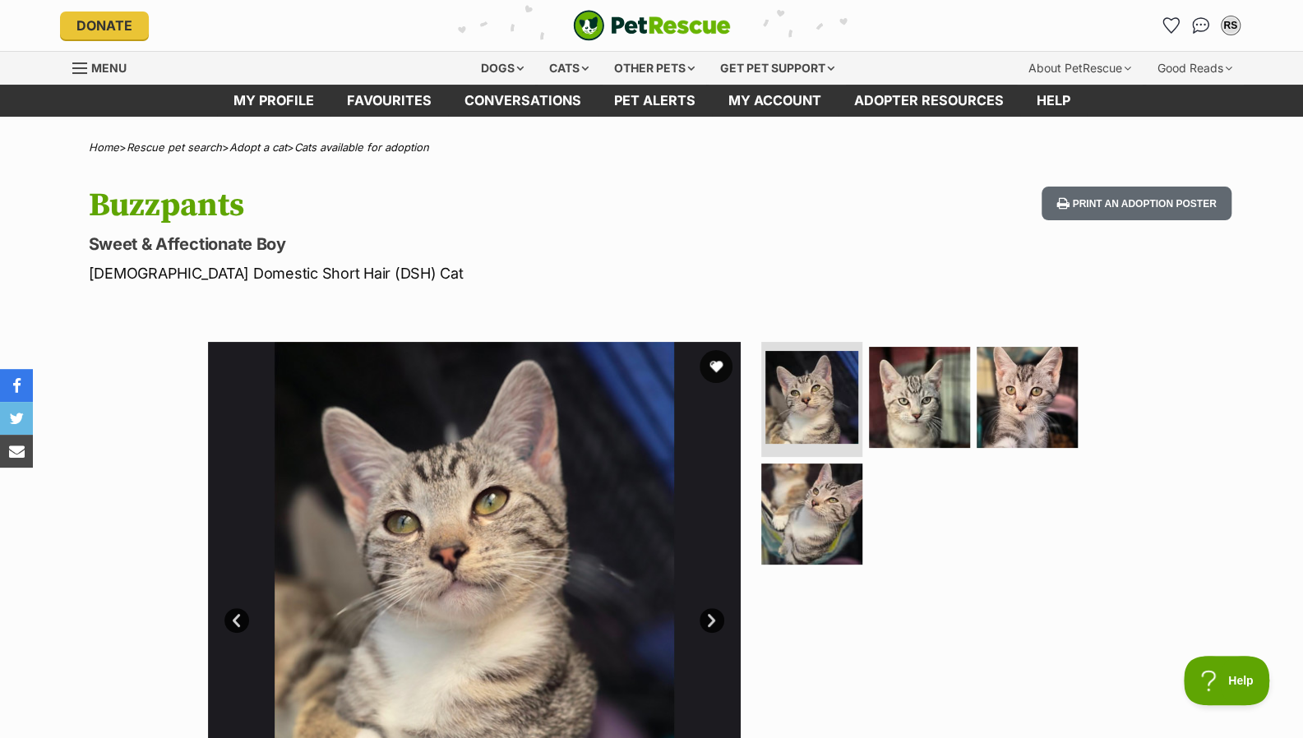
scroll to position [85, 0]
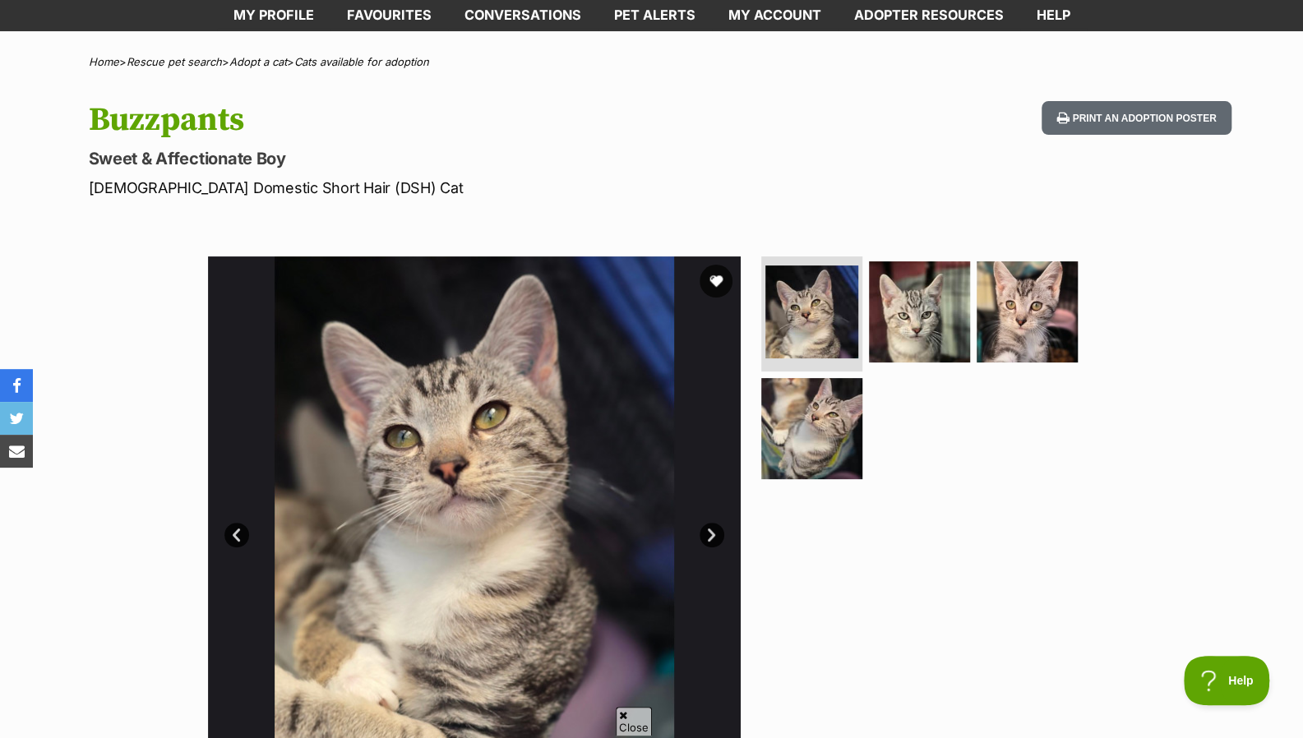
click at [699, 532] on link "Next" at bounding box center [711, 535] width 25 height 25
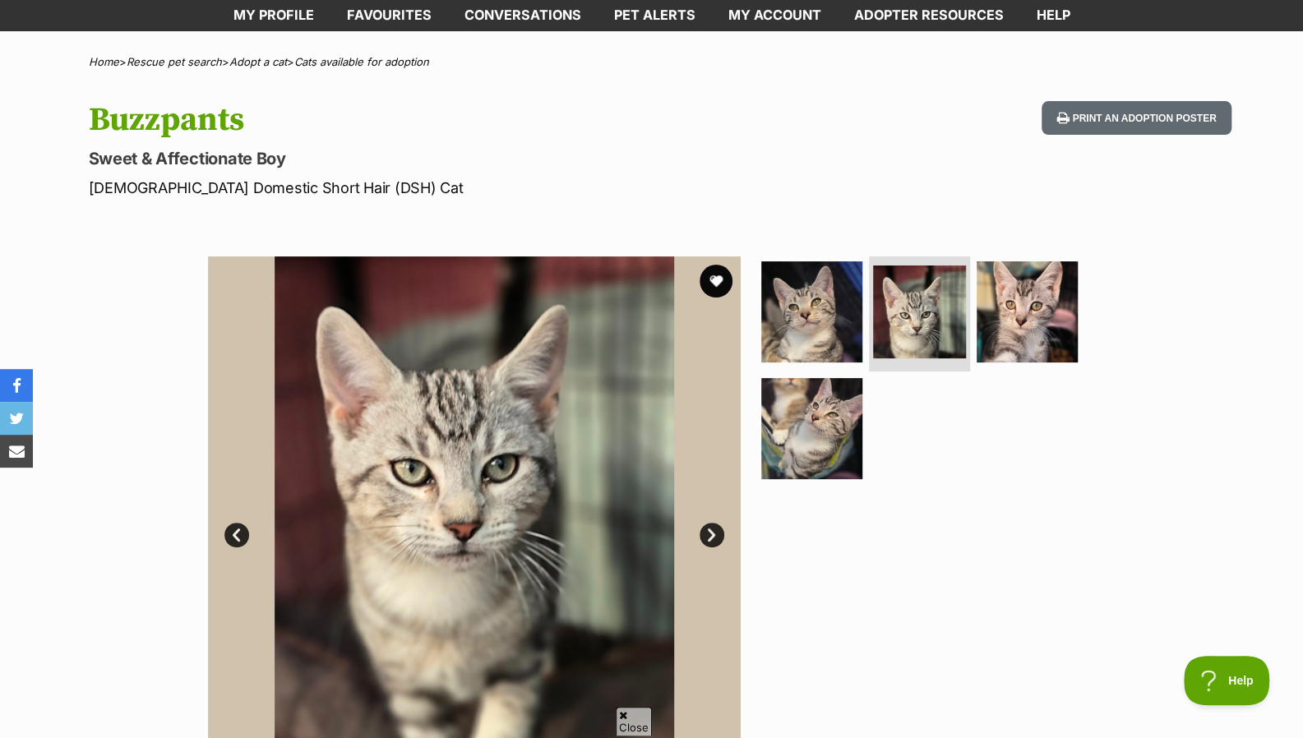
scroll to position [0, 0]
click at [699, 532] on link "Next" at bounding box center [711, 535] width 25 height 25
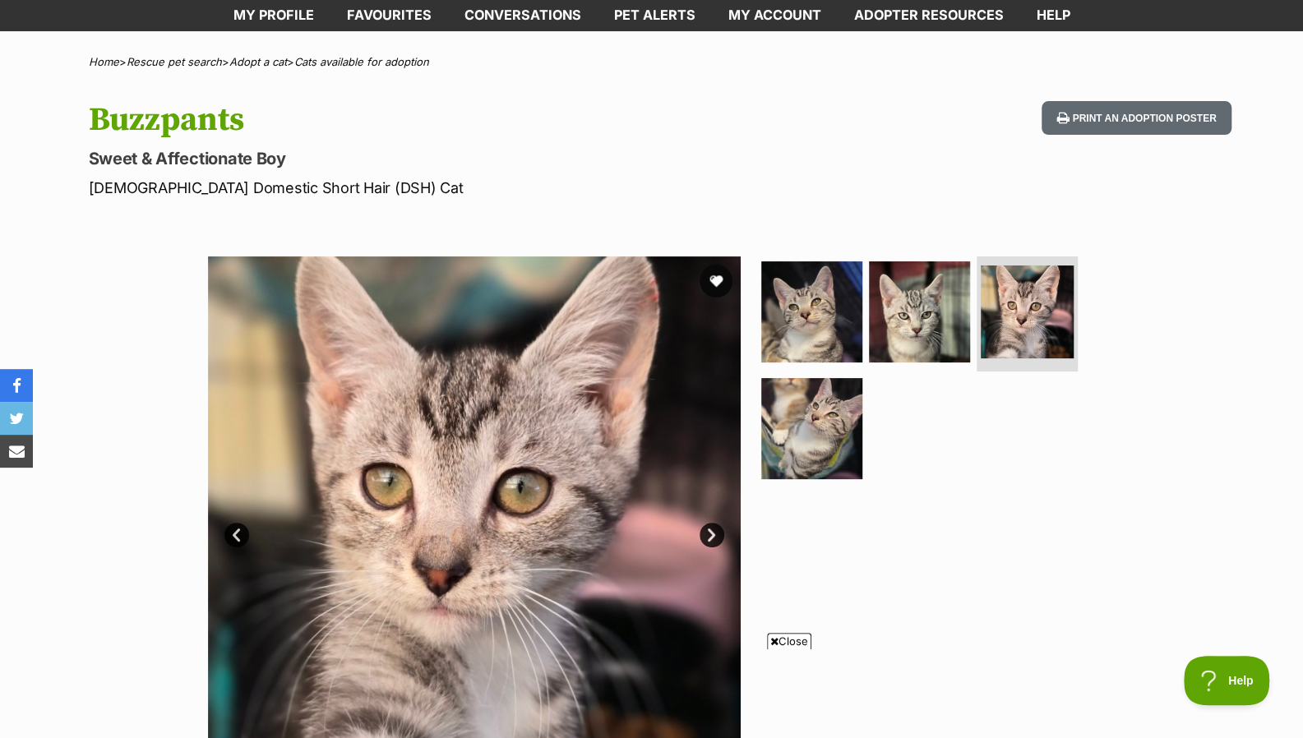
click at [233, 535] on link "Prev" at bounding box center [236, 535] width 25 height 25
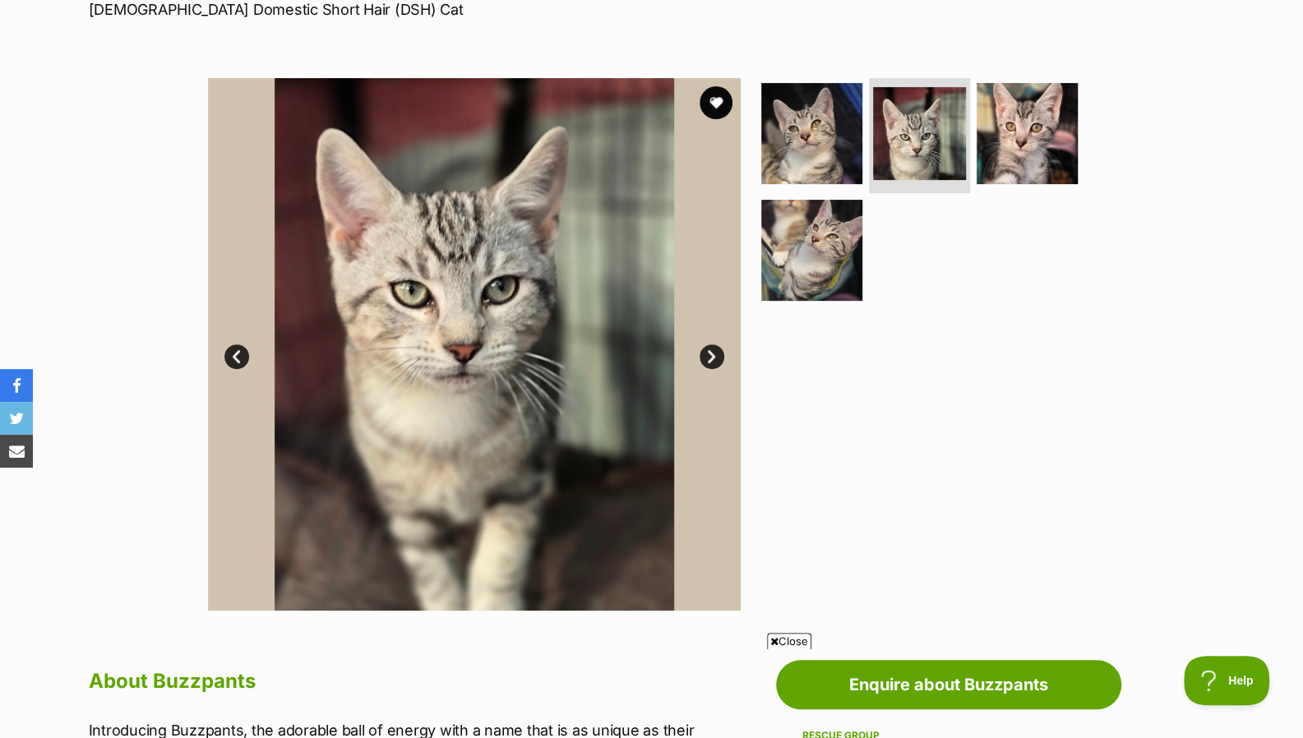
scroll to position [270, 0]
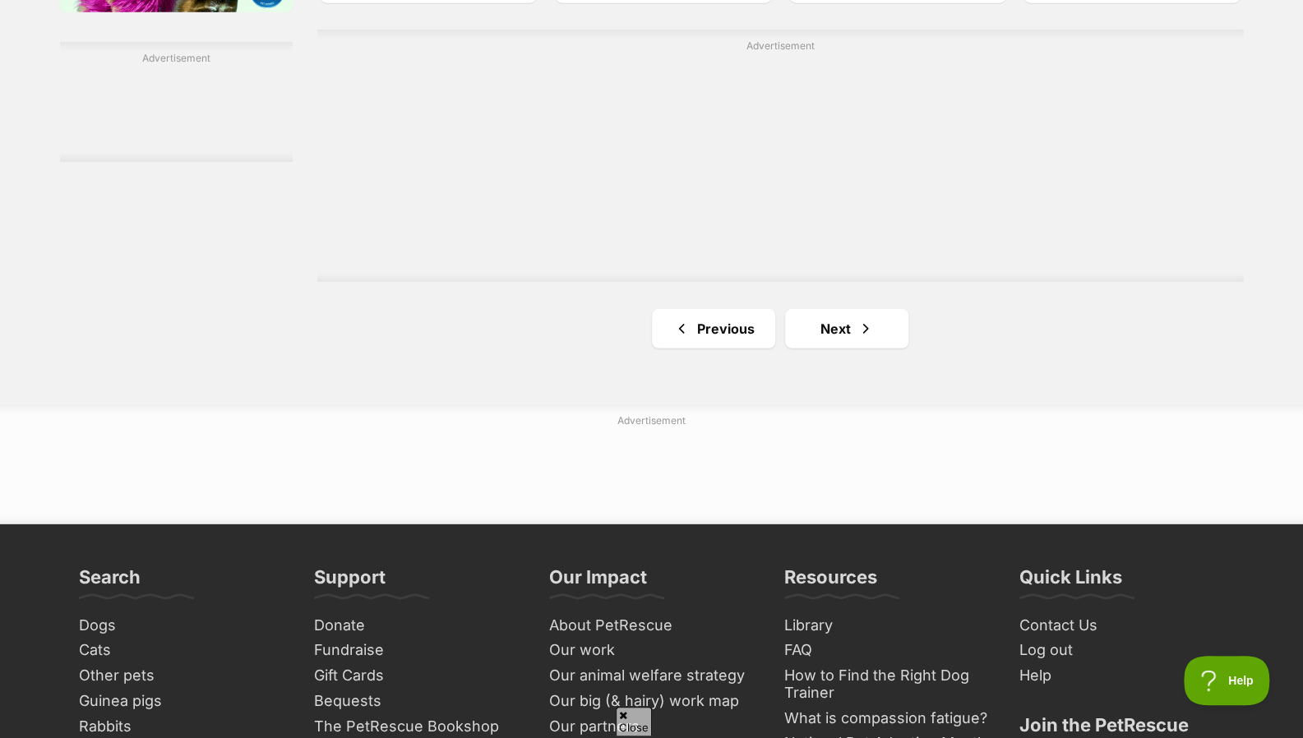
scroll to position [2855, 0]
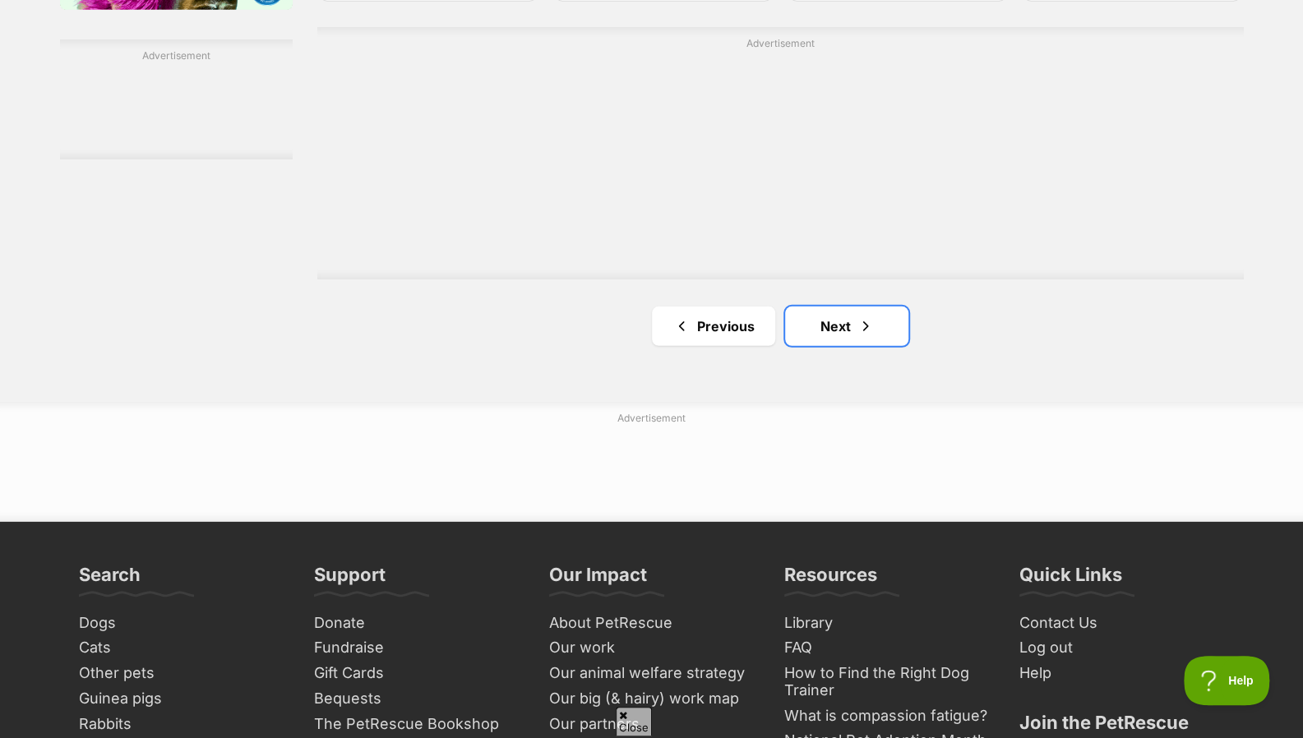
click at [825, 346] on link "Next" at bounding box center [846, 326] width 123 height 39
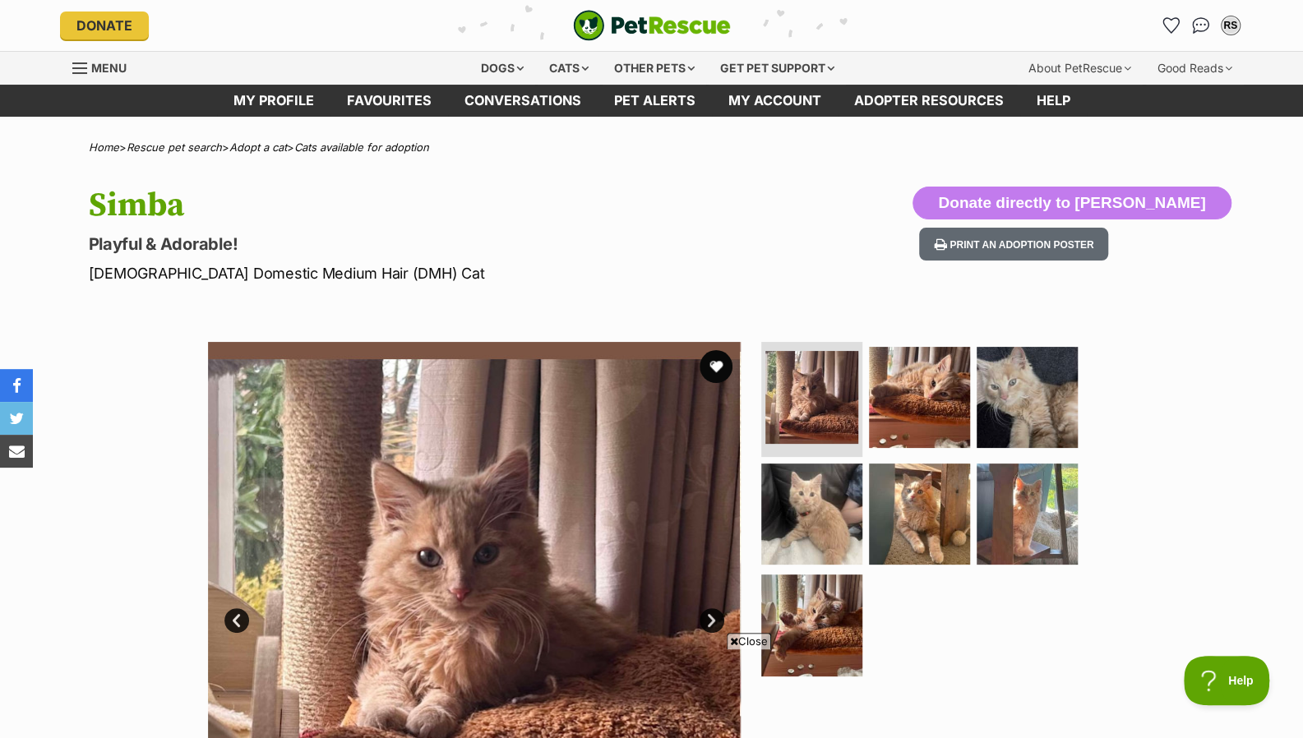
scroll to position [208, 0]
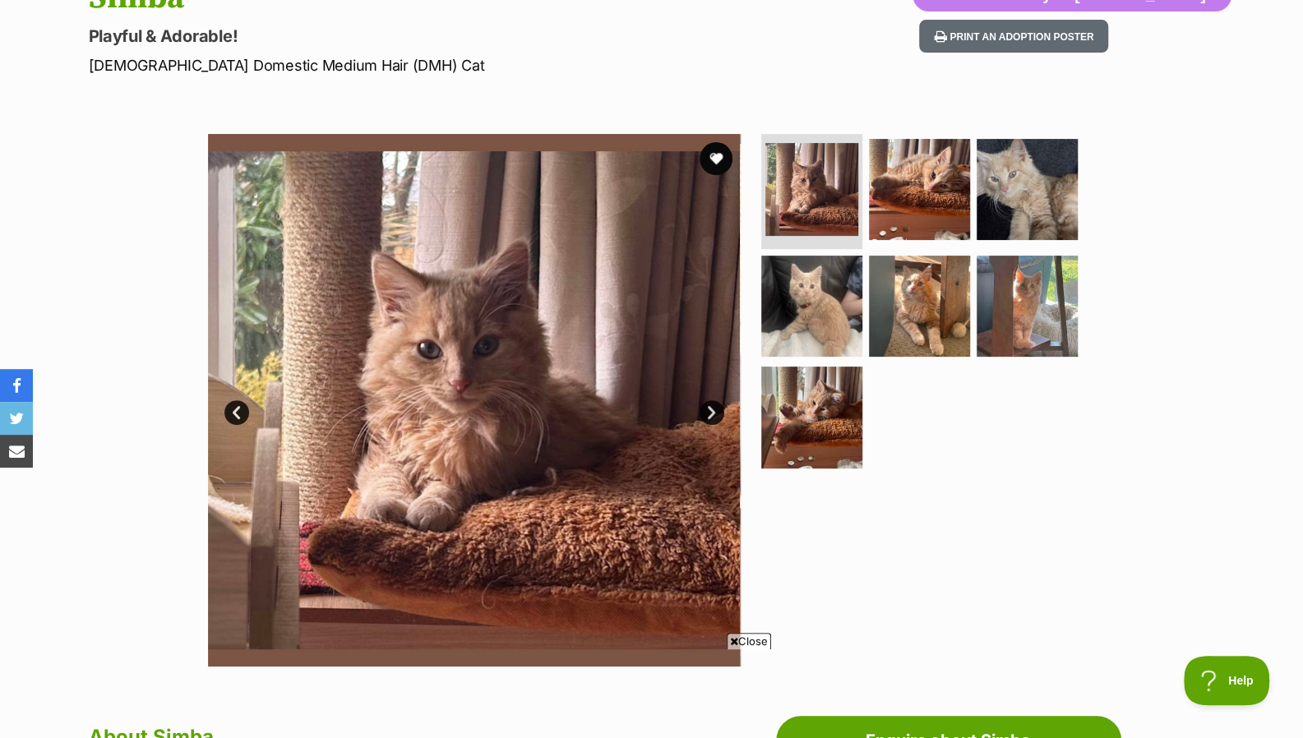
click at [704, 408] on link "Next" at bounding box center [711, 412] width 25 height 25
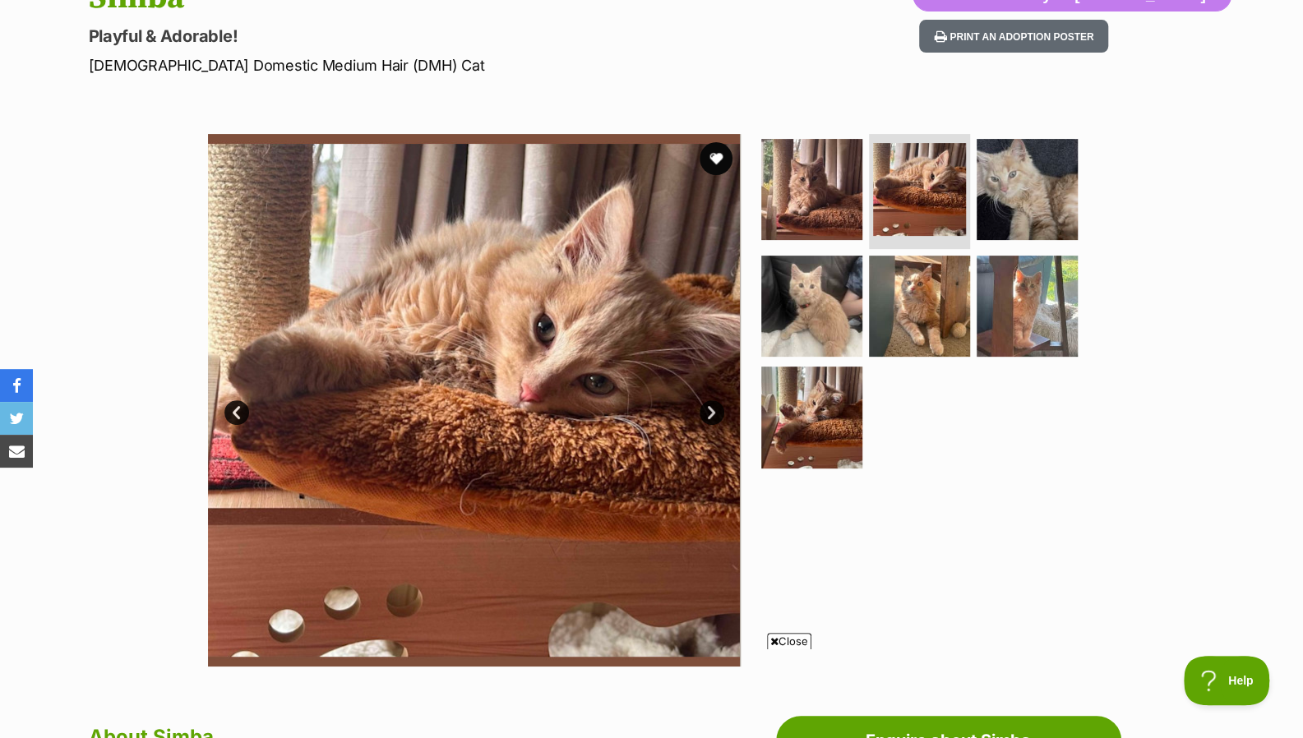
click at [704, 408] on link "Next" at bounding box center [711, 412] width 25 height 25
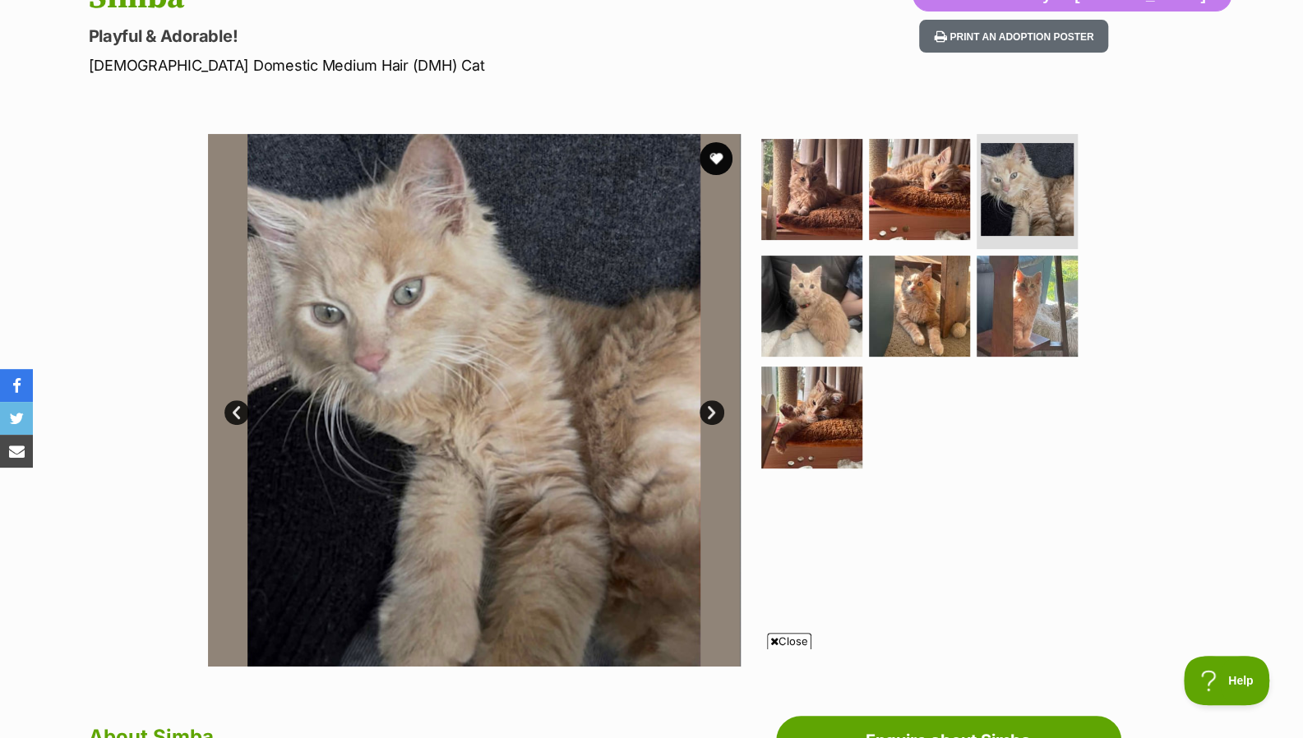
click at [704, 408] on link "Next" at bounding box center [711, 412] width 25 height 25
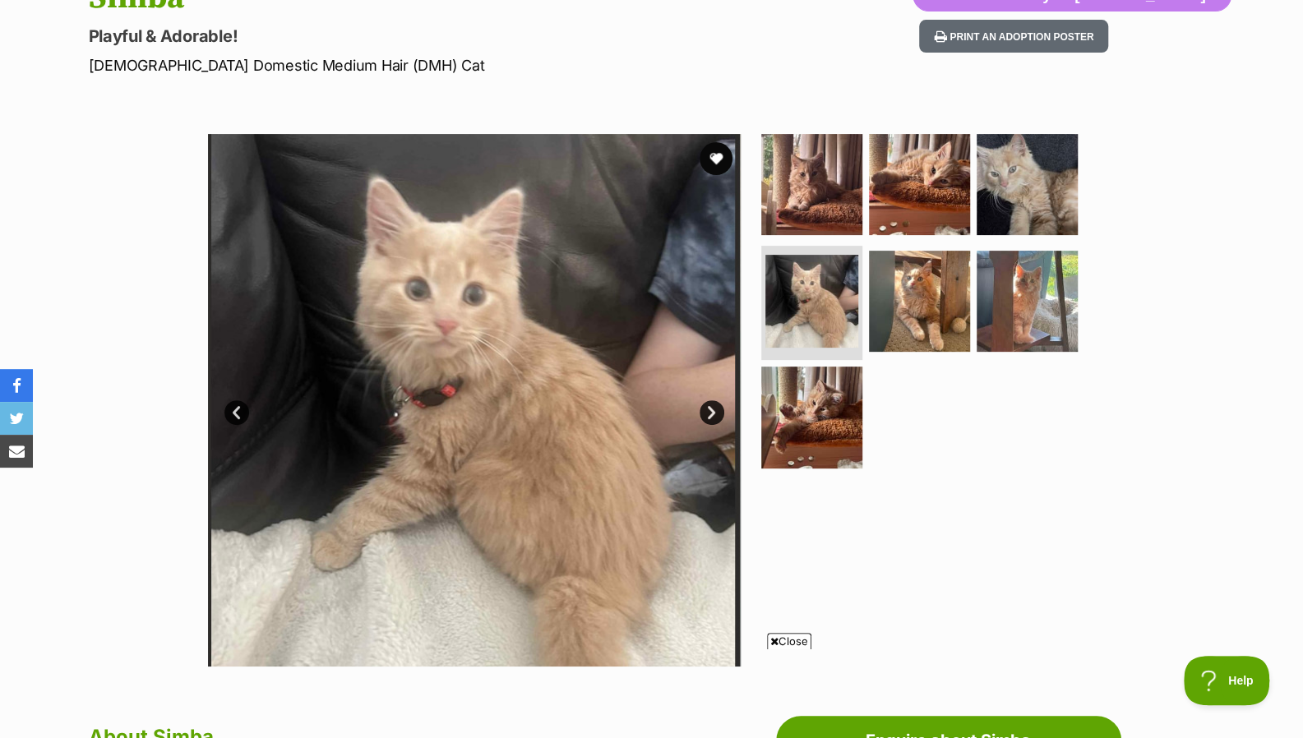
click at [704, 408] on link "Next" at bounding box center [711, 412] width 25 height 25
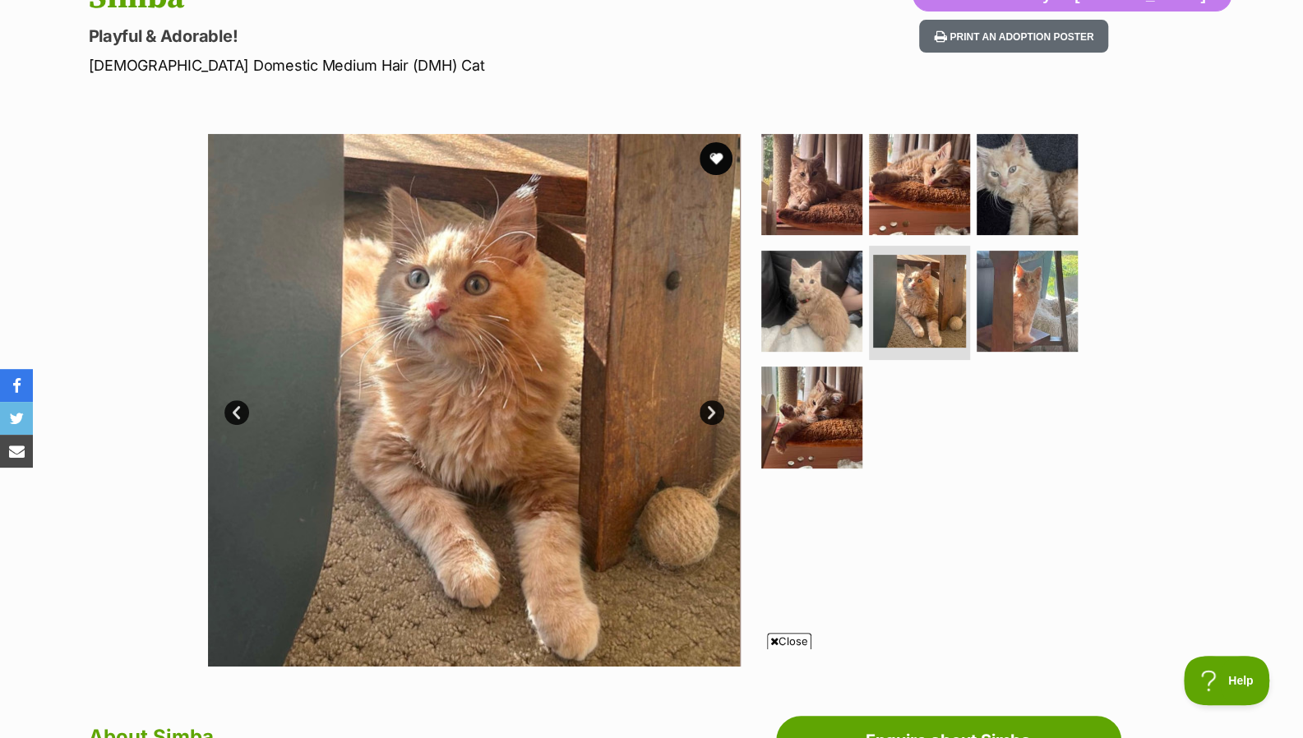
click at [704, 408] on link "Next" at bounding box center [711, 412] width 25 height 25
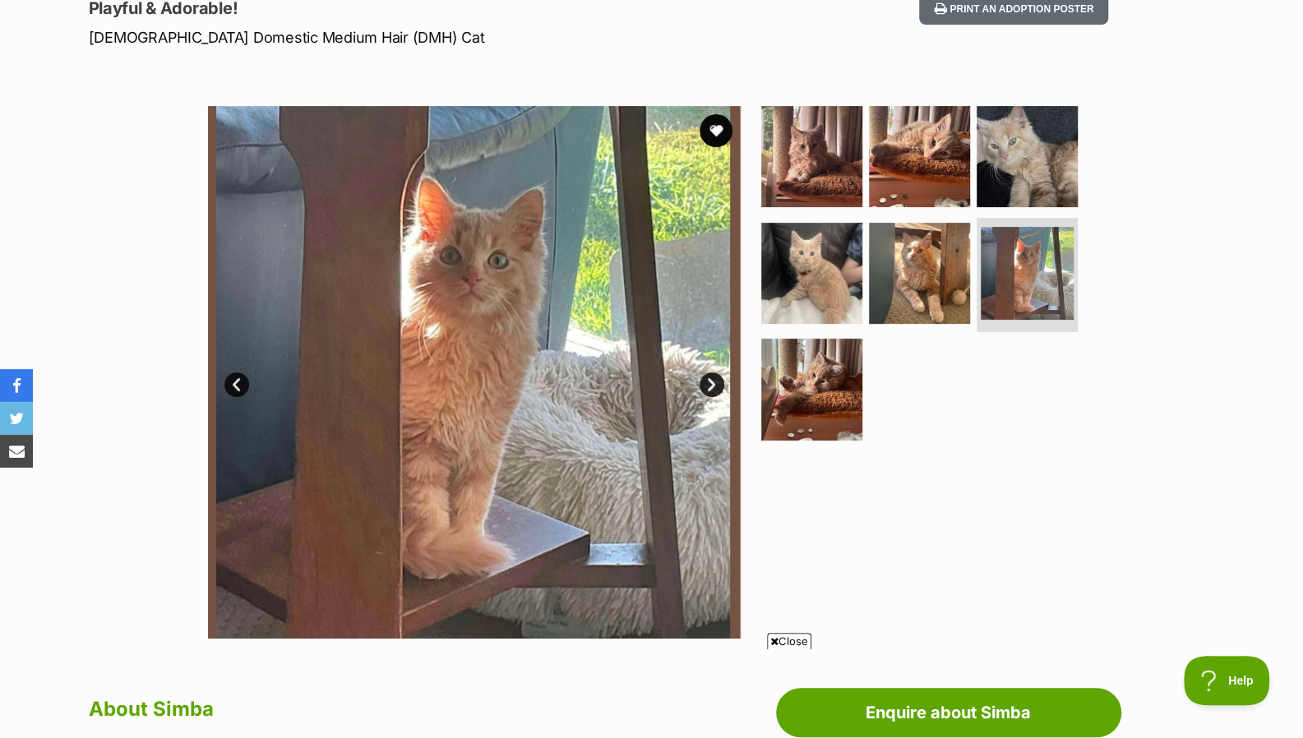
scroll to position [237, 0]
click at [712, 380] on link "Next" at bounding box center [711, 383] width 25 height 25
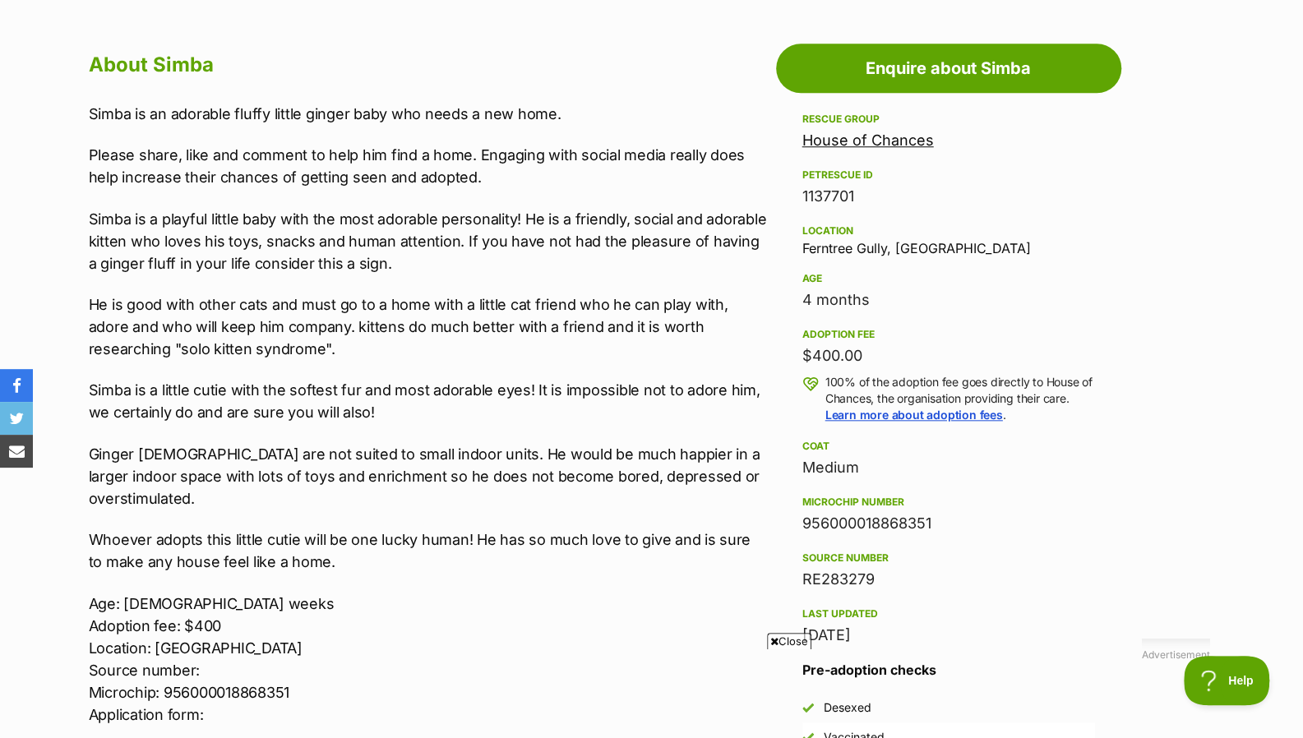
scroll to position [0, 0]
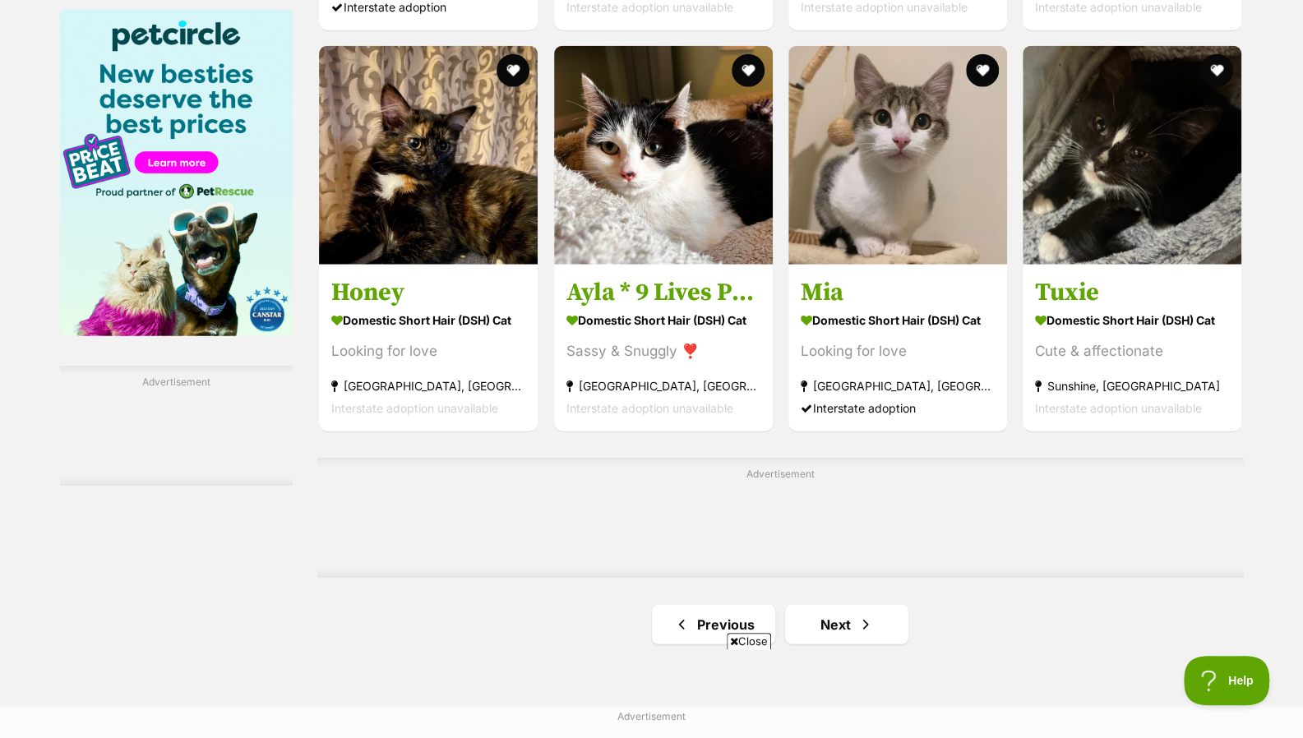
scroll to position [2548, 0]
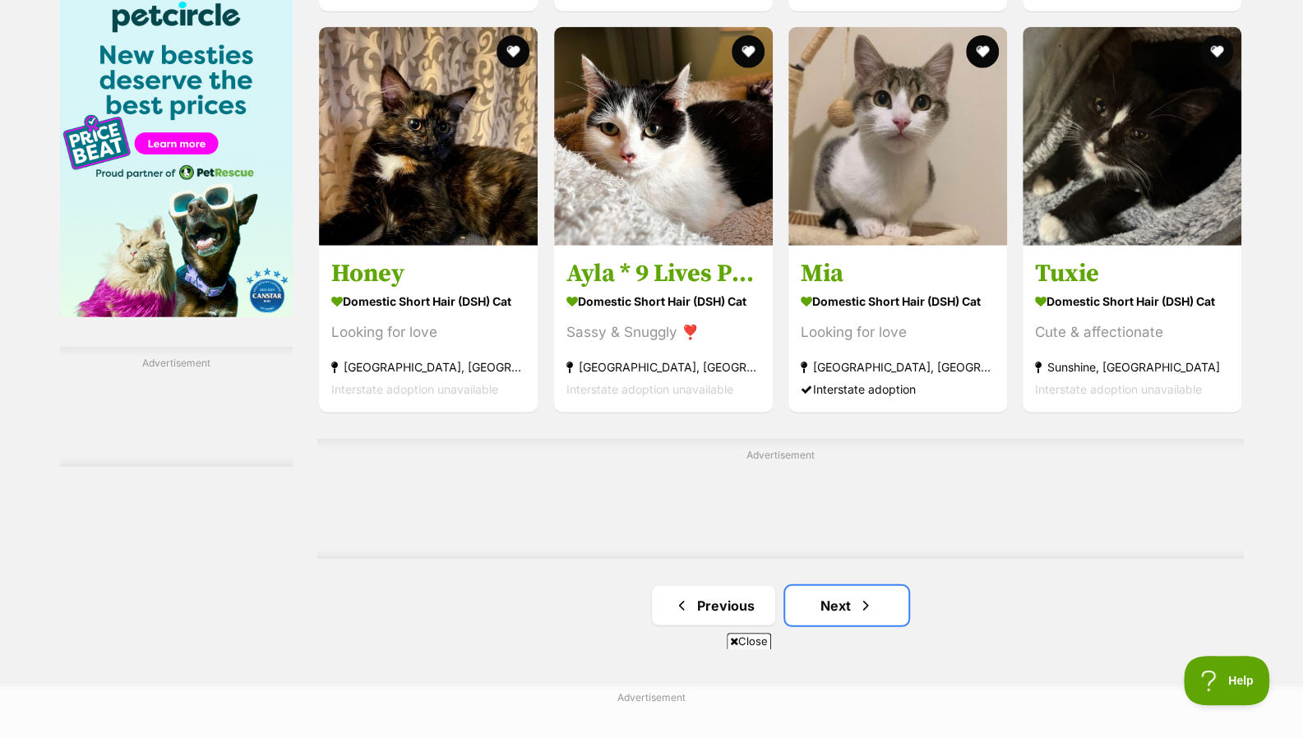
click at [830, 611] on link "Next" at bounding box center [846, 605] width 123 height 39
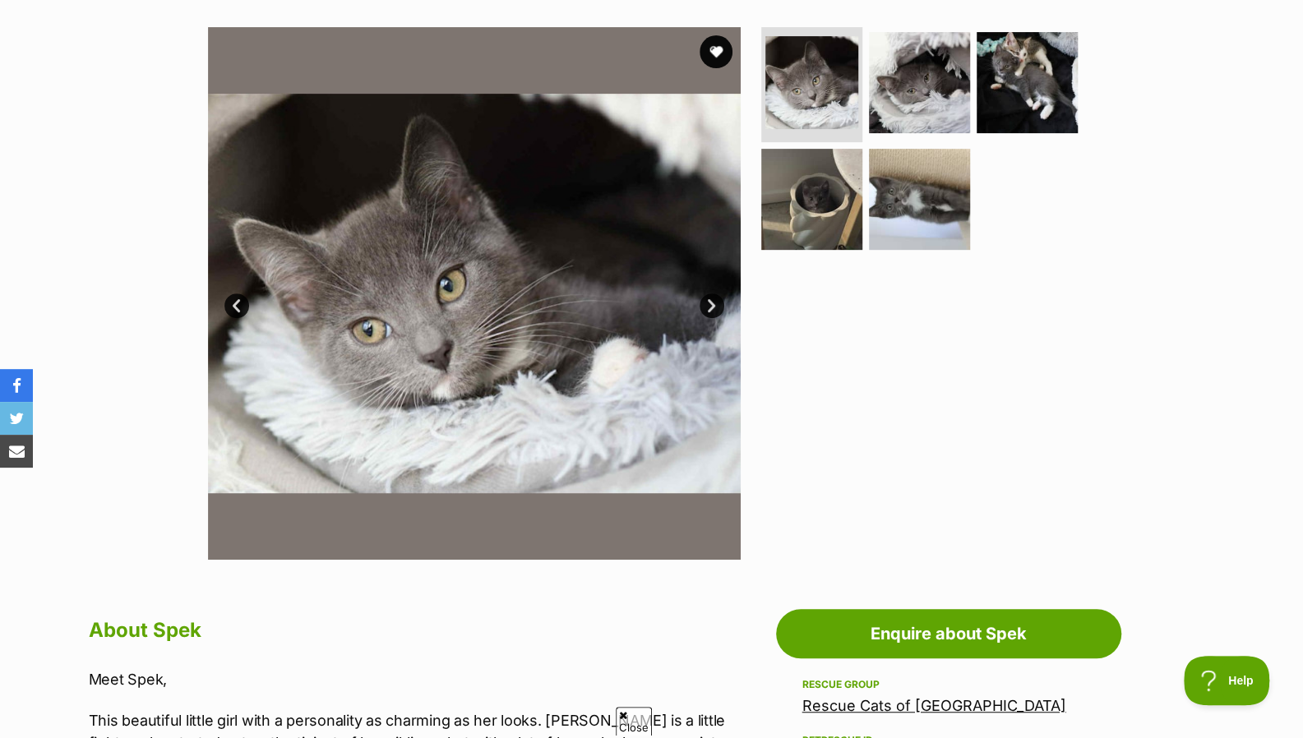
scroll to position [312, 0]
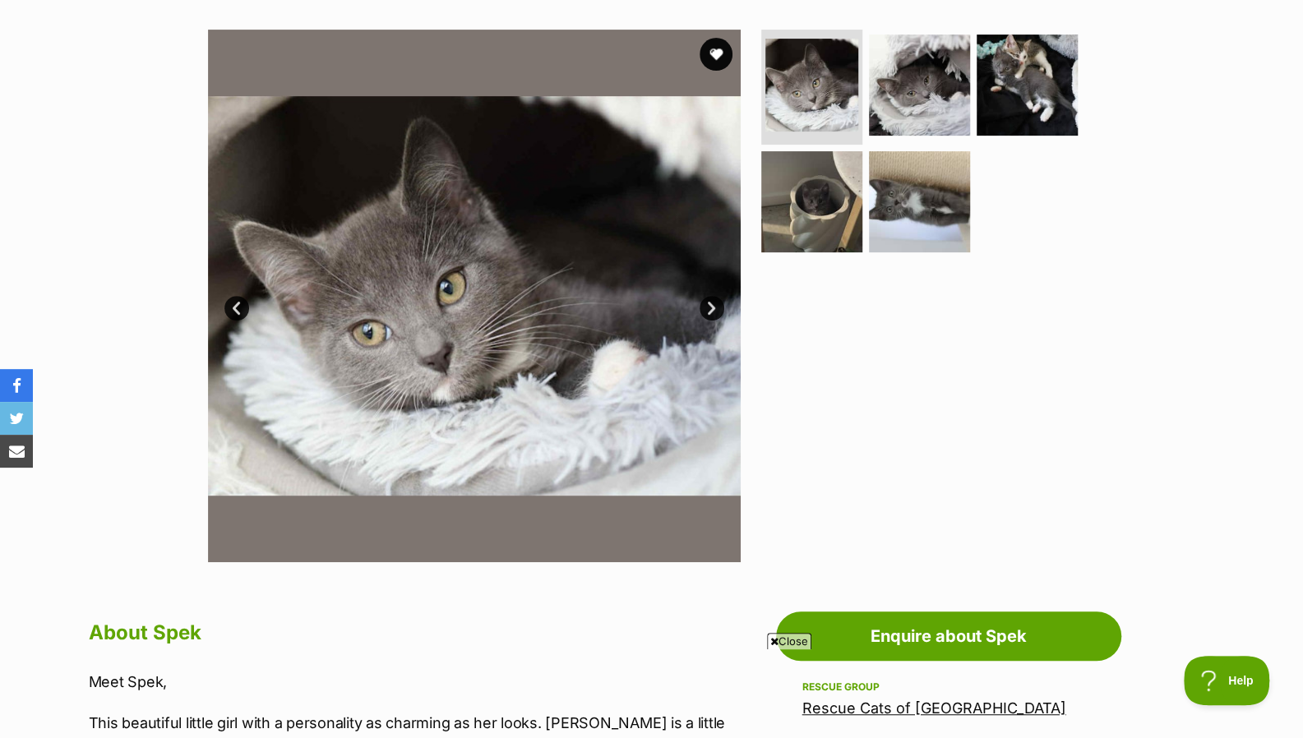
click at [705, 306] on link "Next" at bounding box center [711, 308] width 25 height 25
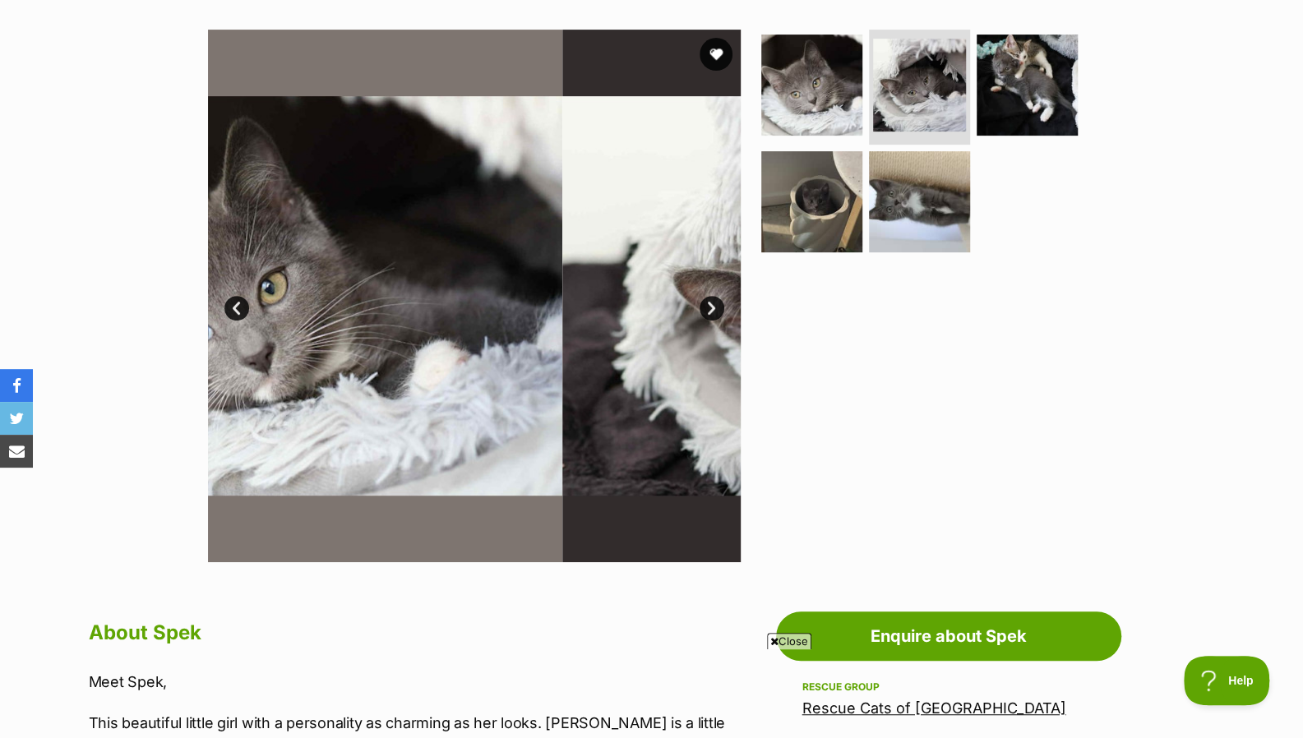
scroll to position [0, 0]
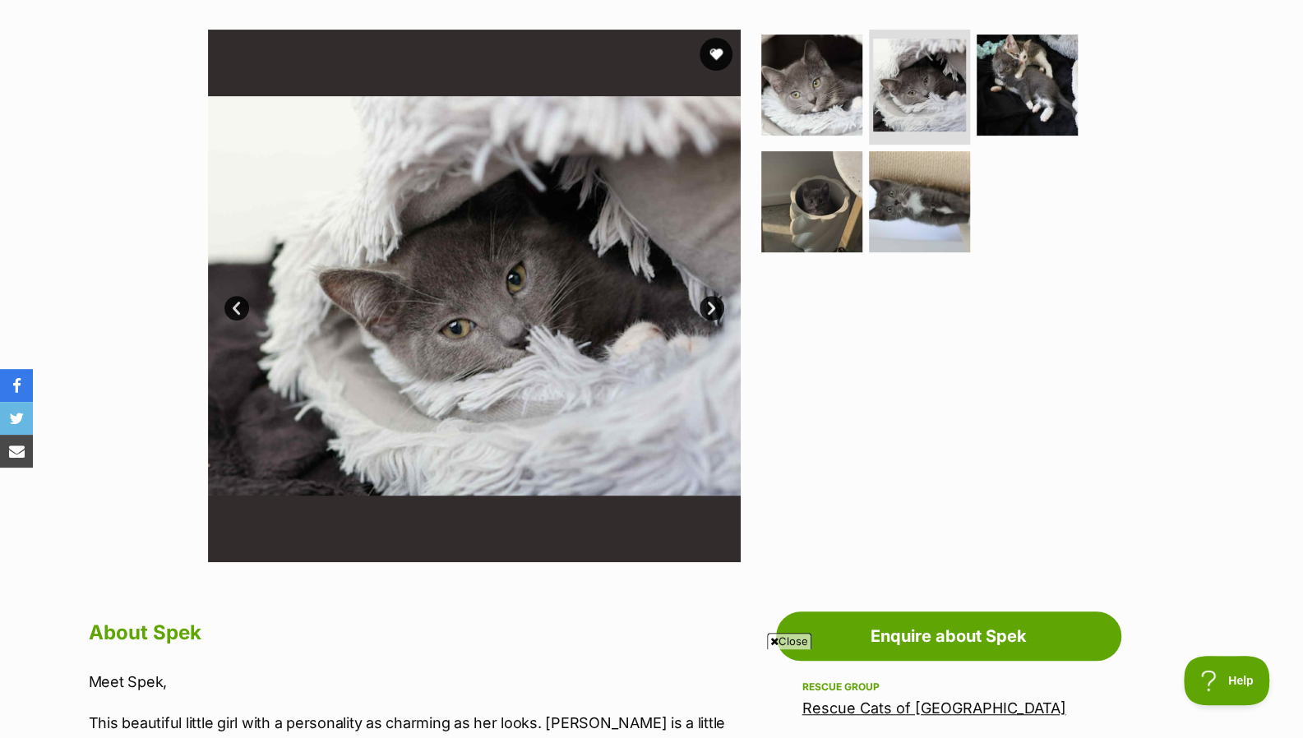
click at [705, 306] on link "Next" at bounding box center [711, 308] width 25 height 25
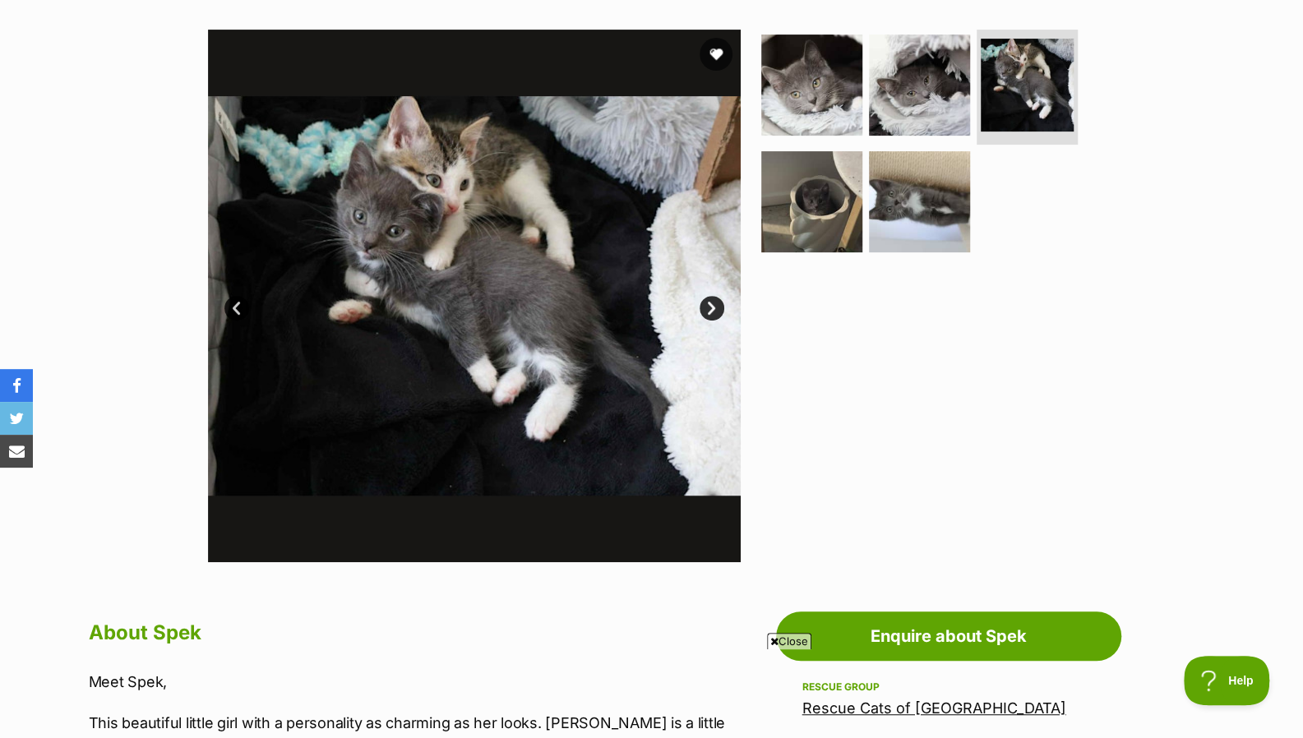
click at [705, 306] on link "Next" at bounding box center [711, 308] width 25 height 25
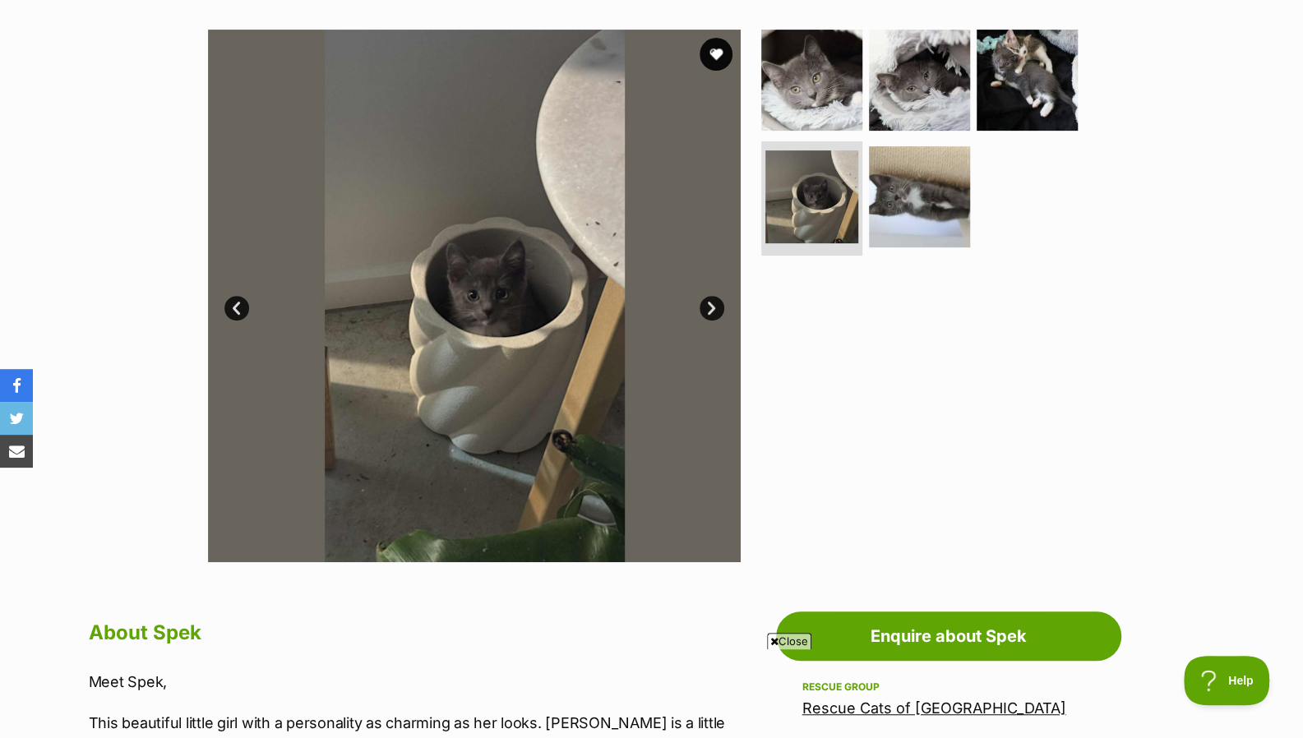
click at [705, 306] on link "Next" at bounding box center [711, 308] width 25 height 25
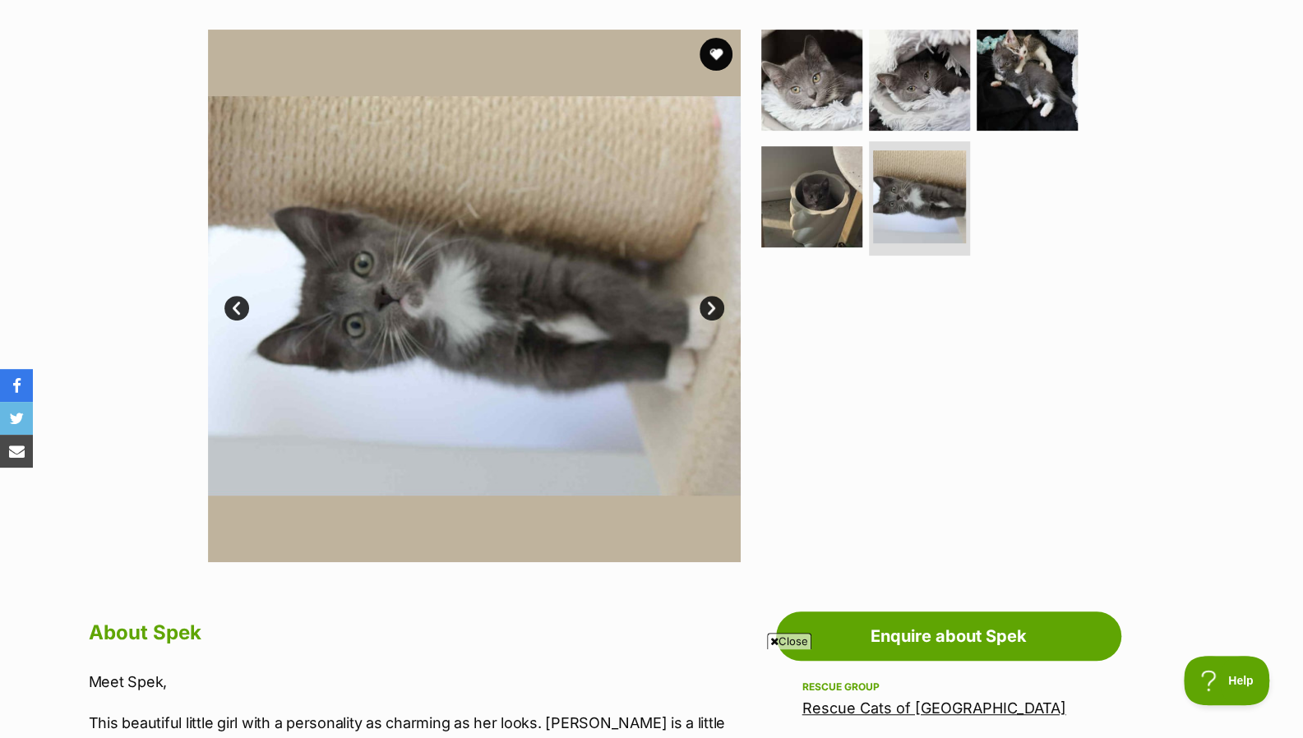
click at [705, 306] on link "Next" at bounding box center [711, 308] width 25 height 25
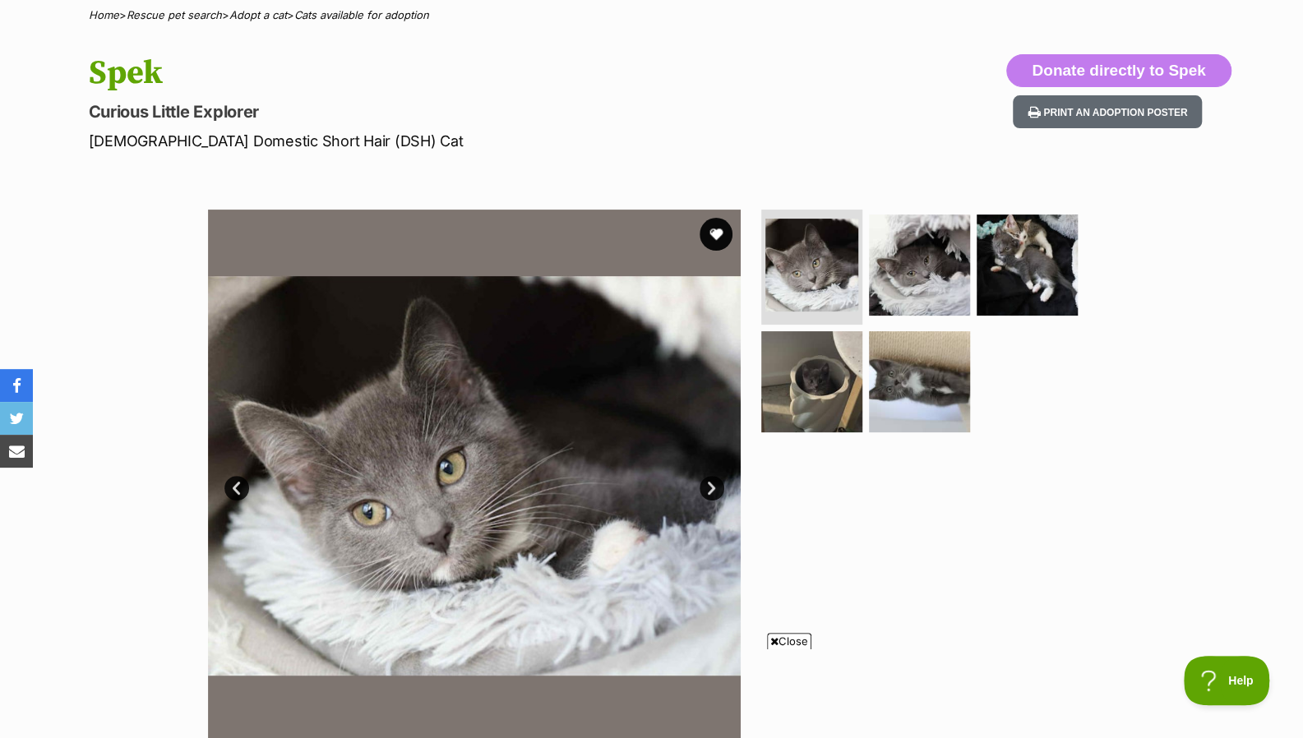
scroll to position [131, 0]
click at [707, 493] on link "Next" at bounding box center [711, 489] width 25 height 25
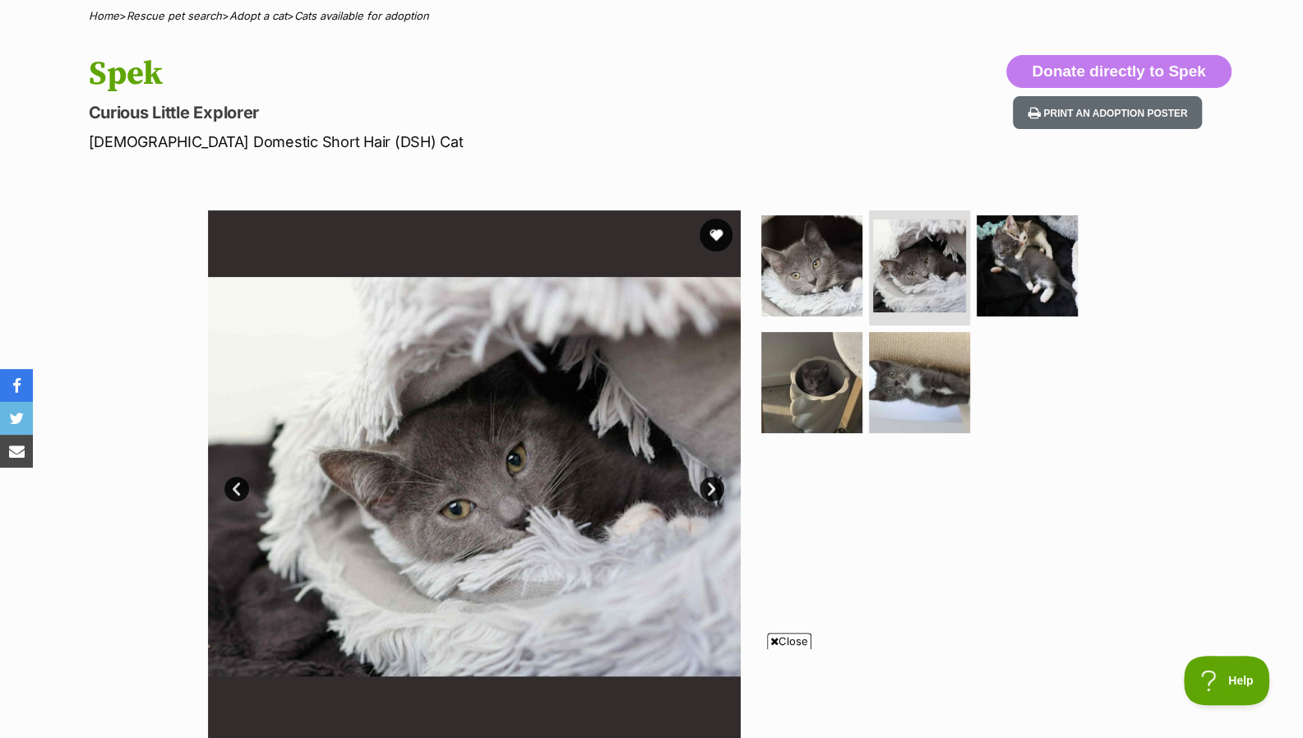
click at [707, 493] on link "Next" at bounding box center [711, 489] width 25 height 25
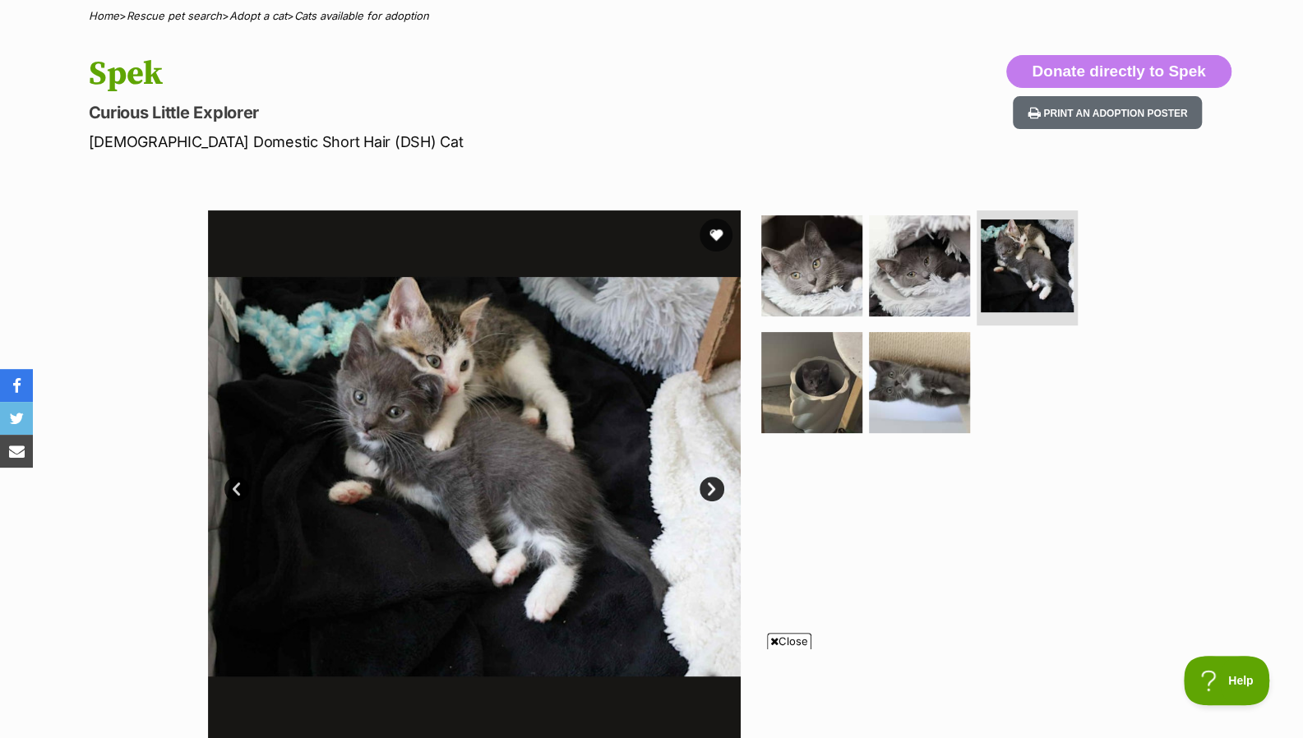
click at [707, 493] on link "Next" at bounding box center [711, 489] width 25 height 25
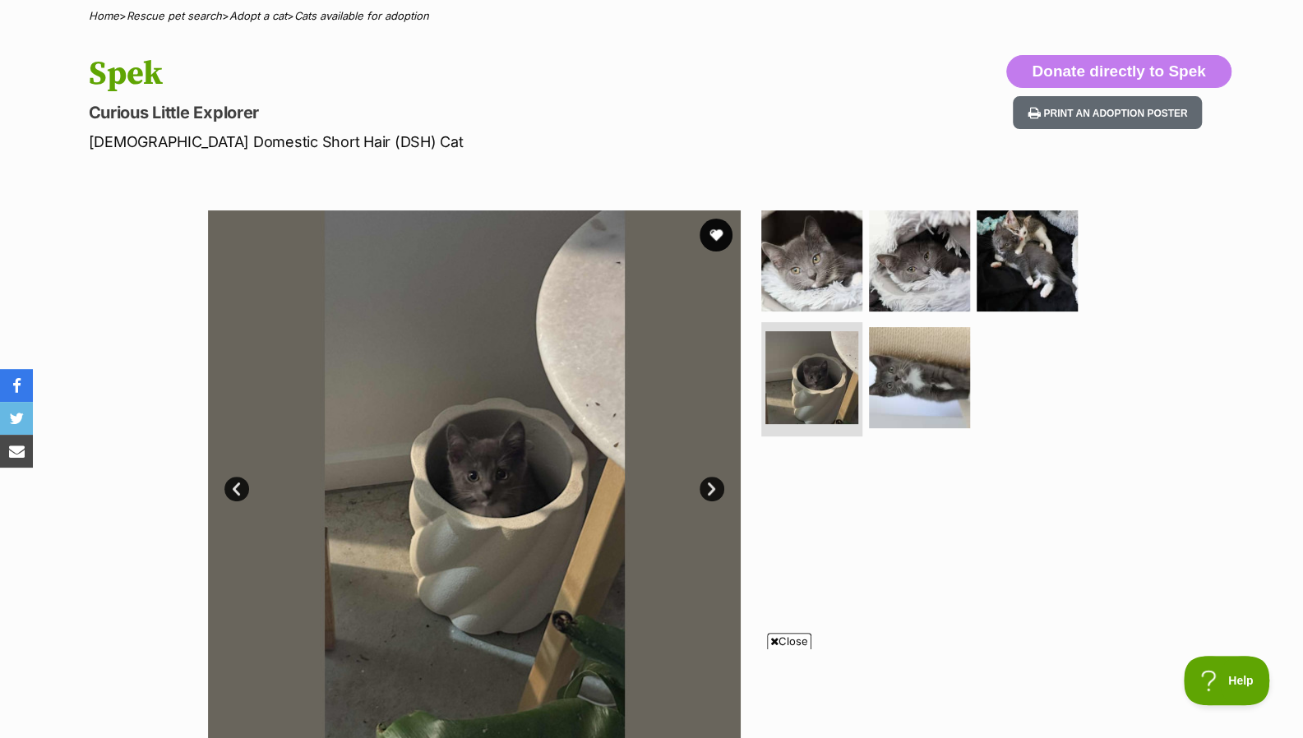
click at [707, 493] on link "Next" at bounding box center [711, 489] width 25 height 25
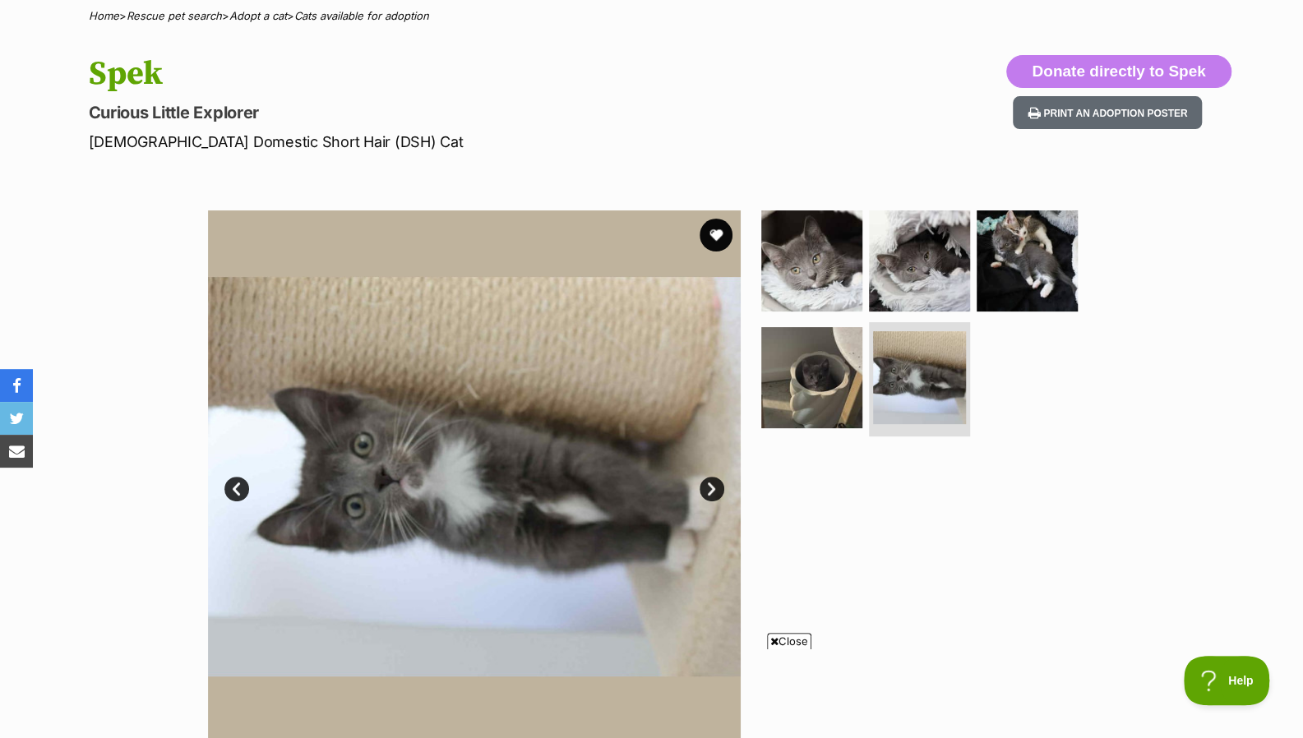
click at [722, 228] on button "favourite" at bounding box center [715, 235] width 33 height 33
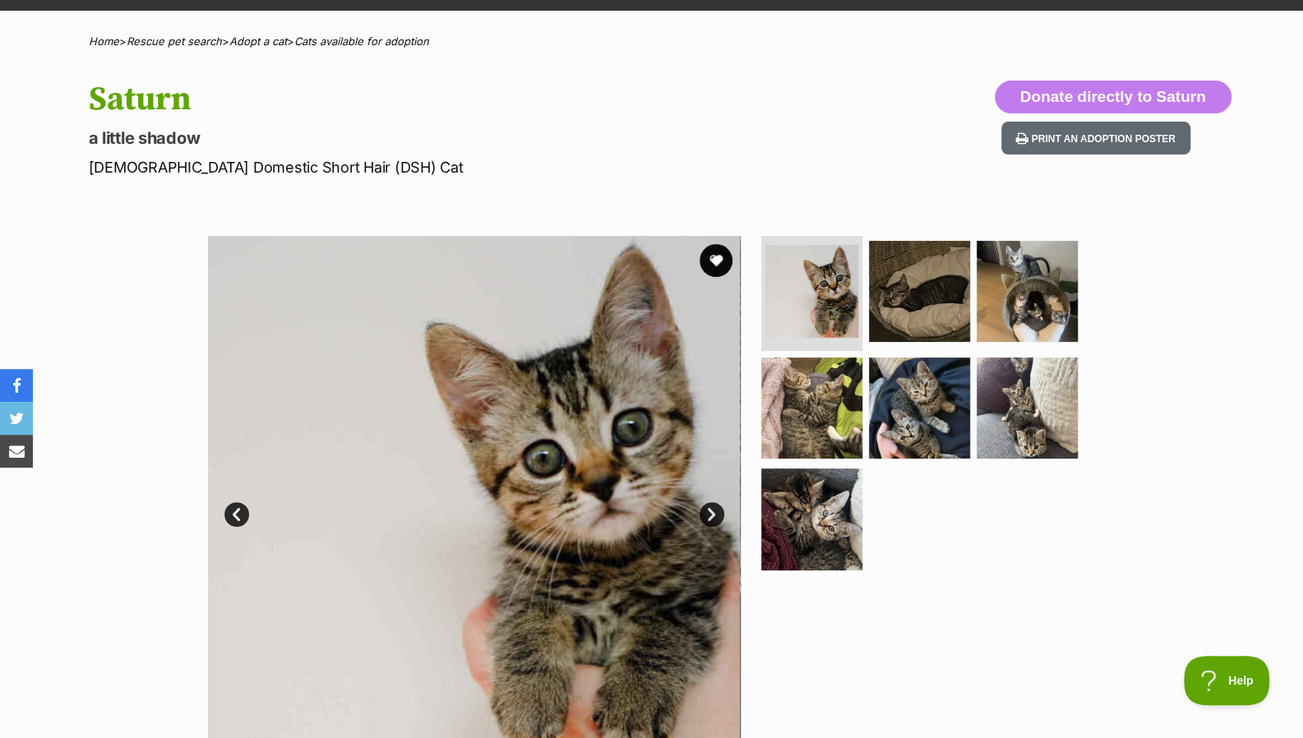
scroll to position [108, 0]
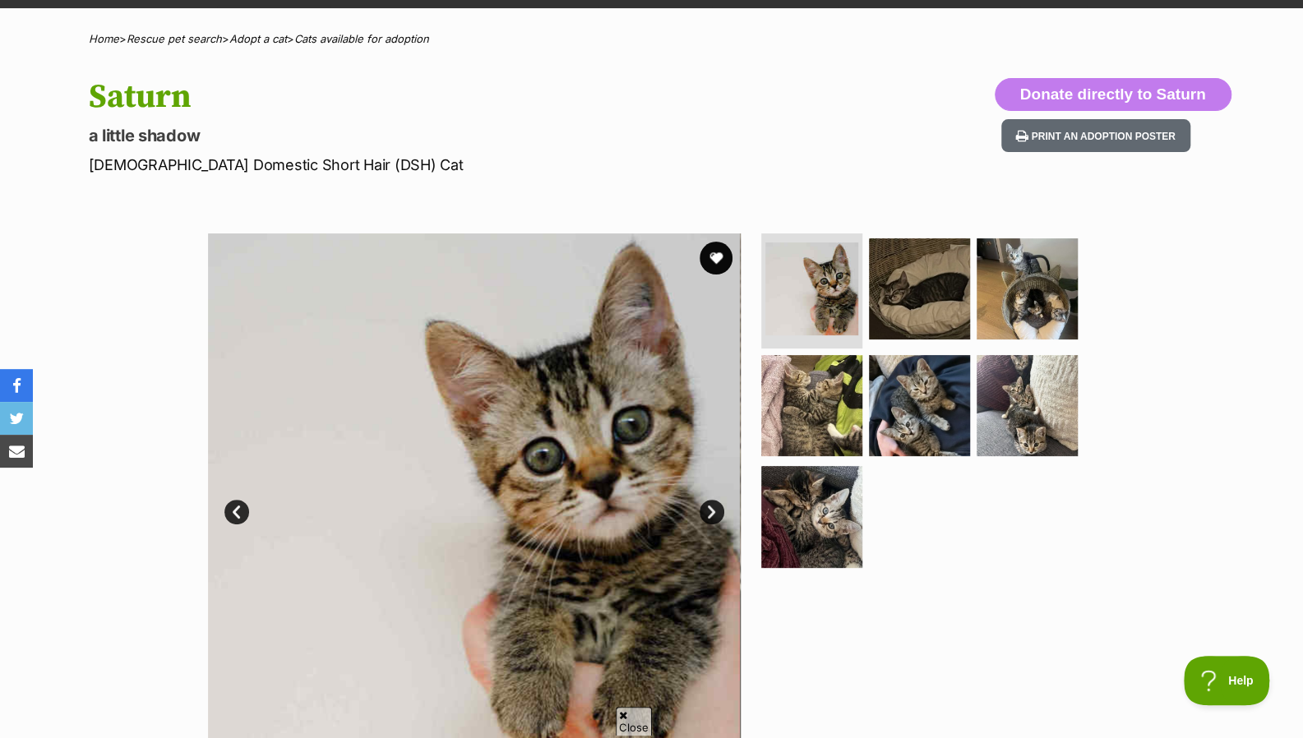
click at [710, 517] on link "Next" at bounding box center [711, 512] width 25 height 25
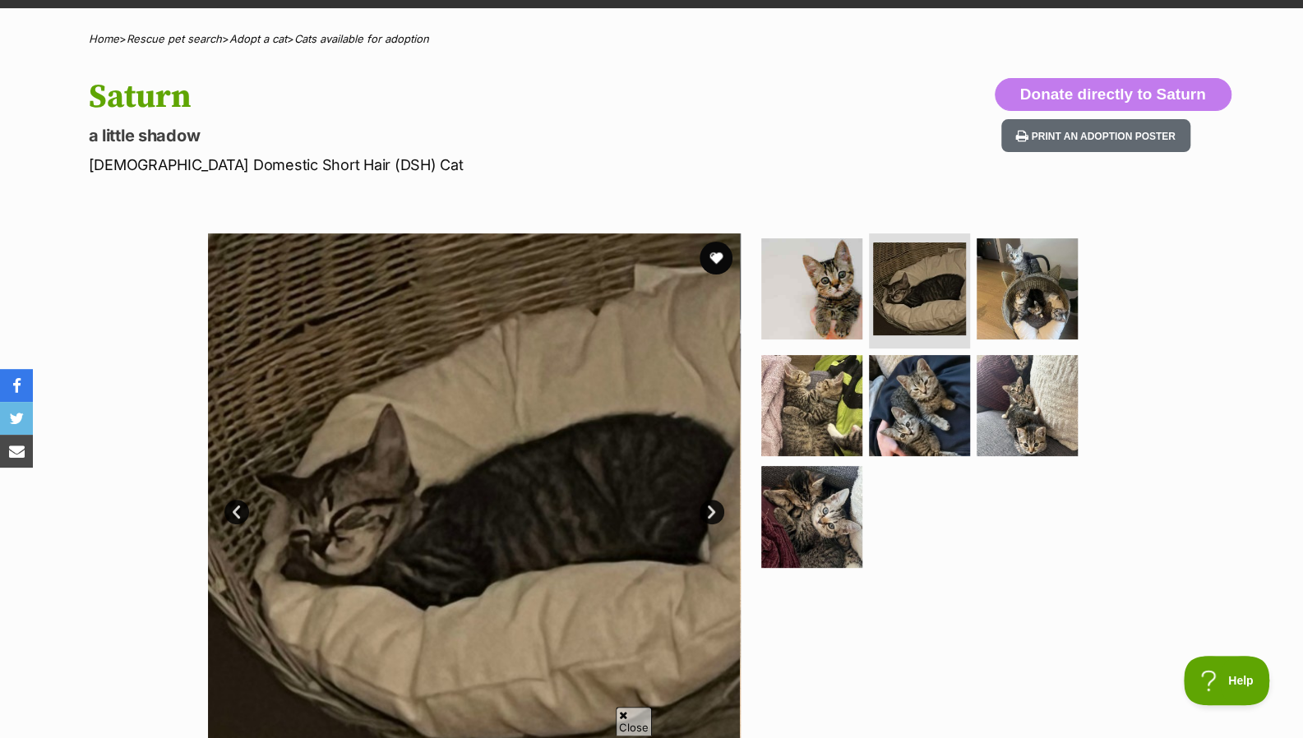
click at [710, 517] on link "Next" at bounding box center [711, 512] width 25 height 25
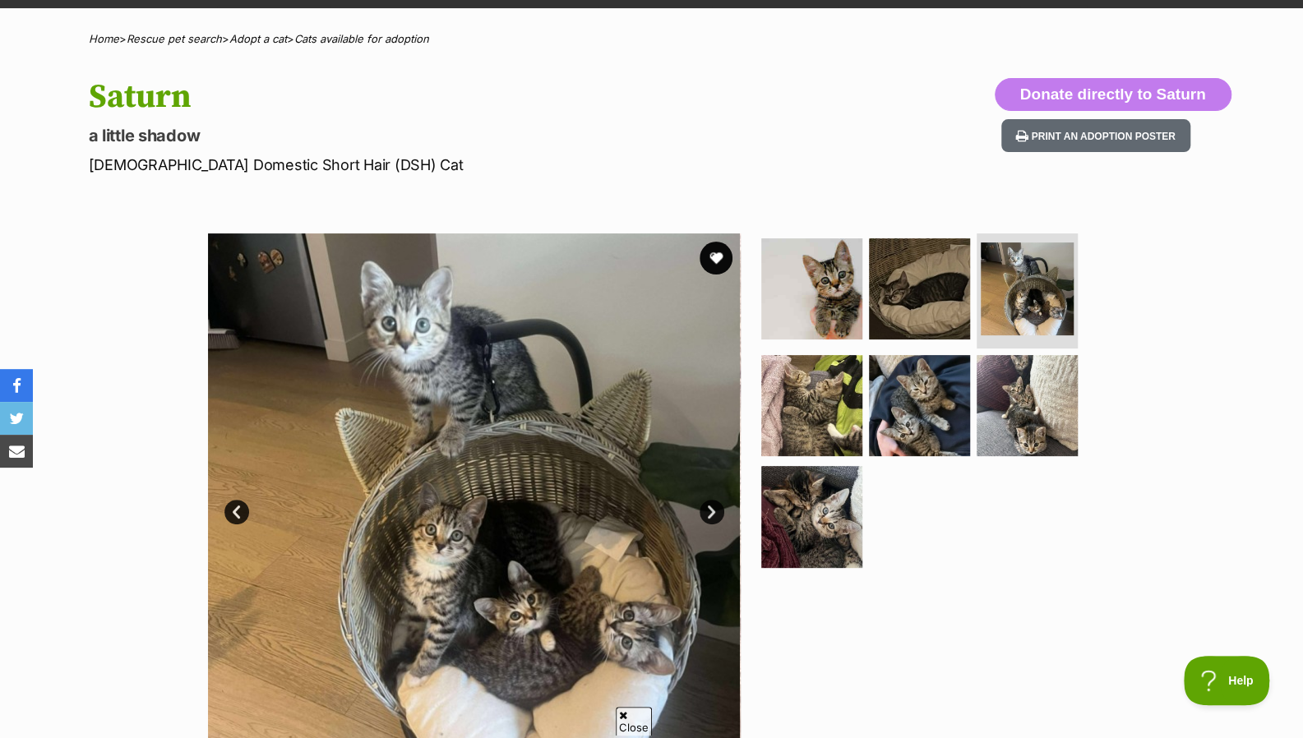
scroll to position [0, 0]
click at [710, 517] on link "Next" at bounding box center [711, 512] width 25 height 25
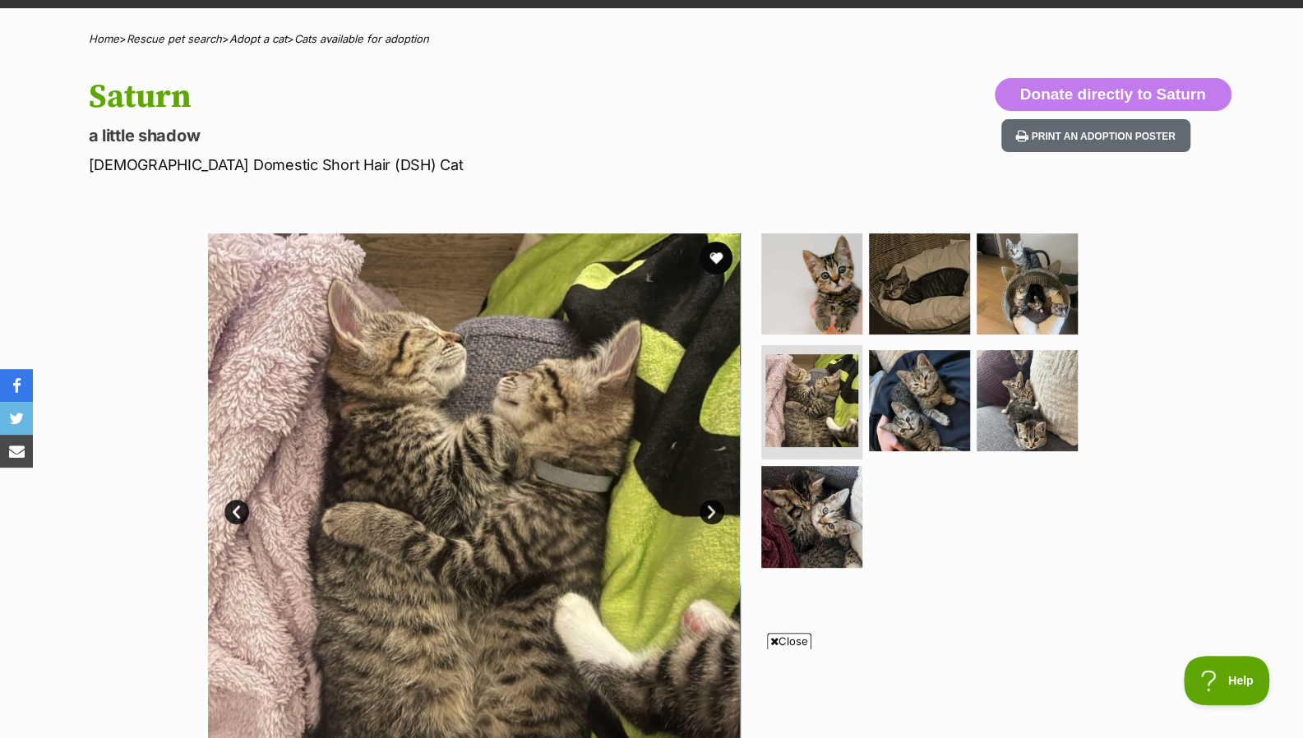
click at [710, 517] on link "Next" at bounding box center [711, 512] width 25 height 25
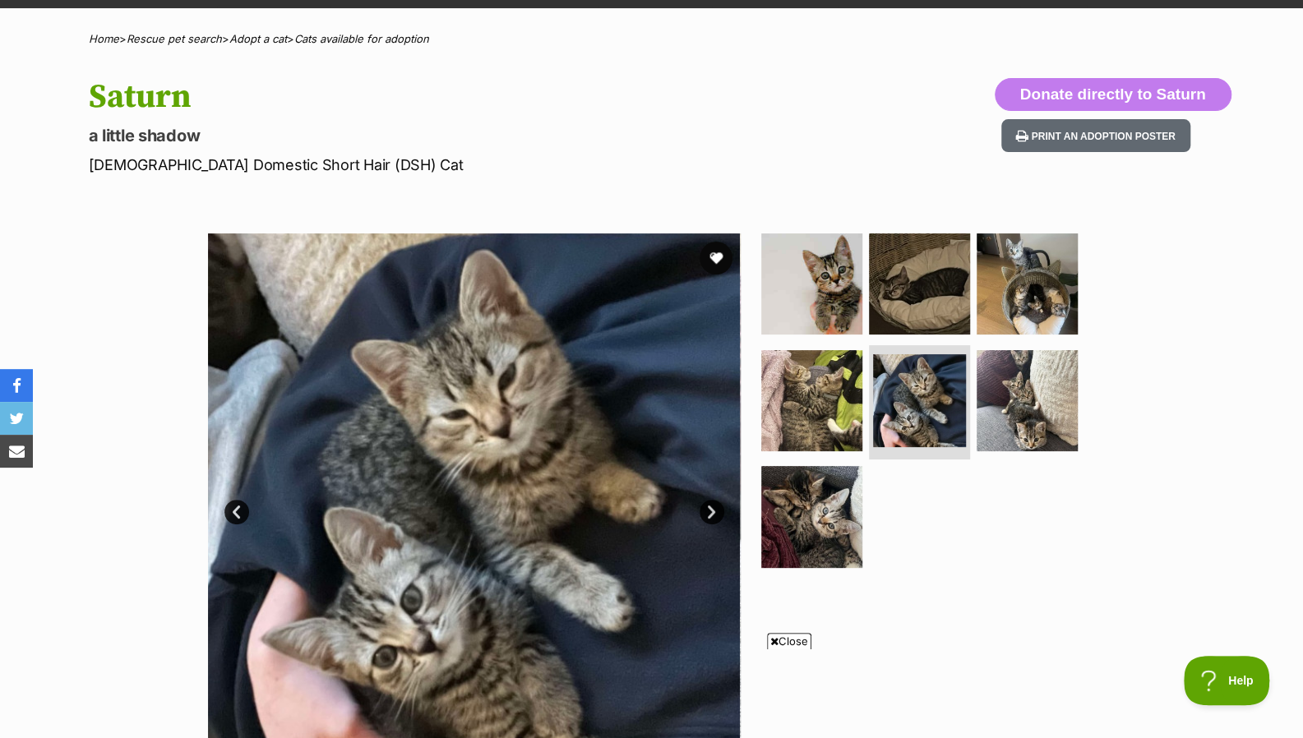
click at [710, 517] on link "Next" at bounding box center [711, 512] width 25 height 25
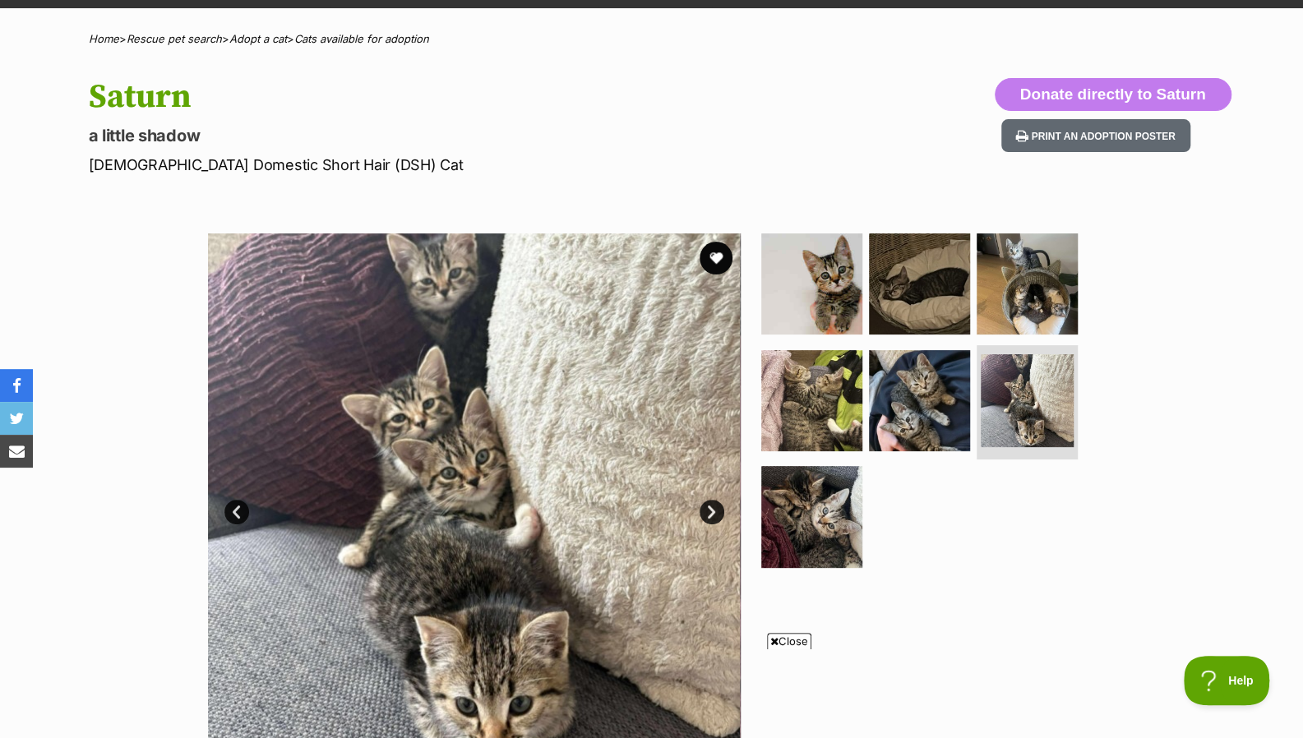
click at [710, 517] on link "Next" at bounding box center [711, 512] width 25 height 25
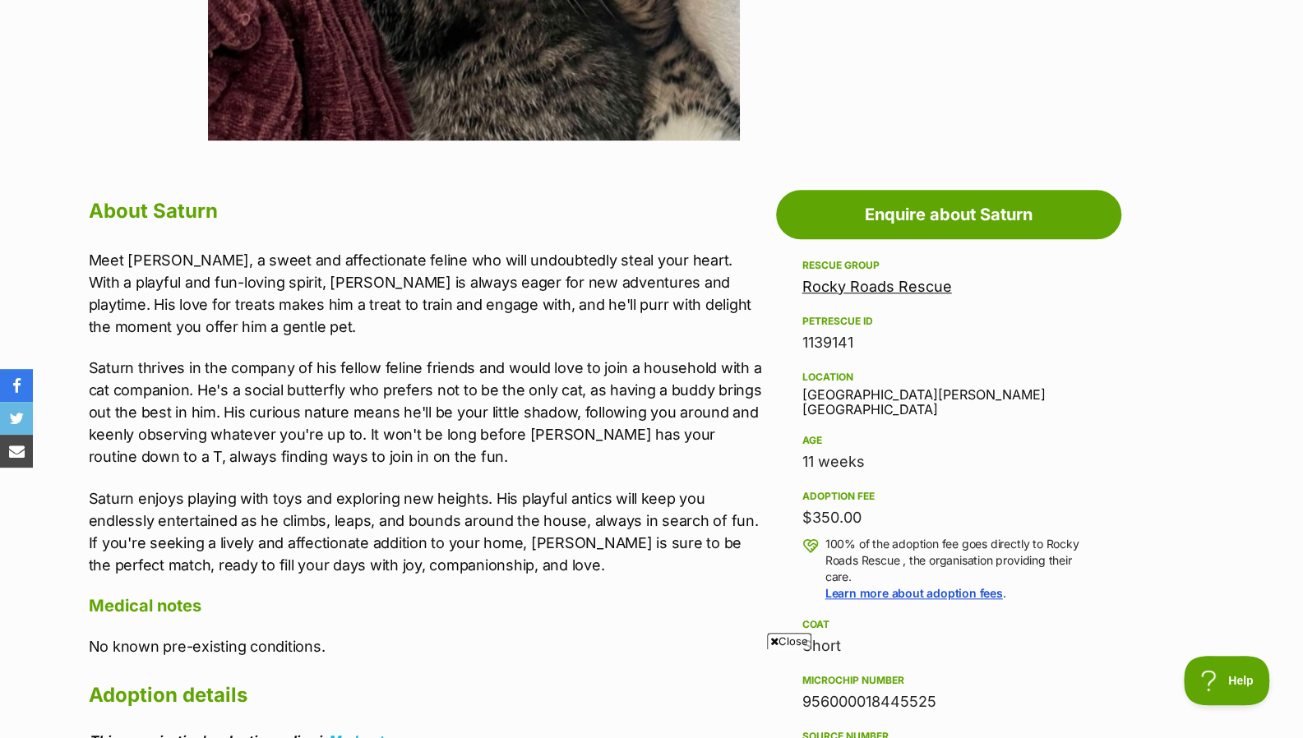
scroll to position [742, 0]
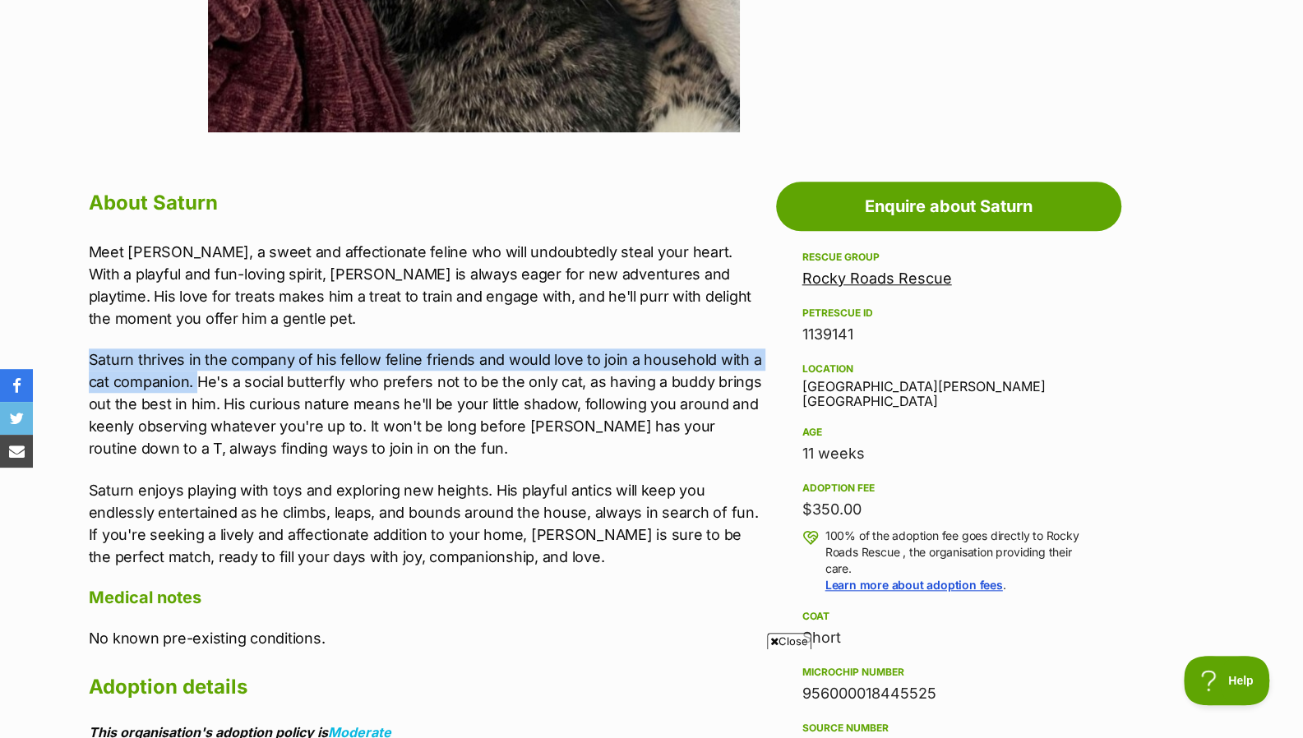
drag, startPoint x: 81, startPoint y: 358, endPoint x: 197, endPoint y: 376, distance: 118.1
click at [197, 376] on div "About Saturn Meet Saturn, a sweet and affectionate feline who will undoubtedly …" at bounding box center [419, 736] width 695 height 1102
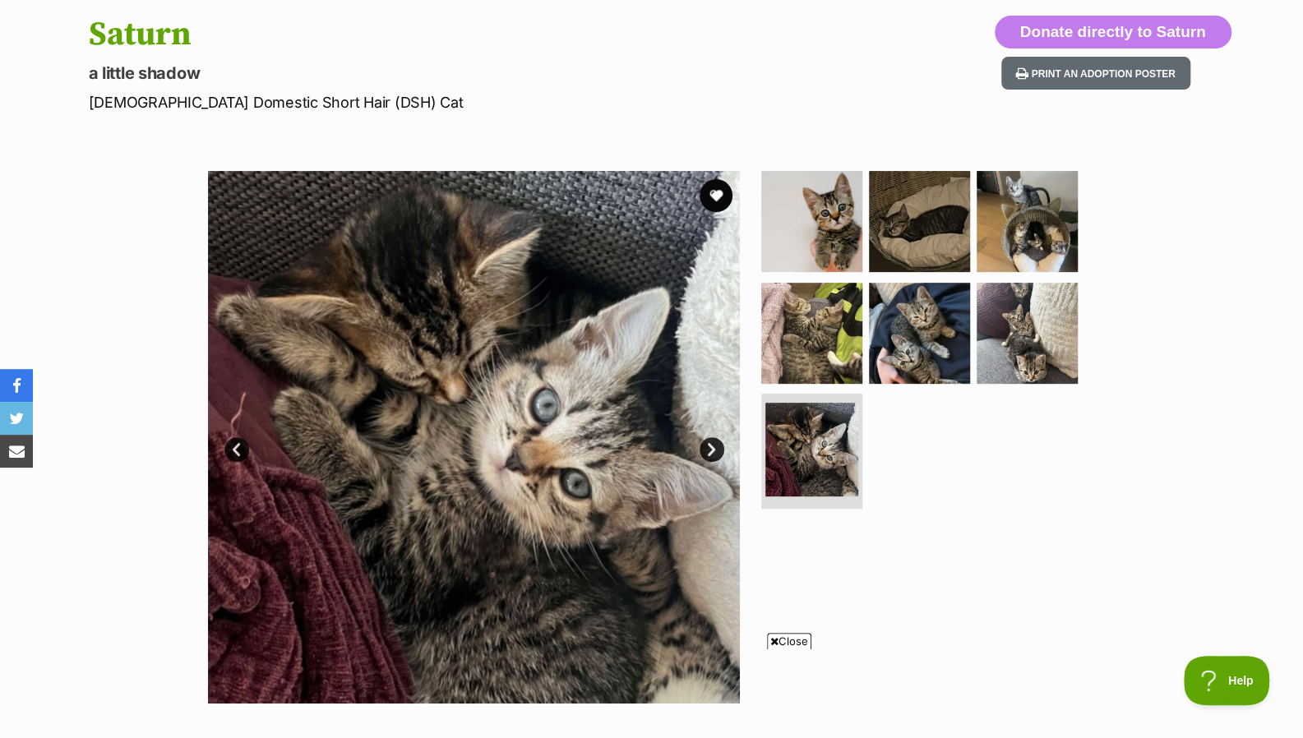
scroll to position [152, 0]
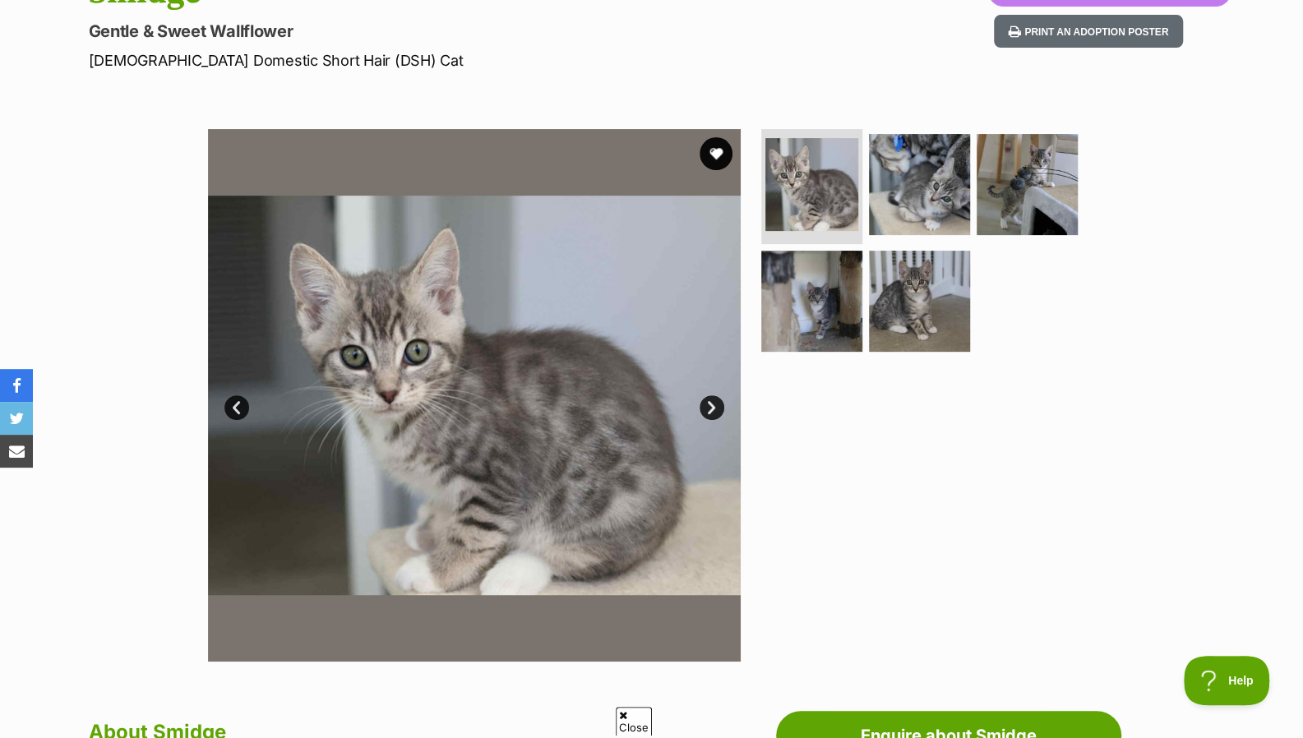
scroll to position [214, 0]
click at [716, 412] on link "Next" at bounding box center [711, 406] width 25 height 25
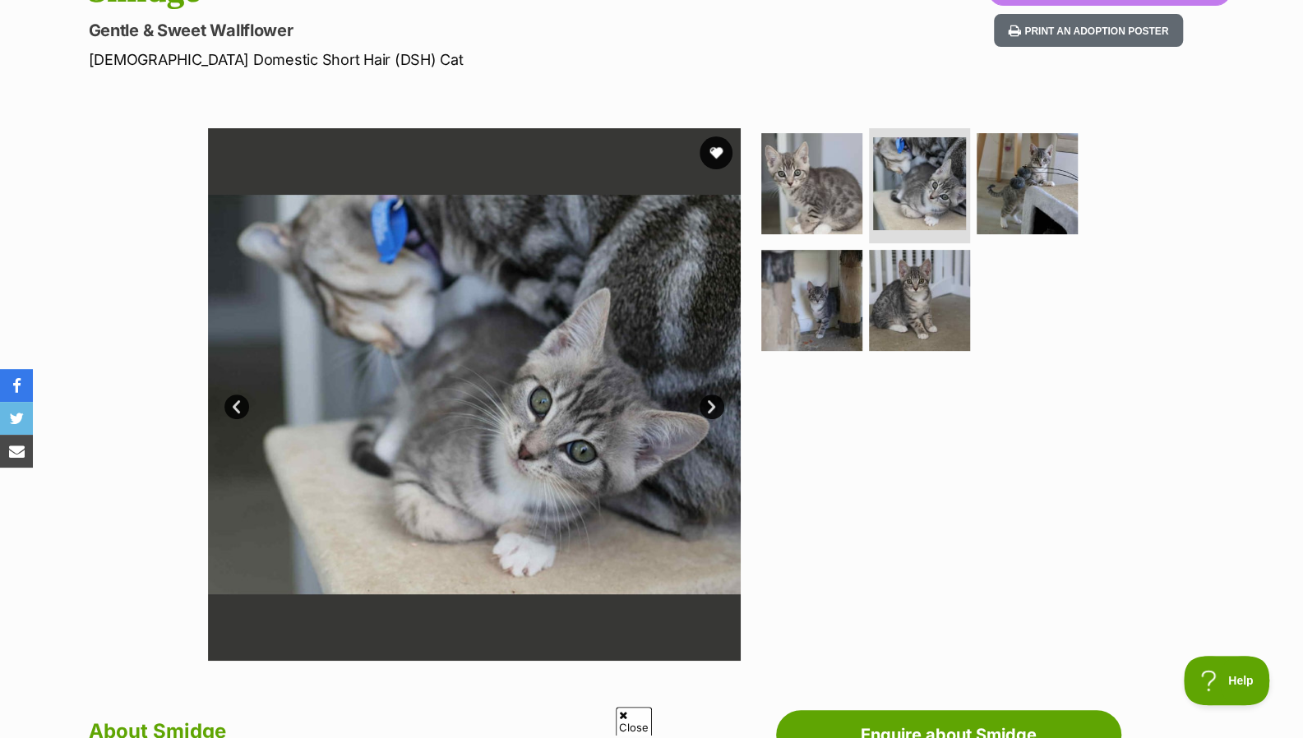
click at [716, 412] on link "Next" at bounding box center [711, 406] width 25 height 25
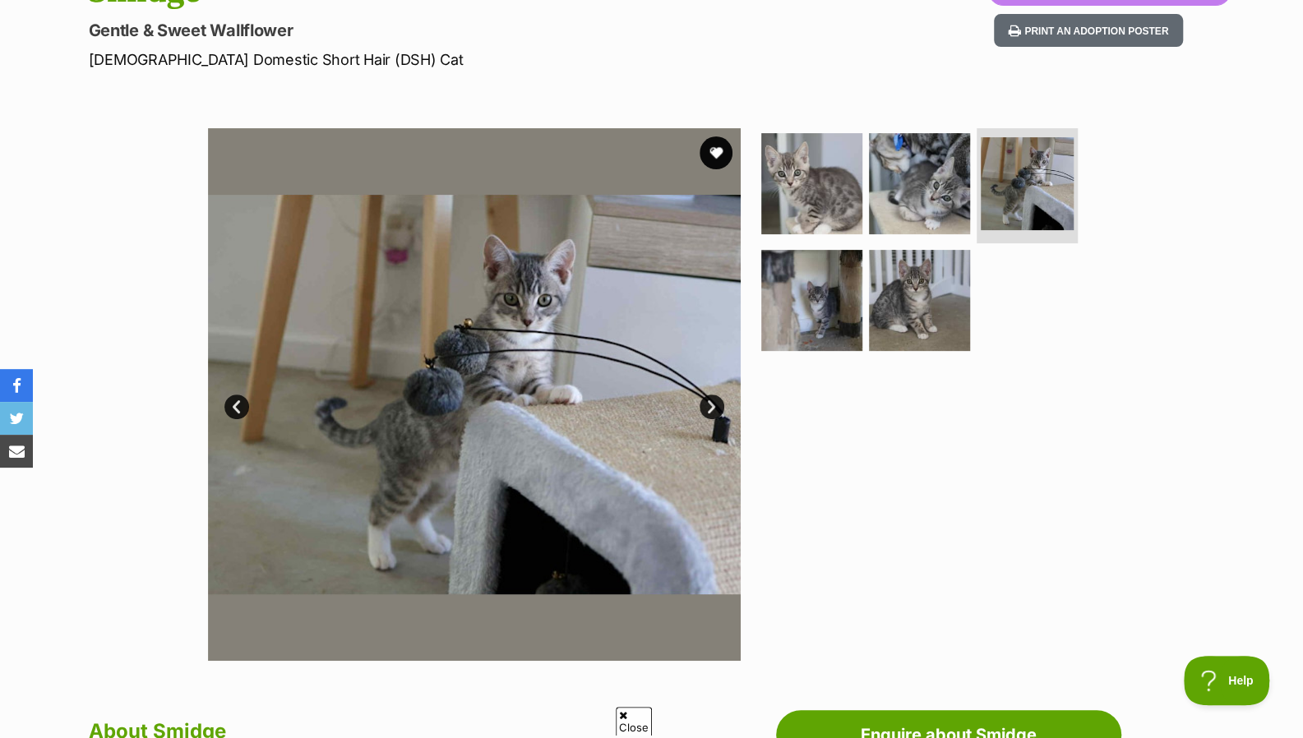
scroll to position [0, 0]
click at [716, 412] on link "Next" at bounding box center [711, 406] width 25 height 25
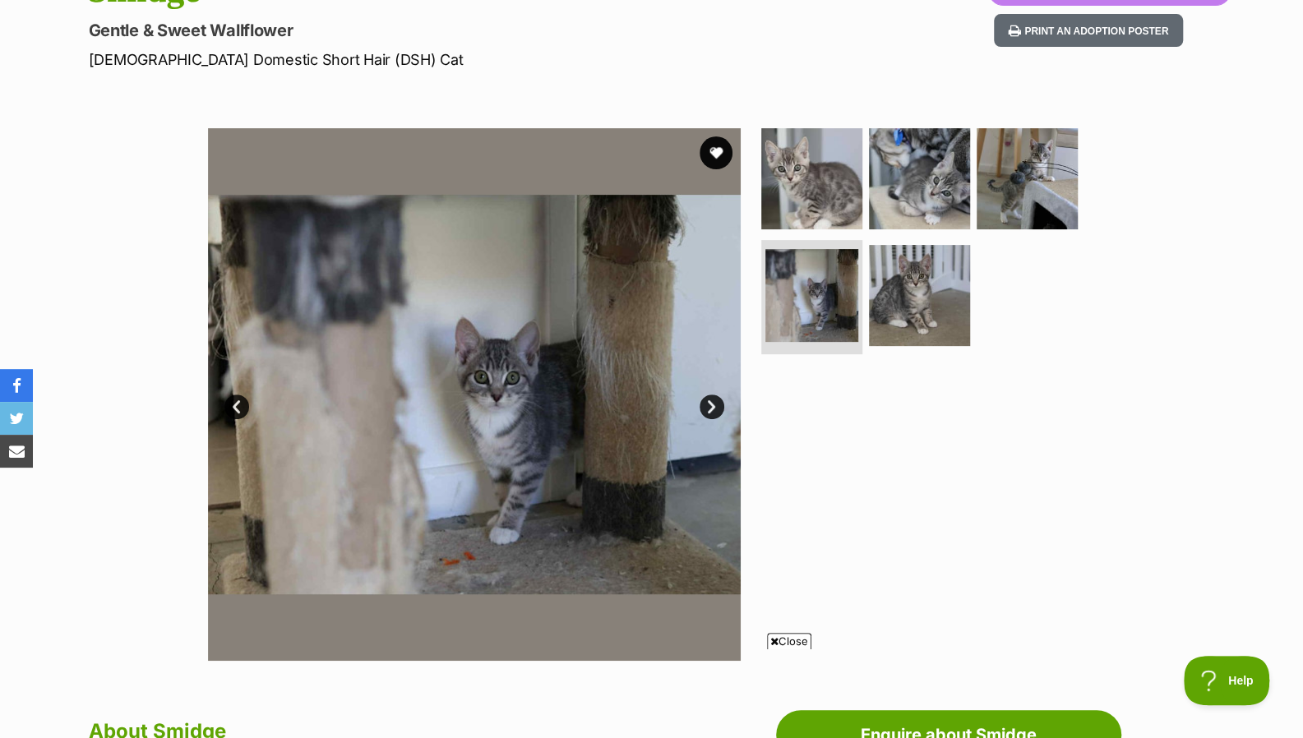
click at [716, 412] on link "Next" at bounding box center [711, 406] width 25 height 25
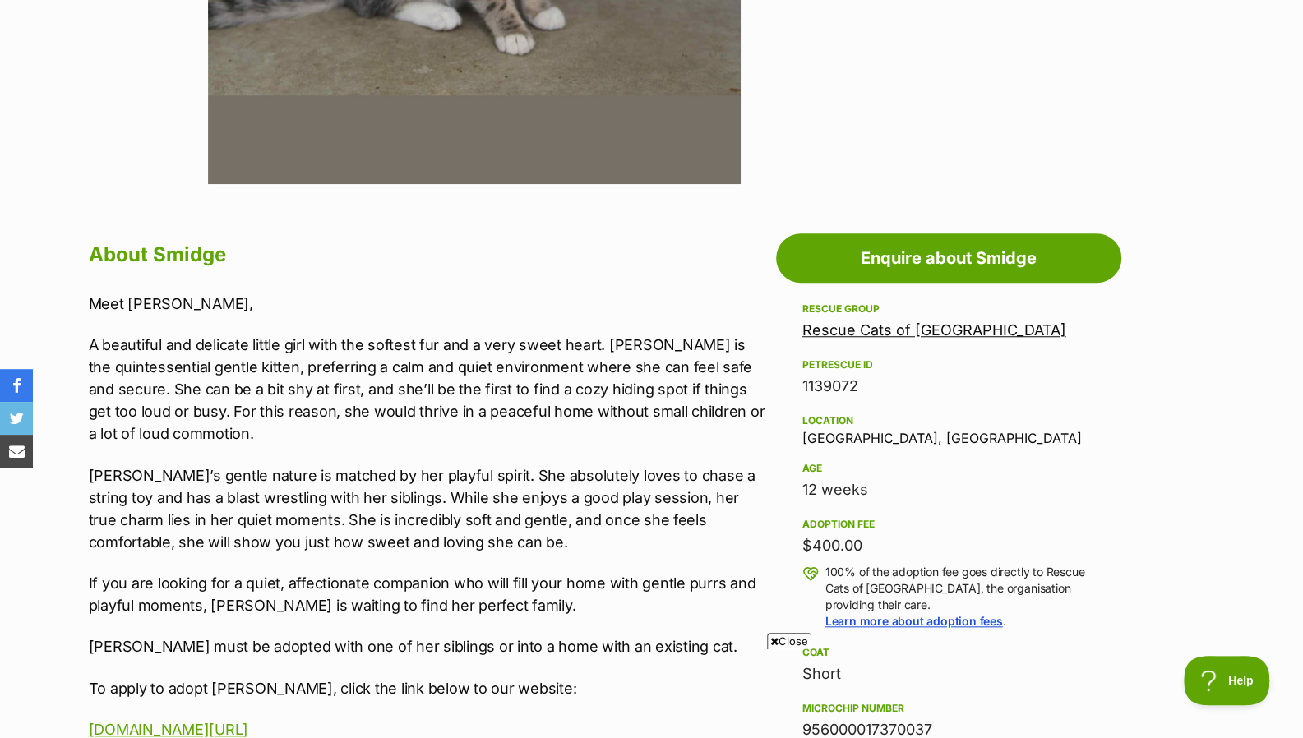
scroll to position [694, 0]
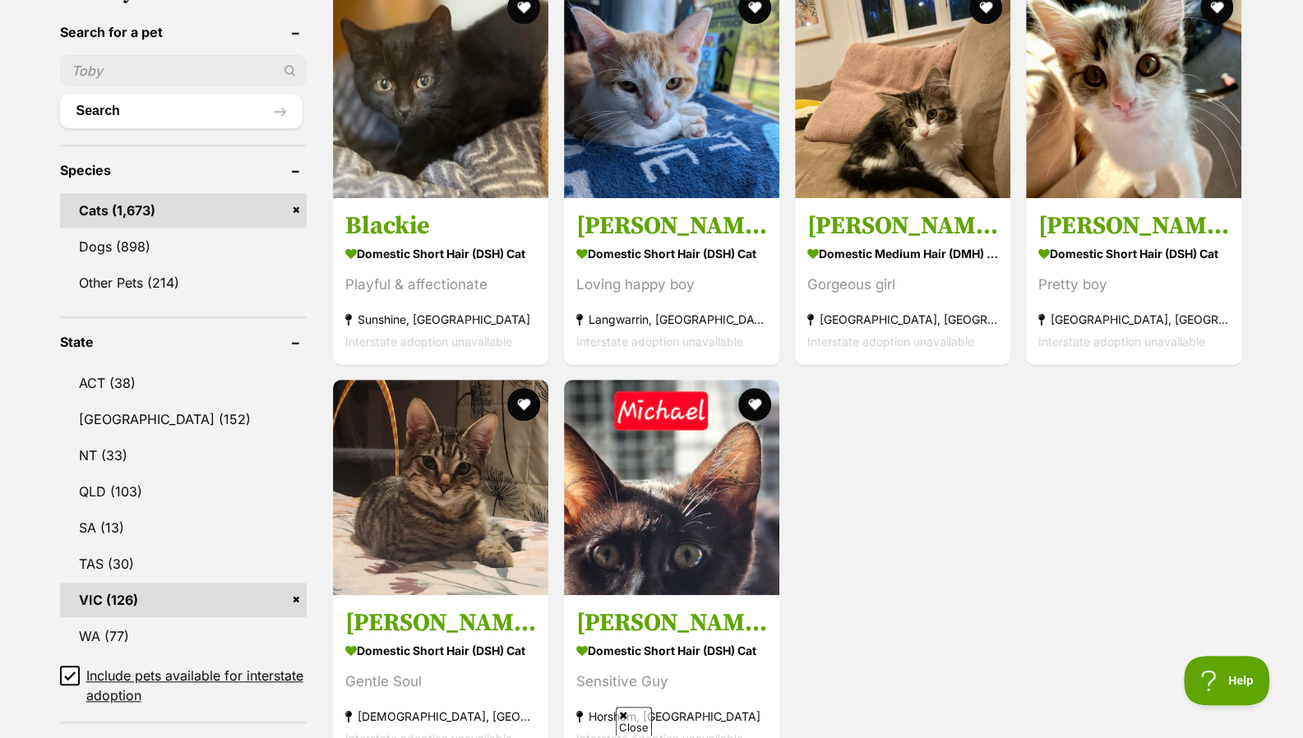
scroll to position [556, 0]
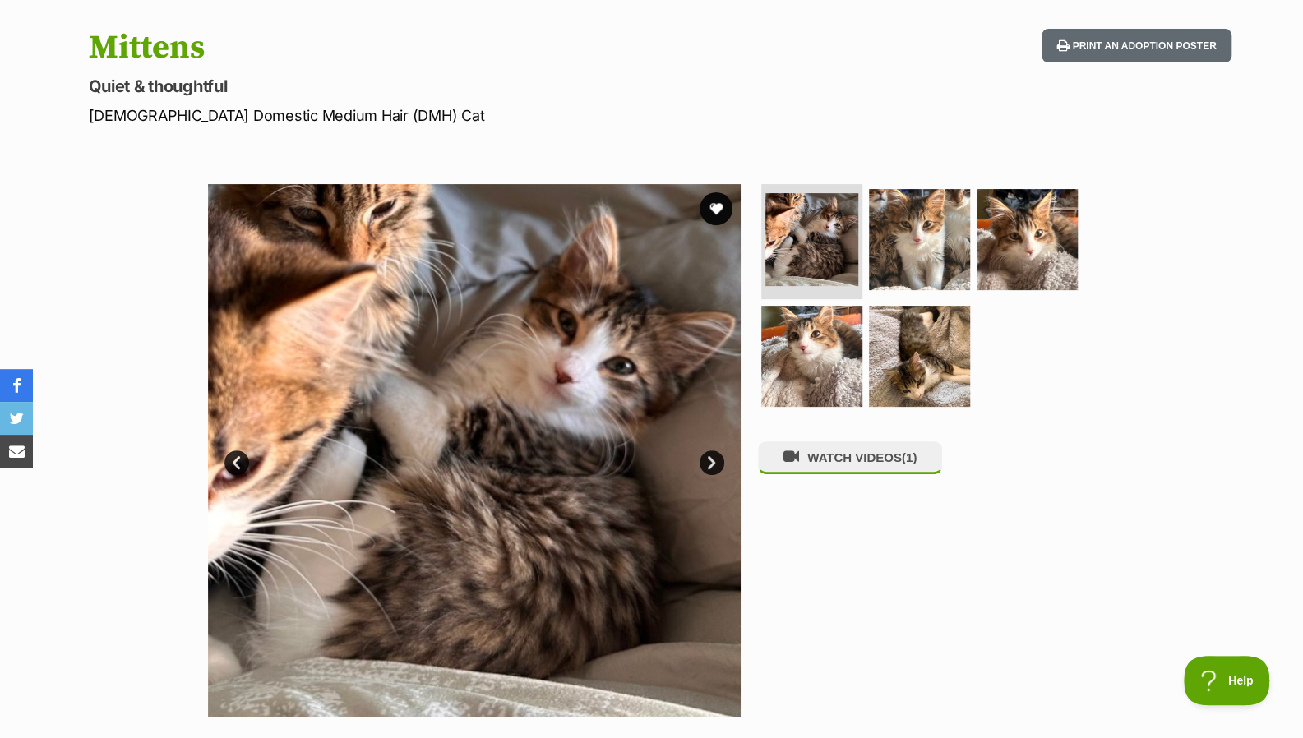
scroll to position [159, 0]
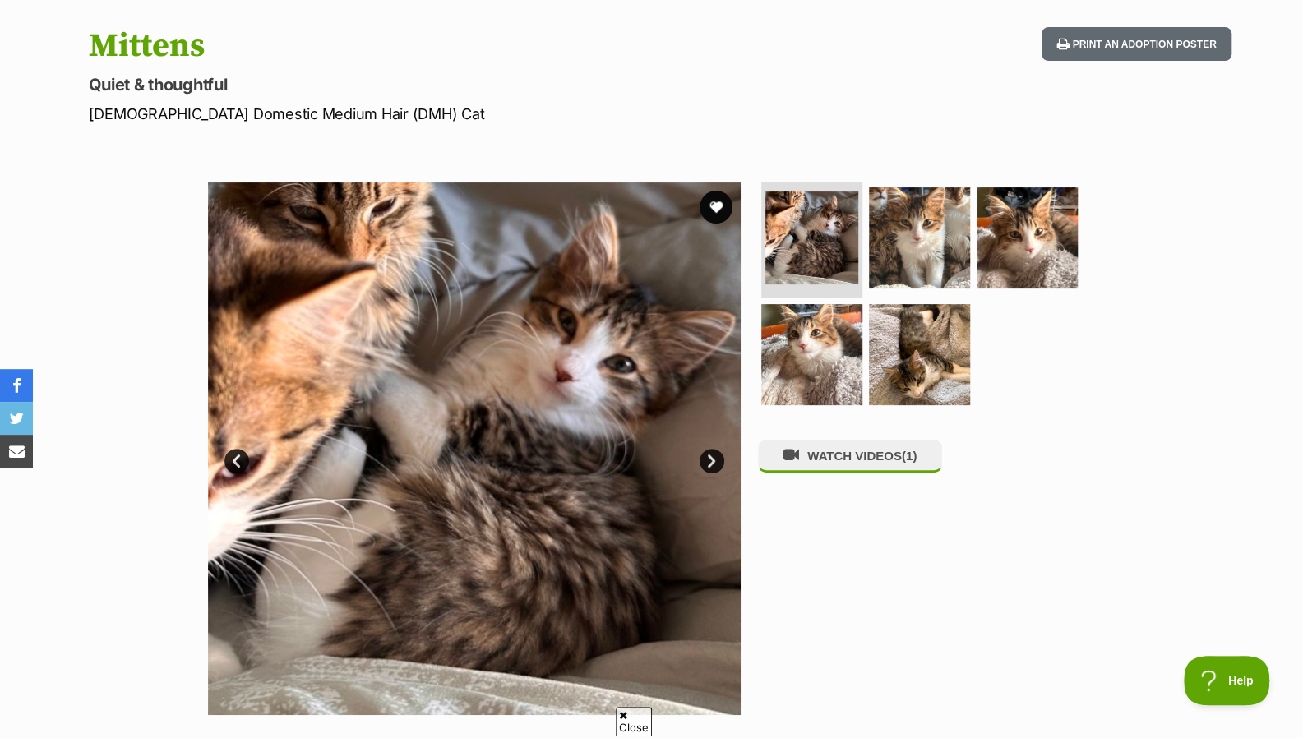
click at [699, 458] on link "Next" at bounding box center [711, 461] width 25 height 25
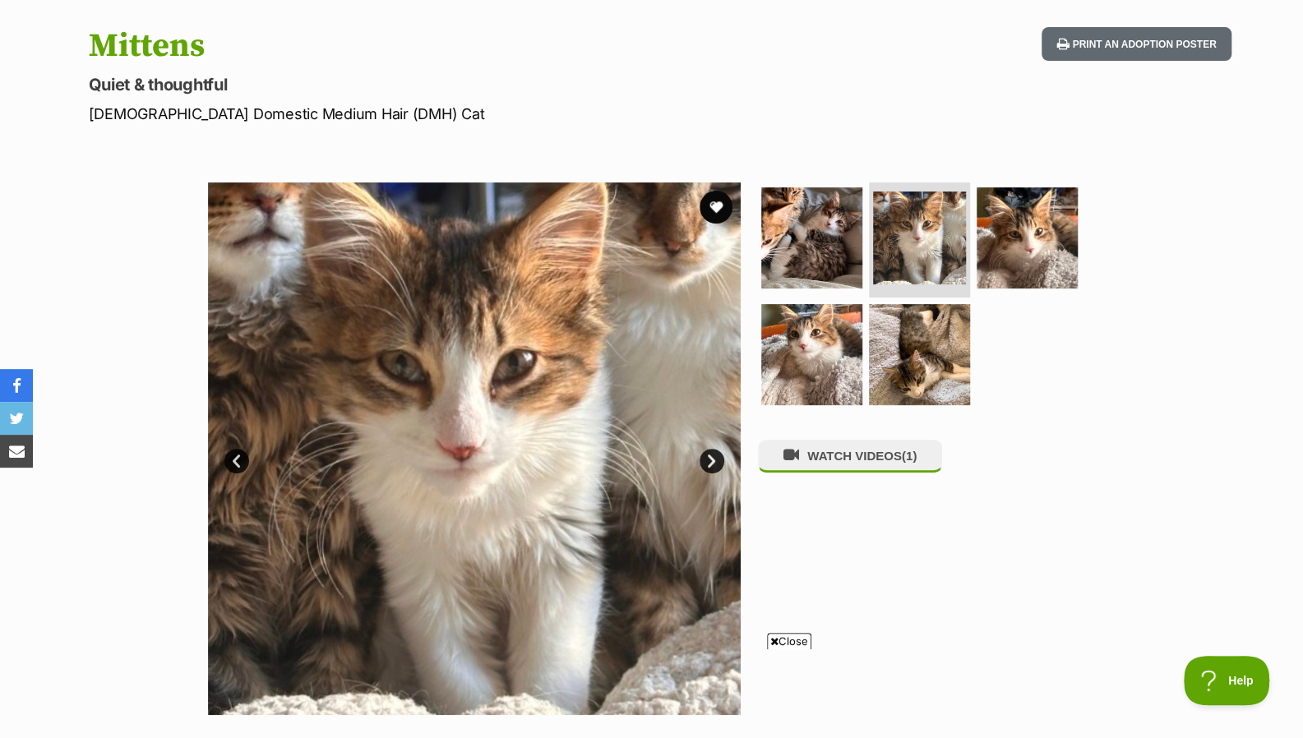
scroll to position [0, 0]
click at [699, 458] on link "Next" at bounding box center [711, 461] width 25 height 25
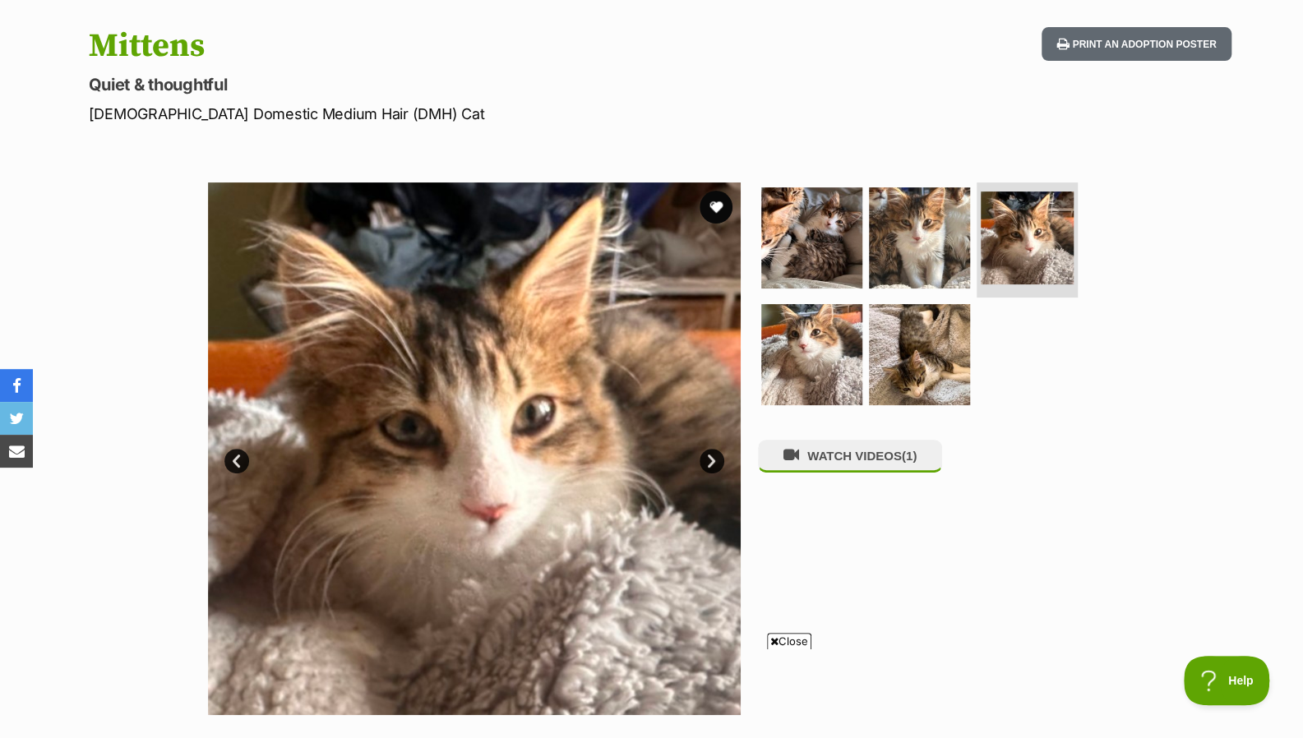
click at [699, 458] on link "Next" at bounding box center [711, 461] width 25 height 25
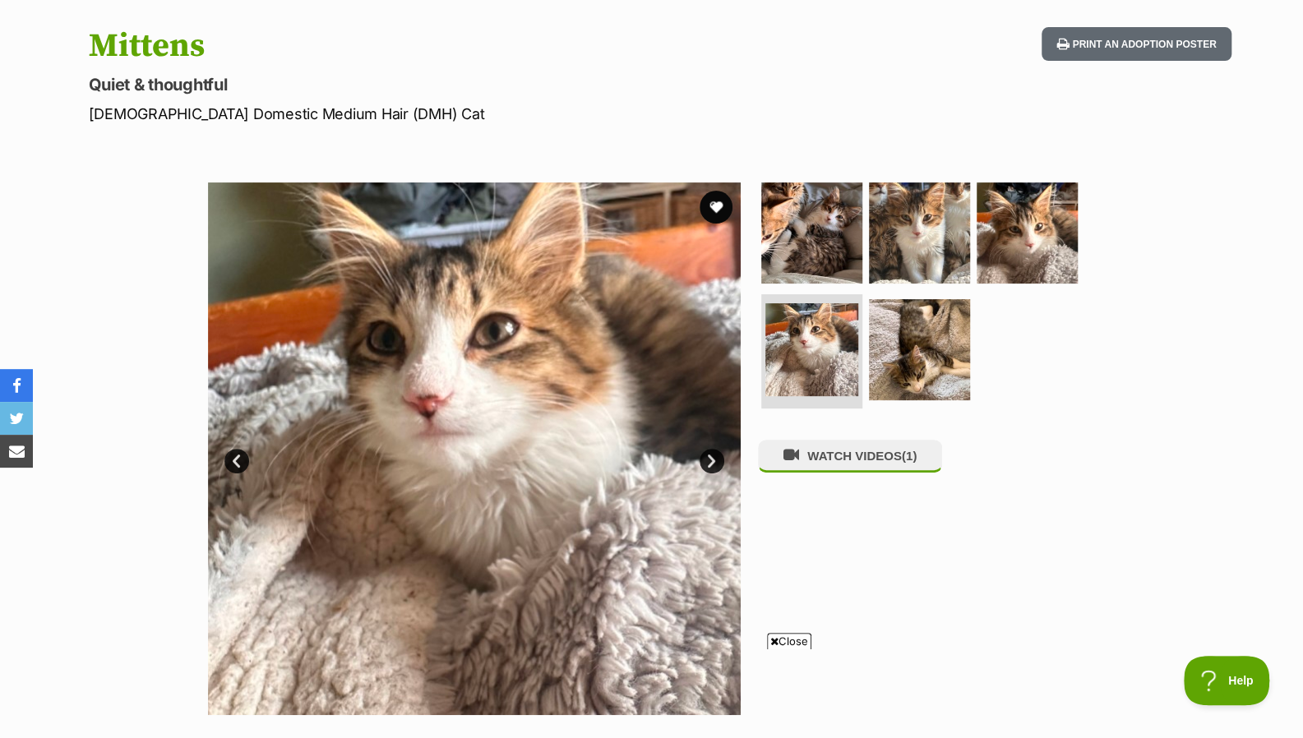
click at [699, 458] on link "Next" at bounding box center [711, 461] width 25 height 25
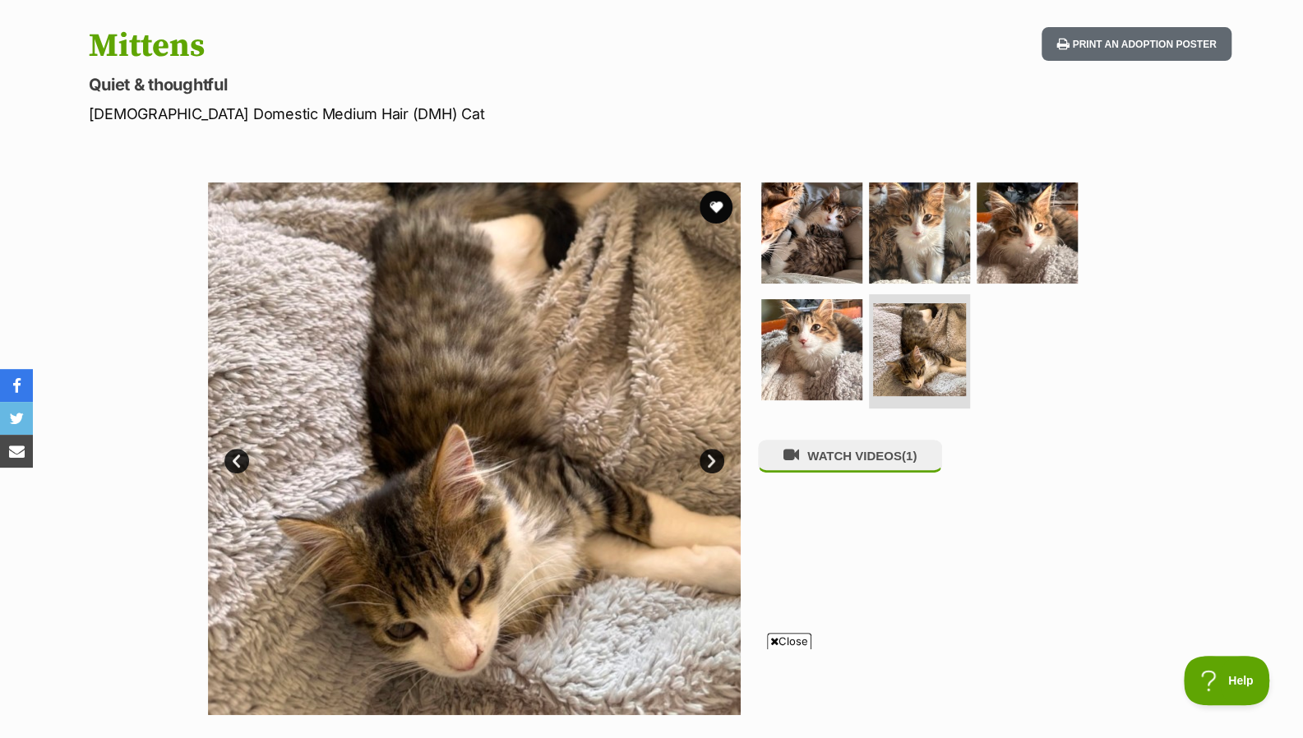
click at [699, 458] on link "Next" at bounding box center [711, 461] width 25 height 25
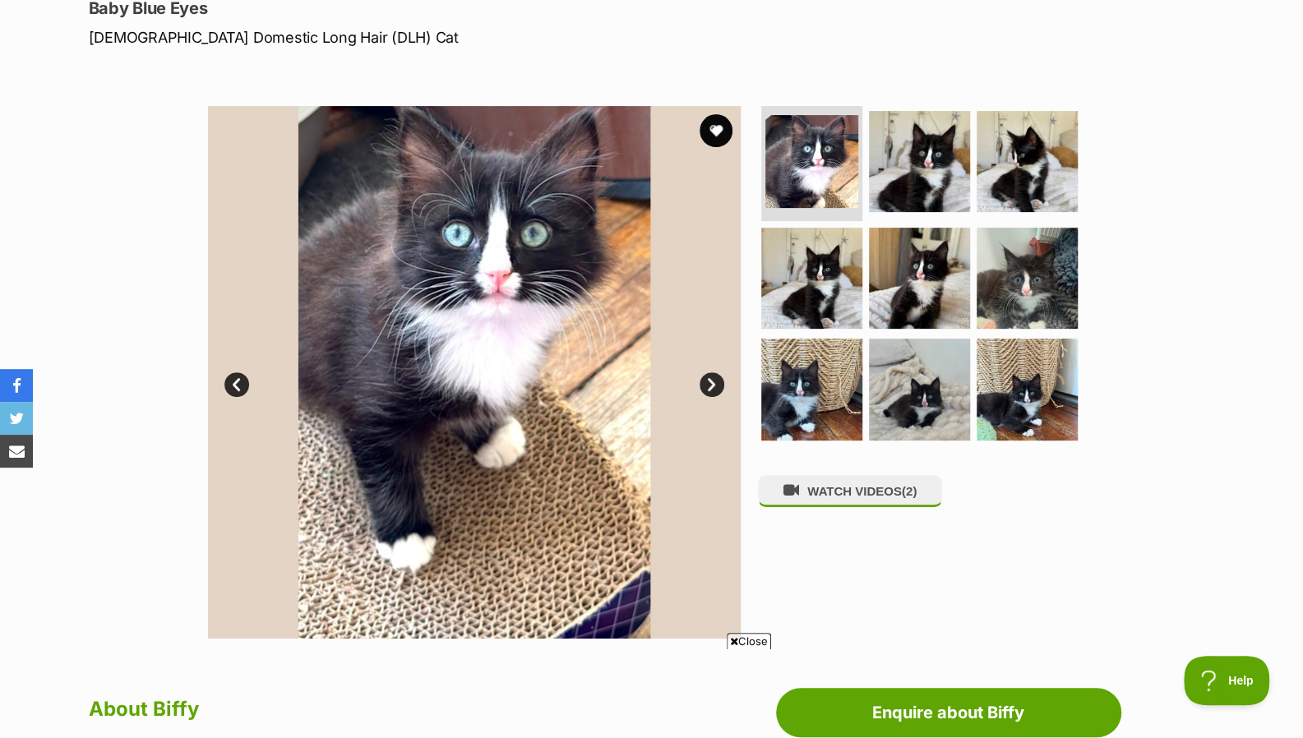
scroll to position [243, 0]
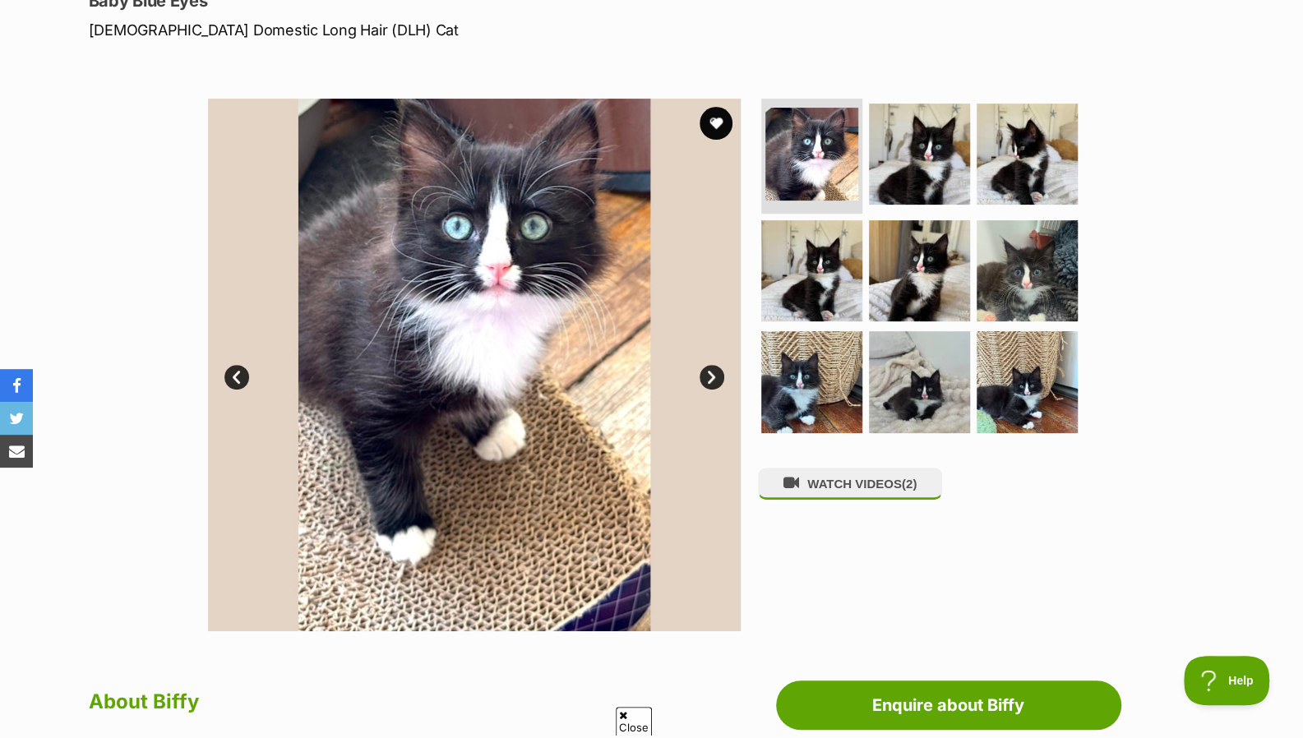
click at [715, 367] on link "Next" at bounding box center [711, 377] width 25 height 25
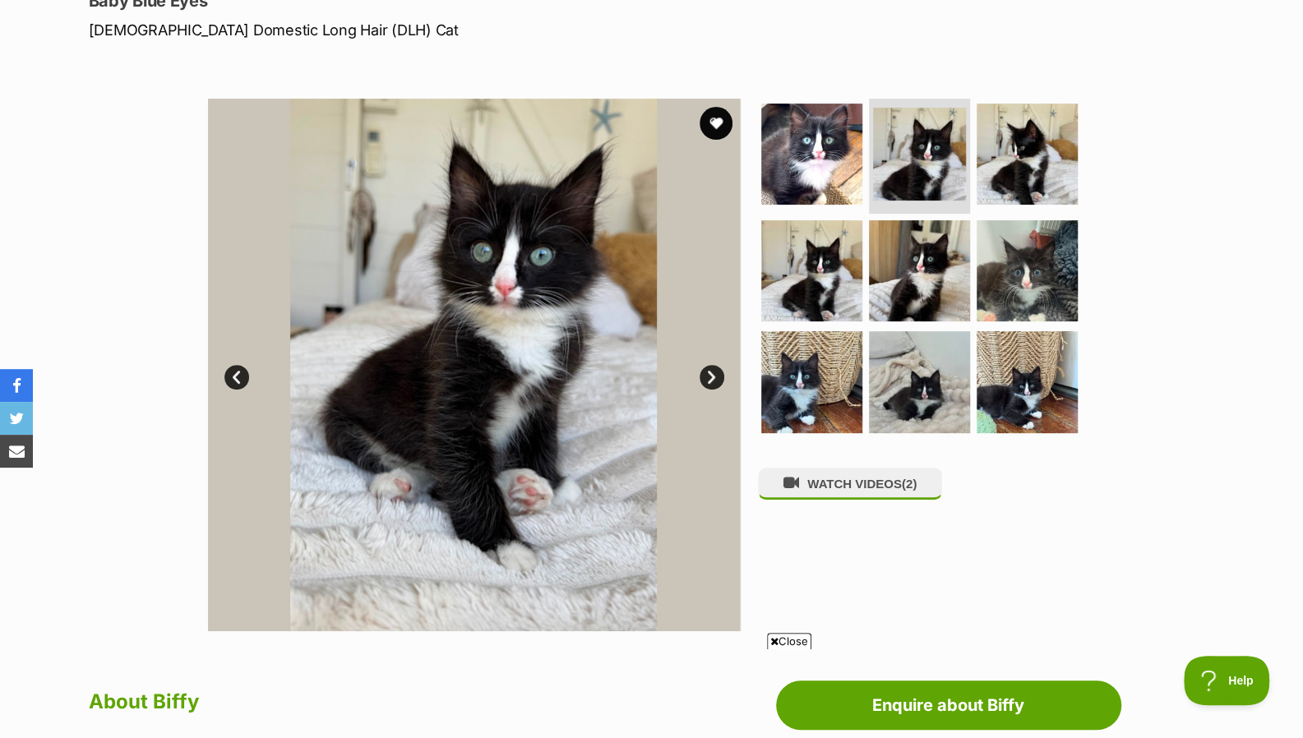
click at [715, 367] on link "Next" at bounding box center [711, 377] width 25 height 25
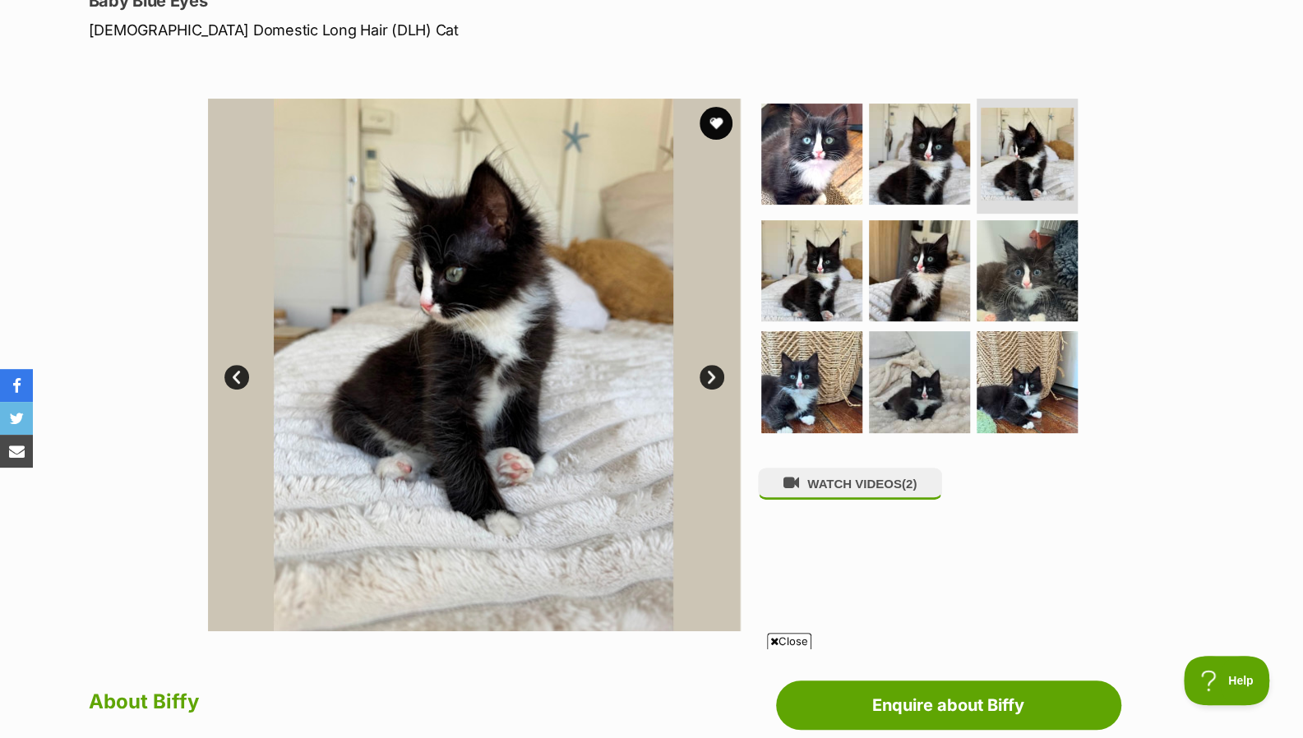
click at [715, 367] on link "Next" at bounding box center [711, 377] width 25 height 25
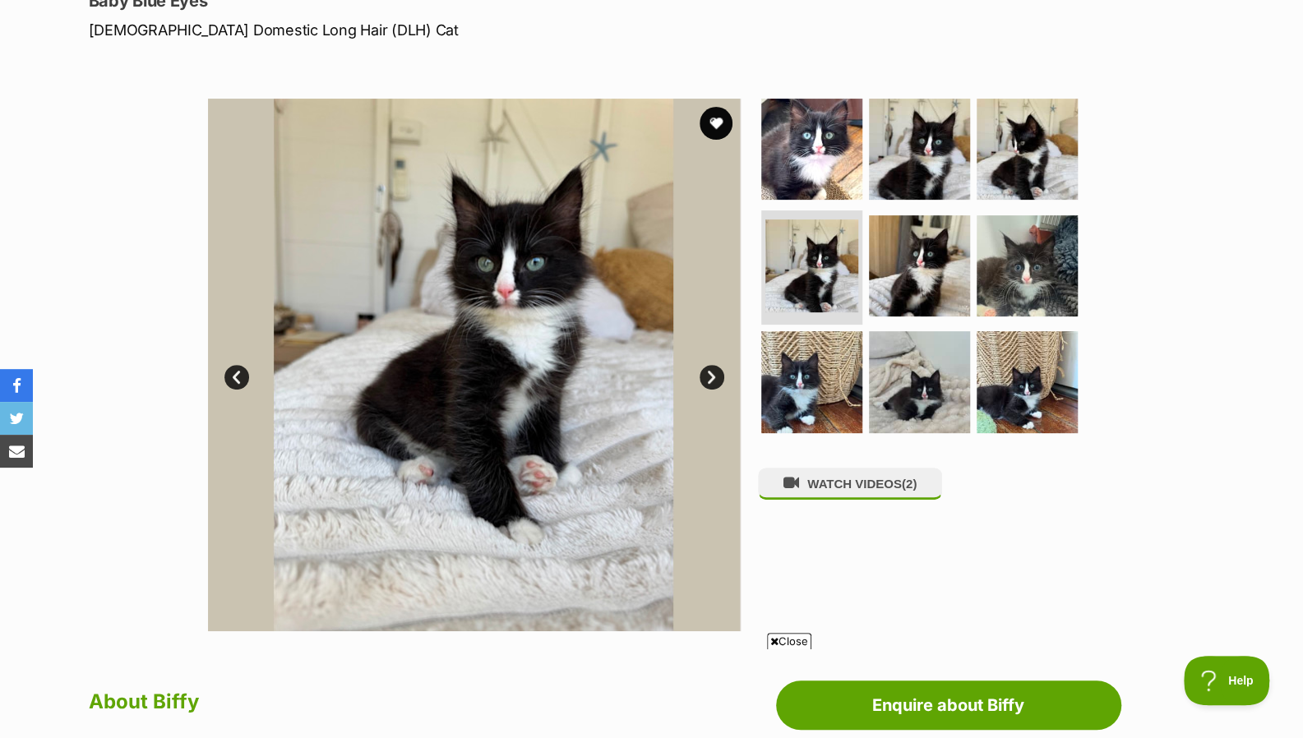
click at [715, 367] on link "Next" at bounding box center [711, 377] width 25 height 25
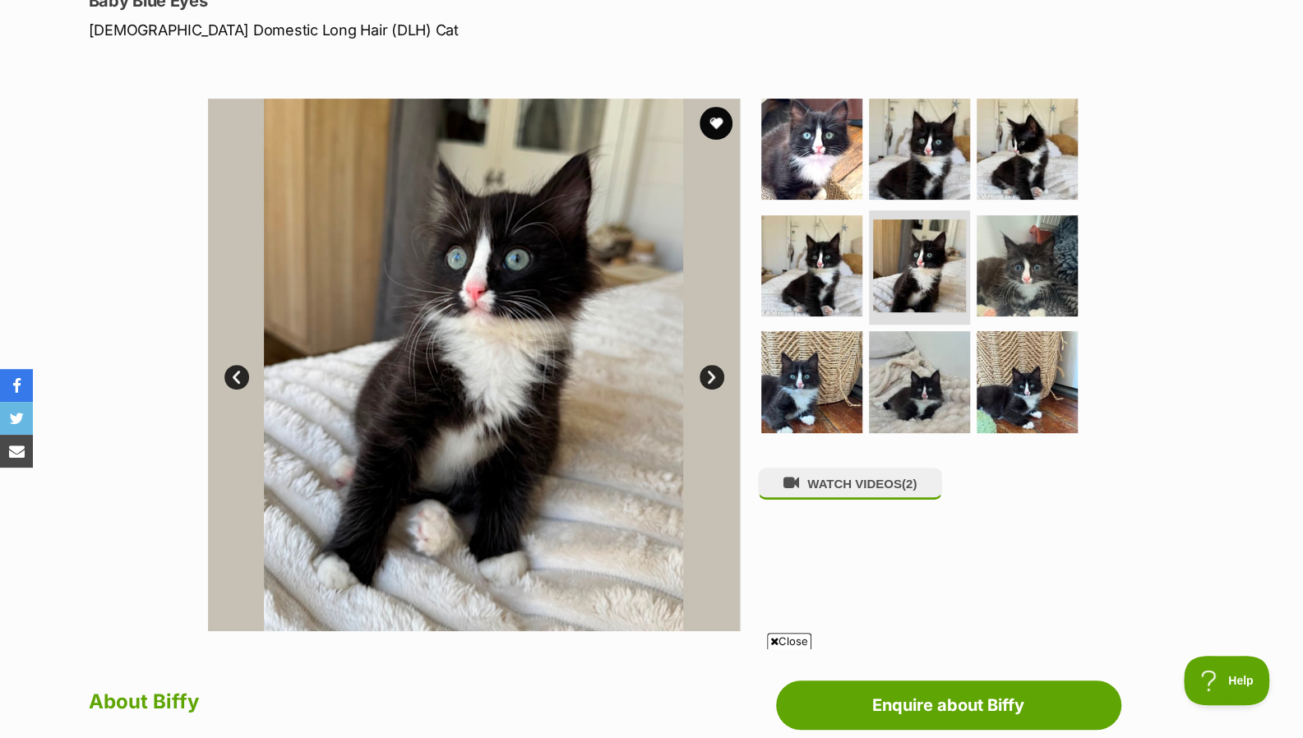
click at [715, 367] on link "Next" at bounding box center [711, 377] width 25 height 25
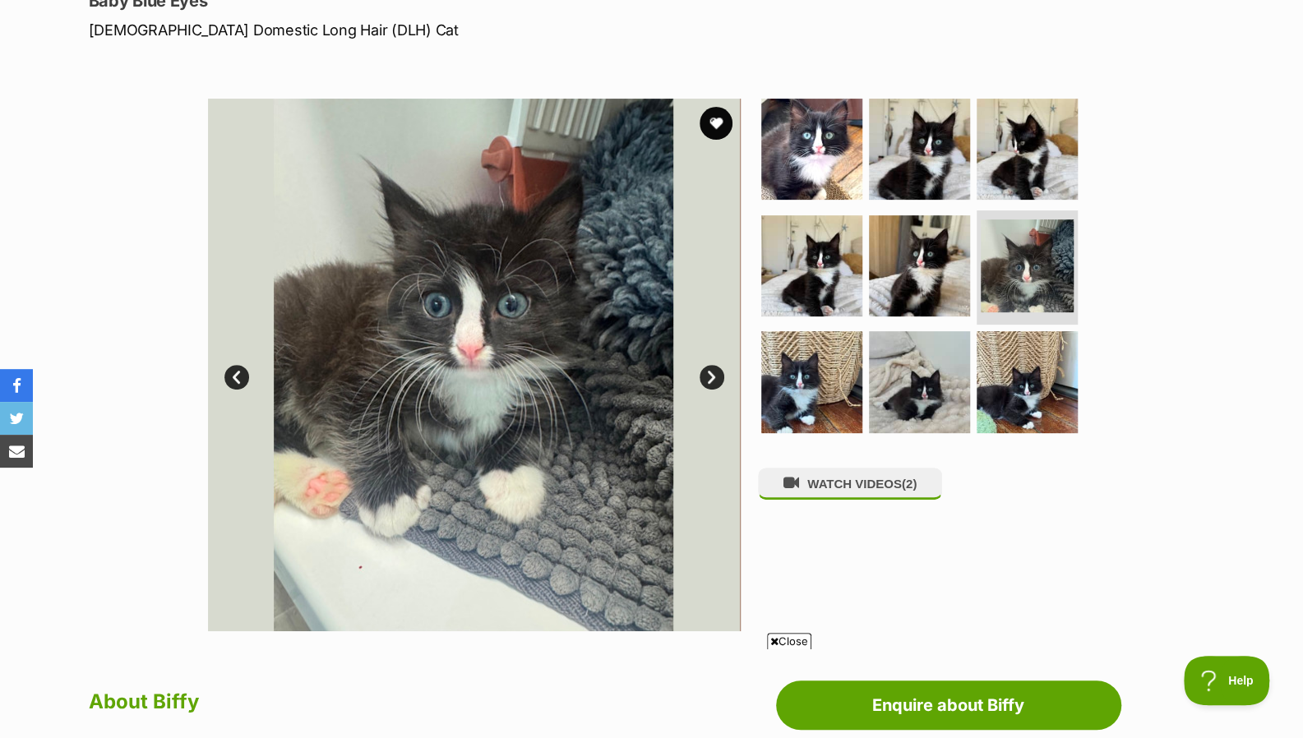
click at [715, 367] on link "Next" at bounding box center [711, 377] width 25 height 25
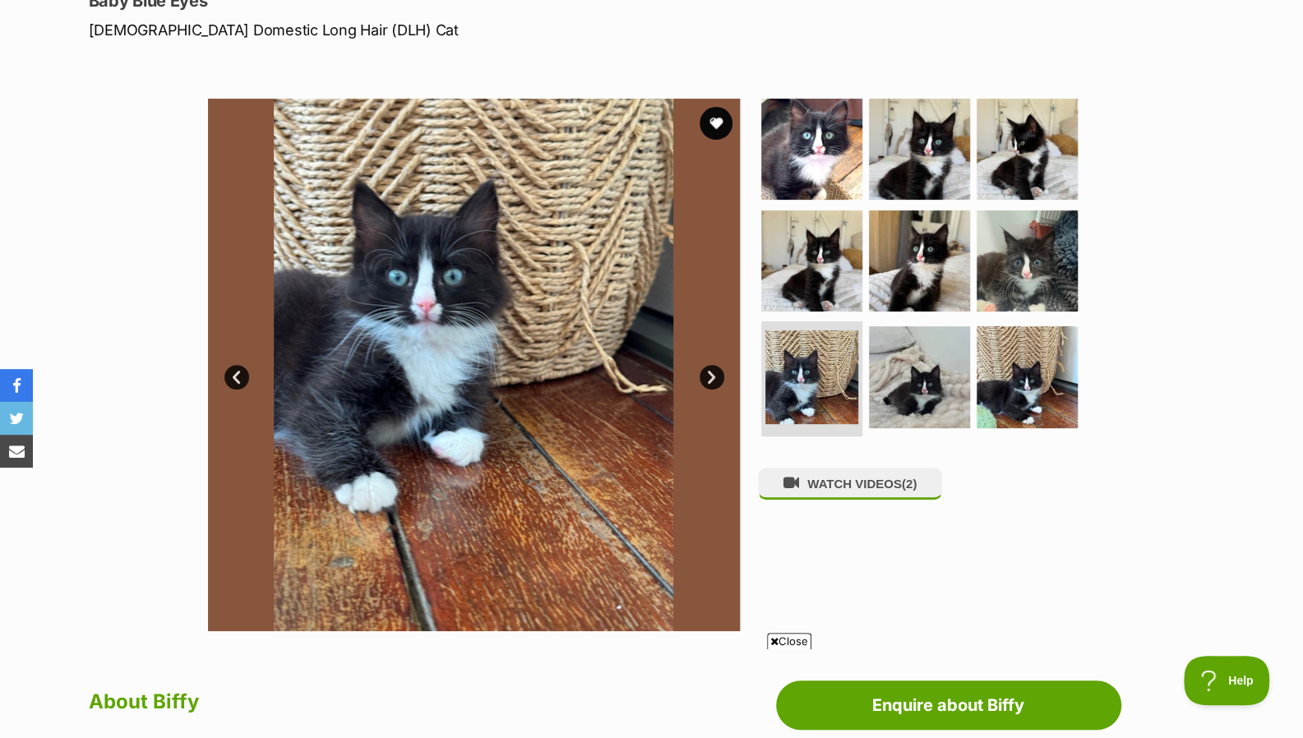
click at [715, 367] on link "Next" at bounding box center [711, 377] width 25 height 25
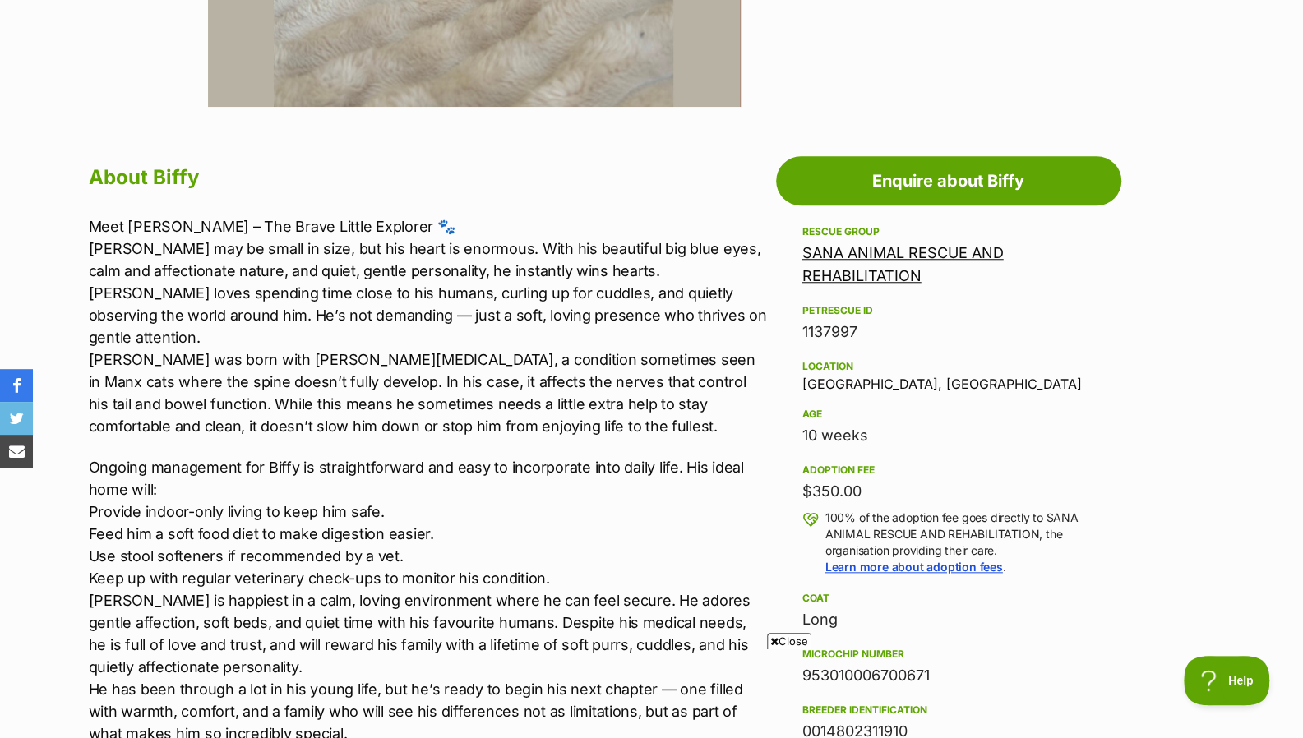
scroll to position [771, 0]
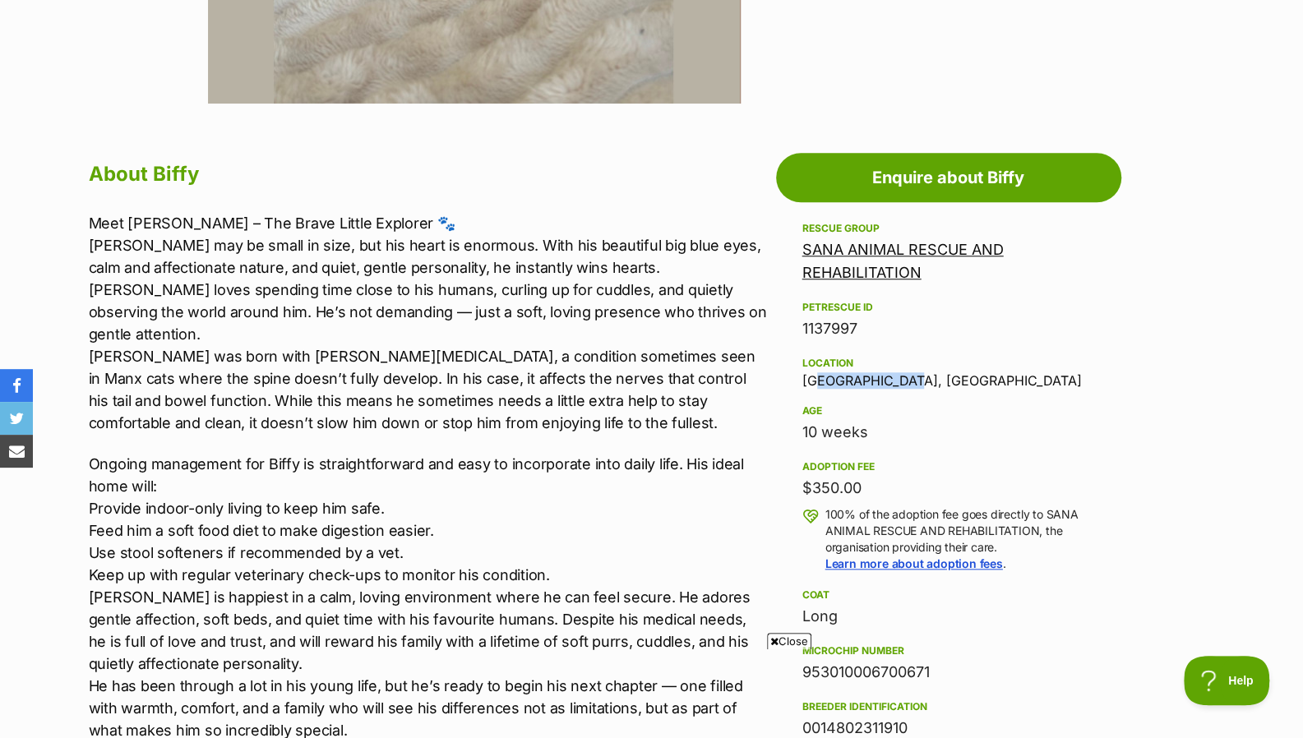
drag, startPoint x: 894, startPoint y: 384, endPoint x: 810, endPoint y: 385, distance: 84.7
click at [810, 385] on div "Location Townsville, QLD" at bounding box center [948, 370] width 293 height 35
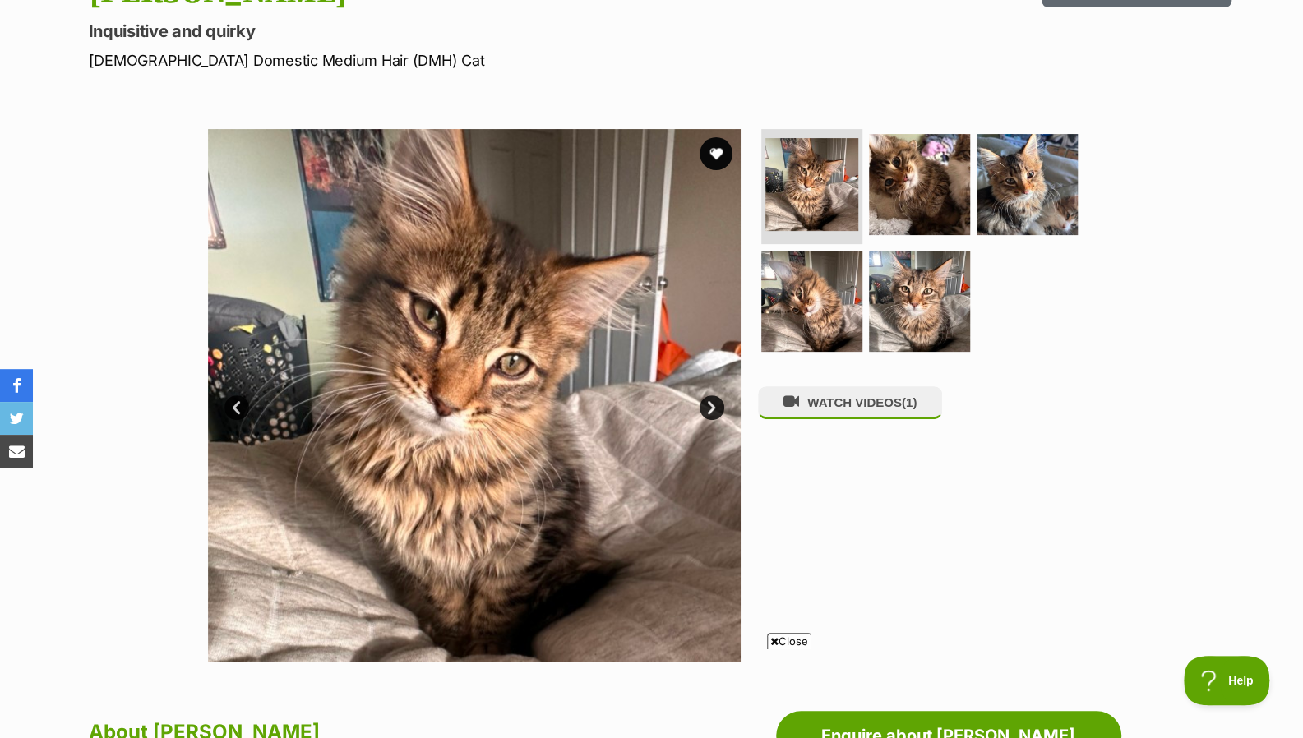
click at [704, 408] on link "Next" at bounding box center [711, 407] width 25 height 25
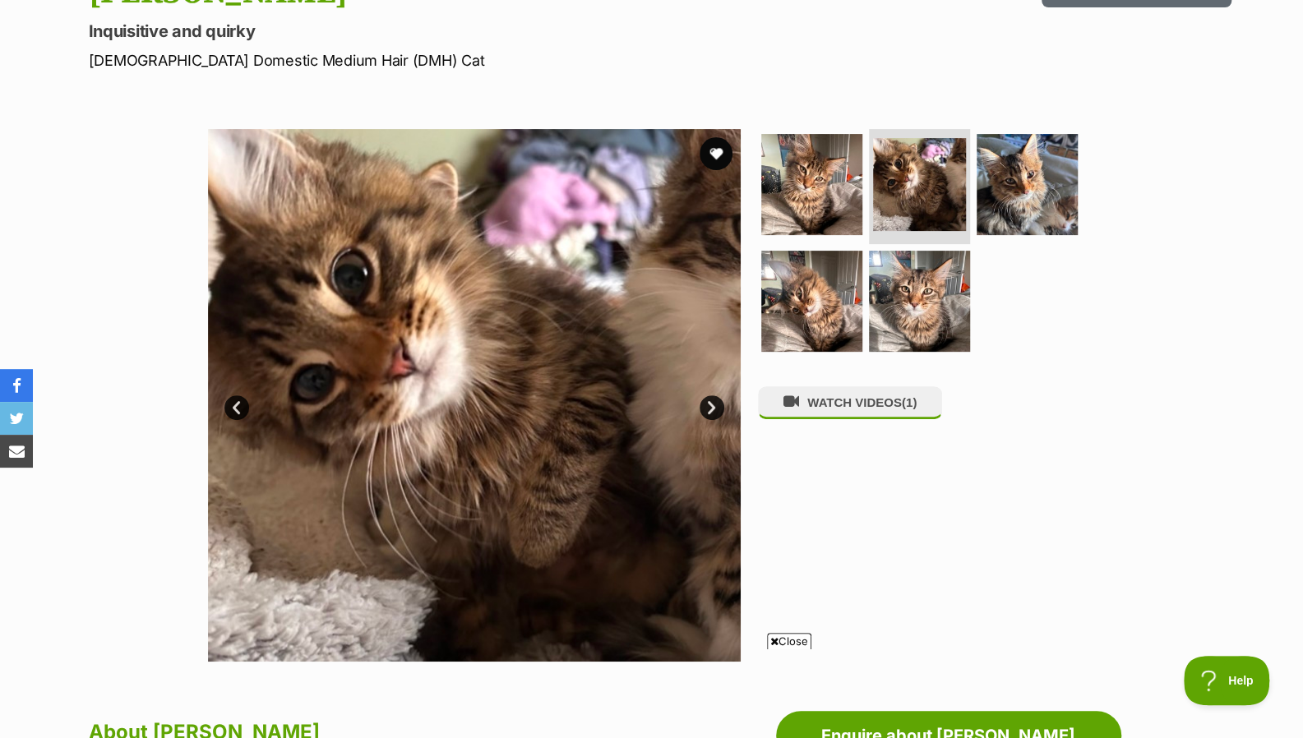
click at [704, 408] on link "Next" at bounding box center [711, 407] width 25 height 25
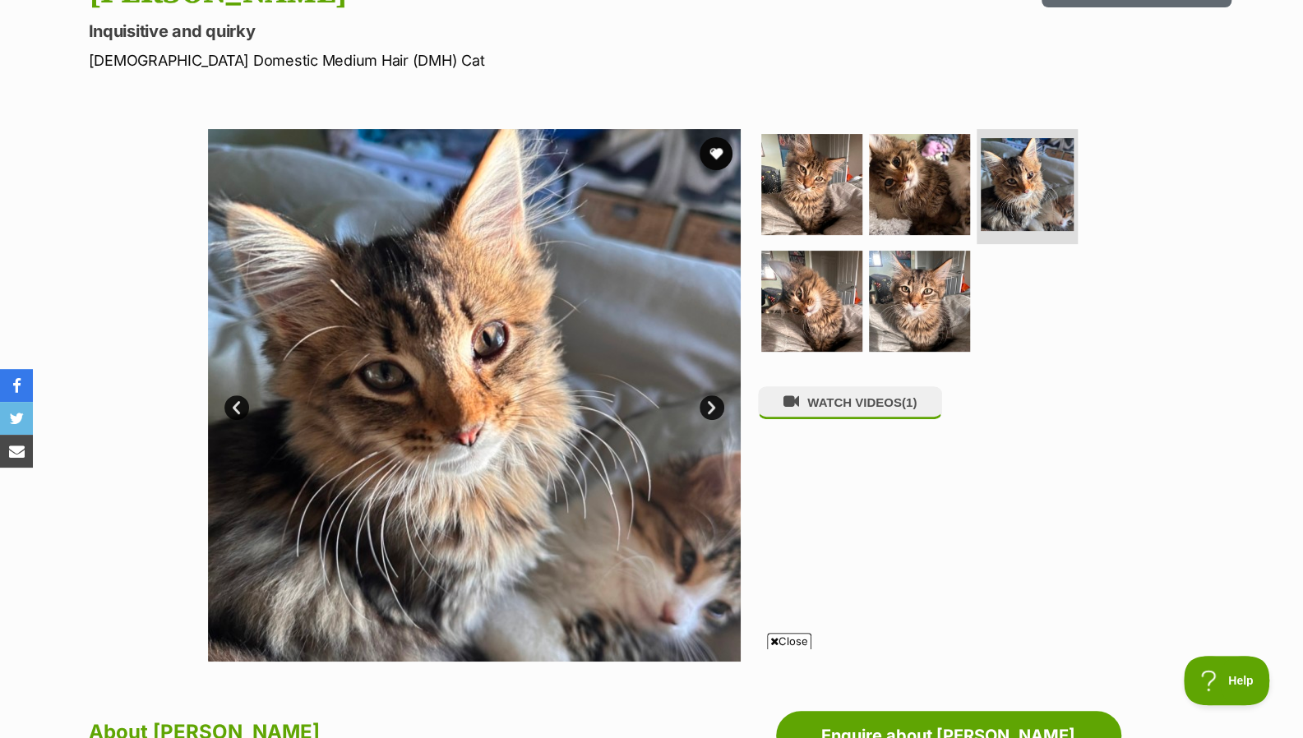
click at [704, 408] on link "Next" at bounding box center [711, 407] width 25 height 25
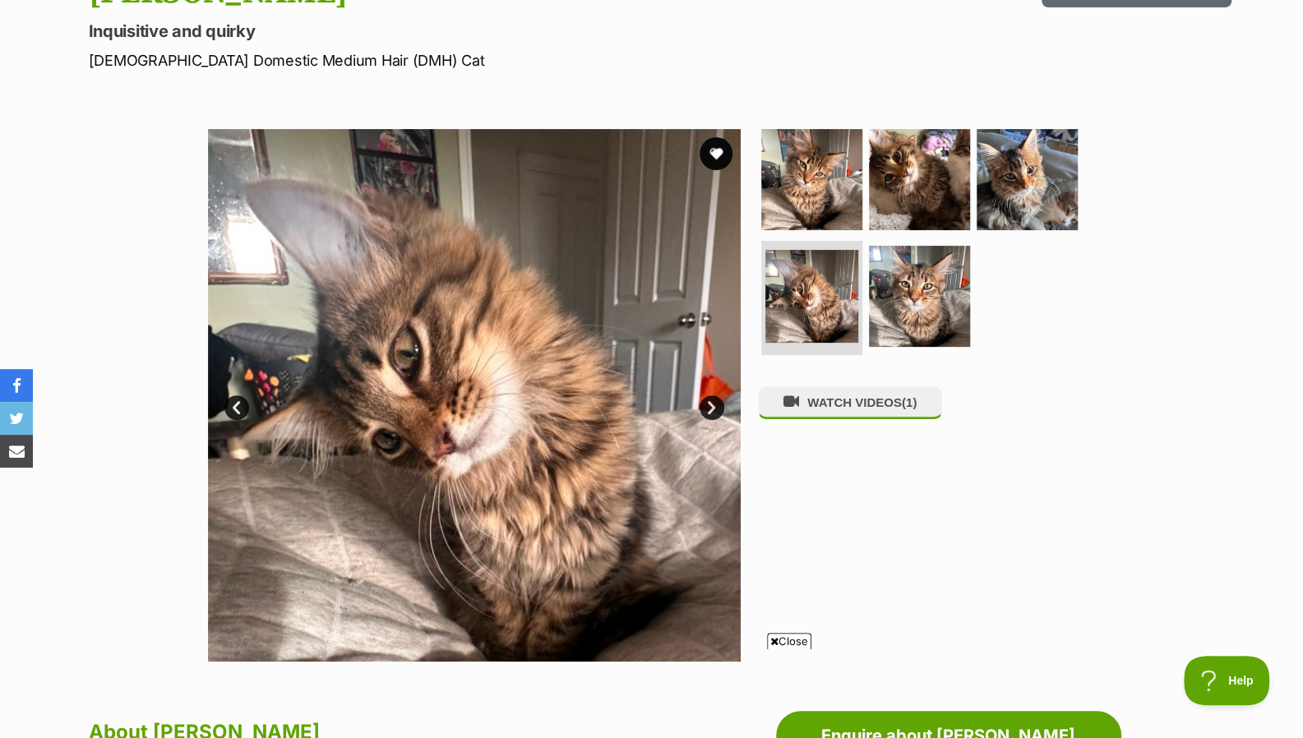
click at [704, 408] on link "Next" at bounding box center [711, 407] width 25 height 25
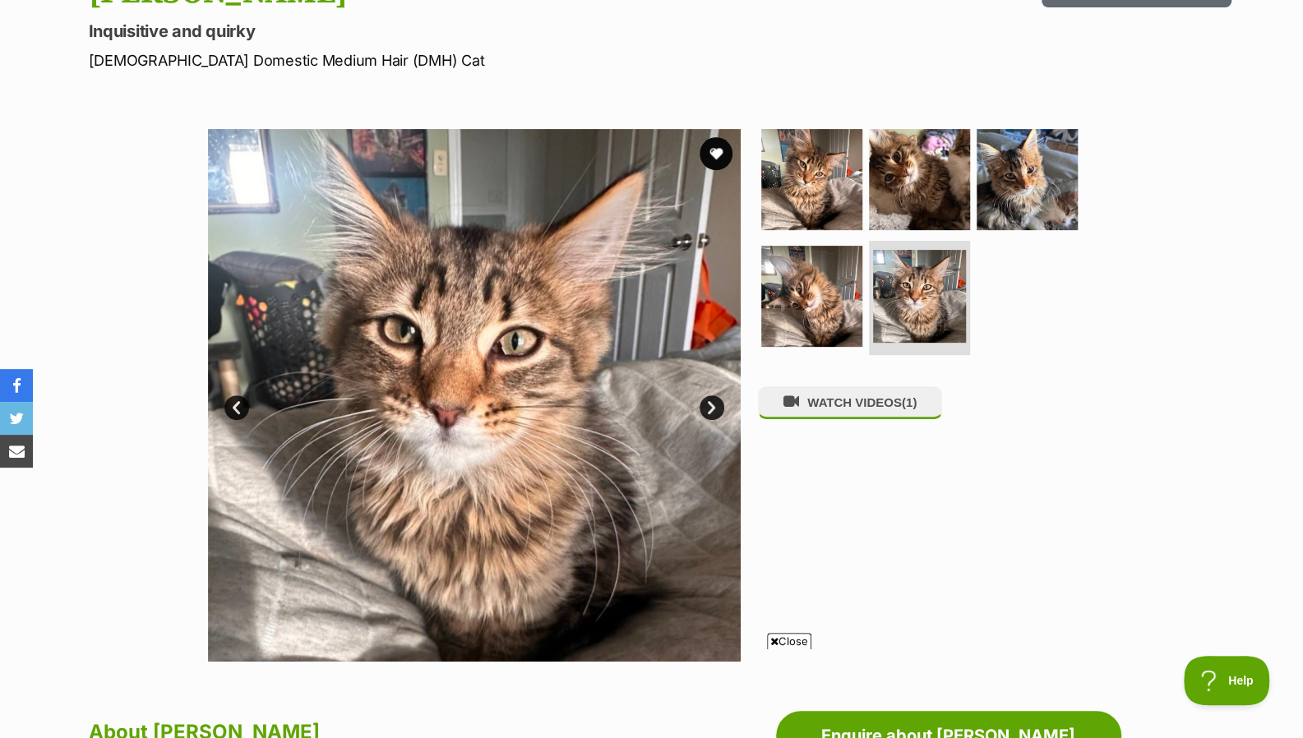
click at [853, 408] on button "WATCH VIDEOS (1)" at bounding box center [850, 402] width 184 height 32
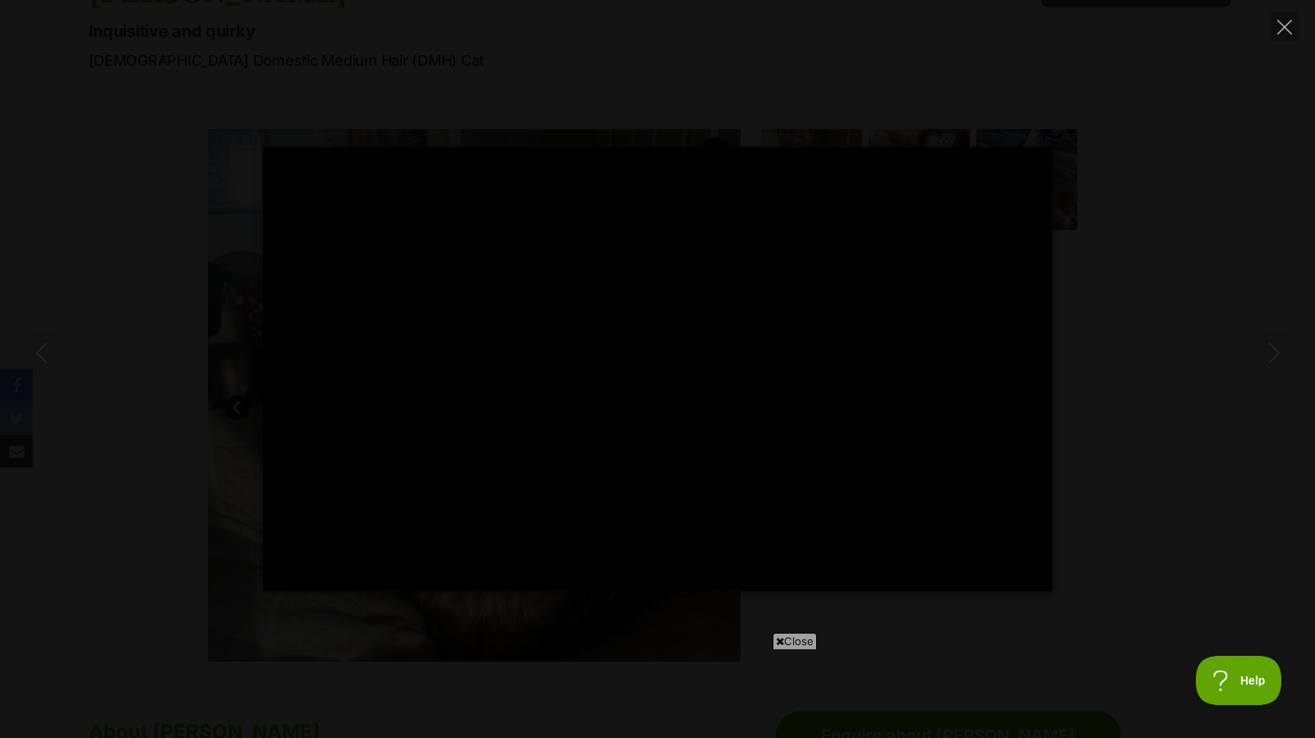
click at [1280, 29] on icon "Close" at bounding box center [1284, 27] width 15 height 15
type input "78.49"
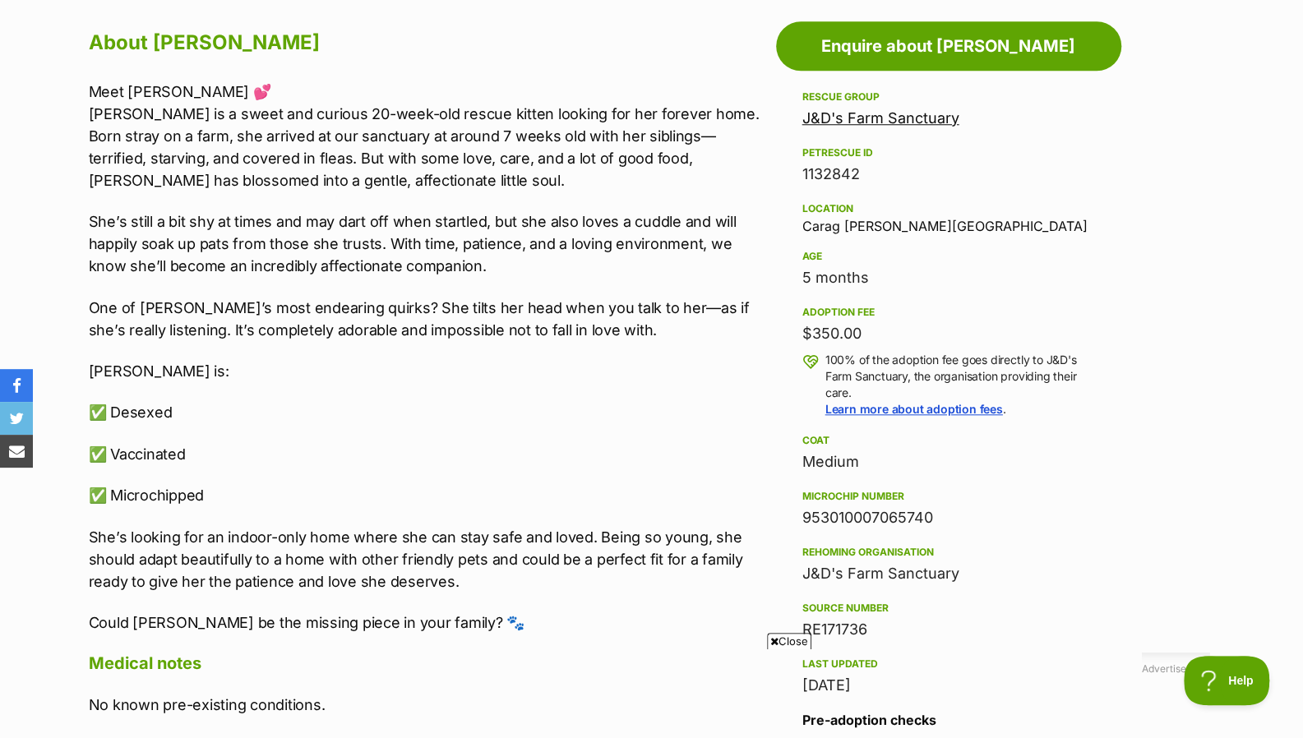
scroll to position [897, 0]
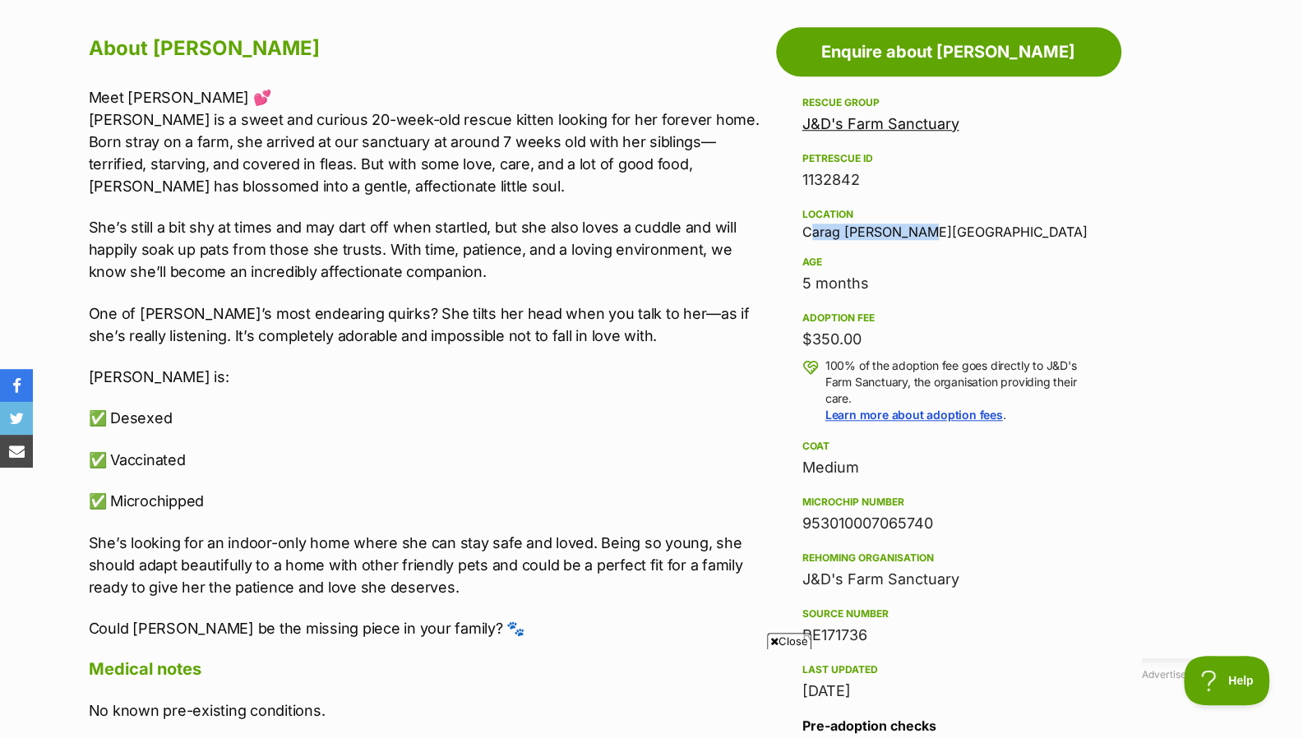
drag, startPoint x: 910, startPoint y: 233, endPoint x: 795, endPoint y: 234, distance: 115.1
click at [795, 234] on aside "Rescue group J&D's Farm Sanctuary PetRescue ID 1132842 Location Carag Carag, VI…" at bounding box center [948, 480] width 345 height 774
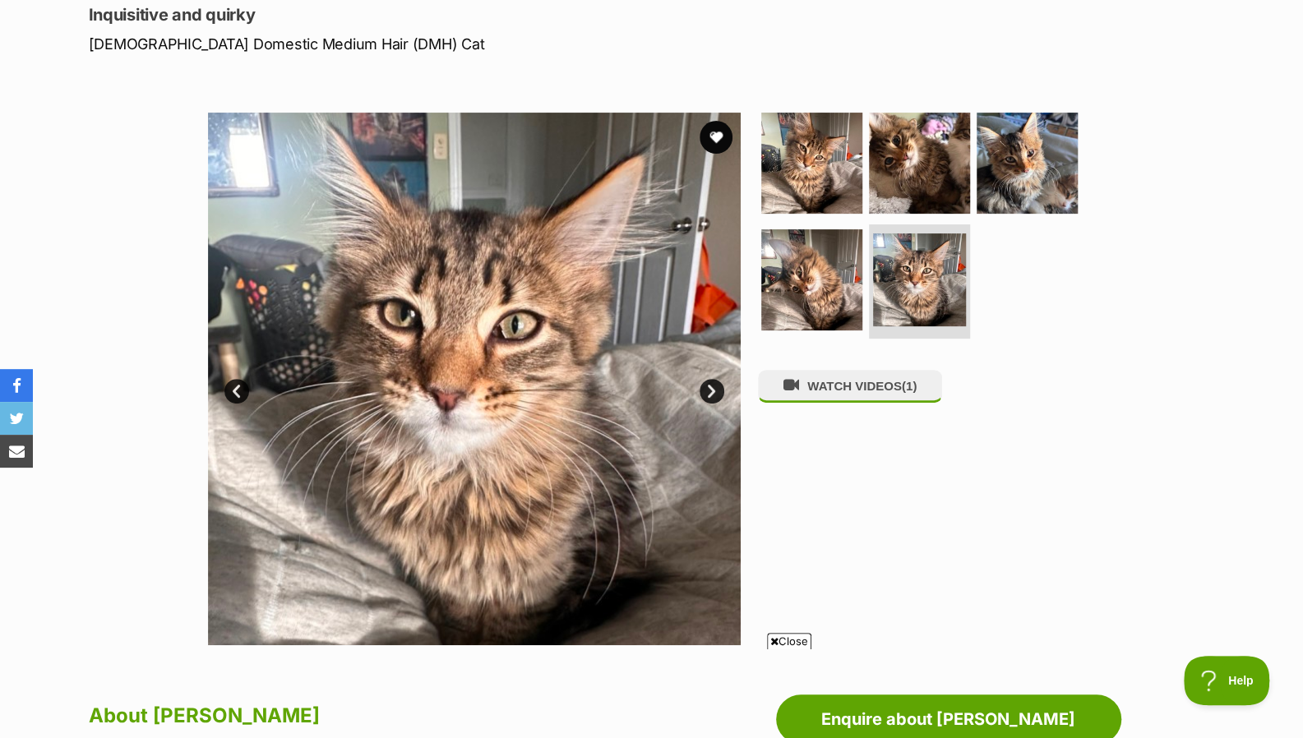
scroll to position [228, 0]
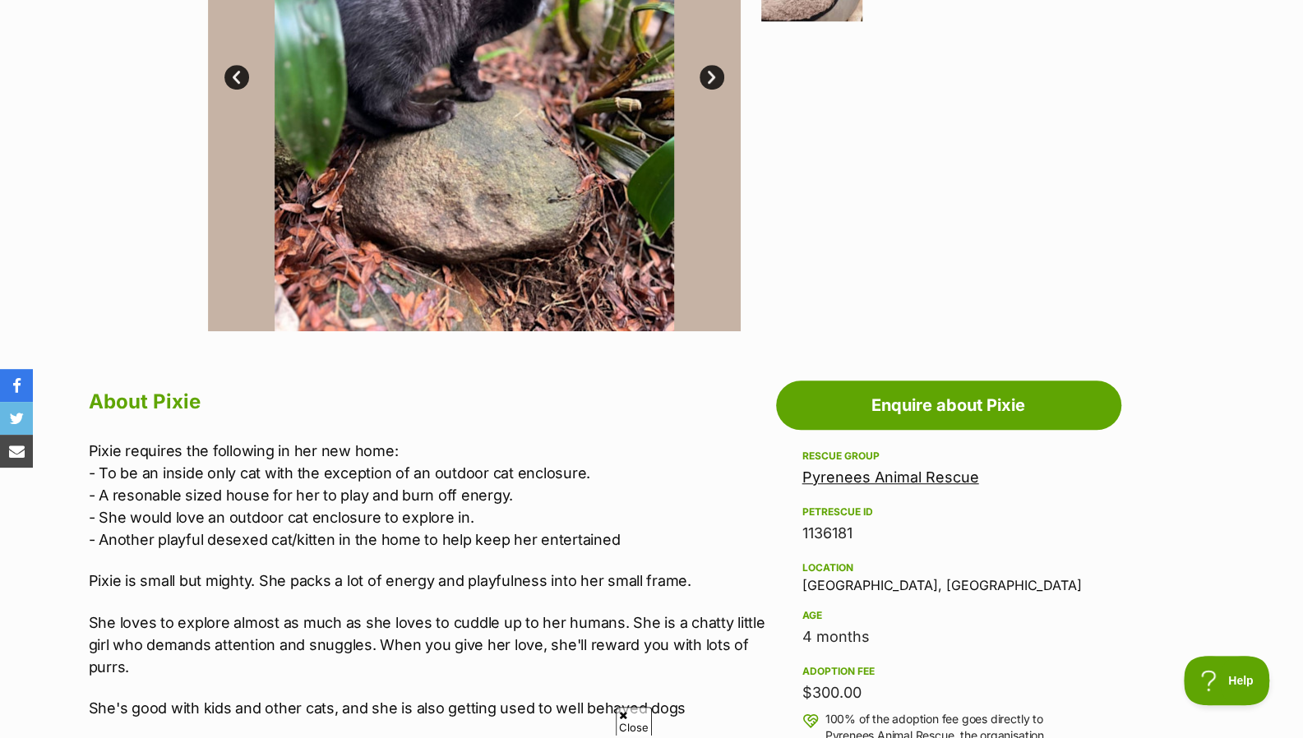
scroll to position [271, 0]
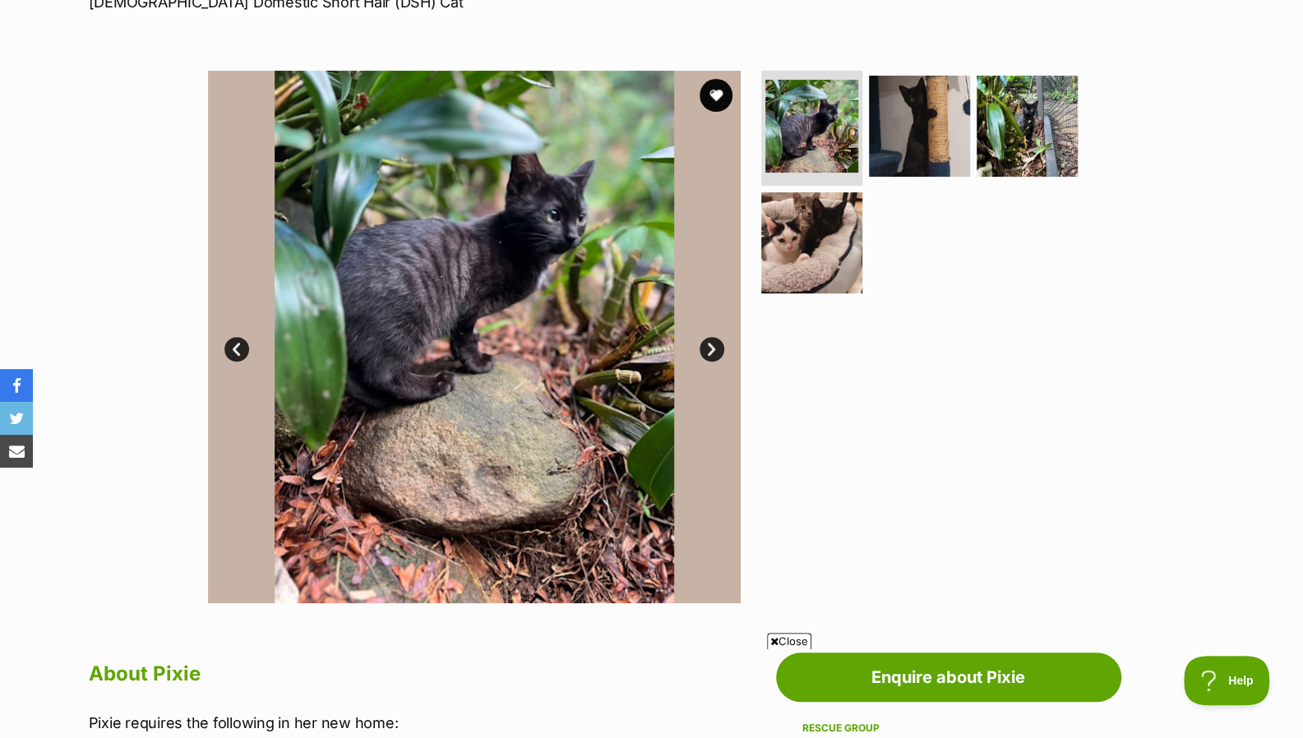
click at [704, 344] on link "Next" at bounding box center [711, 349] width 25 height 25
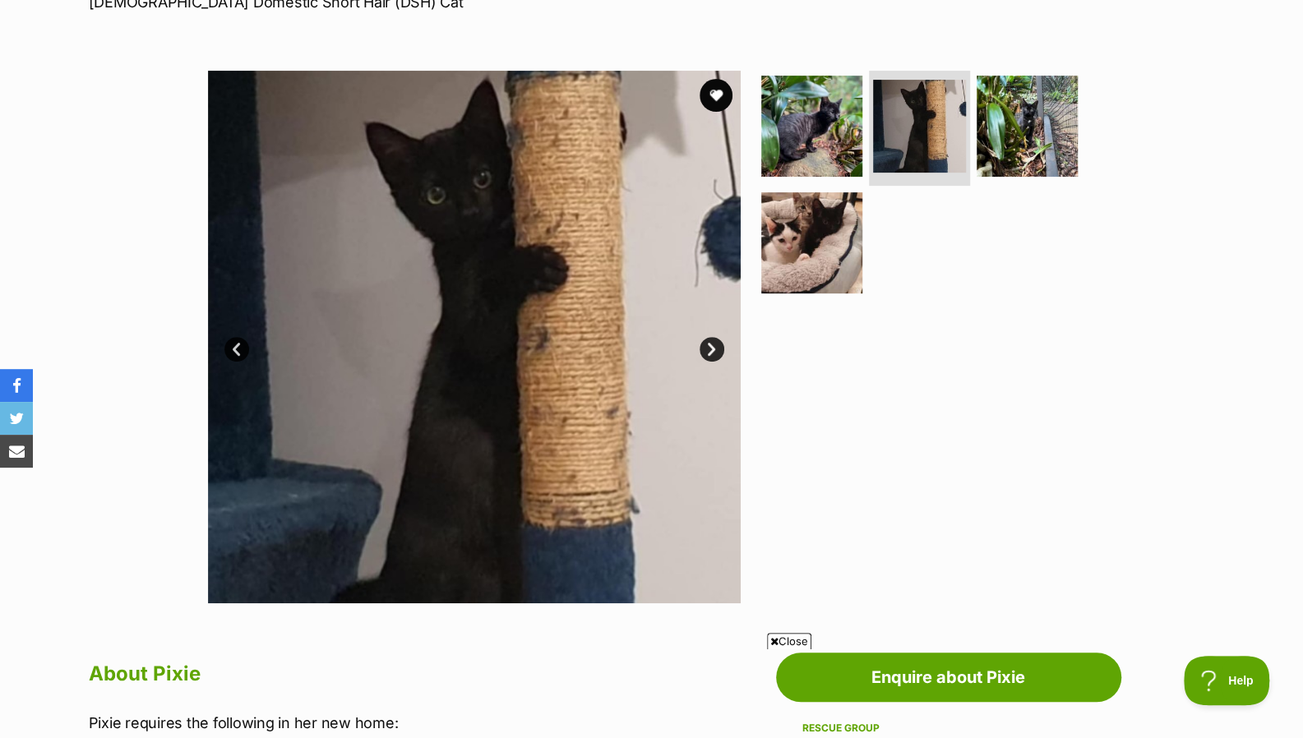
click at [704, 344] on link "Next" at bounding box center [711, 349] width 25 height 25
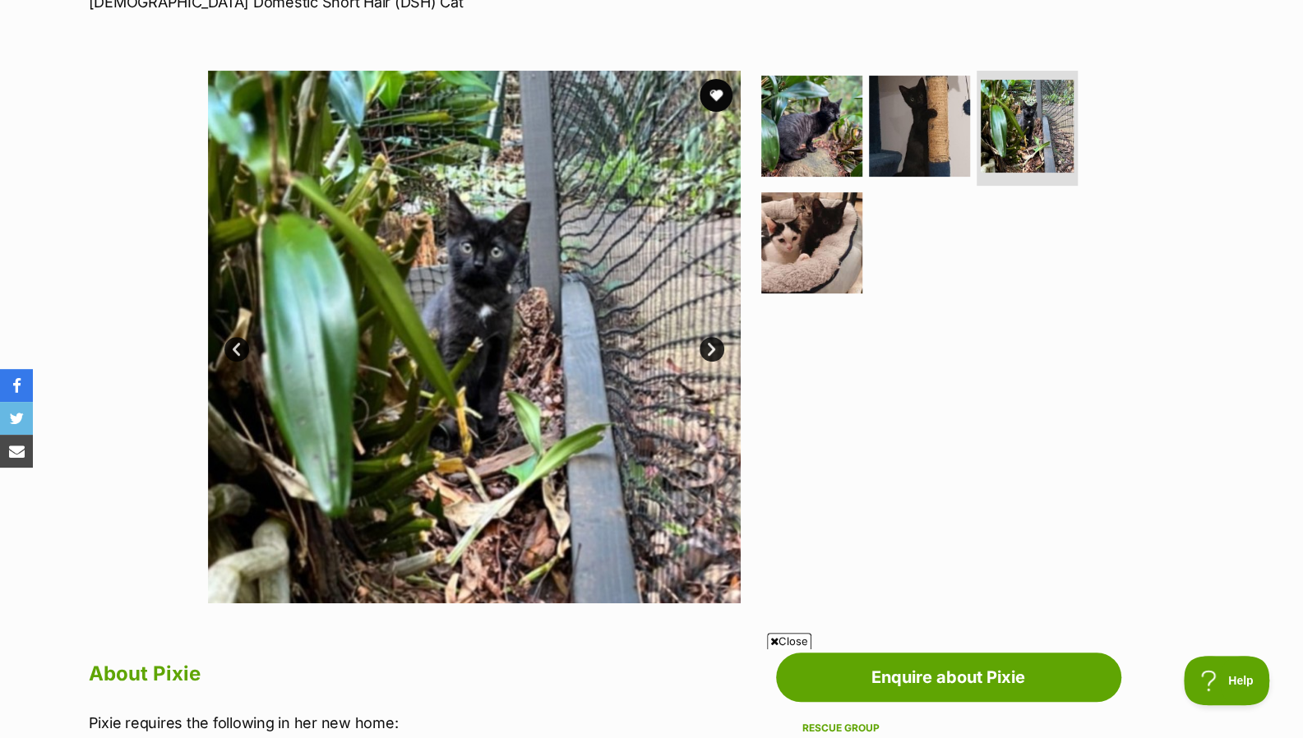
click at [704, 344] on link "Next" at bounding box center [711, 349] width 25 height 25
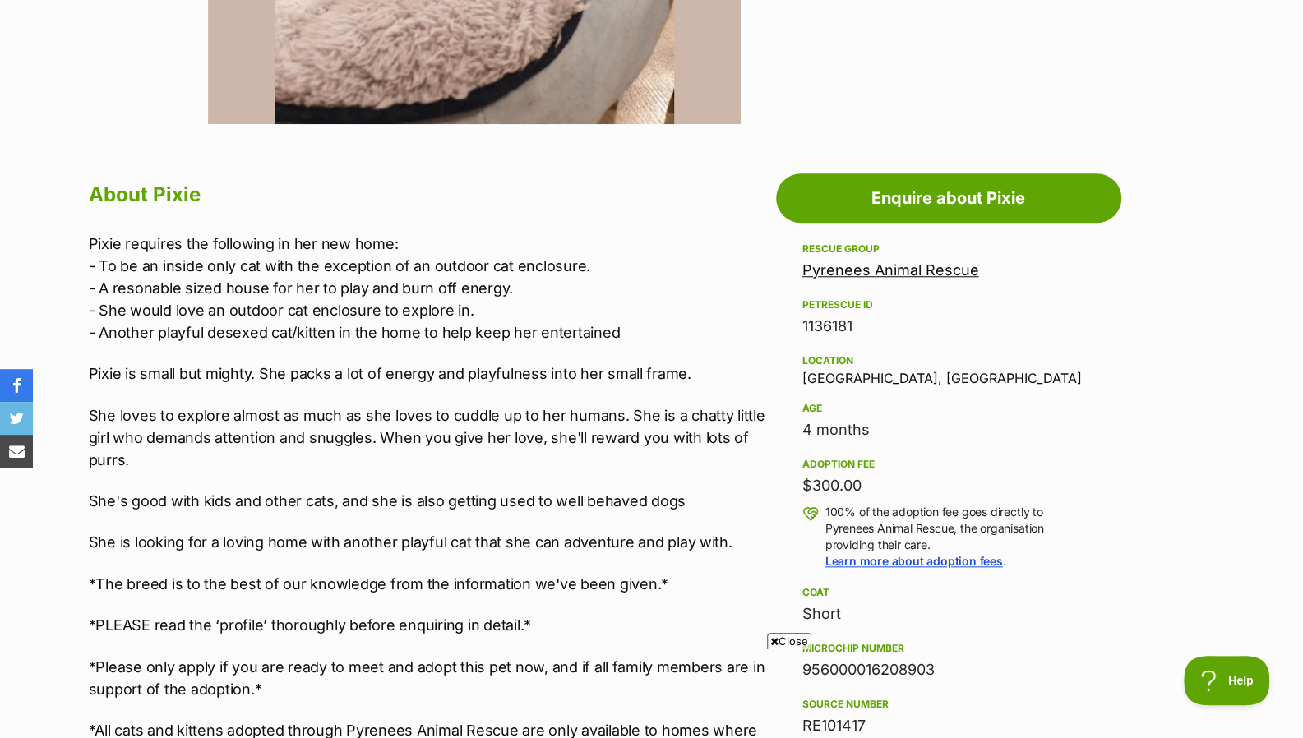
scroll to position [751, 0]
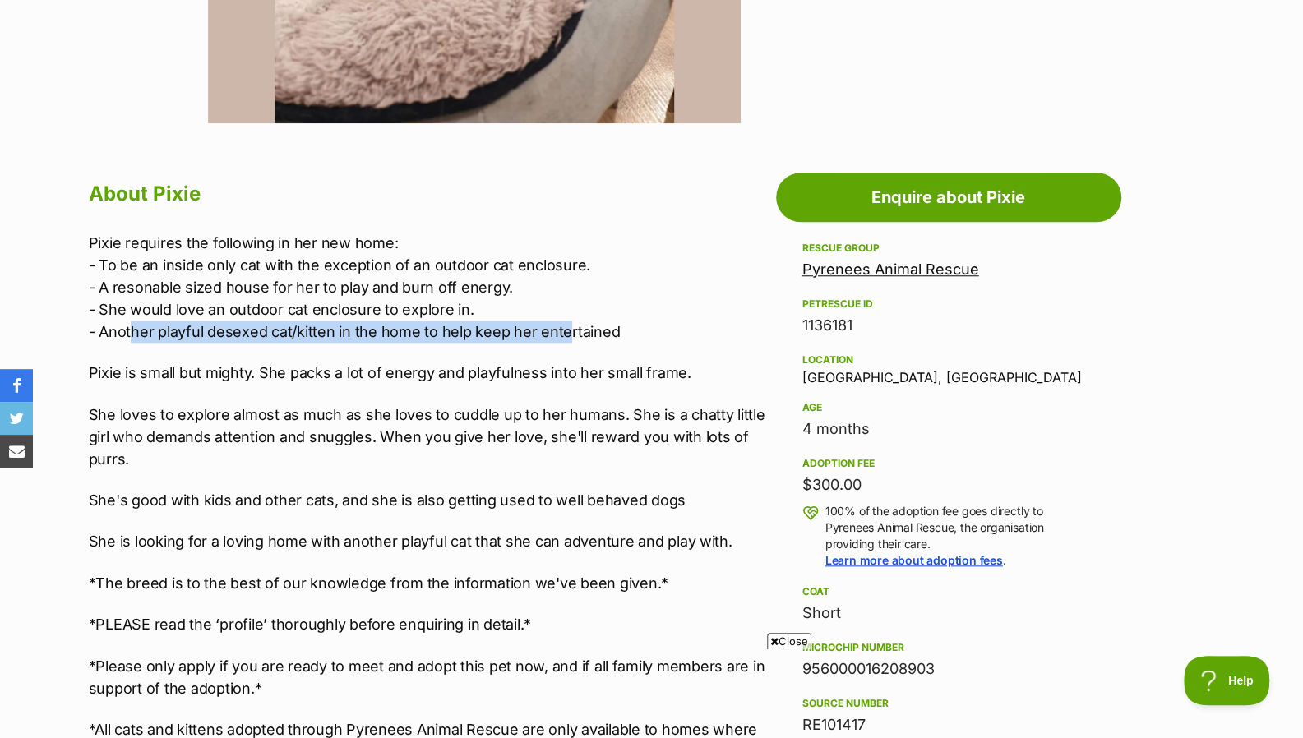
drag, startPoint x: 561, startPoint y: 339, endPoint x: 132, endPoint y: 330, distance: 429.1
click at [132, 330] on p "Pixie requires the following in her new home: - To be an inside only cat with t…" at bounding box center [428, 287] width 679 height 111
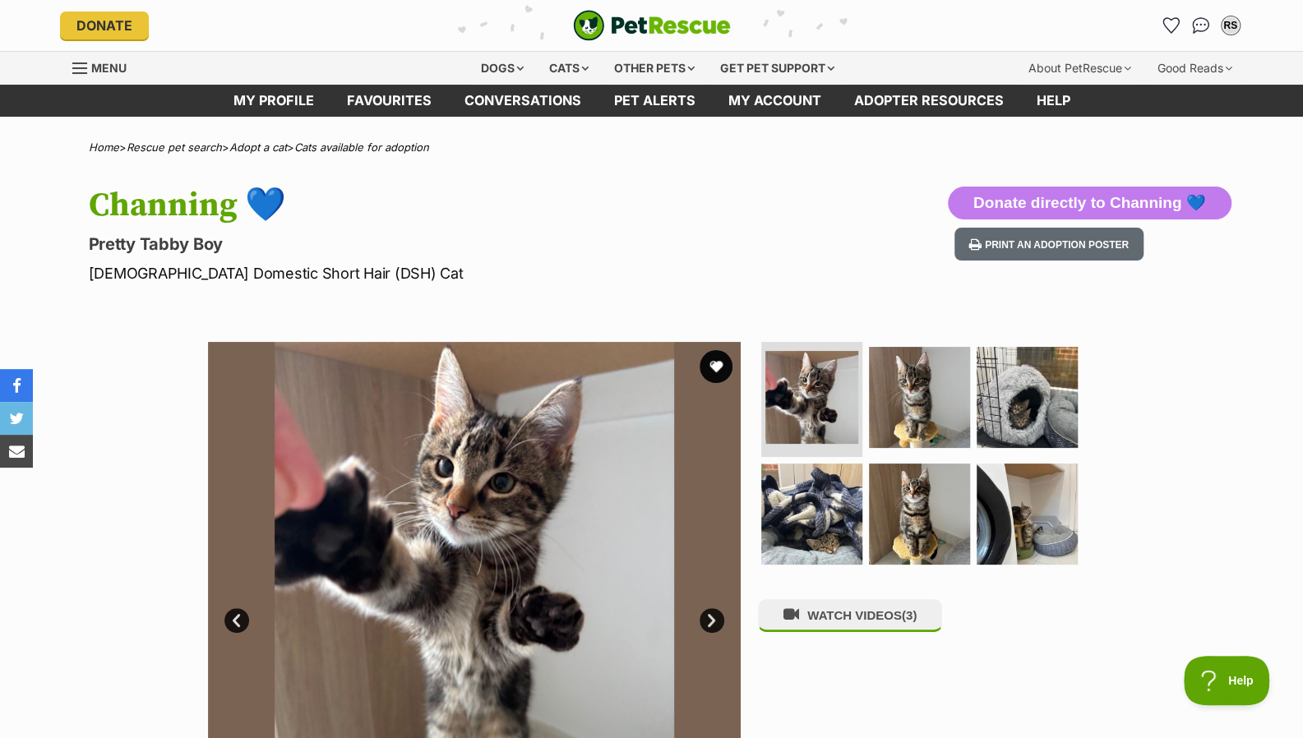
scroll to position [146, 0]
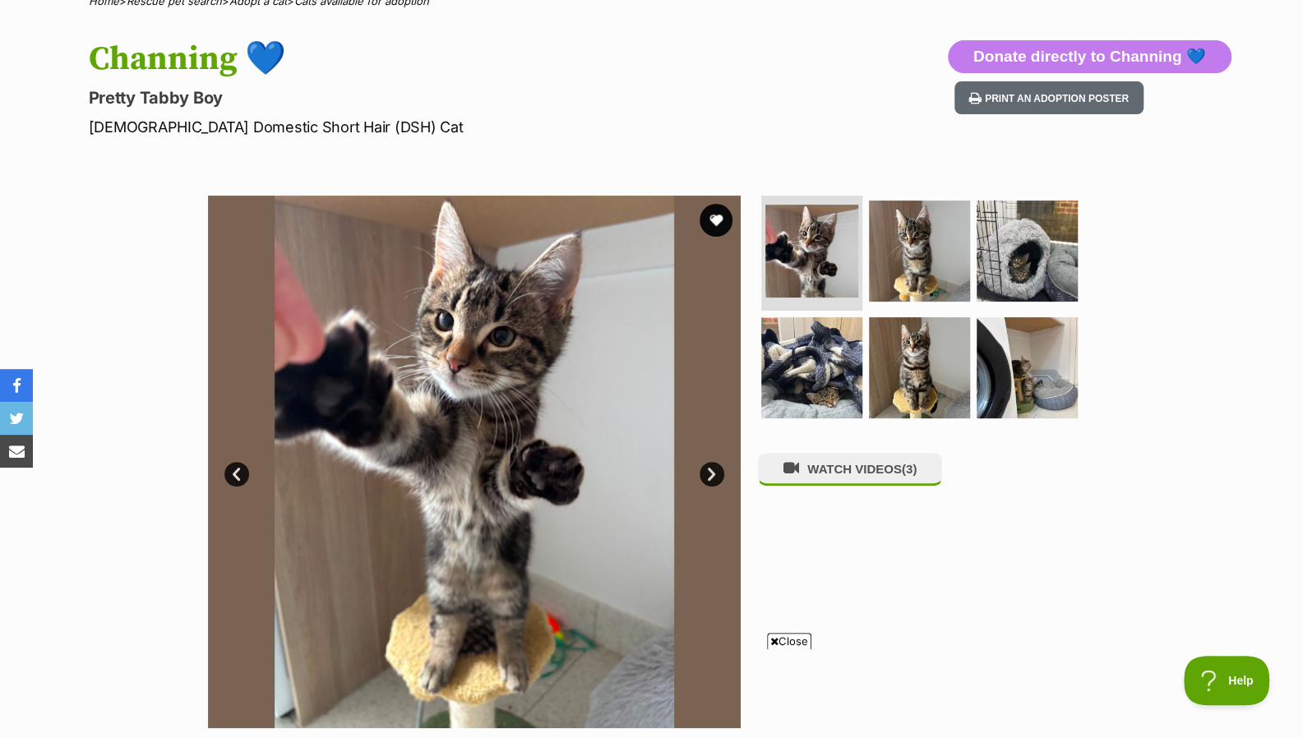
click at [715, 474] on link "Next" at bounding box center [711, 474] width 25 height 25
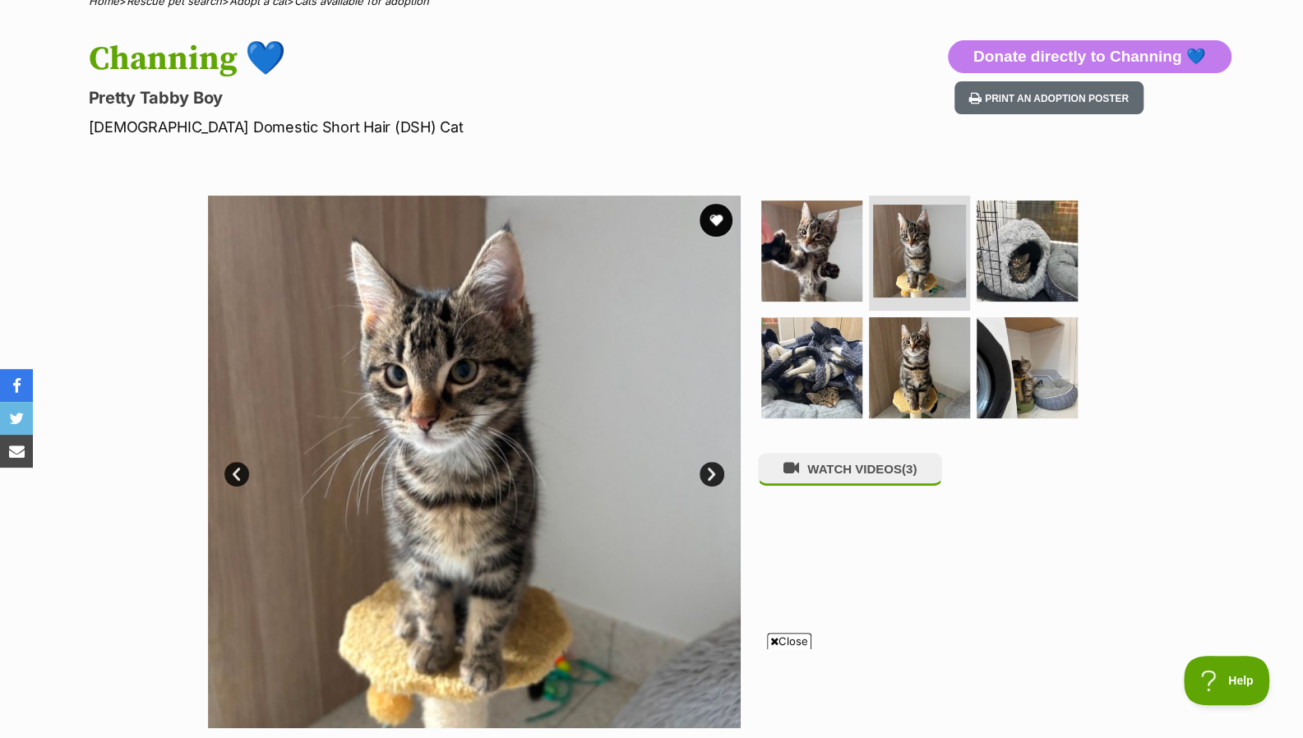
click at [715, 474] on link "Next" at bounding box center [711, 474] width 25 height 25
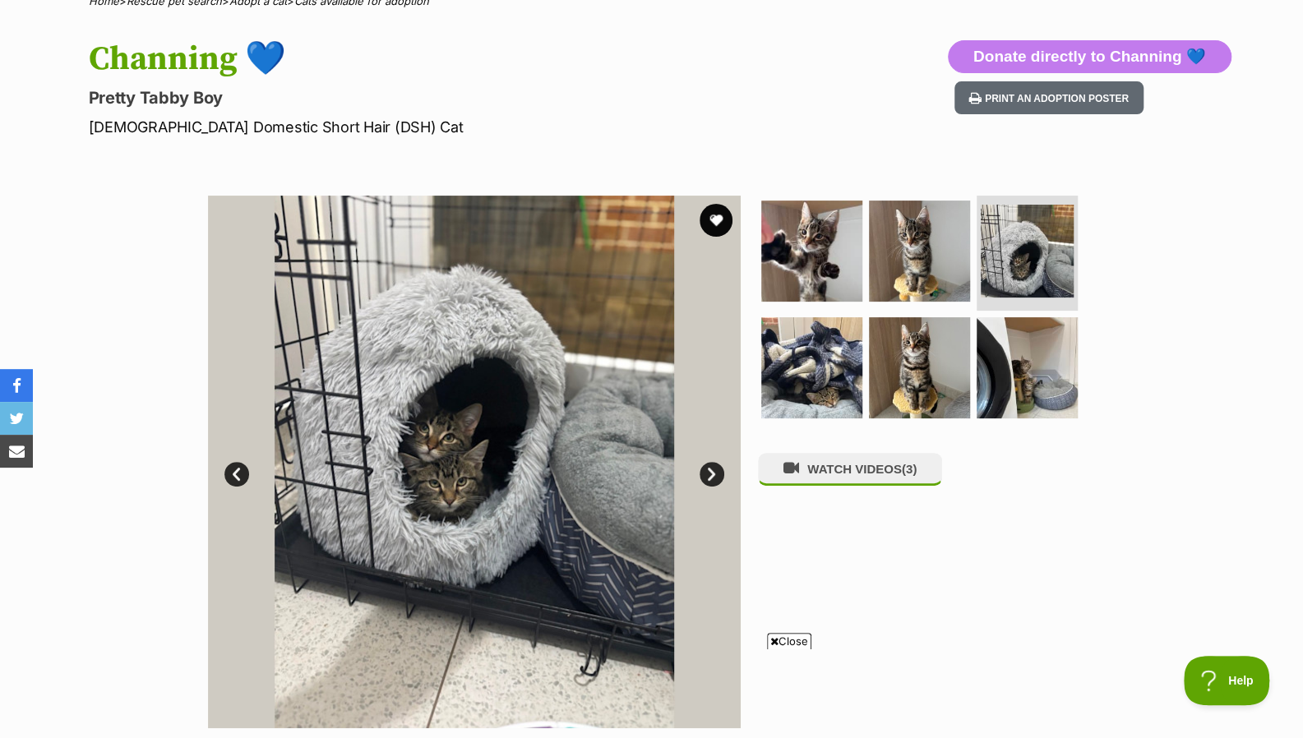
click at [715, 474] on link "Next" at bounding box center [711, 474] width 25 height 25
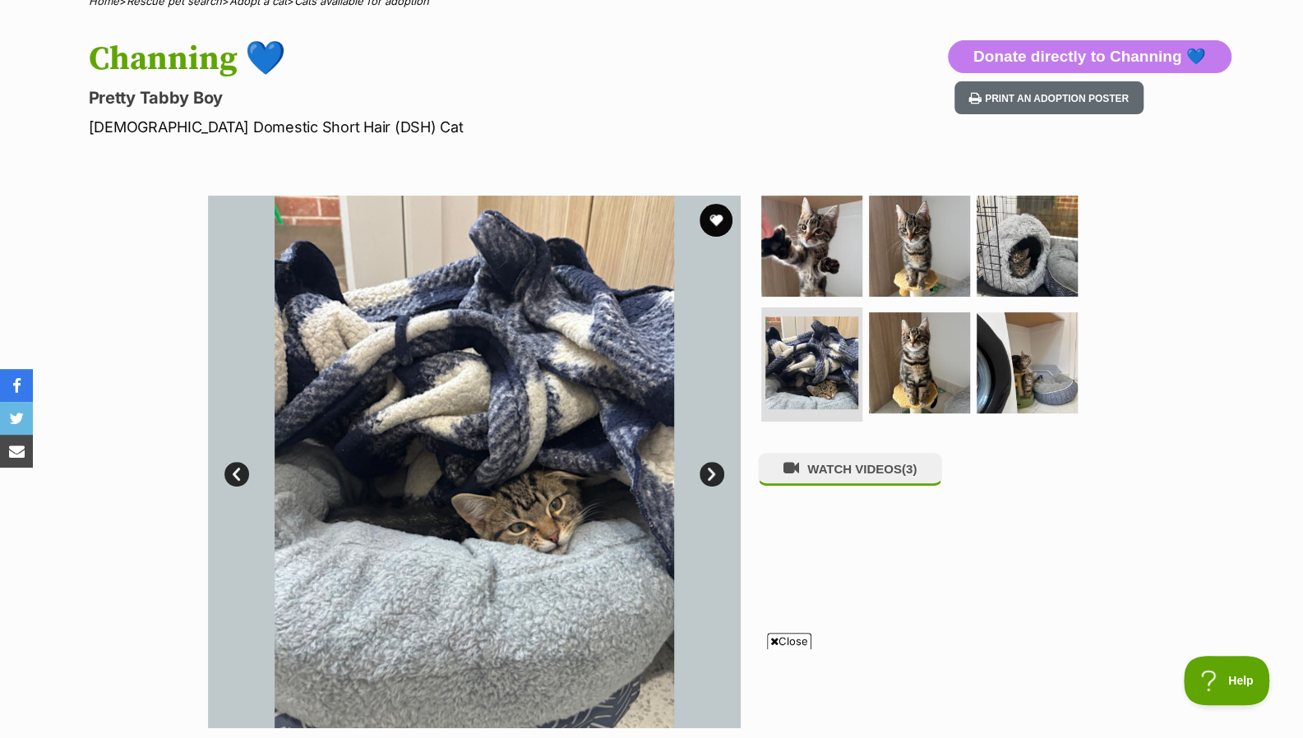
click at [715, 474] on link "Next" at bounding box center [711, 474] width 25 height 25
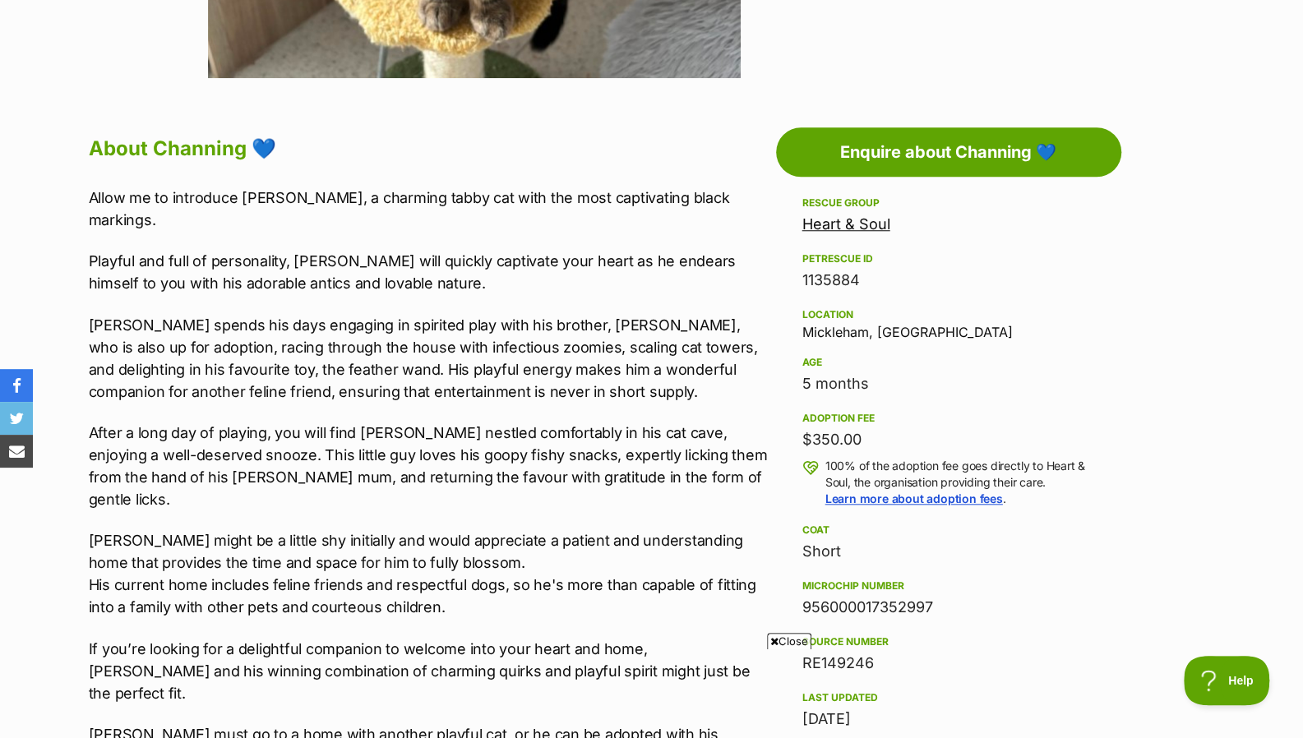
scroll to position [797, 0]
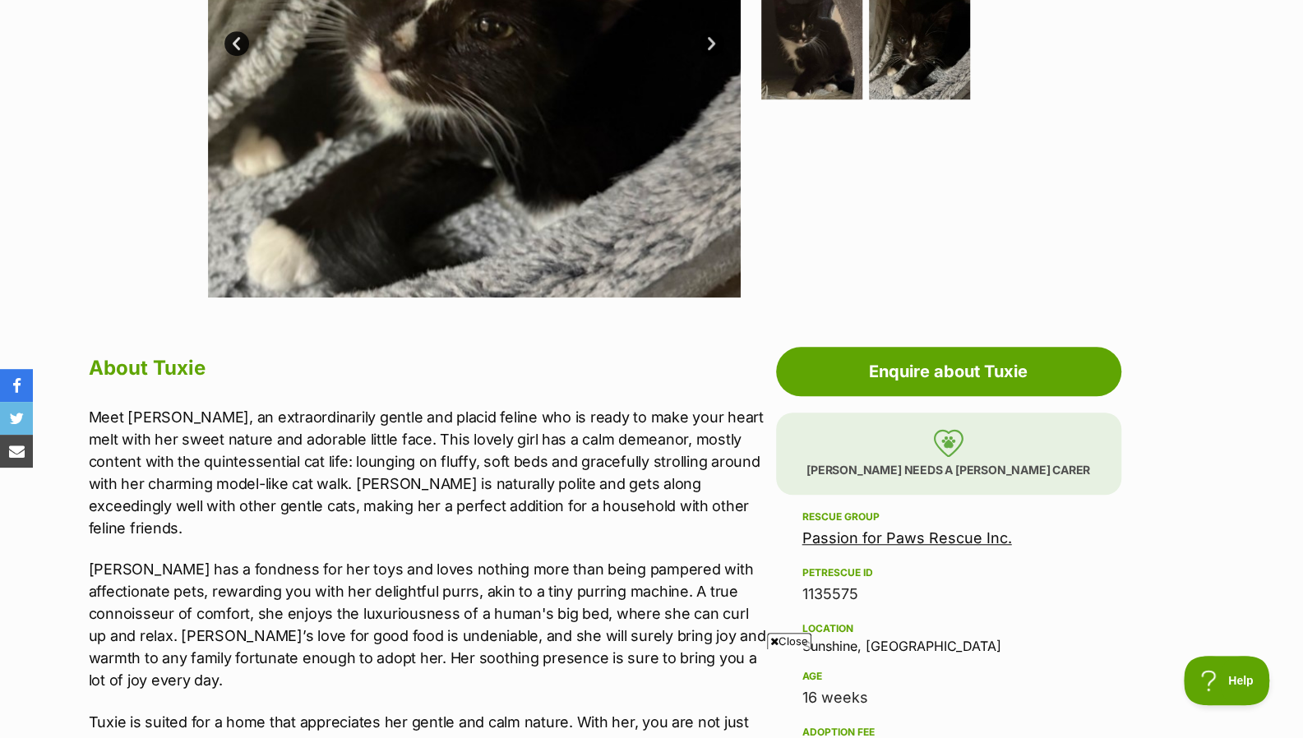
scroll to position [578, 0]
click at [957, 454] on img at bounding box center [948, 442] width 30 height 28
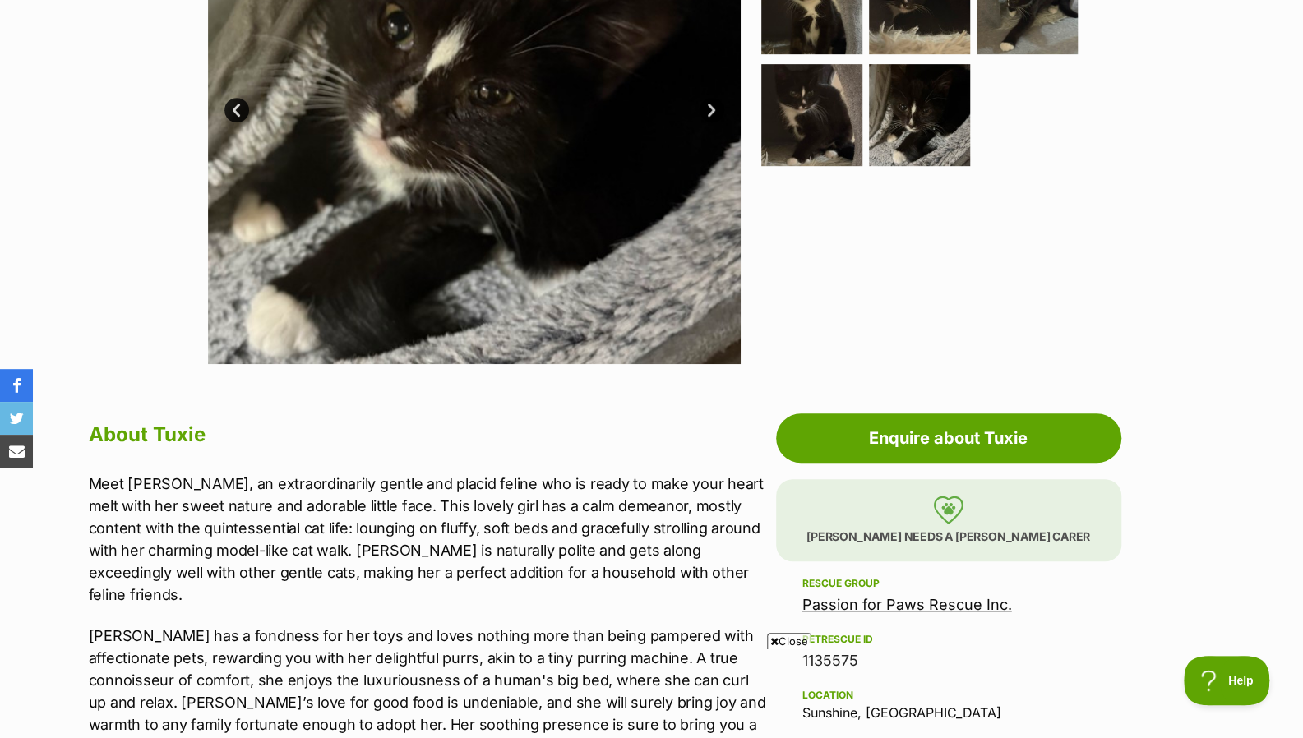
scroll to position [606, 0]
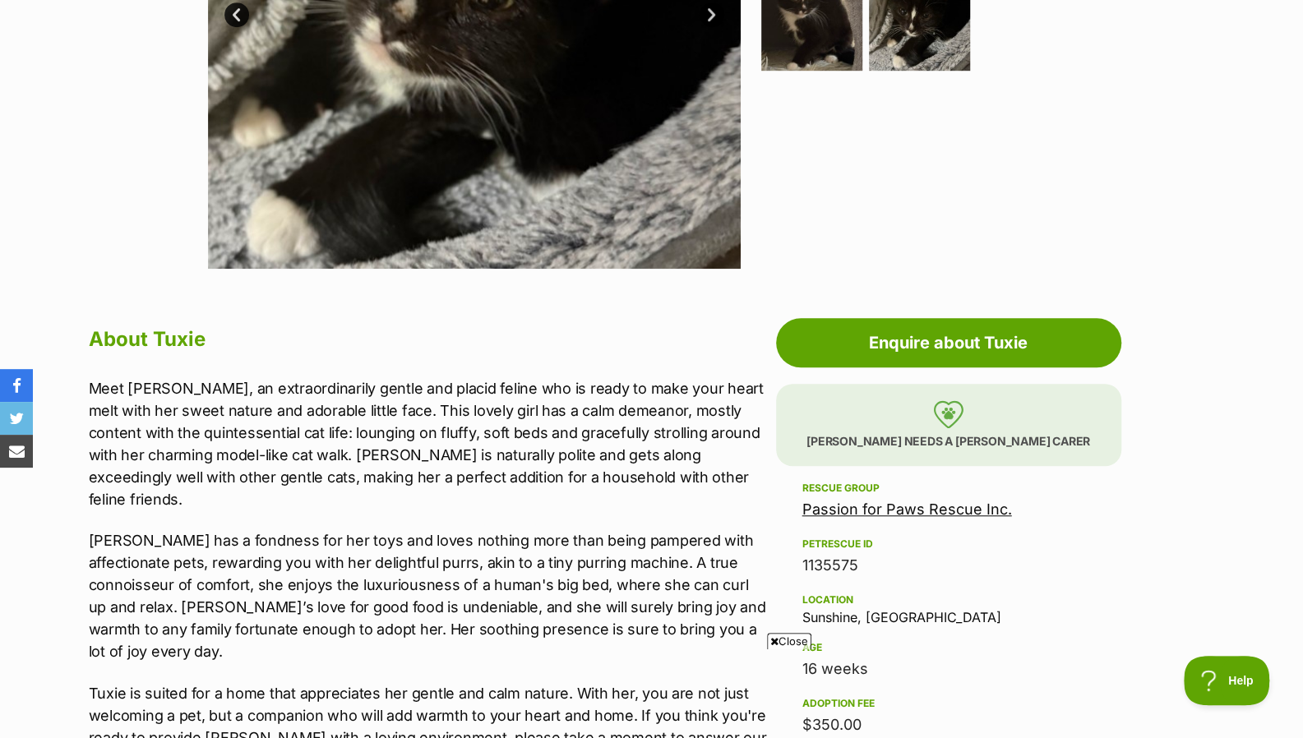
click at [946, 417] on img at bounding box center [948, 414] width 30 height 28
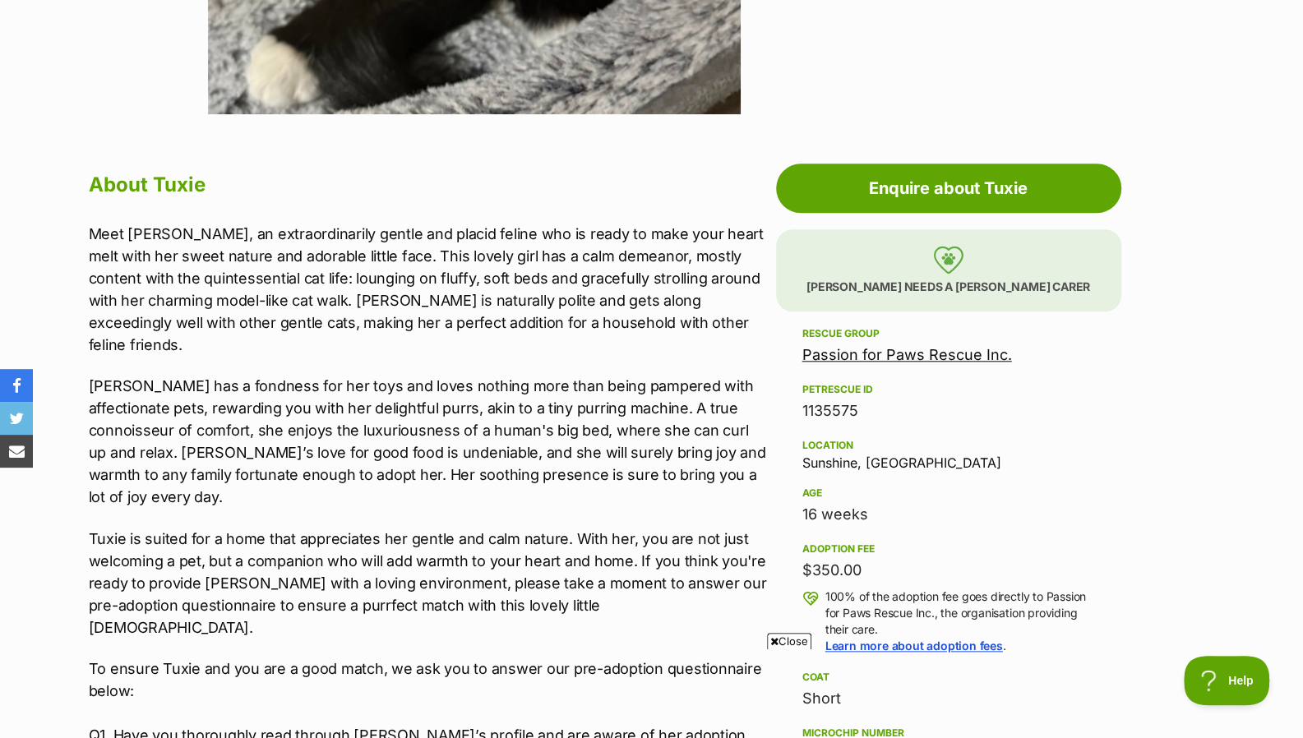
scroll to position [765, 0]
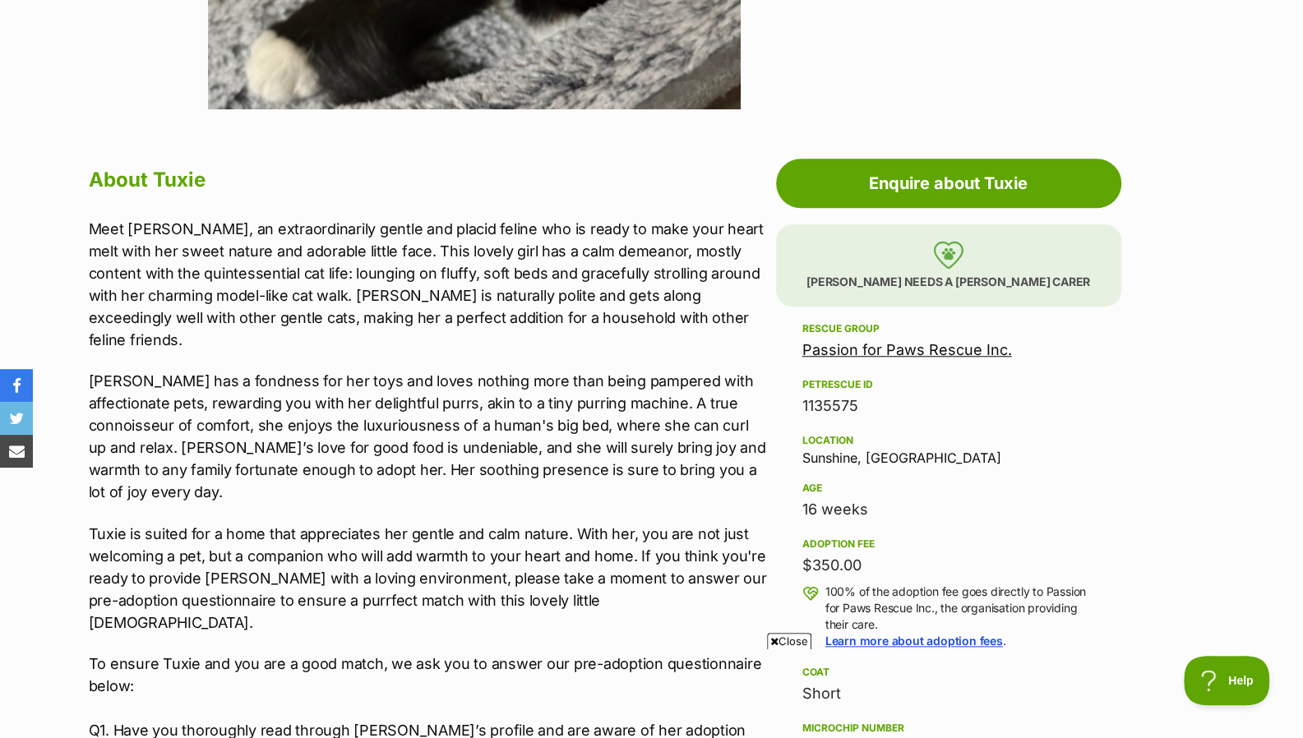
click at [874, 341] on link "Passion for Paws Rescue Inc." at bounding box center [907, 349] width 210 height 17
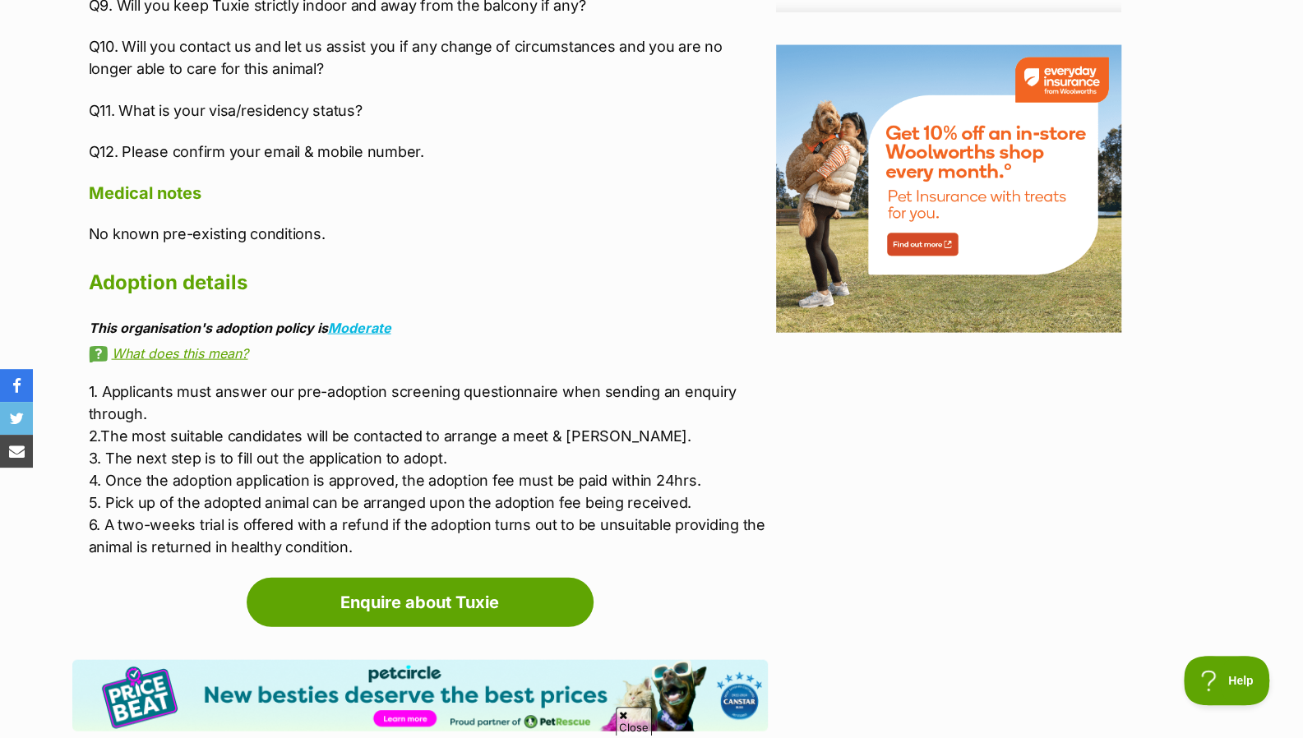
scroll to position [0, 0]
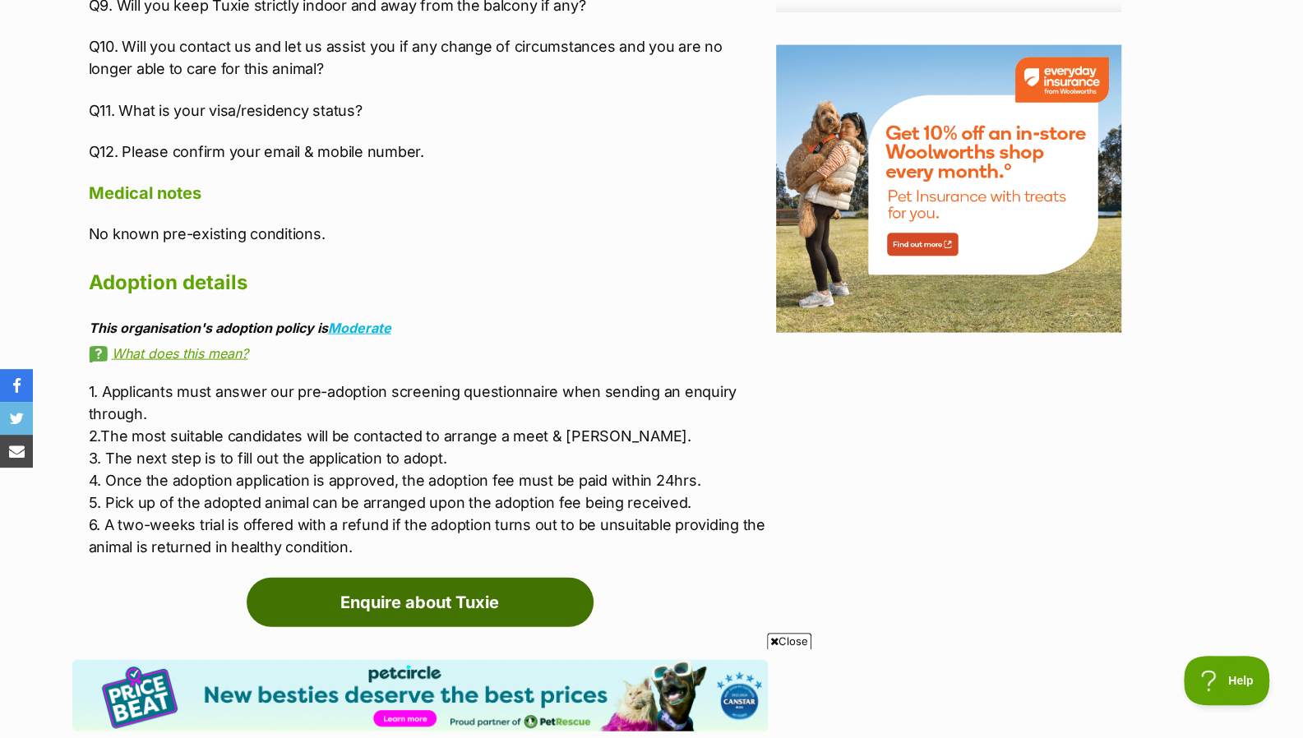
click at [346, 578] on link "Enquire about Tuxie" at bounding box center [420, 602] width 347 height 49
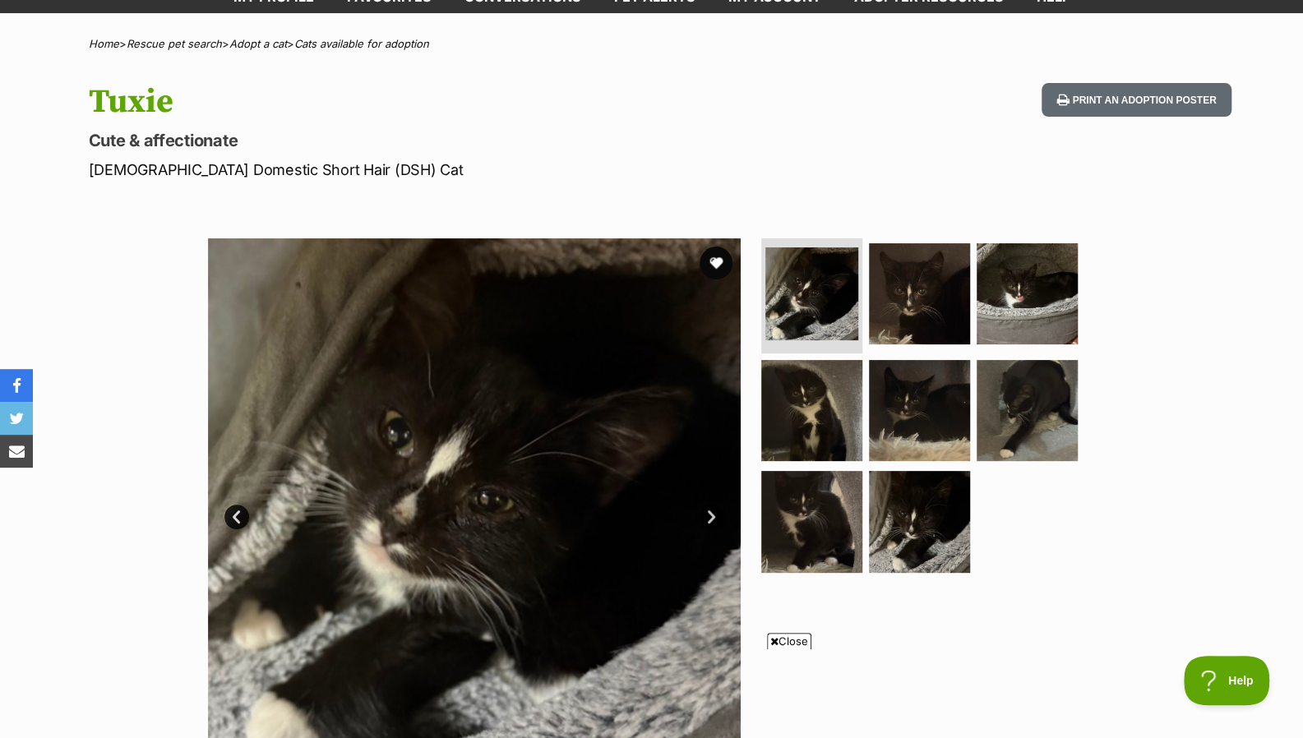
click at [707, 269] on button "favourite" at bounding box center [715, 263] width 33 height 33
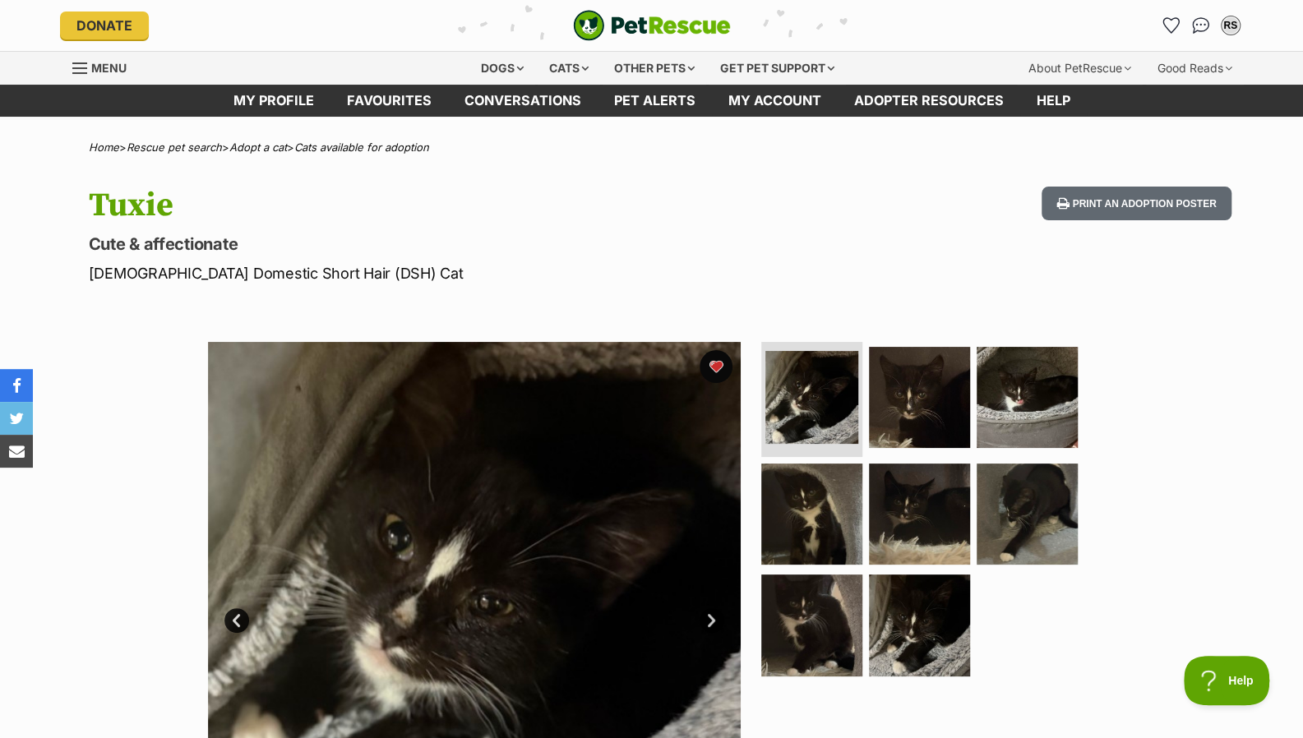
click at [1170, 32] on icon "Favourites" at bounding box center [1171, 25] width 16 height 15
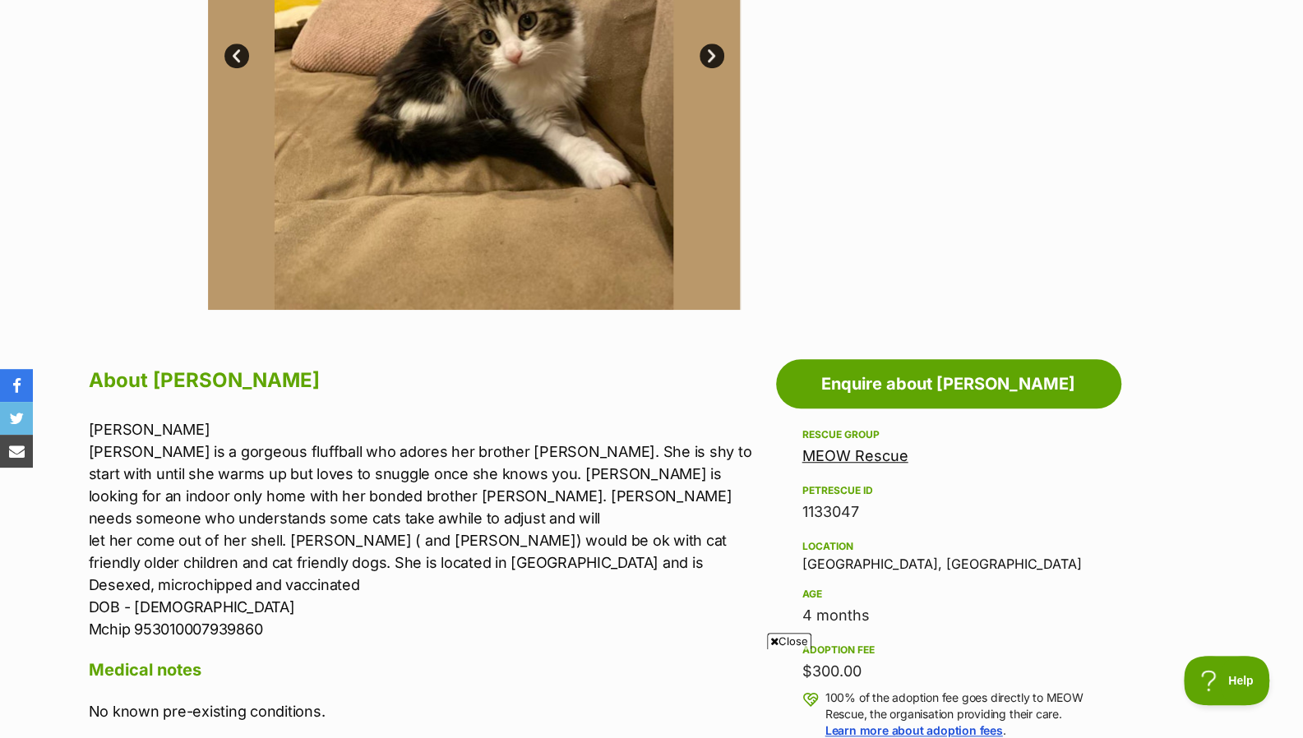
scroll to position [565, 0]
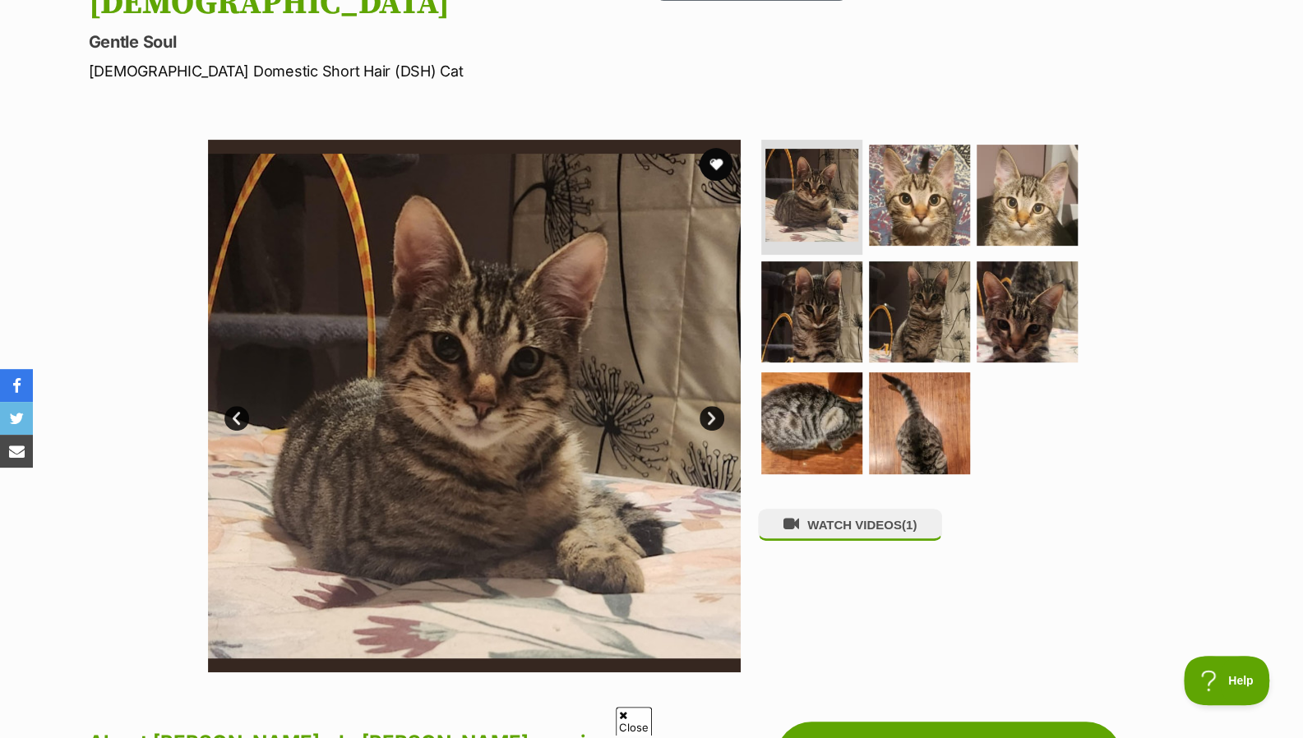
click at [716, 406] on link "Next" at bounding box center [711, 418] width 25 height 25
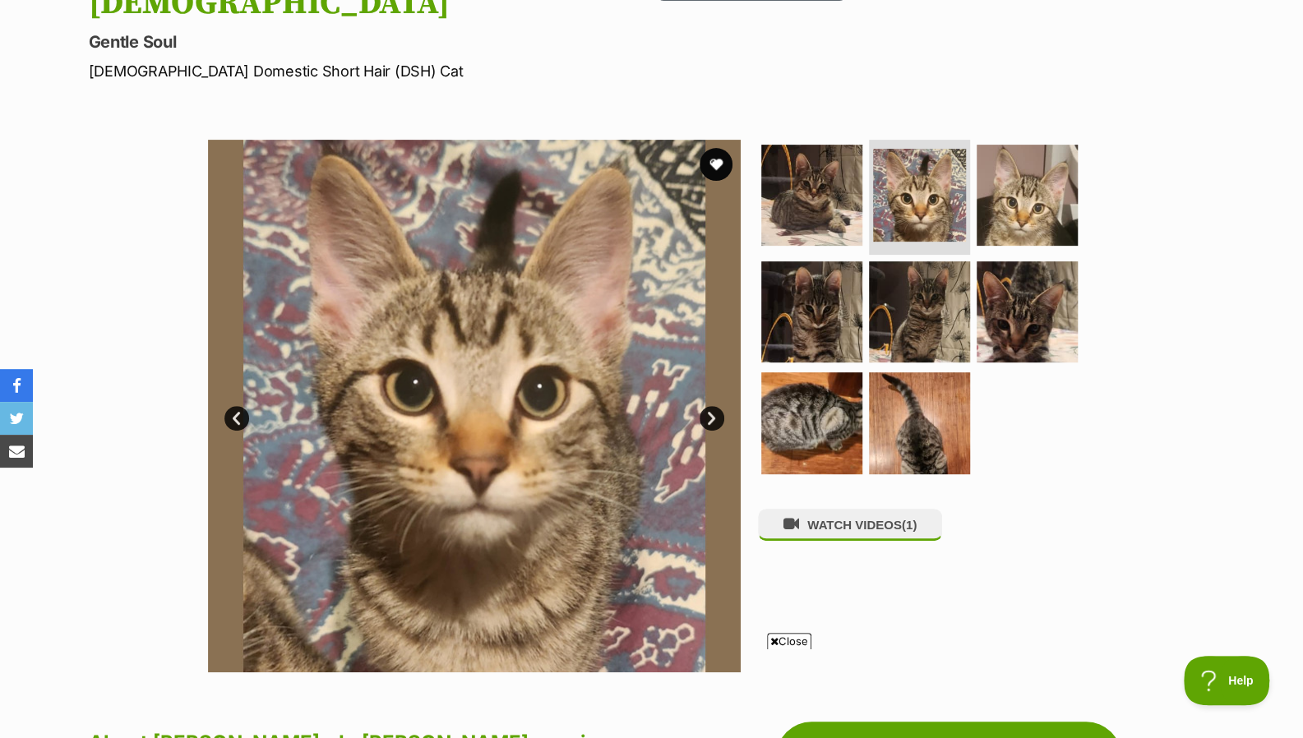
click at [716, 406] on link "Next" at bounding box center [711, 418] width 25 height 25
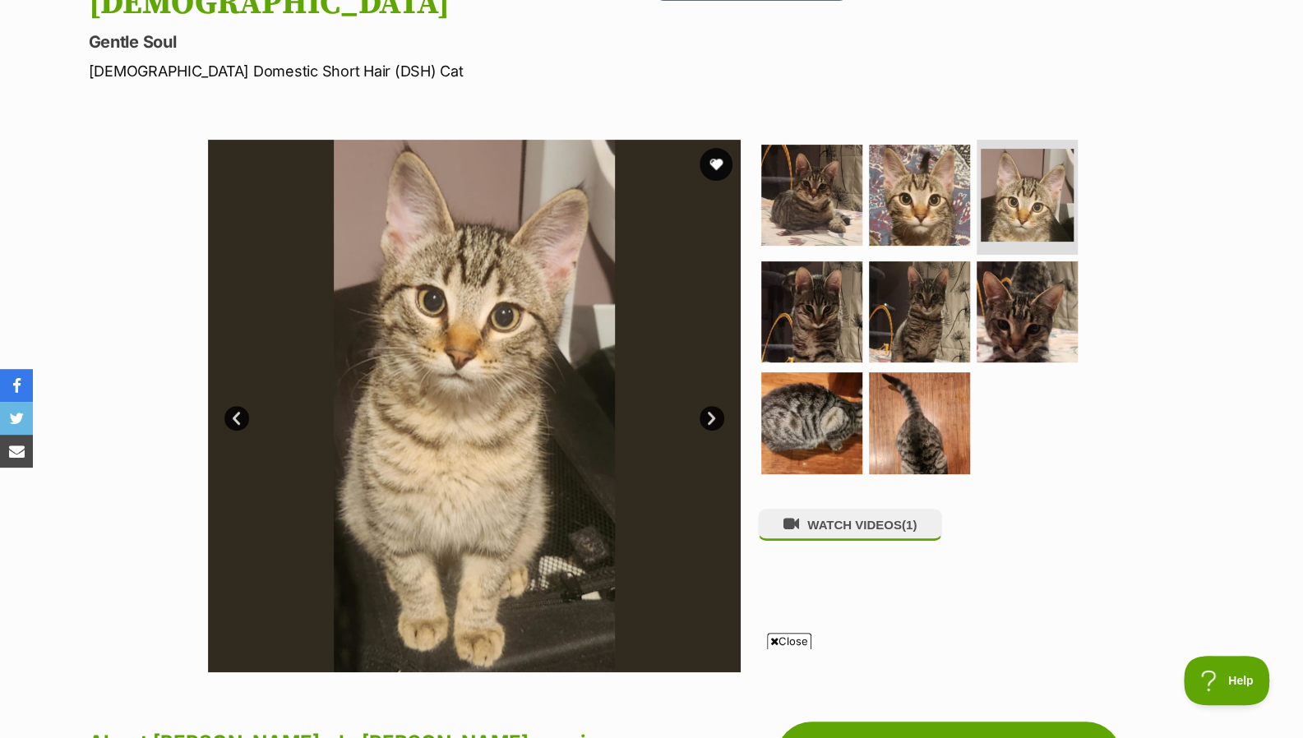
click at [716, 406] on link "Next" at bounding box center [711, 418] width 25 height 25
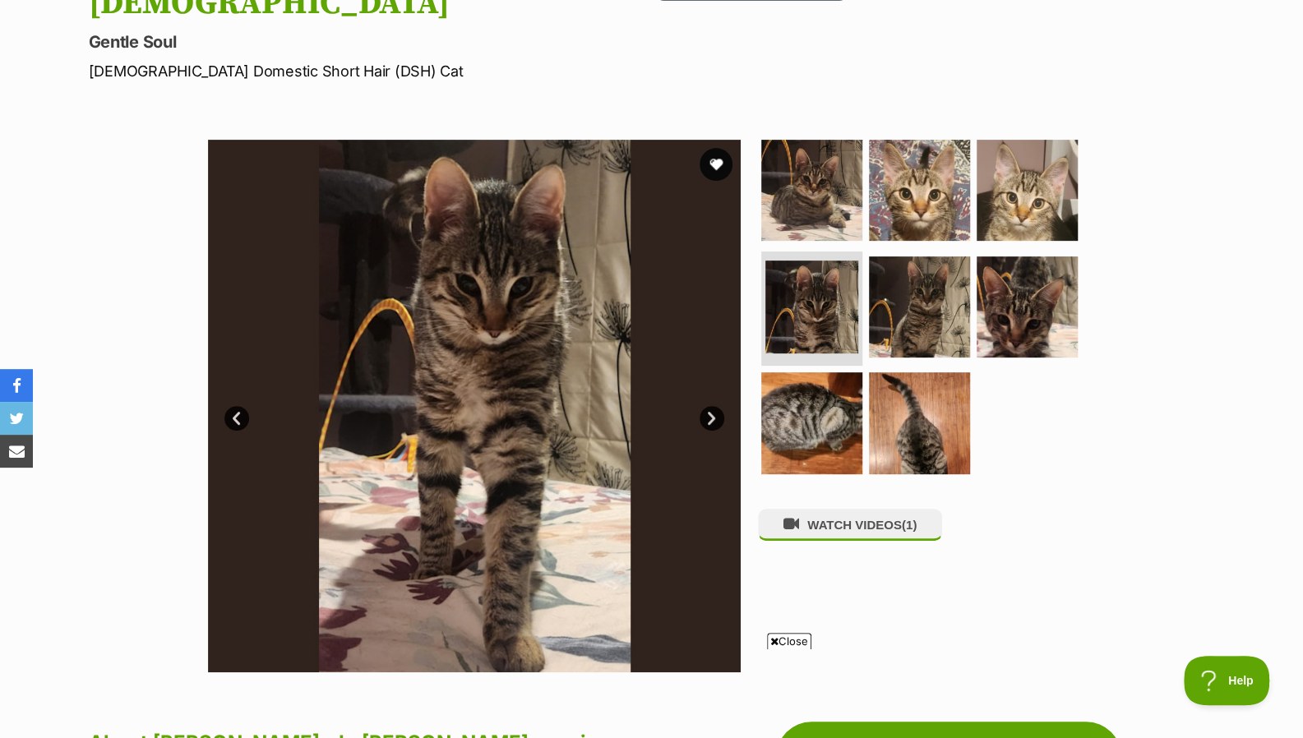
click at [716, 406] on link "Next" at bounding box center [711, 418] width 25 height 25
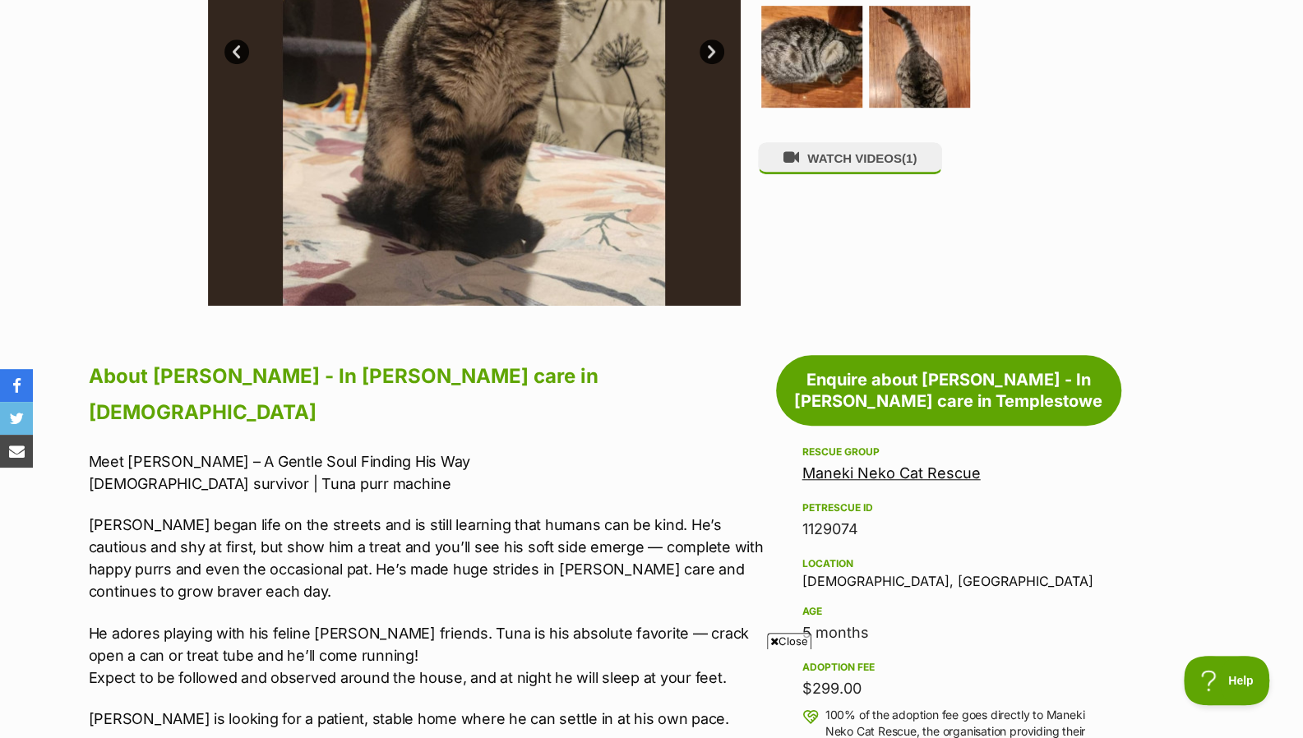
scroll to position [646, 0]
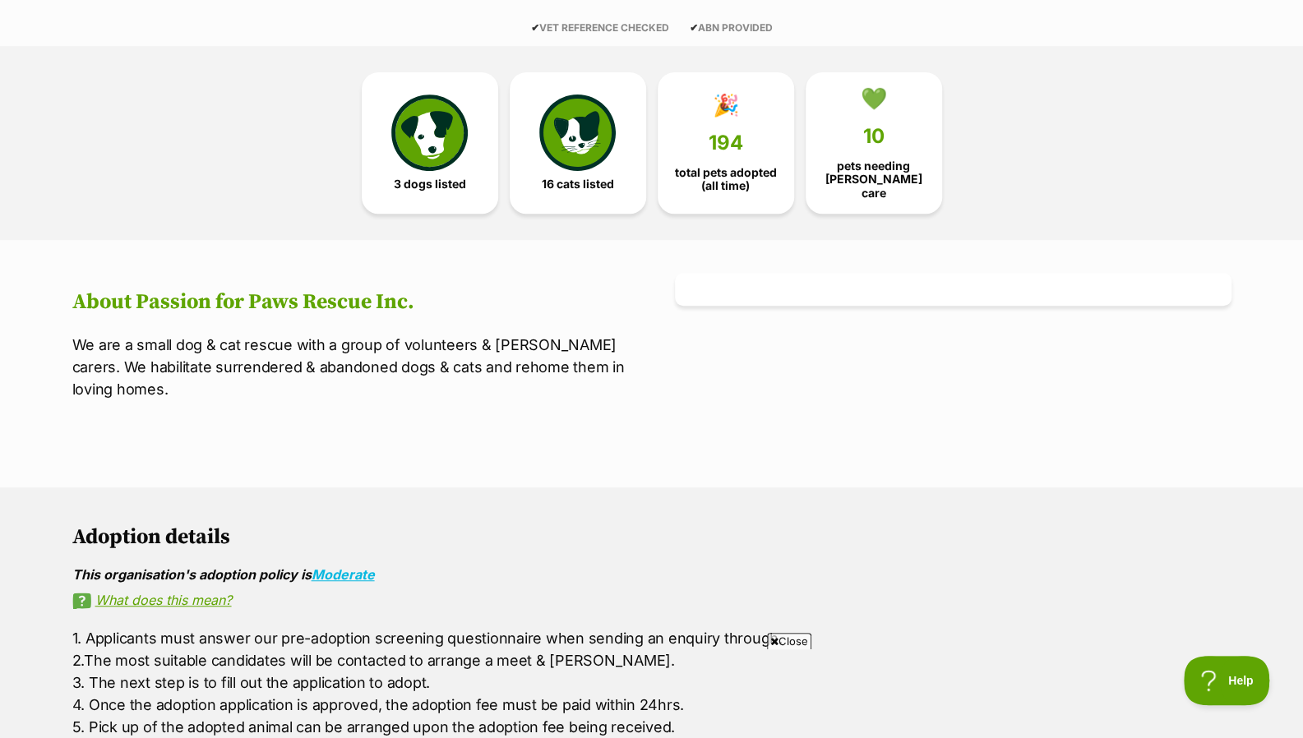
scroll to position [279, 0]
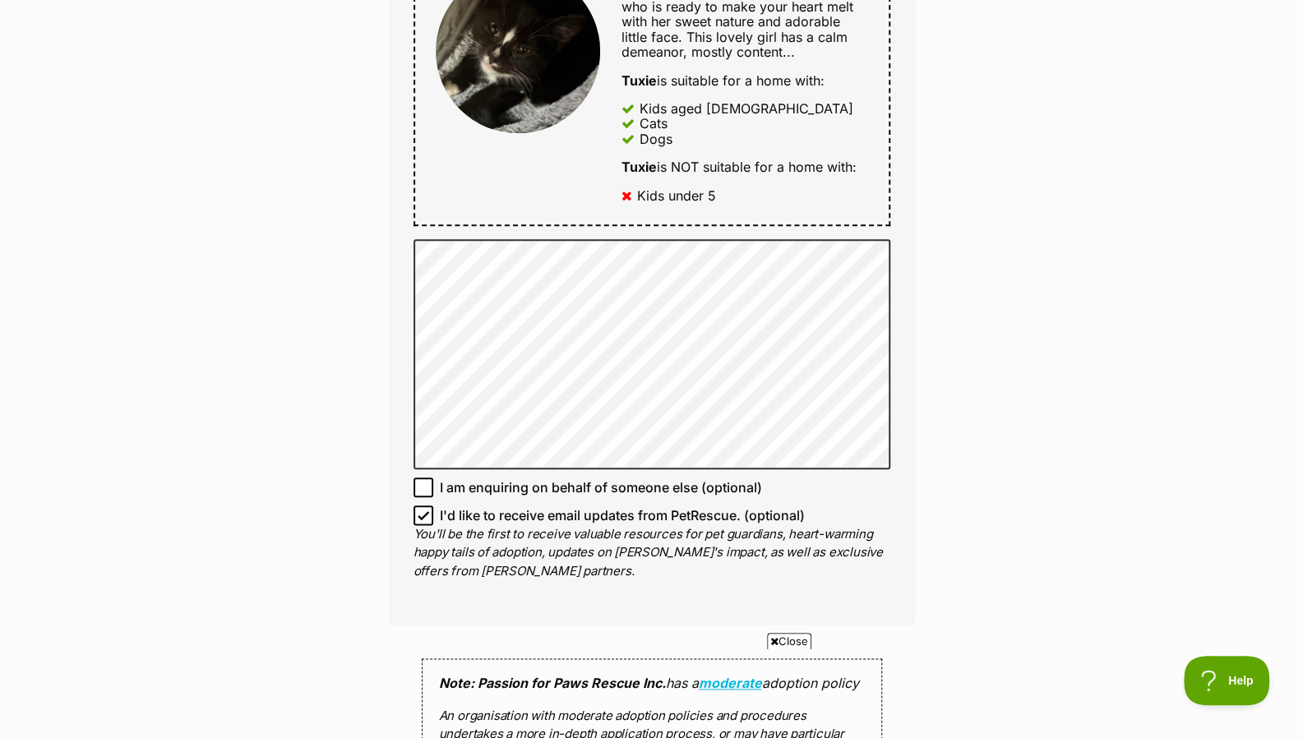
scroll to position [935, 0]
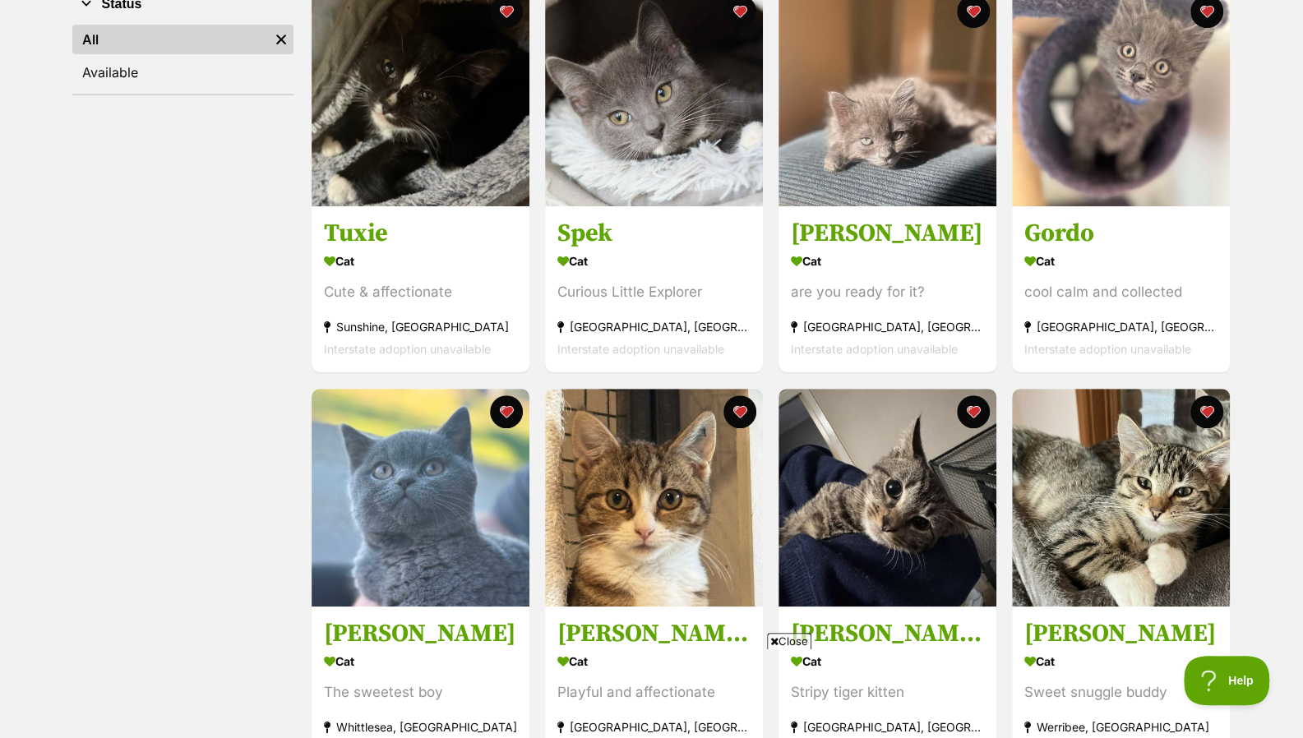
scroll to position [331, 0]
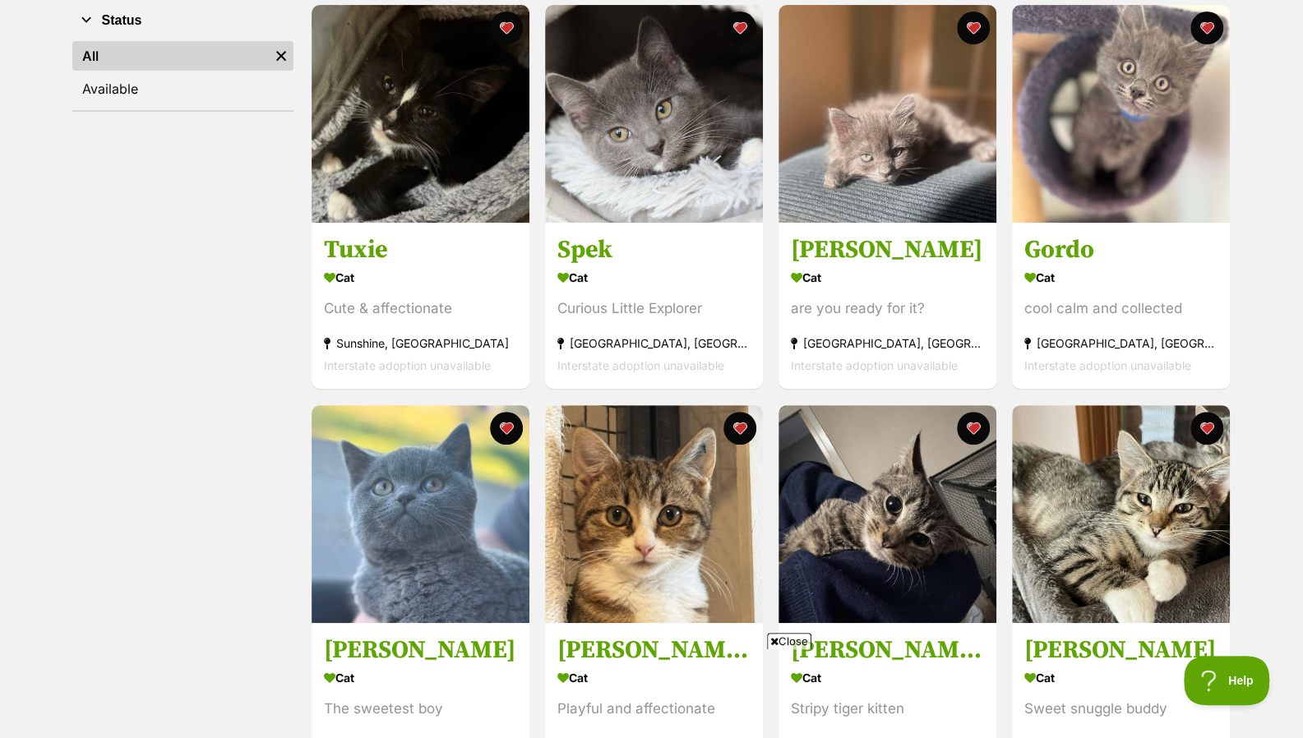
click at [648, 275] on div "Cat" at bounding box center [653, 278] width 193 height 24
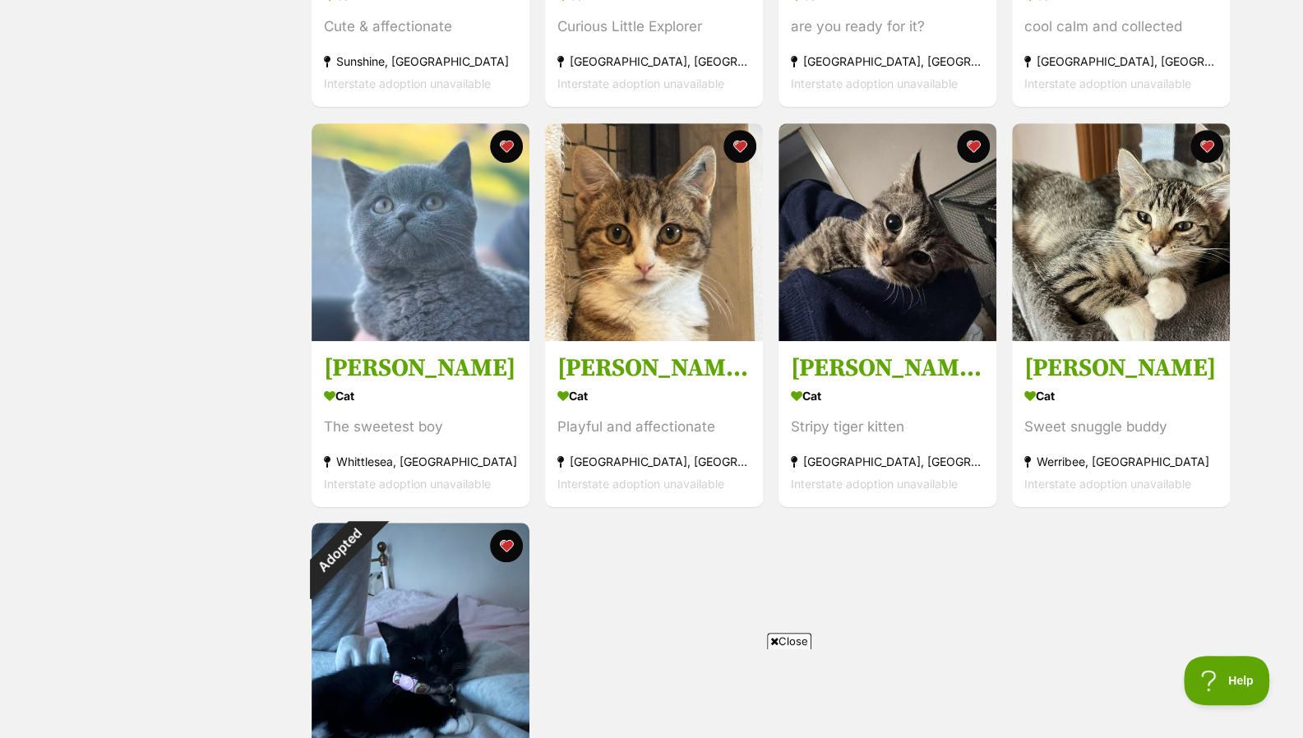
scroll to position [619, 0]
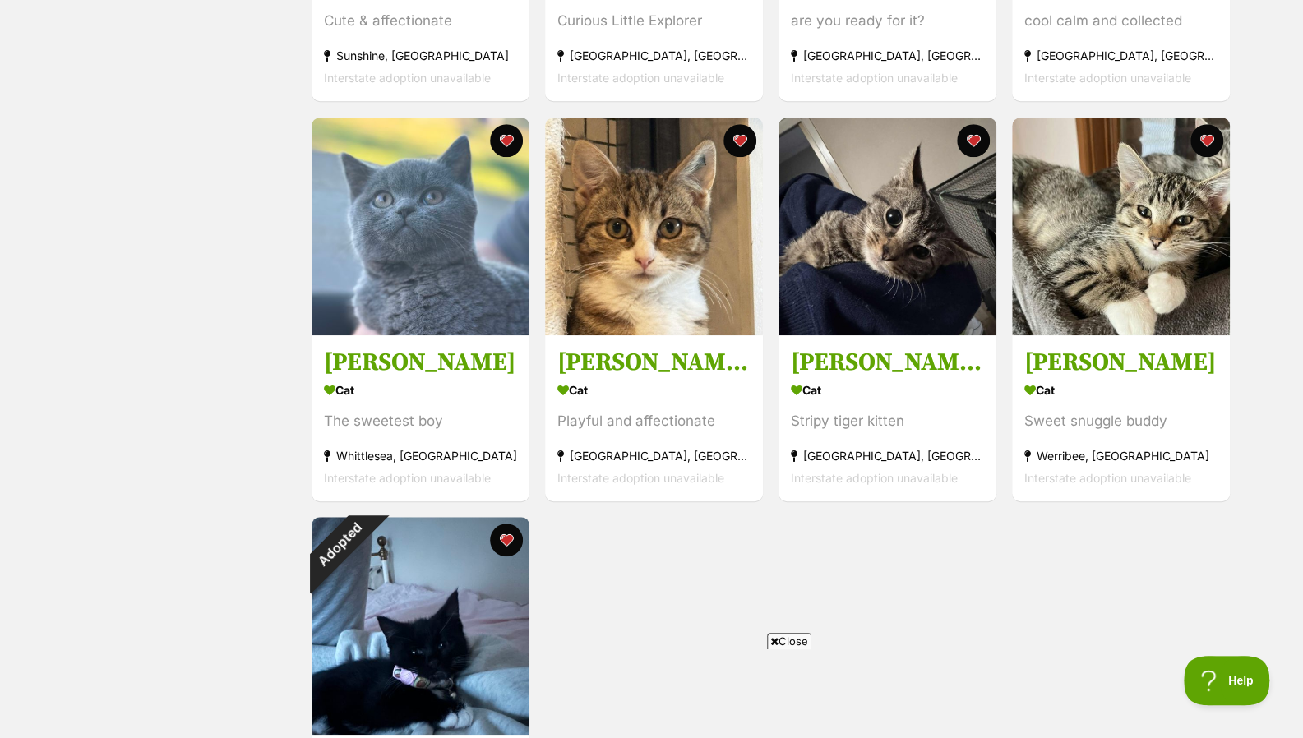
click at [381, 365] on h3 "Taylor" at bounding box center [420, 362] width 193 height 31
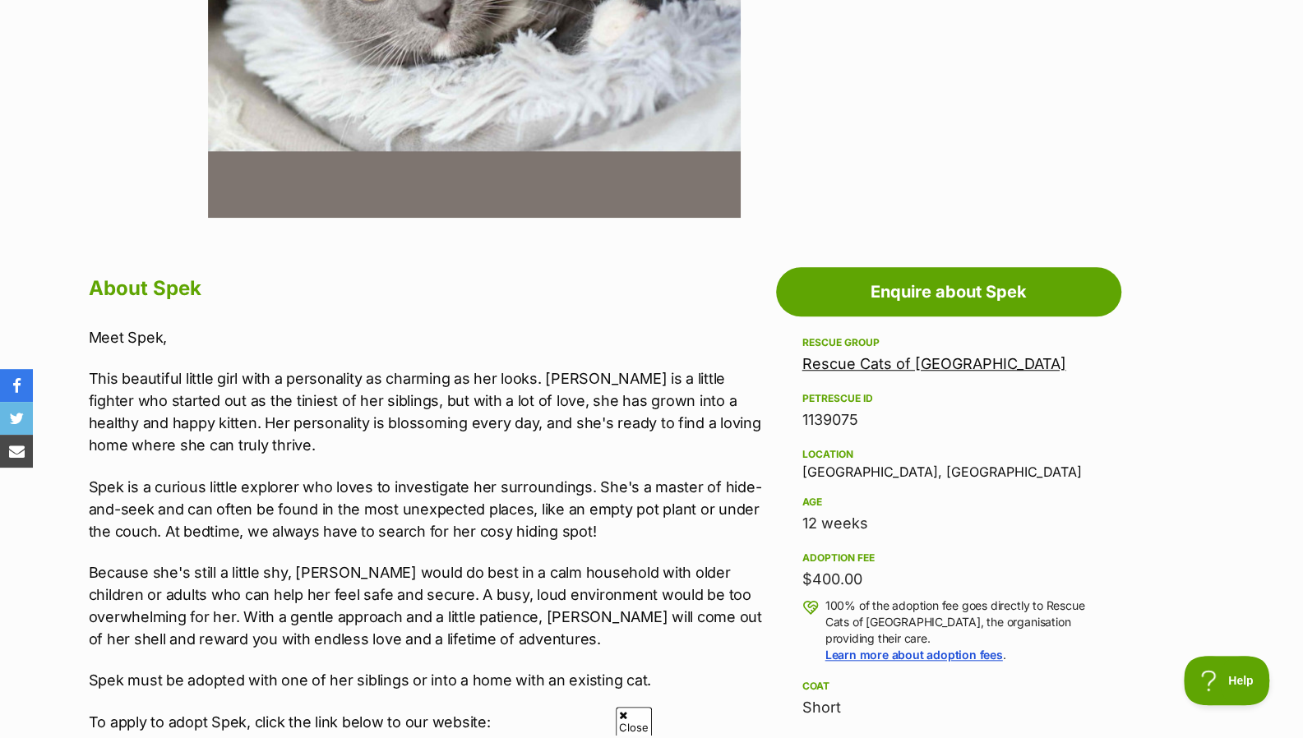
scroll to position [657, 0]
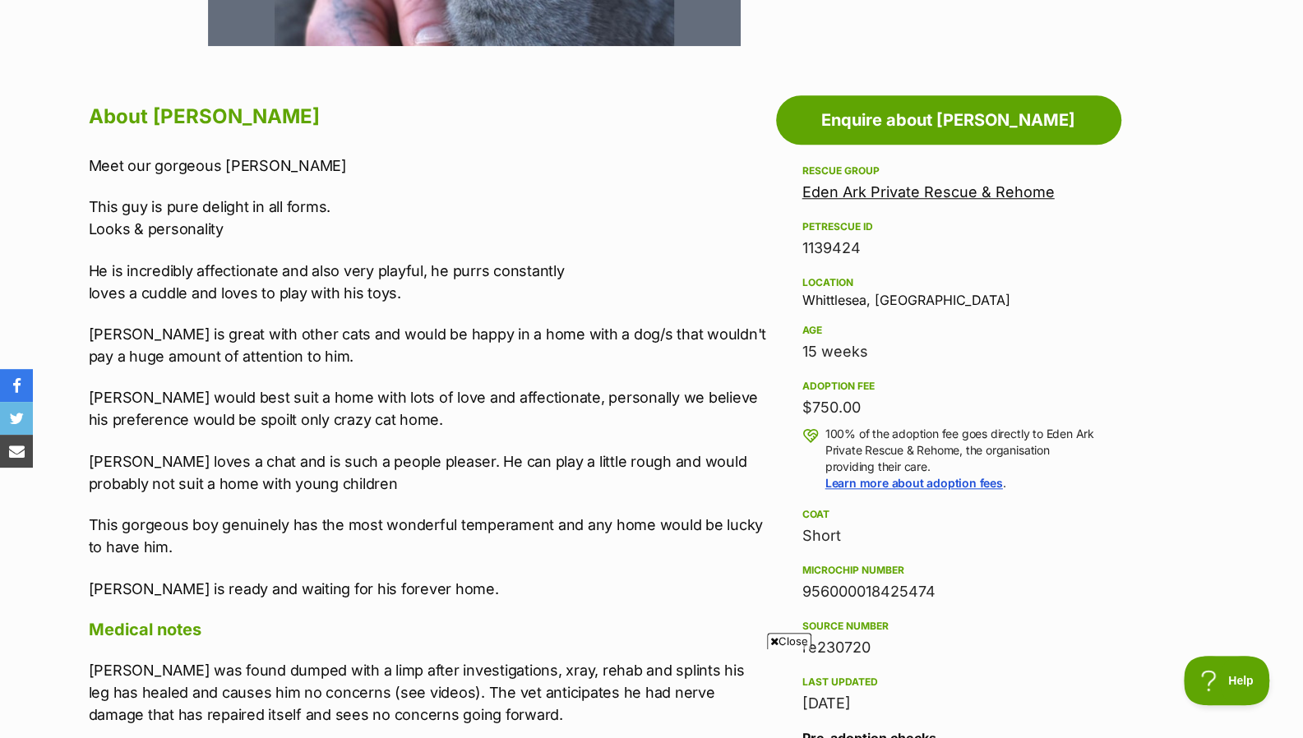
scroll to position [829, 0]
